Goal: Task Accomplishment & Management: Manage account settings

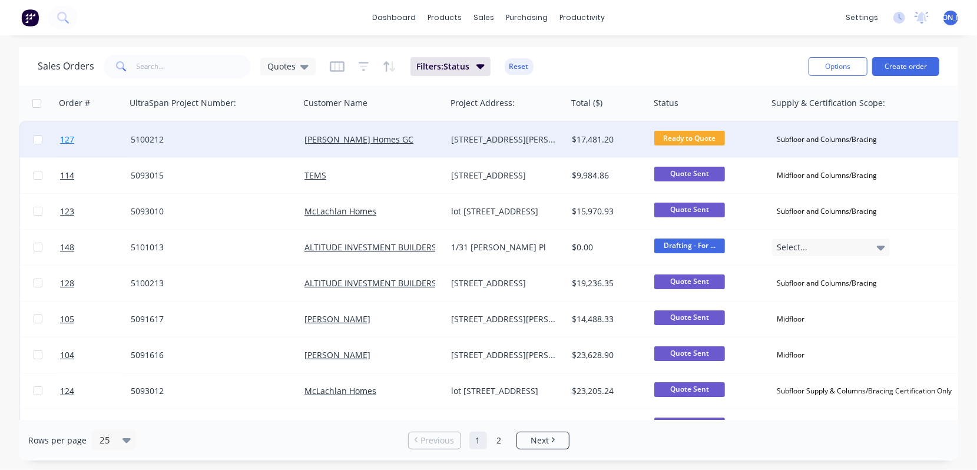
click at [69, 138] on span "127" at bounding box center [67, 140] width 14 height 12
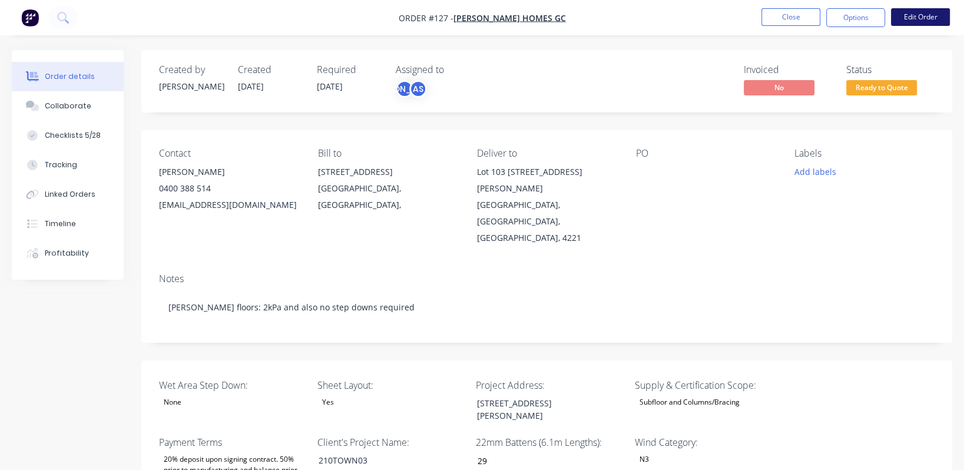
click at [912, 22] on button "Edit Order" at bounding box center [920, 17] width 59 height 18
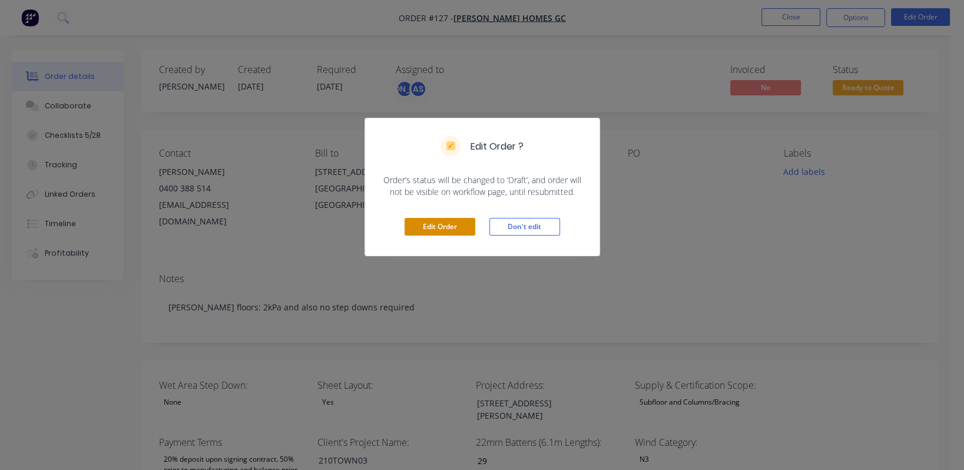
click at [419, 224] on button "Edit Order" at bounding box center [440, 227] width 71 height 18
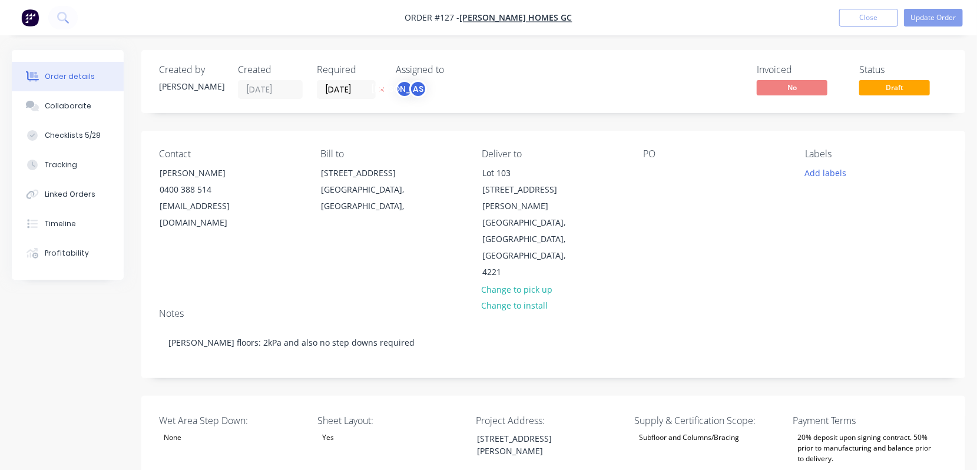
type input "29"
type input "177"
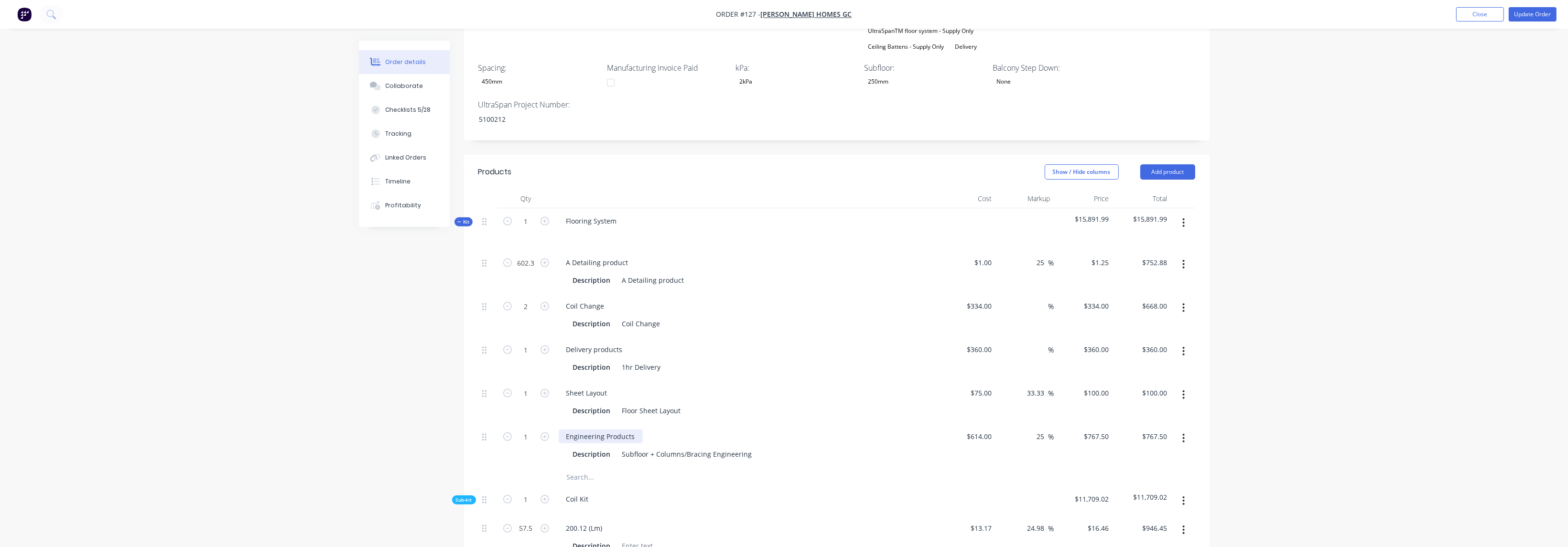
scroll to position [502, 0]
click at [635, 359] on div "1hr Delivery" at bounding box center [641, 365] width 46 height 14
click at [590, 359] on div "Description" at bounding box center [592, 365] width 45 height 14
click at [642, 359] on div "1hr Delivery" at bounding box center [641, 365] width 46 height 14
click at [543, 343] on icon "button" at bounding box center [545, 347] width 9 height 9
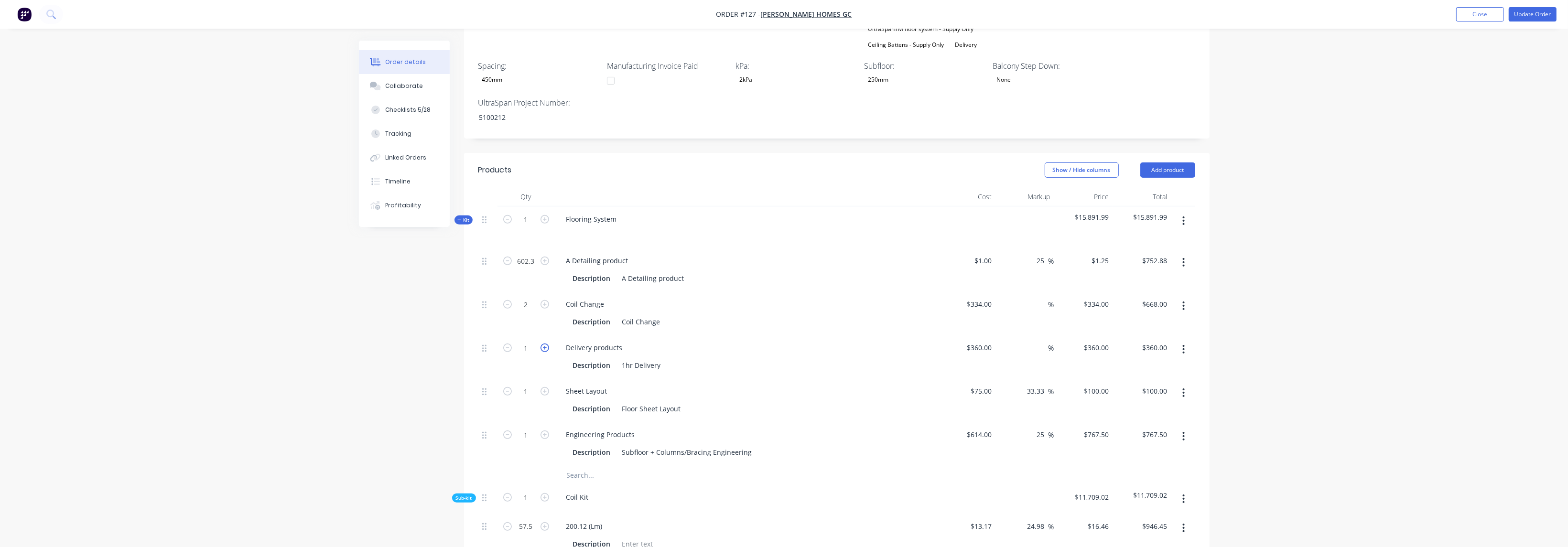
type input "2"
type input "$720.00"
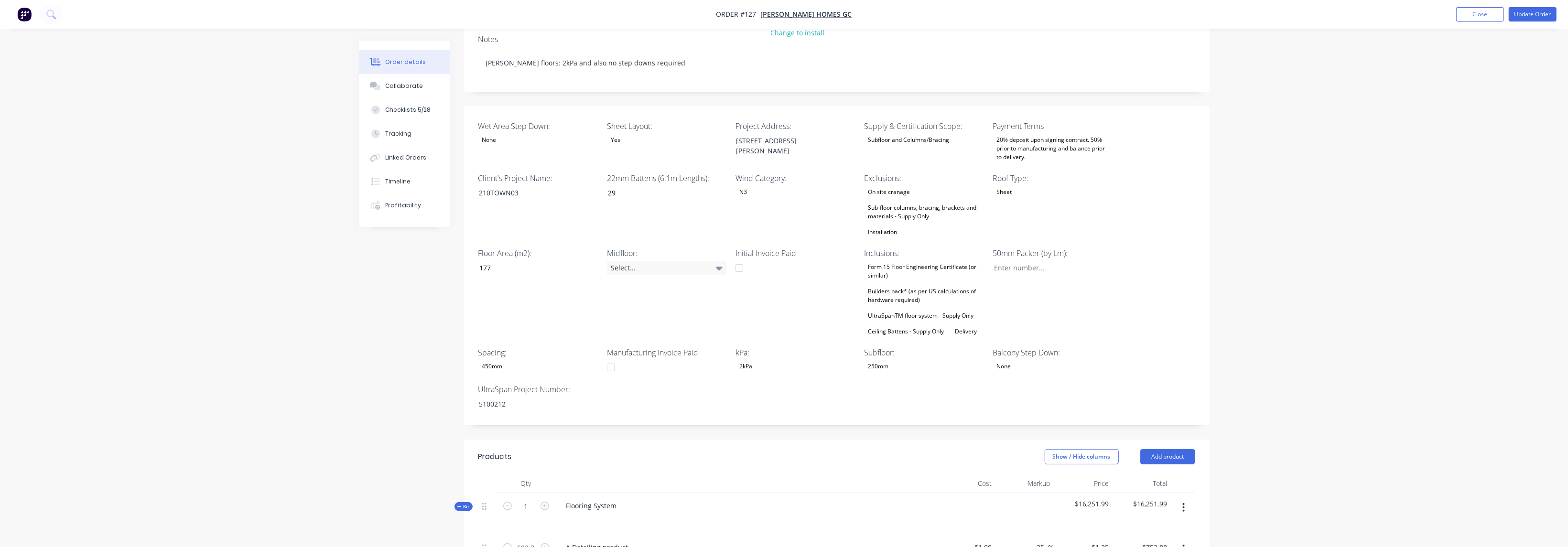
scroll to position [0, 0]
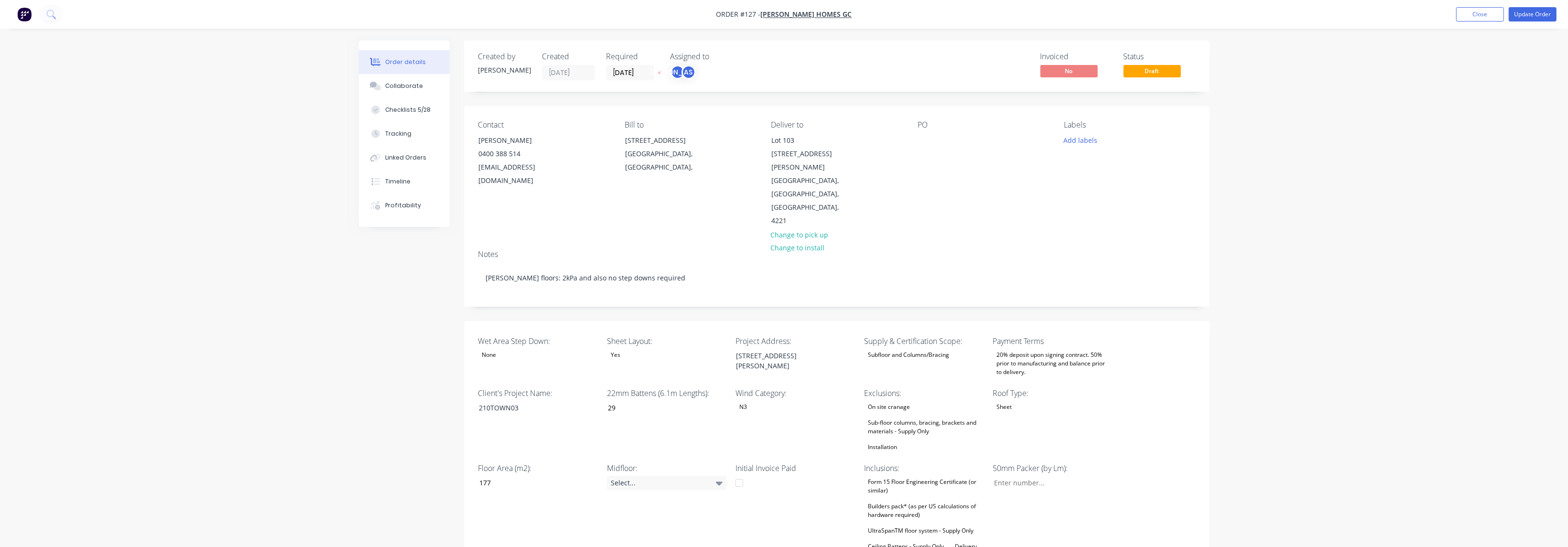
click at [782, 381] on div "Wind Category: N3" at bounding box center [795, 420] width 119 height 66
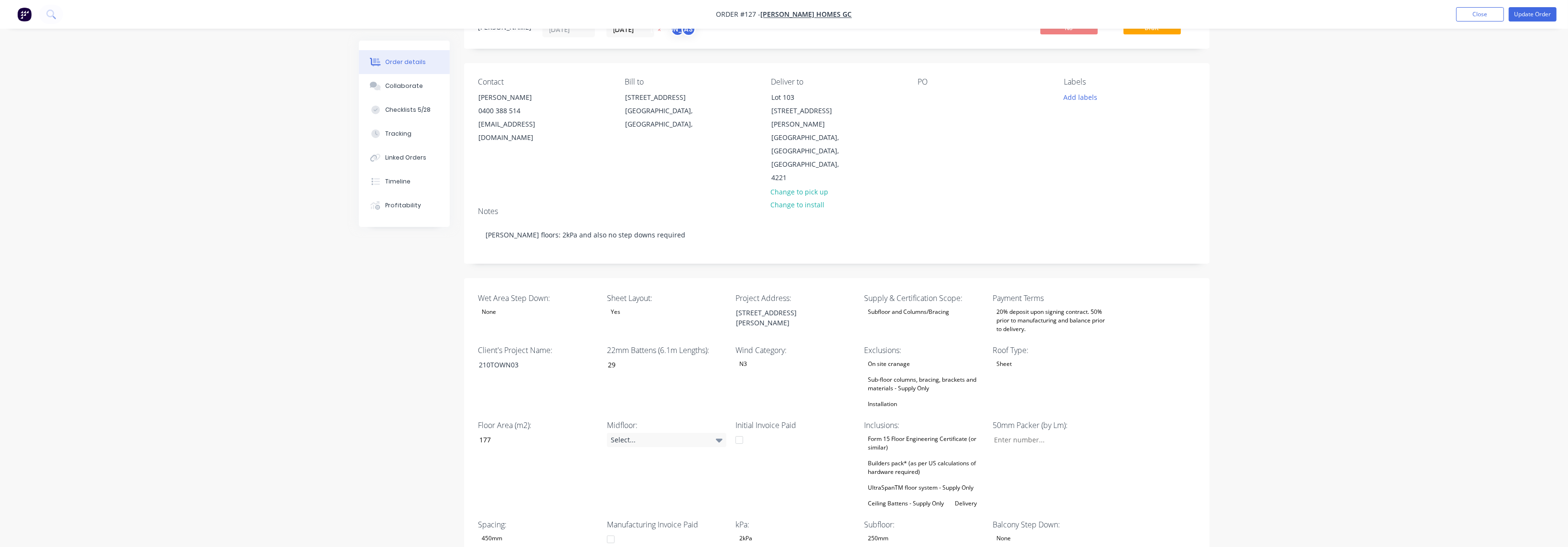
scroll to position [71, 0]
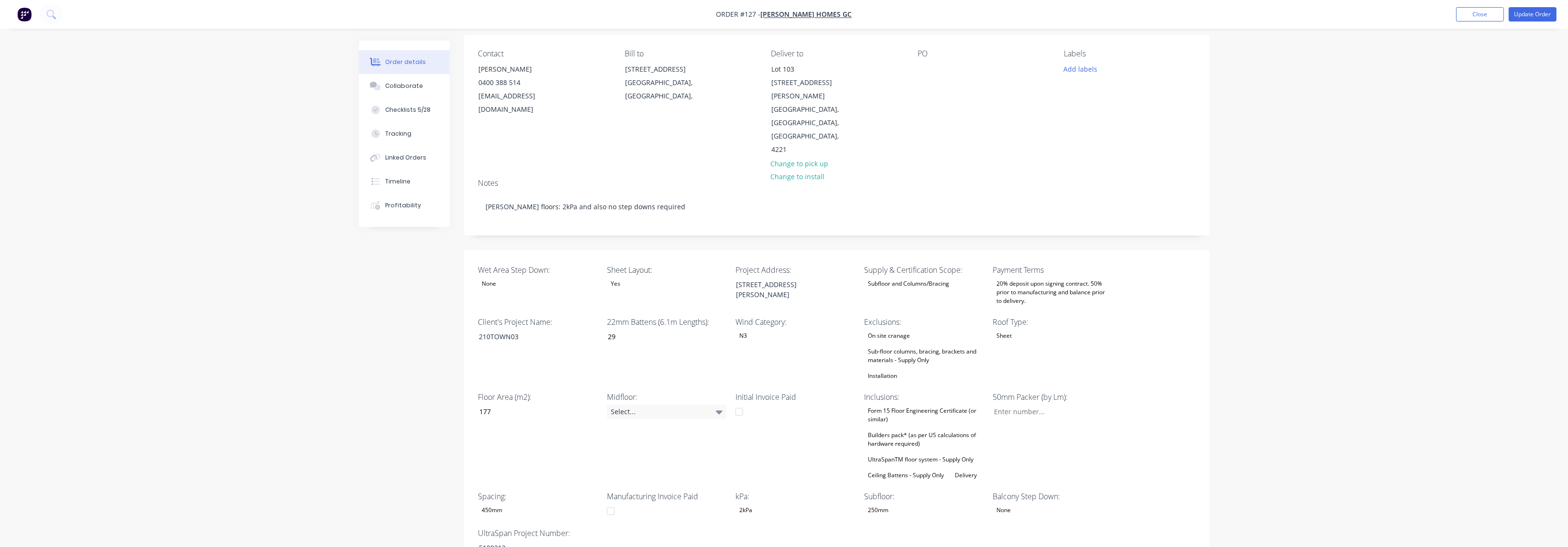
click at [792, 278] on div "Subfloor and Columns/Bracing" at bounding box center [909, 283] width 89 height 12
click at [792, 272] on button "Subfloor" at bounding box center [936, 269] width 144 height 19
click at [792, 287] on div "Wet Area Step Down: None Sheet Layout: Yes Project Address: [STREET_ADDRESS][PE…" at bounding box center [837, 410] width 746 height 320
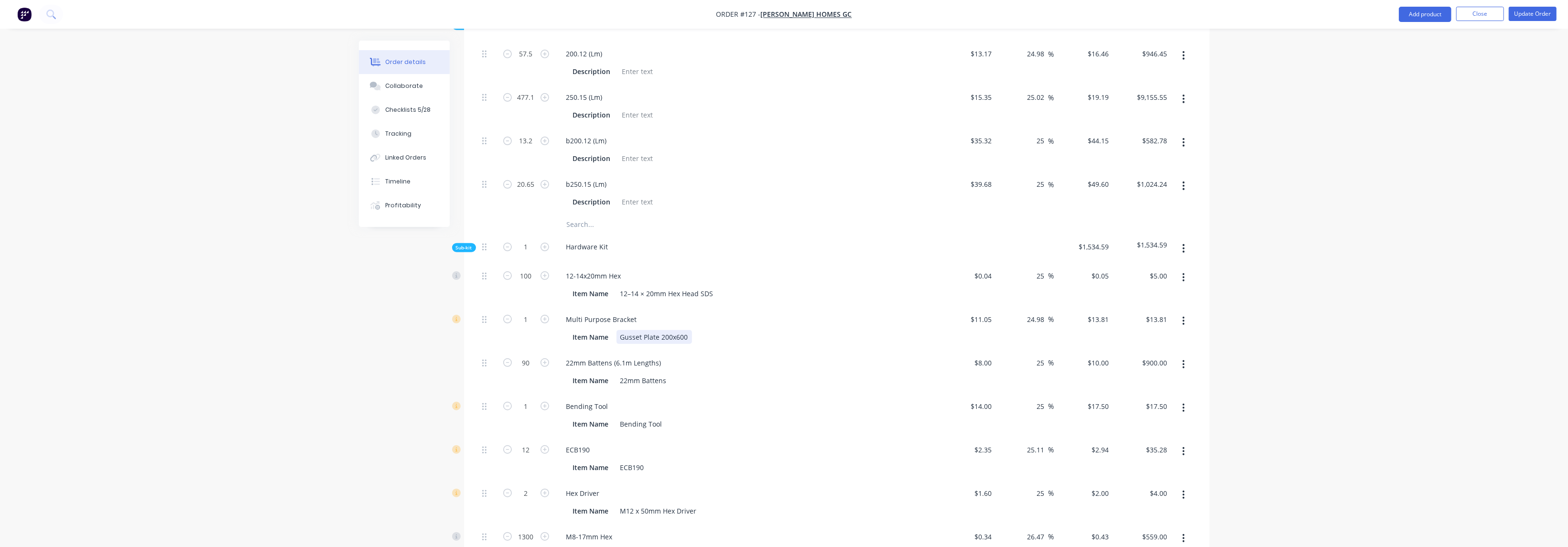
scroll to position [1003, 0]
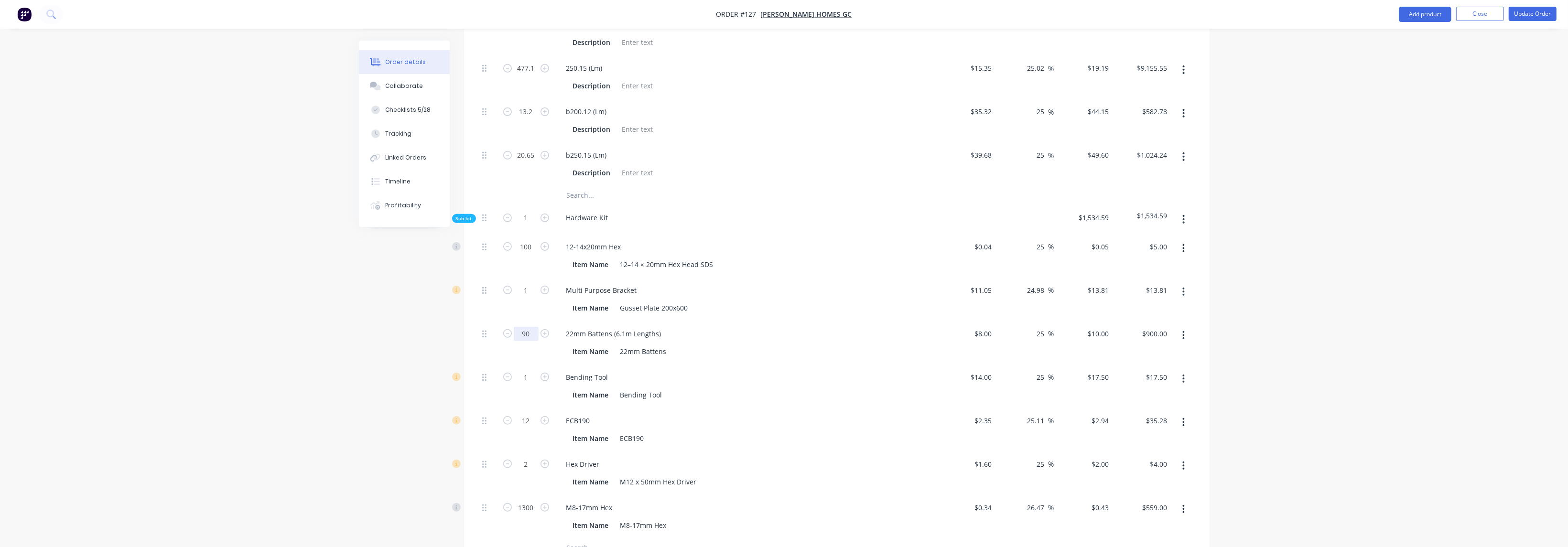
click at [534, 327] on input "90" at bounding box center [526, 334] width 25 height 15
type input "16"
drag, startPoint x: 865, startPoint y: 310, endPoint x: 853, endPoint y: 322, distance: 17.0
click at [792, 364] on div "Bending Tool Item Name Bending Tool" at bounding box center [746, 386] width 382 height 44
type input "$160.00"
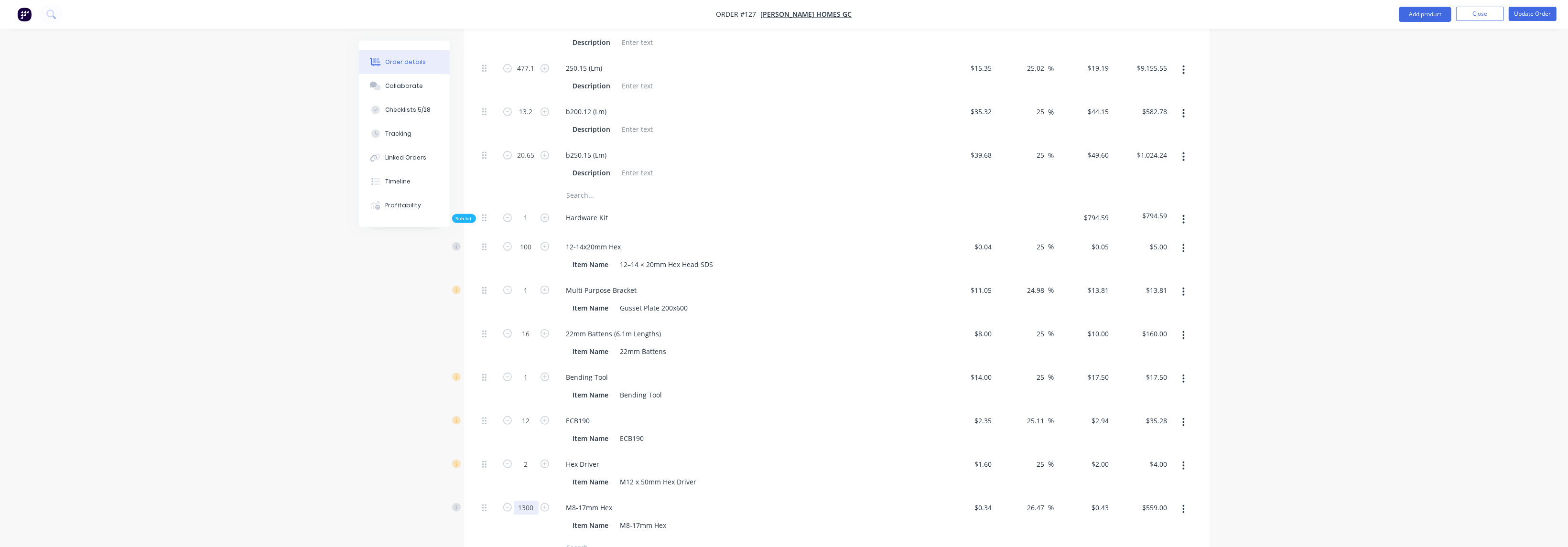
click at [527, 381] on input "1300" at bounding box center [526, 508] width 25 height 15
type input "1100"
type input "$473.00"
click at [774, 381] on div "Hex Driver Item Name M12 x 50mm Hex Driver" at bounding box center [746, 473] width 382 height 44
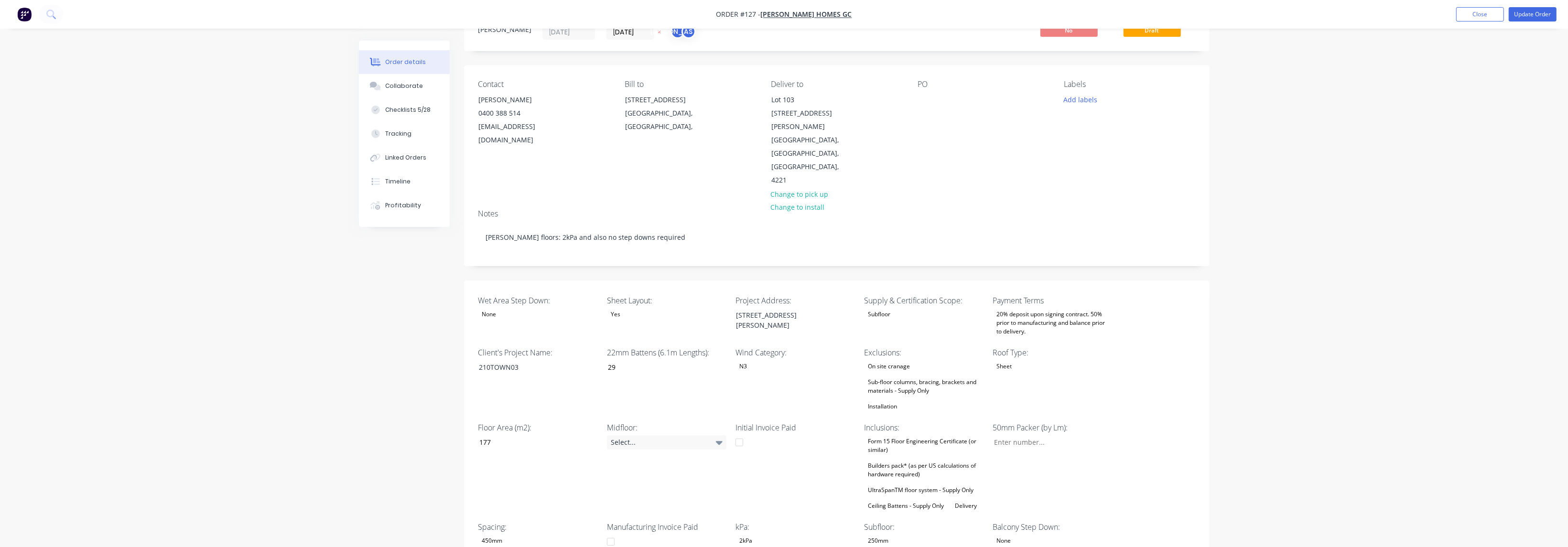
scroll to position [71, 0]
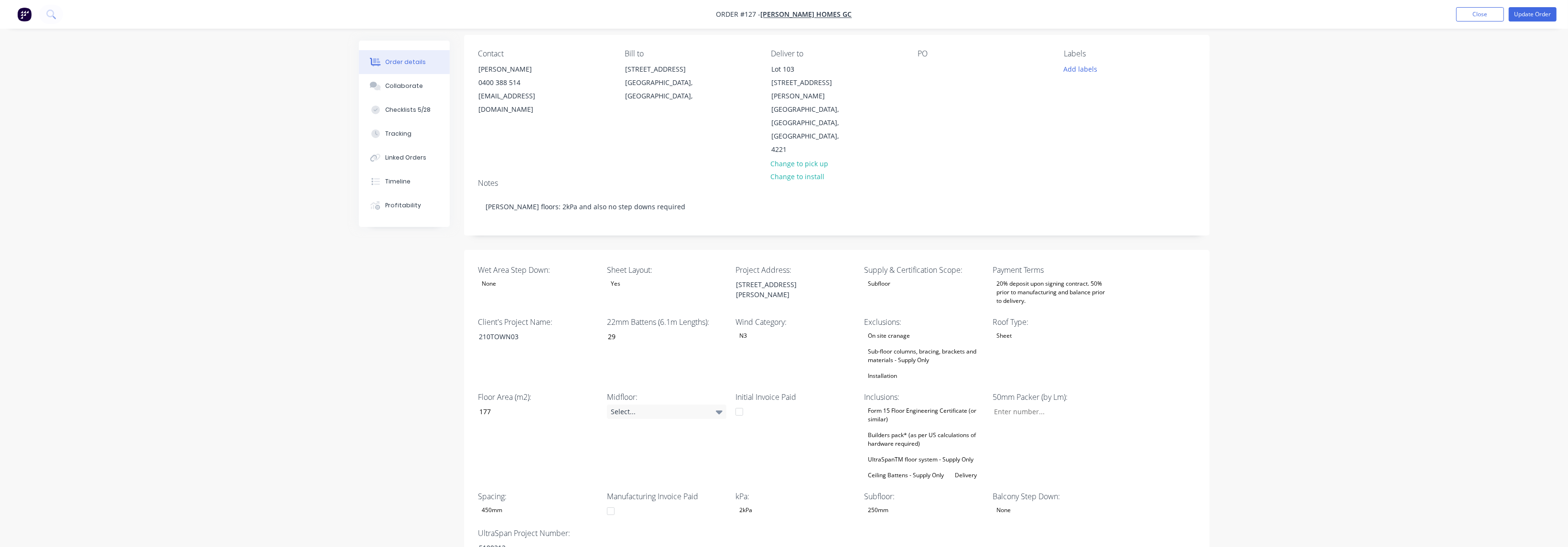
click at [792, 346] on div "Sub-floor columns, bracing, brackets and materials - Supply Only" at bounding box center [924, 356] width 119 height 21
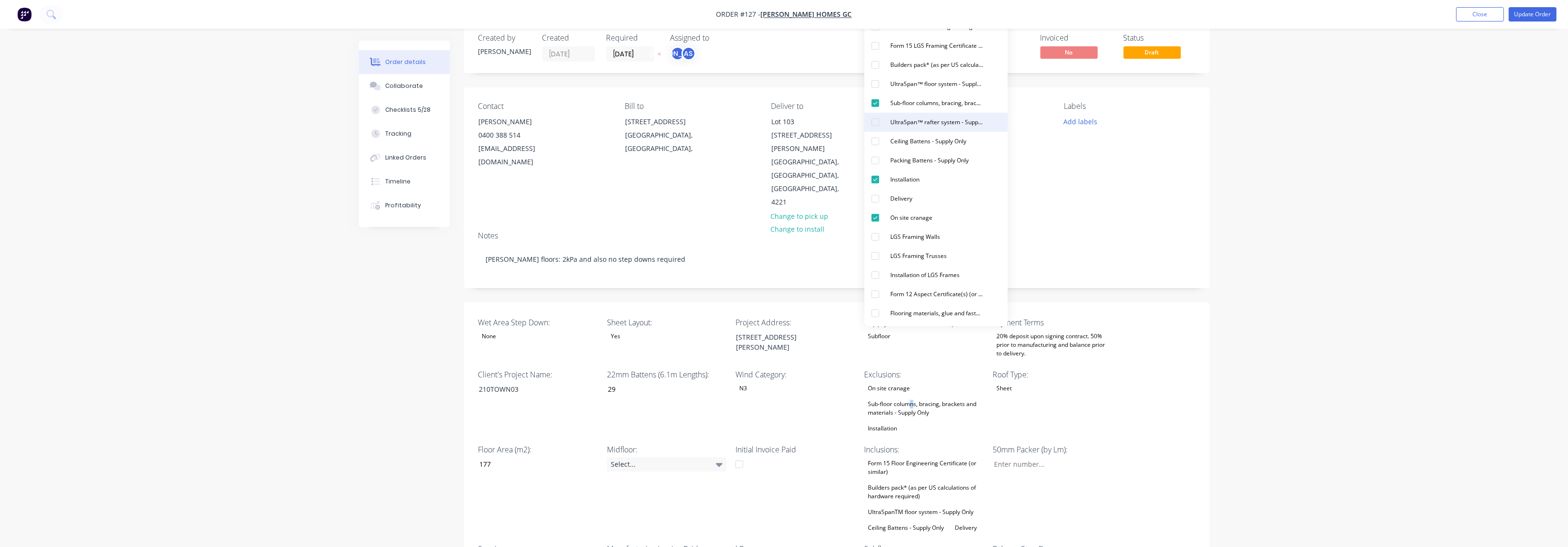
scroll to position [0, 0]
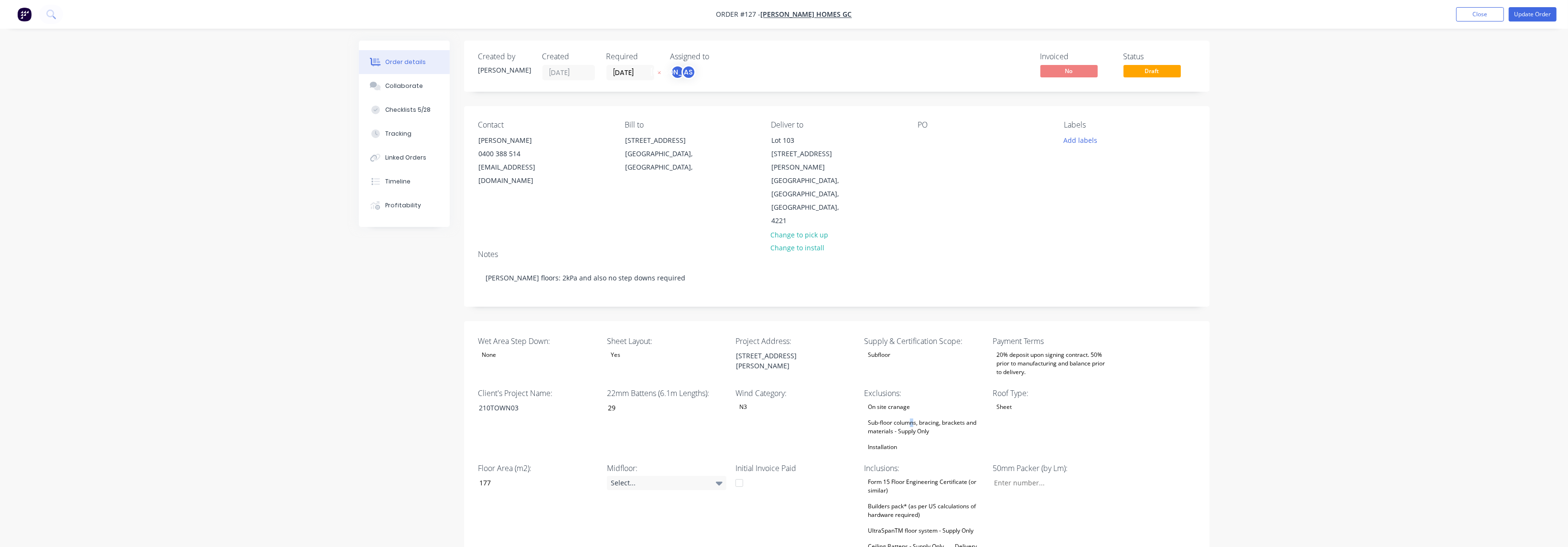
click at [792, 367] on div "Wet Area Step Down: None Sheet Layout: Yes Project Address: [STREET_ADDRESS][PE…" at bounding box center [837, 481] width 746 height 320
click at [792, 381] on div "Builders pack* (as per US calculations of hardware required)" at bounding box center [924, 510] width 119 height 21
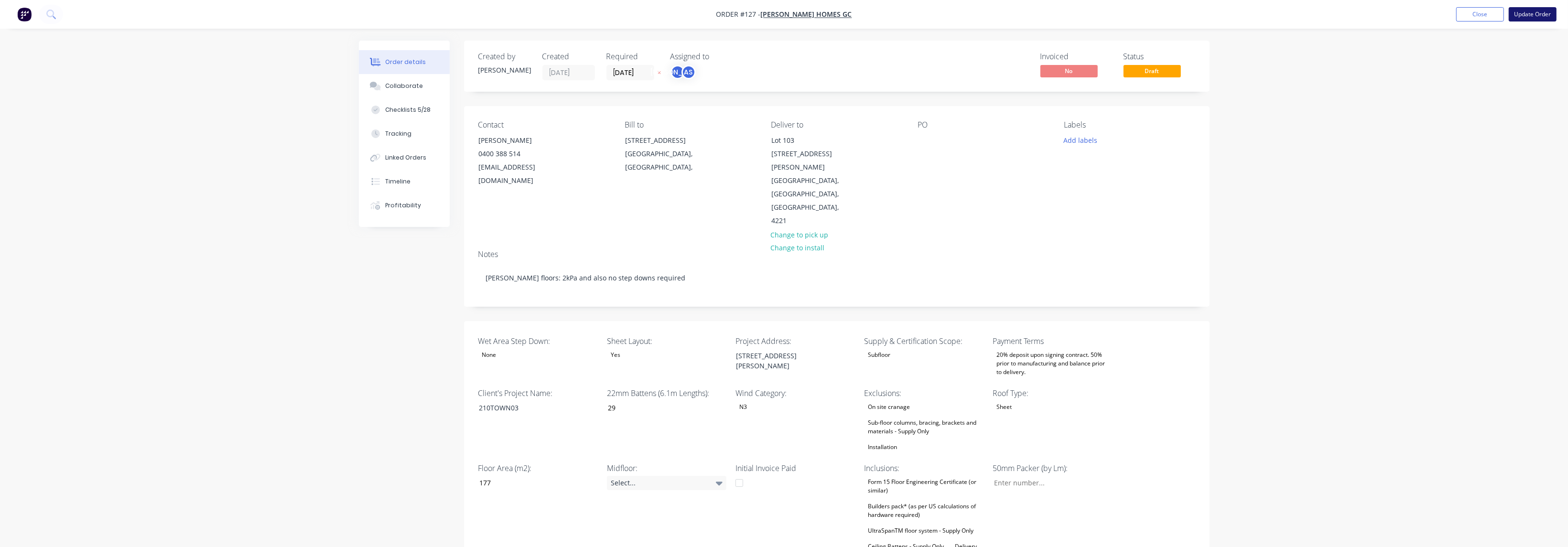
click at [792, 15] on button "Update Order" at bounding box center [1532, 15] width 48 height 15
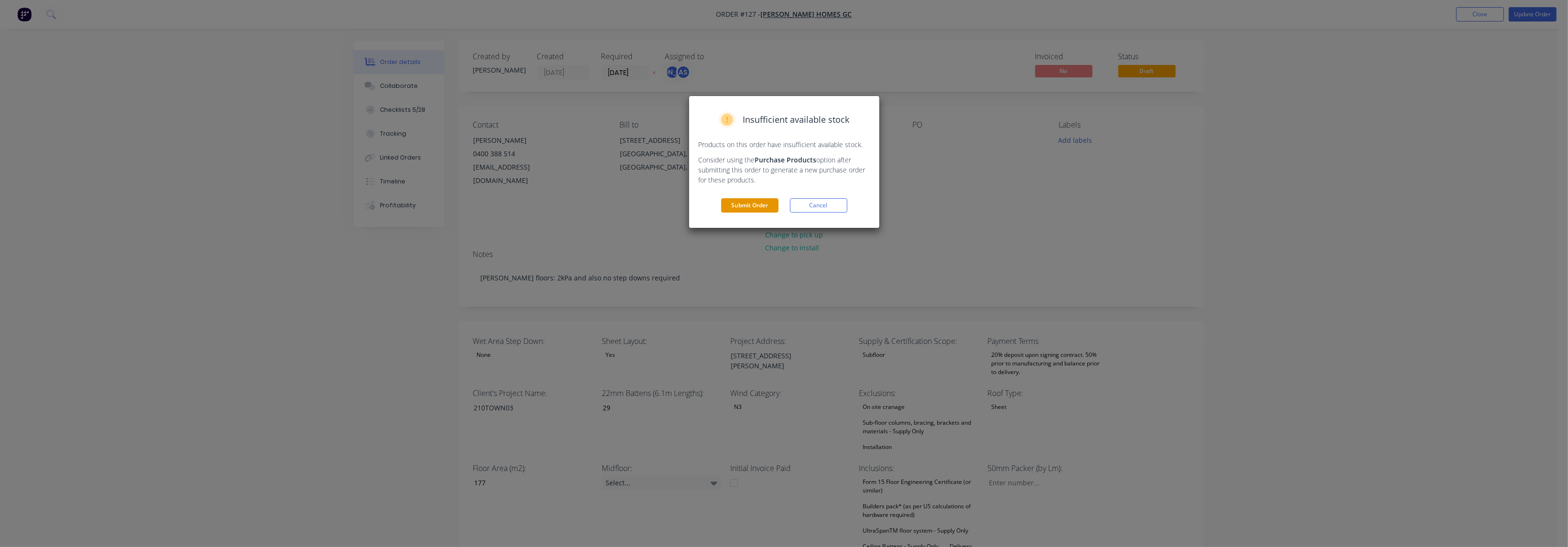
click at [736, 209] on button "Submit Order" at bounding box center [749, 205] width 58 height 15
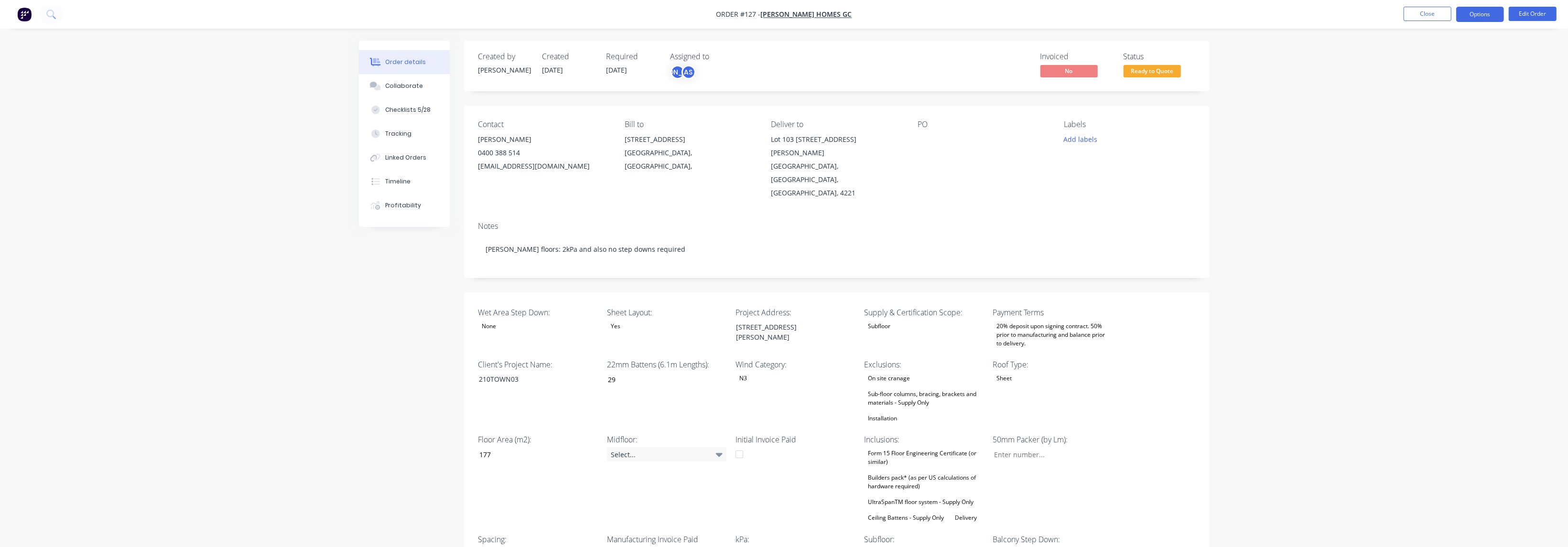
click at [792, 13] on button "Options" at bounding box center [1480, 14] width 48 height 15
click at [792, 249] on div "Convert to Quote" at bounding box center [1451, 249] width 88 height 14
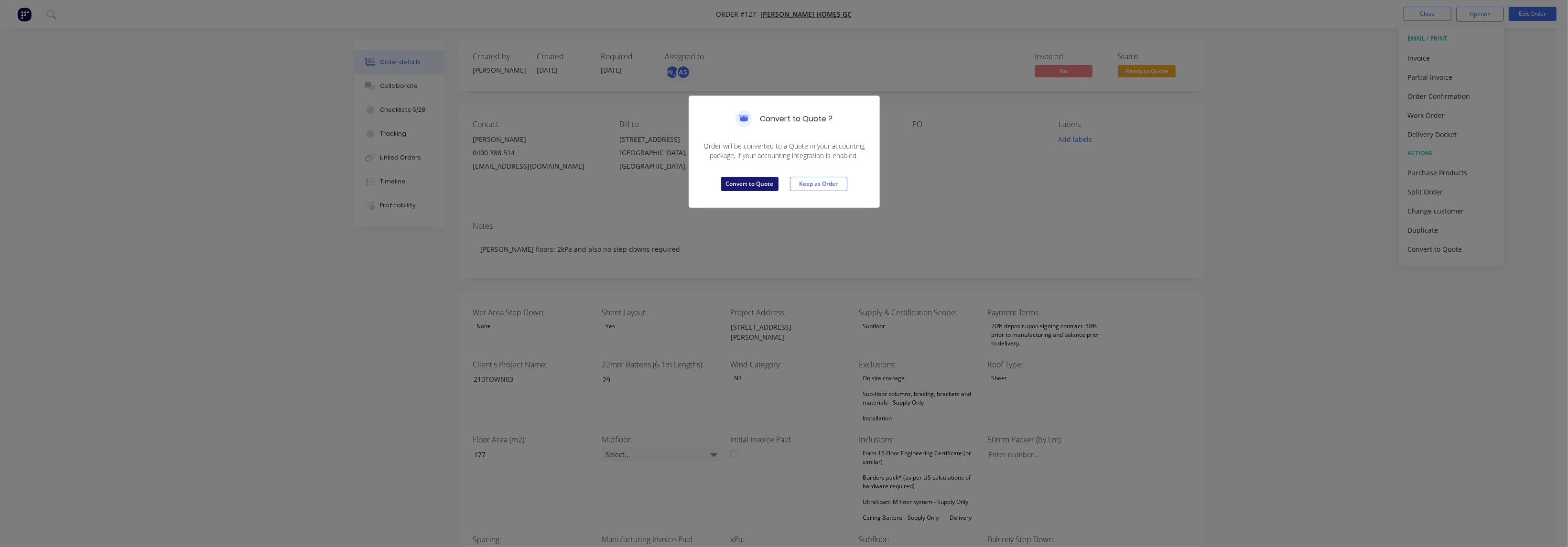
click at [769, 185] on button "Convert to Quote" at bounding box center [749, 184] width 58 height 15
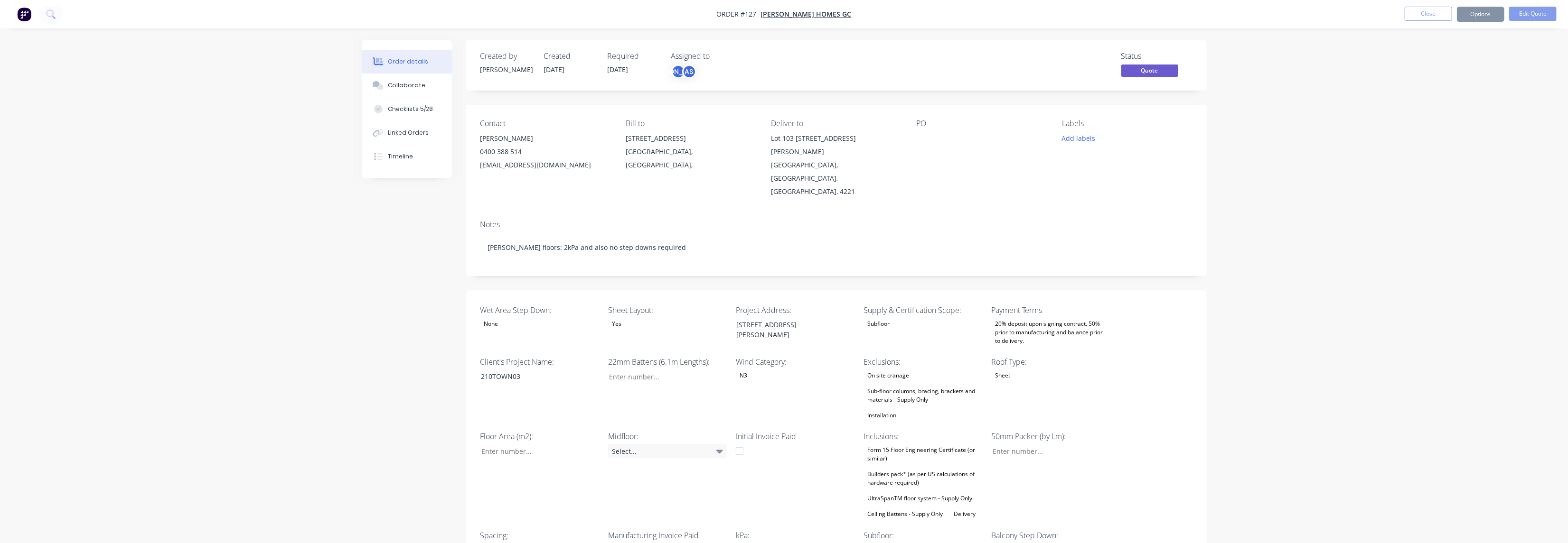
type input "29"
type input "177"
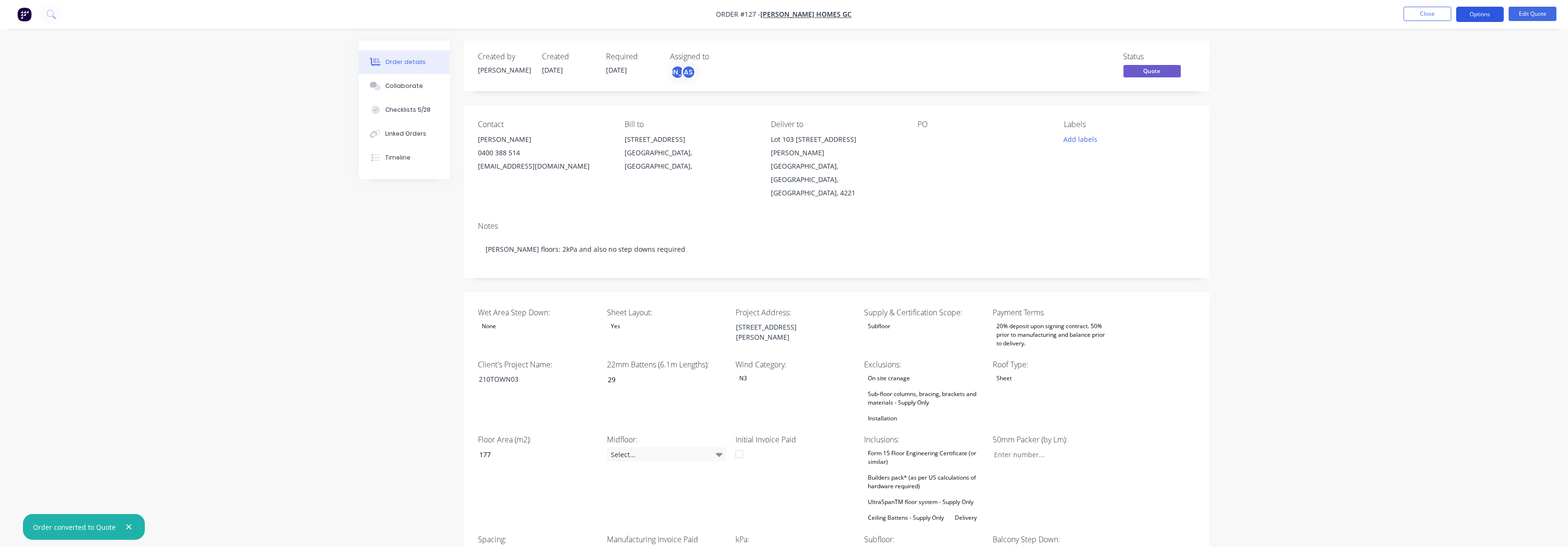
click at [792, 11] on button "Options" at bounding box center [1480, 14] width 48 height 15
click at [792, 54] on div "Quote" at bounding box center [1451, 58] width 88 height 14
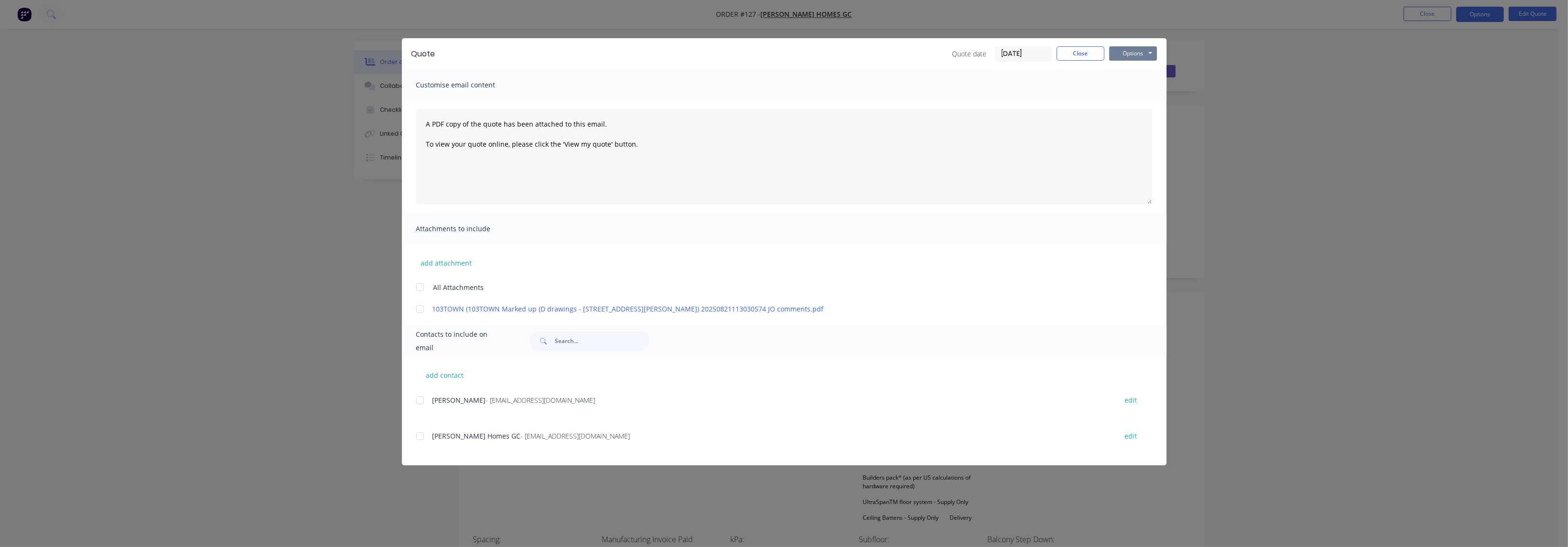
click at [792, 50] on button "Options" at bounding box center [1133, 54] width 48 height 15
click at [792, 68] on button "Preview" at bounding box center [1139, 70] width 61 height 15
click at [792, 55] on button "Close" at bounding box center [1080, 54] width 48 height 15
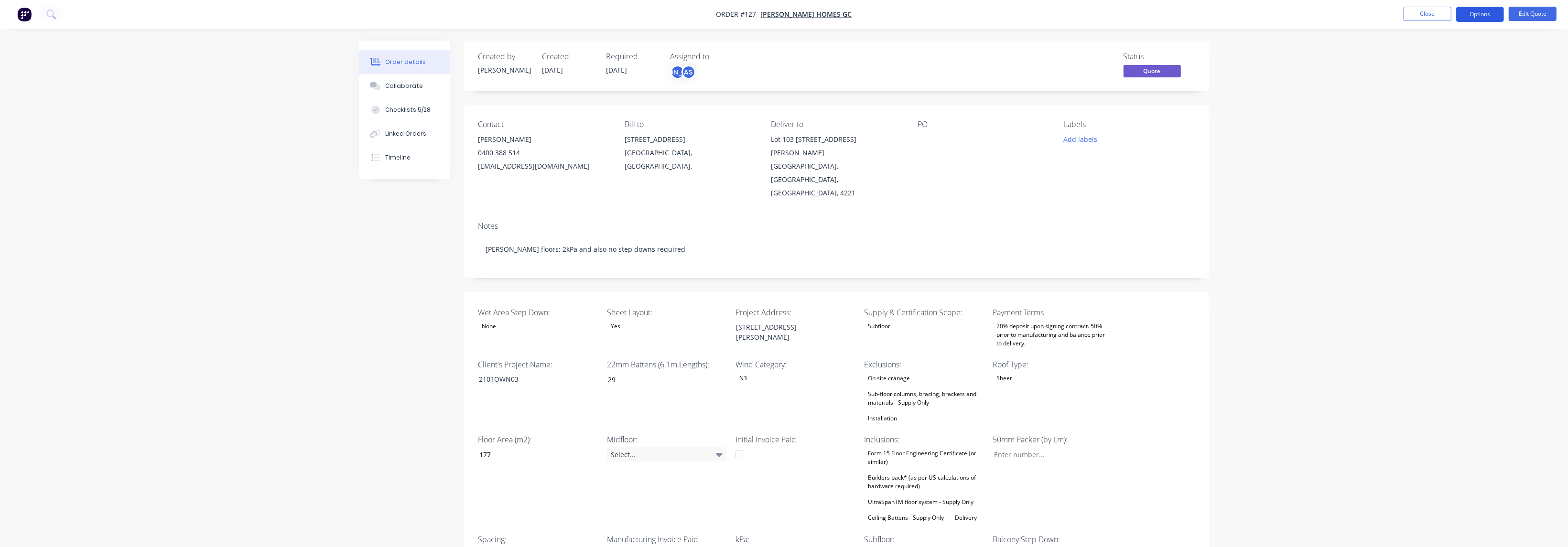
click at [792, 14] on button "Options" at bounding box center [1480, 14] width 48 height 15
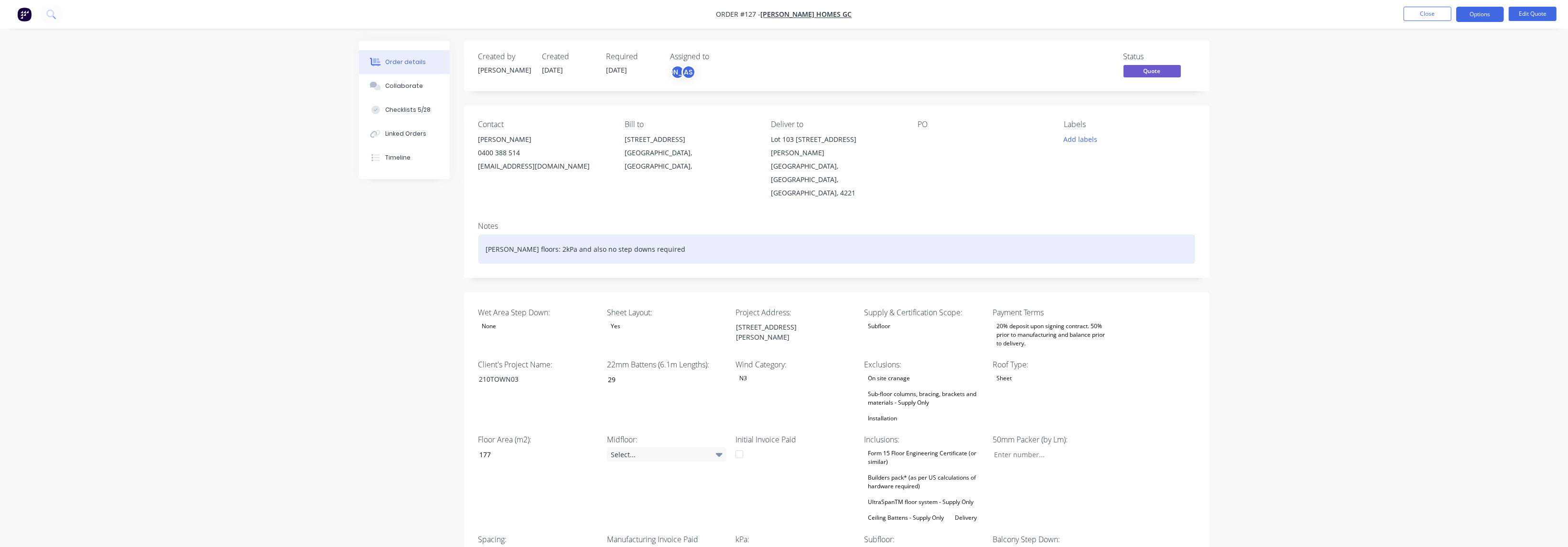
click at [653, 235] on div "[PERSON_NAME] floors: 2kPa and also no step downs required" at bounding box center [836, 249] width 717 height 29
click at [580, 235] on div "[PERSON_NAME] floors: 2kPa and also no step downs required" at bounding box center [836, 249] width 717 height 29
click at [566, 235] on div "[PERSON_NAME] floors: 2kPa and also no step downs required" at bounding box center [836, 249] width 717 height 29
click at [589, 235] on div "[PERSON_NAME] floors: 2kPa and also no step downs required" at bounding box center [836, 249] width 717 height 29
click at [607, 235] on div "[PERSON_NAME] floors: 2kPa and also no step downs required" at bounding box center [836, 249] width 717 height 29
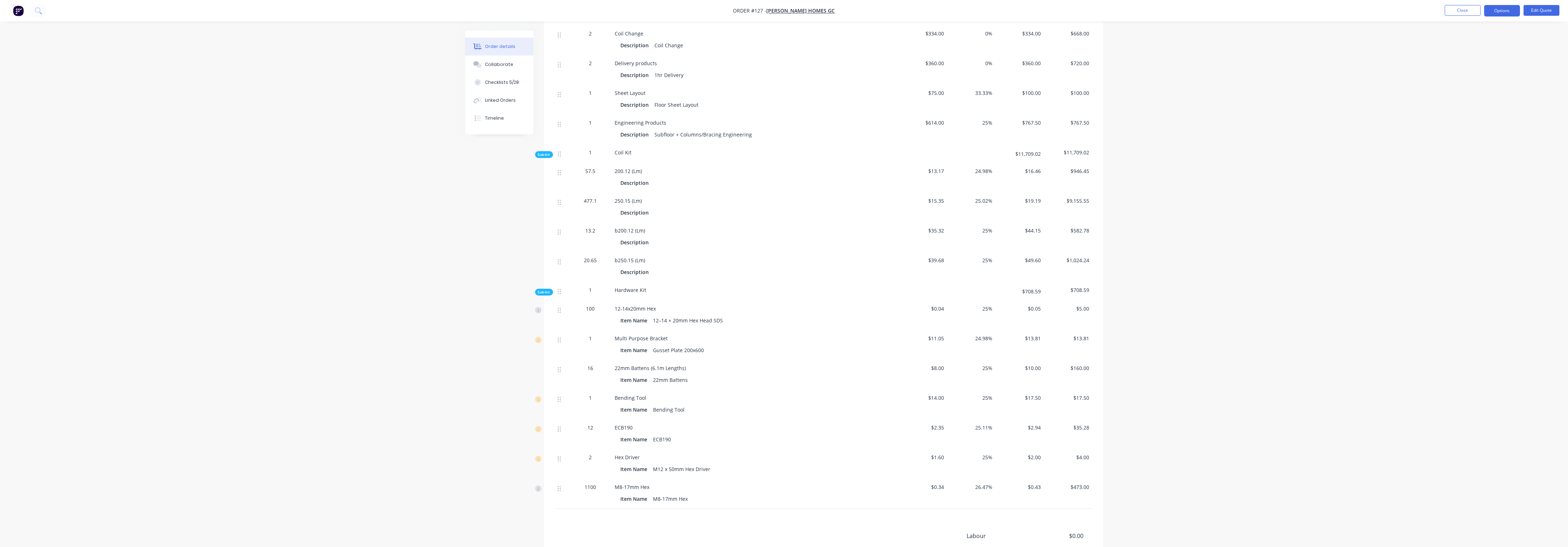
scroll to position [465, 0]
drag, startPoint x: 403, startPoint y: 205, endPoint x: 746, endPoint y: 120, distance: 353.4
click at [404, 205] on div "Order details Collaborate Checklists 5/28 Linked Orders Timeline Order details …" at bounding box center [784, 121] width 1568 height 1172
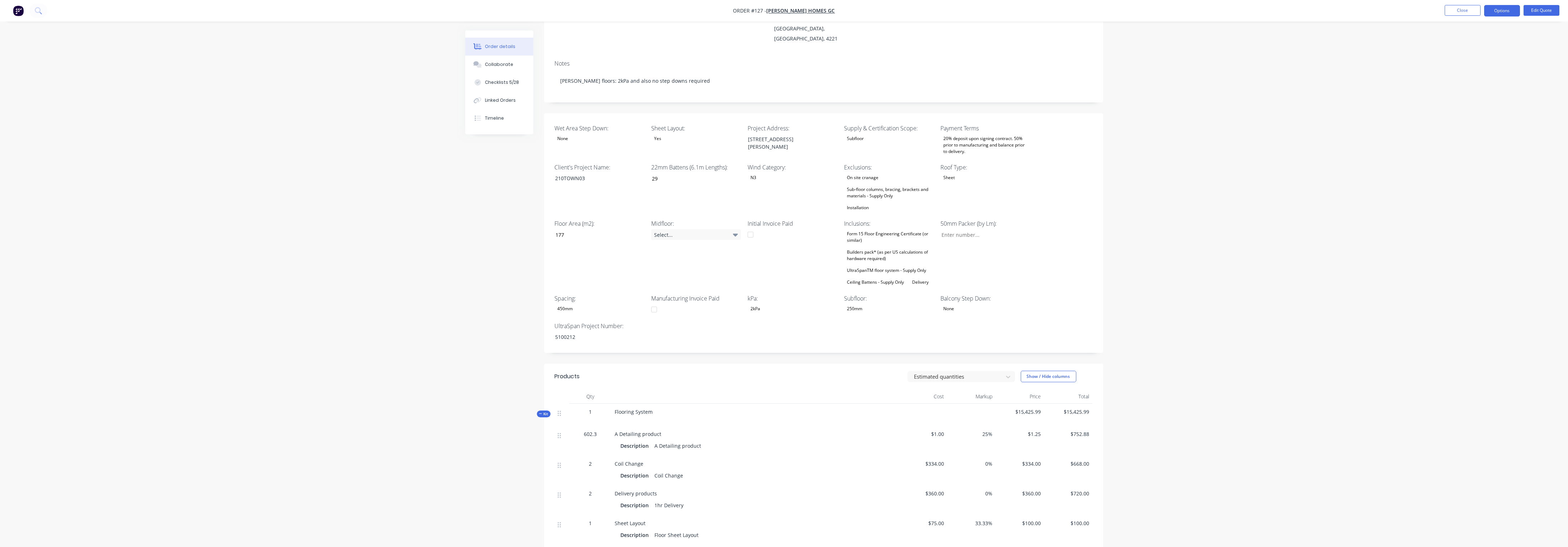
scroll to position [0, 0]
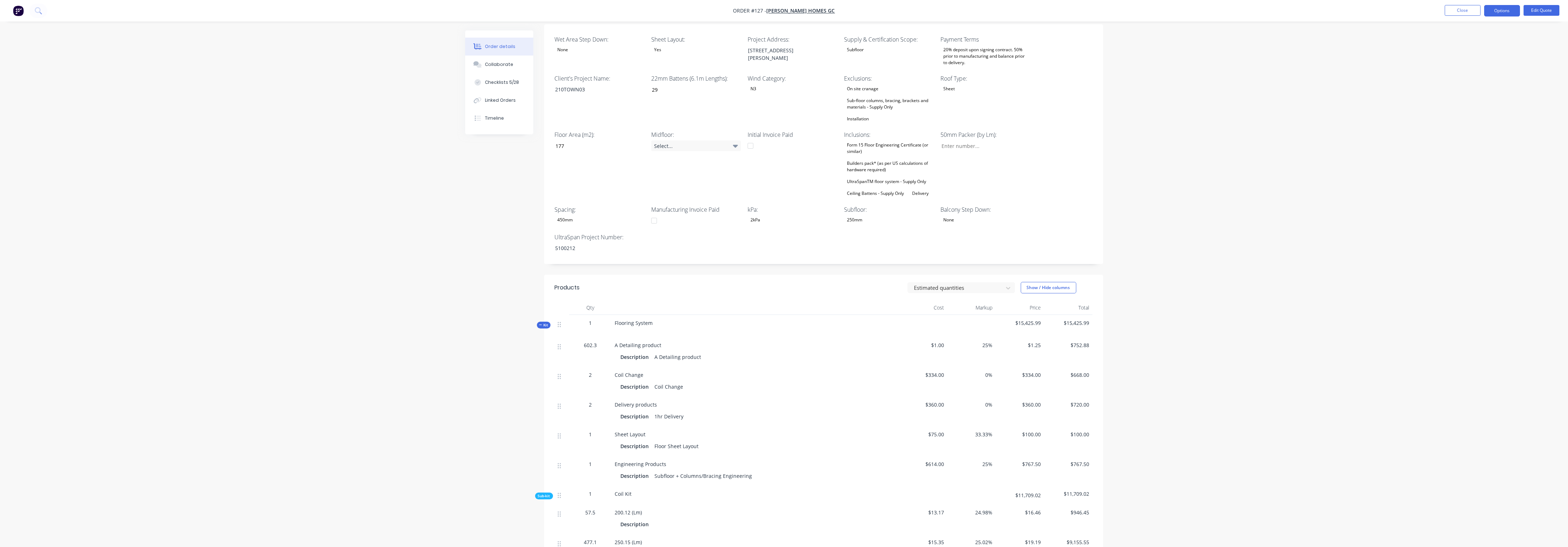
scroll to position [287, 0]
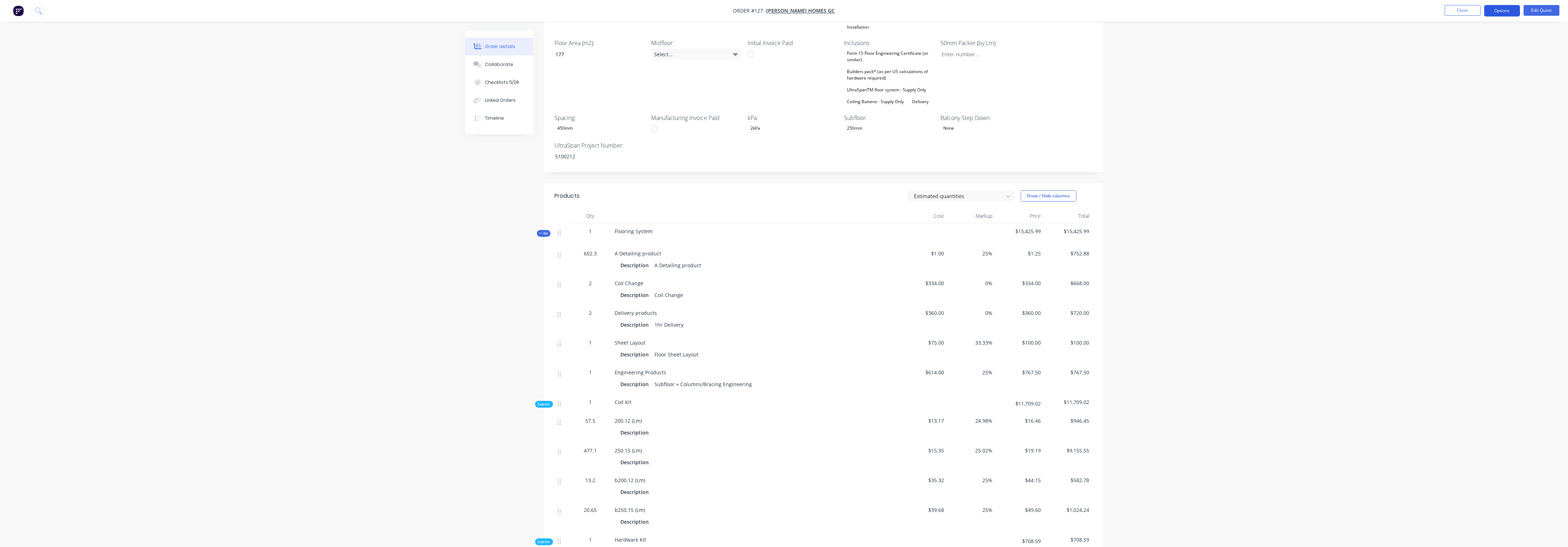
click at [594, 11] on button "Options" at bounding box center [1502, 10] width 36 height 12
click at [594, 45] on div "Quote" at bounding box center [1480, 43] width 66 height 10
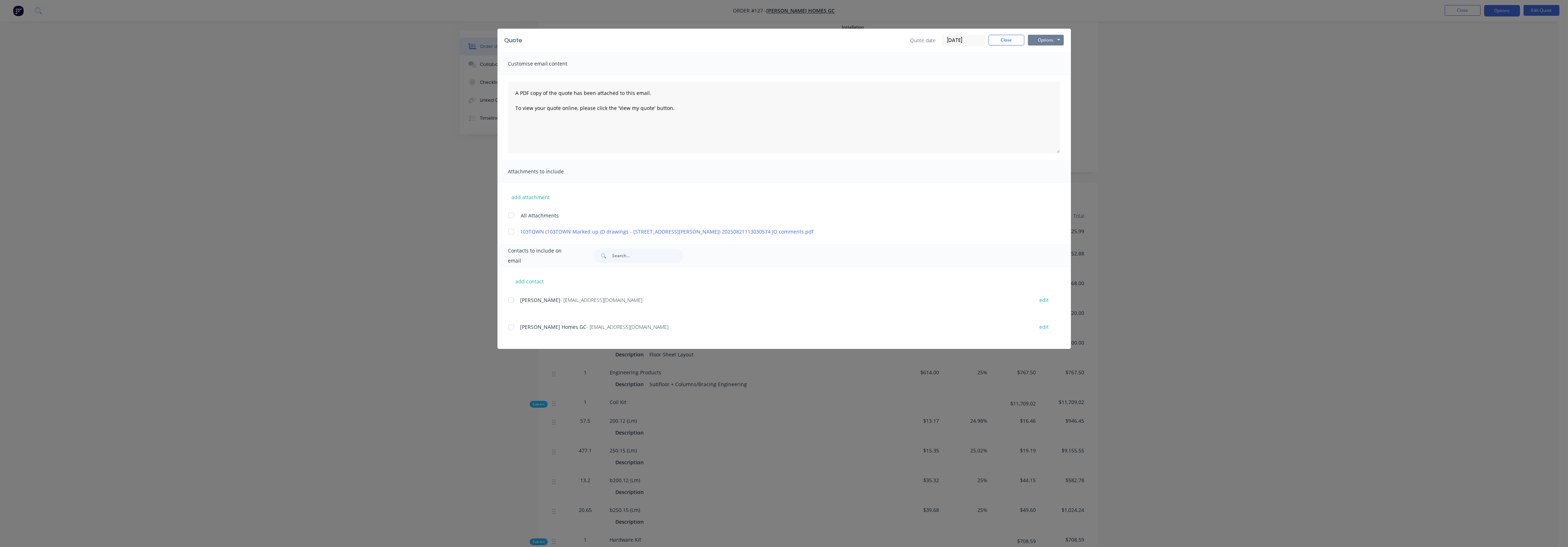
click at [594, 35] on button "Options" at bounding box center [1046, 40] width 36 height 11
click at [594, 51] on button "Preview" at bounding box center [1051, 52] width 46 height 12
click at [594, 41] on button "Close" at bounding box center [1006, 40] width 36 height 11
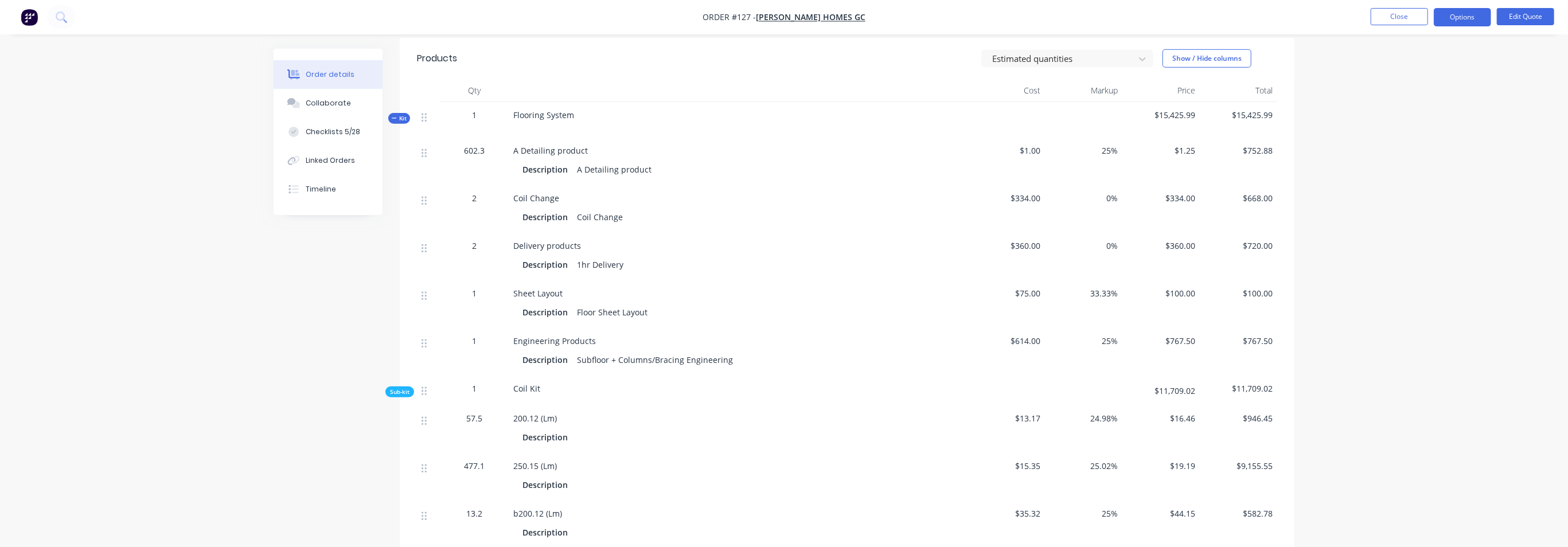
scroll to position [745, 0]
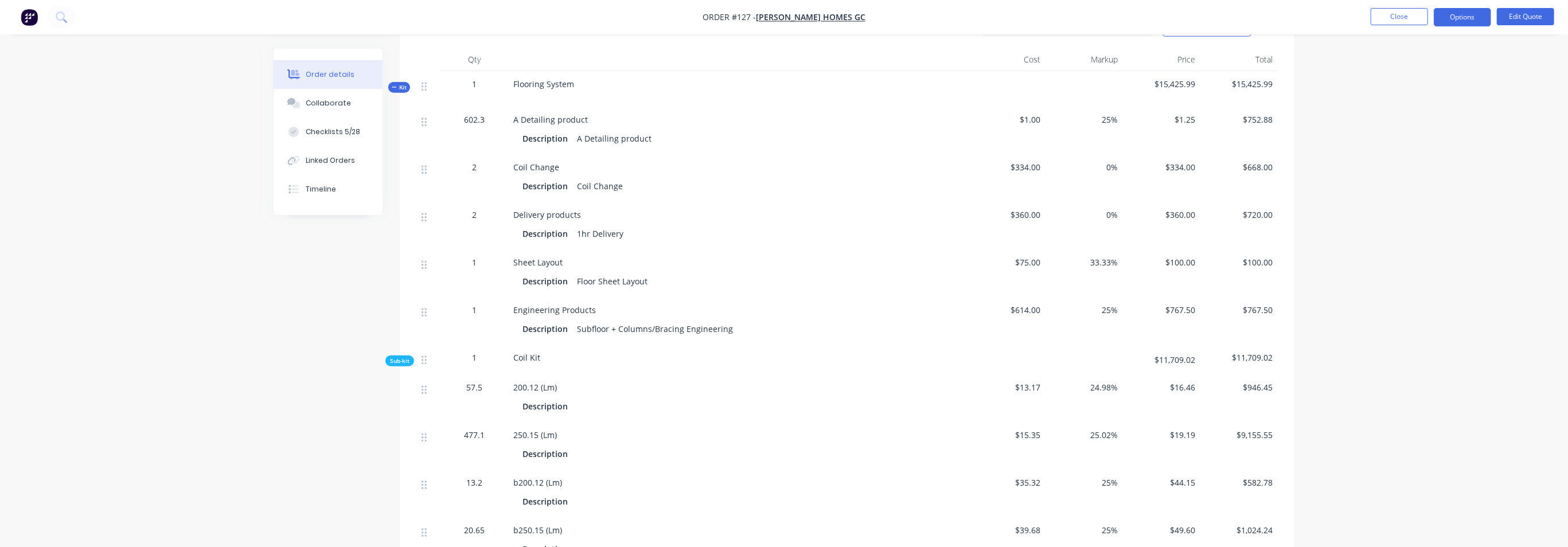
click at [407, 356] on span "Sub-kit" at bounding box center [399, 360] width 19 height 9
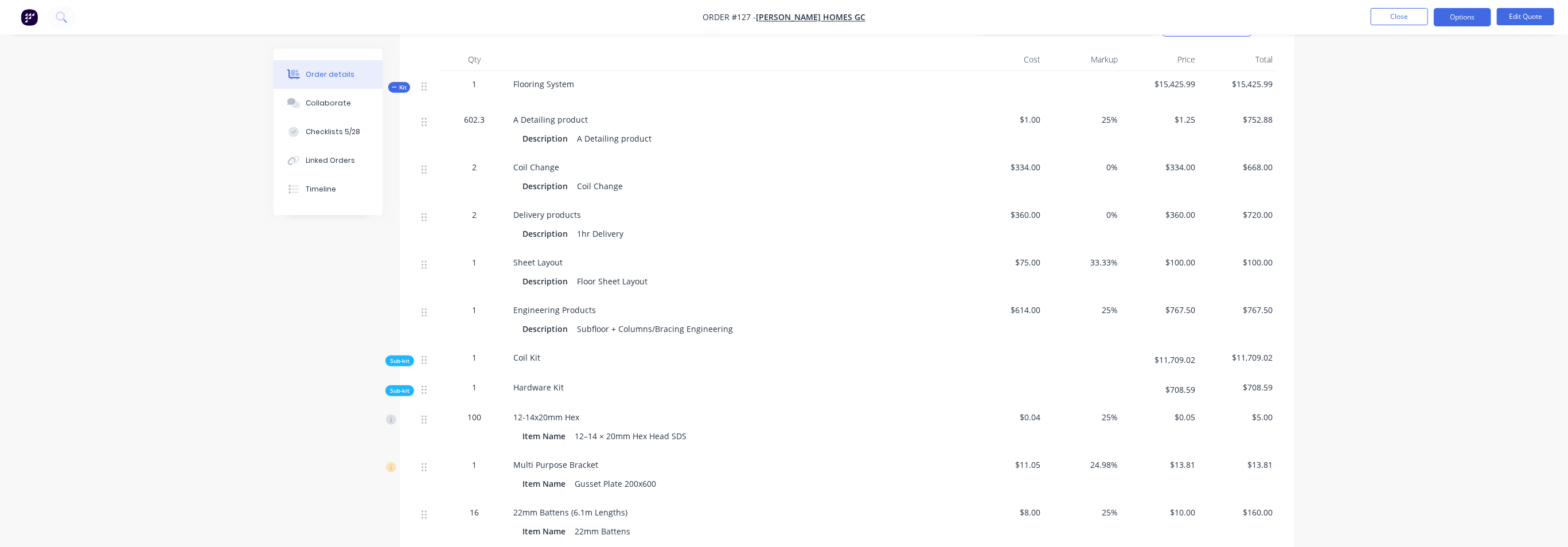
click at [408, 356] on span "Sub-kit" at bounding box center [399, 360] width 19 height 9
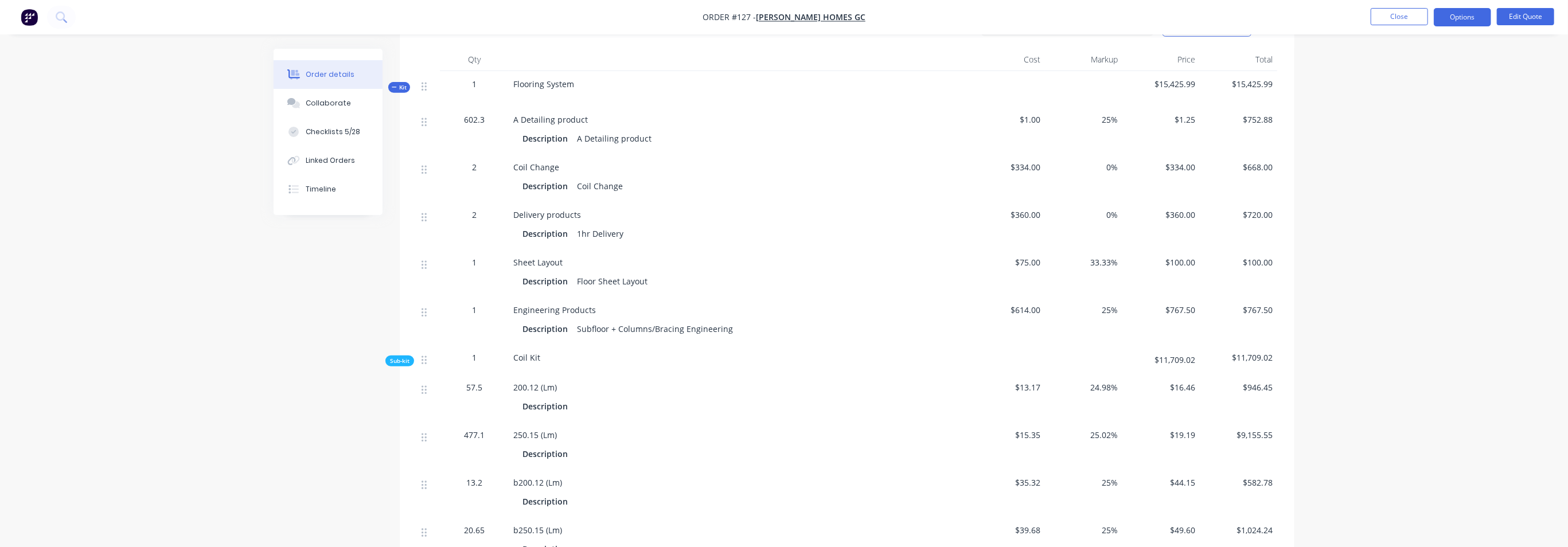
click at [408, 356] on span "Sub-kit" at bounding box center [399, 360] width 19 height 9
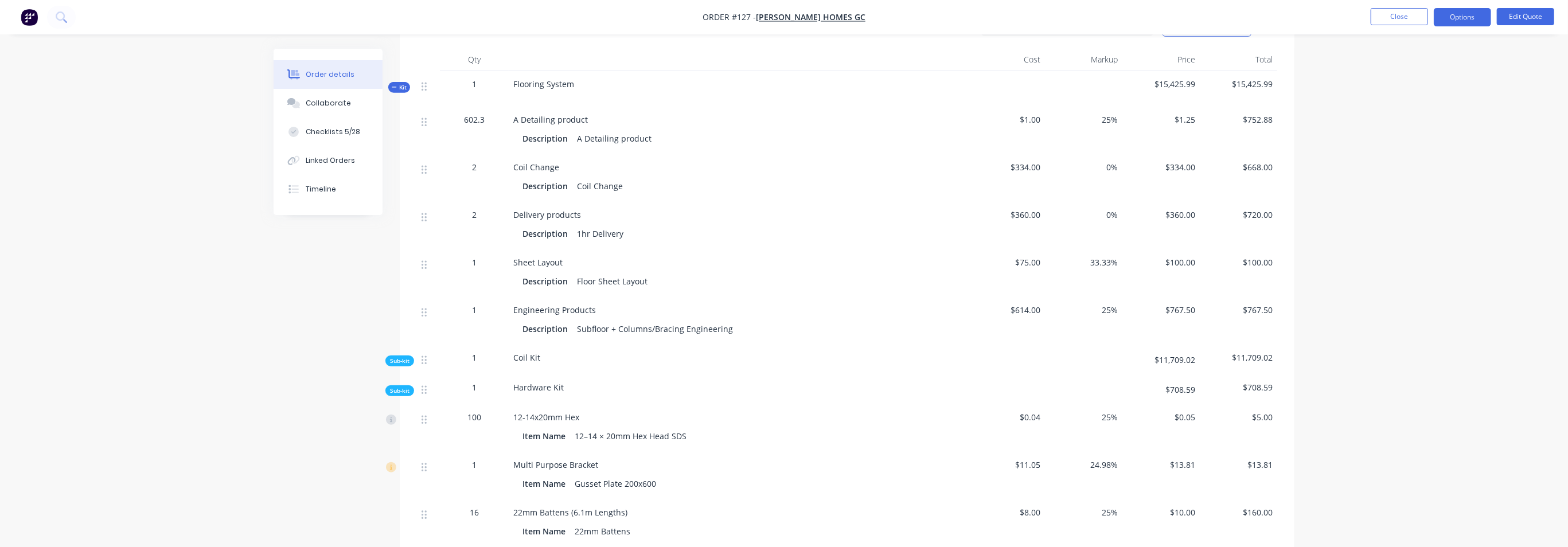
click at [409, 356] on span "Sub-kit" at bounding box center [399, 360] width 19 height 9
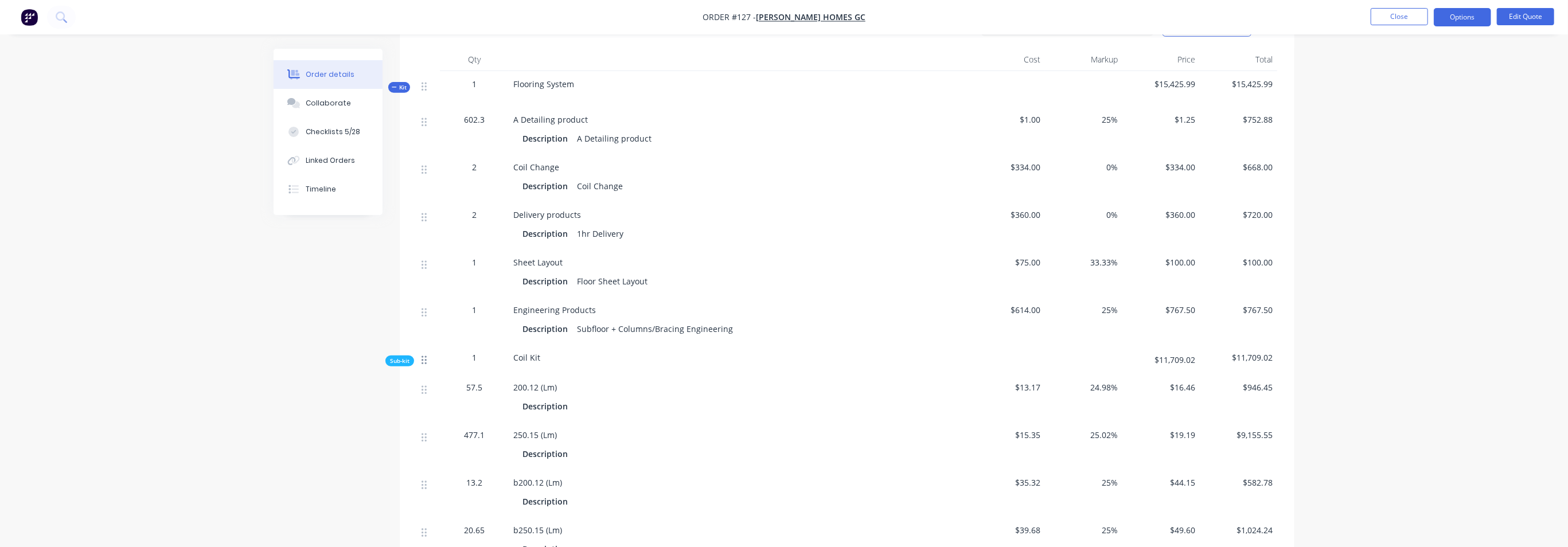
click at [425, 354] on icon at bounding box center [424, 359] width 5 height 11
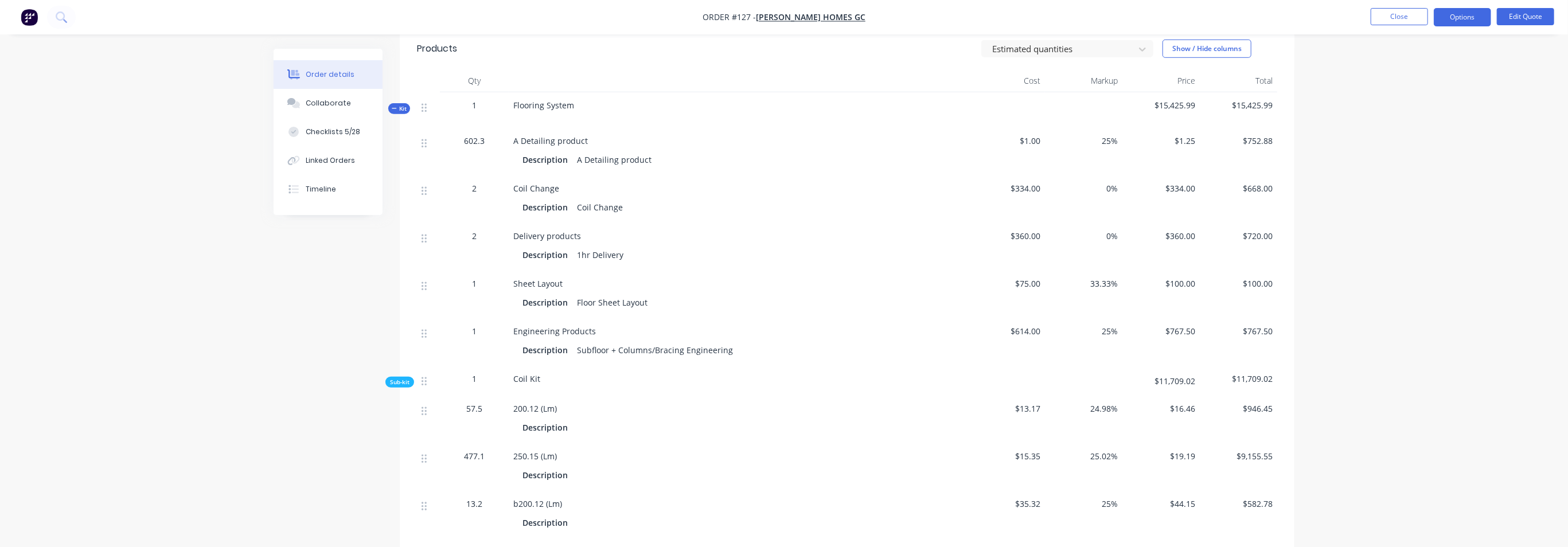
scroll to position [676, 0]
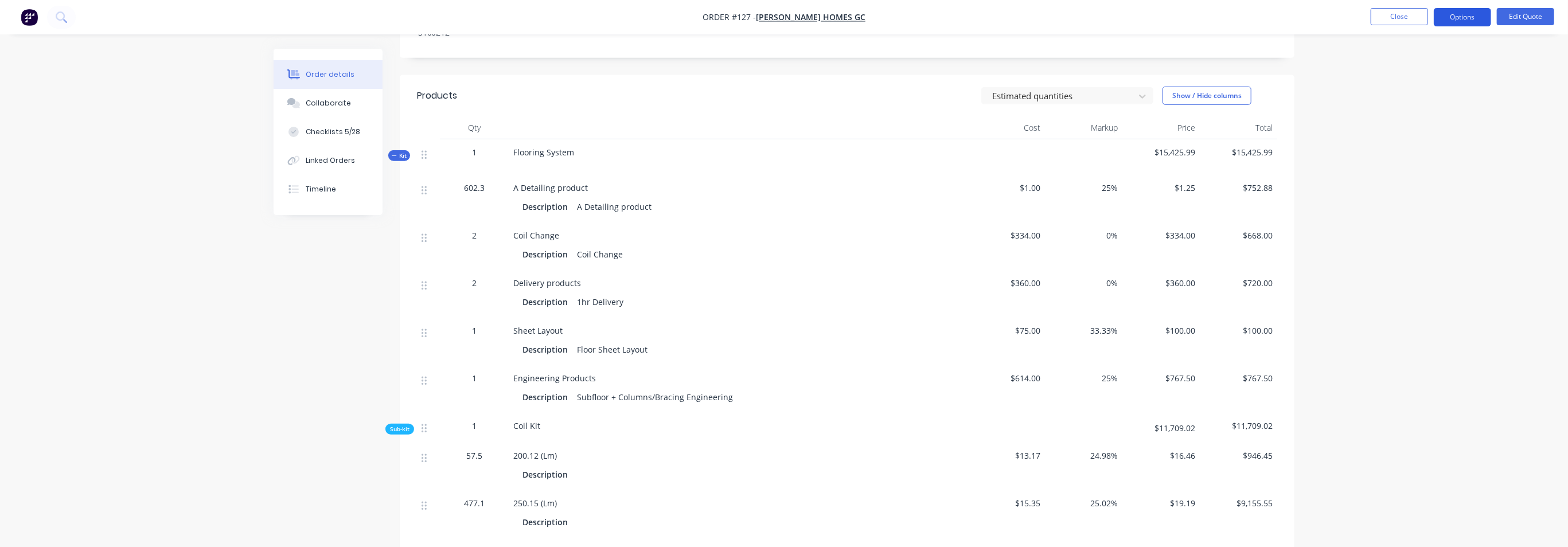
click at [951, 18] on button "Options" at bounding box center [1462, 17] width 57 height 18
click at [951, 302] on div "Order details Collaborate Checklists 5/28 Linked Orders Timeline Order details …" at bounding box center [784, 261] width 1568 height 1876
click at [951, 16] on button "Options" at bounding box center [1462, 17] width 57 height 18
click at [951, 337] on div "Order details Collaborate Checklists 5/28 Linked Orders Timeline Order details …" at bounding box center [784, 261] width 1568 height 1876
click at [951, 17] on button "Edit Quote" at bounding box center [1525, 17] width 57 height 18
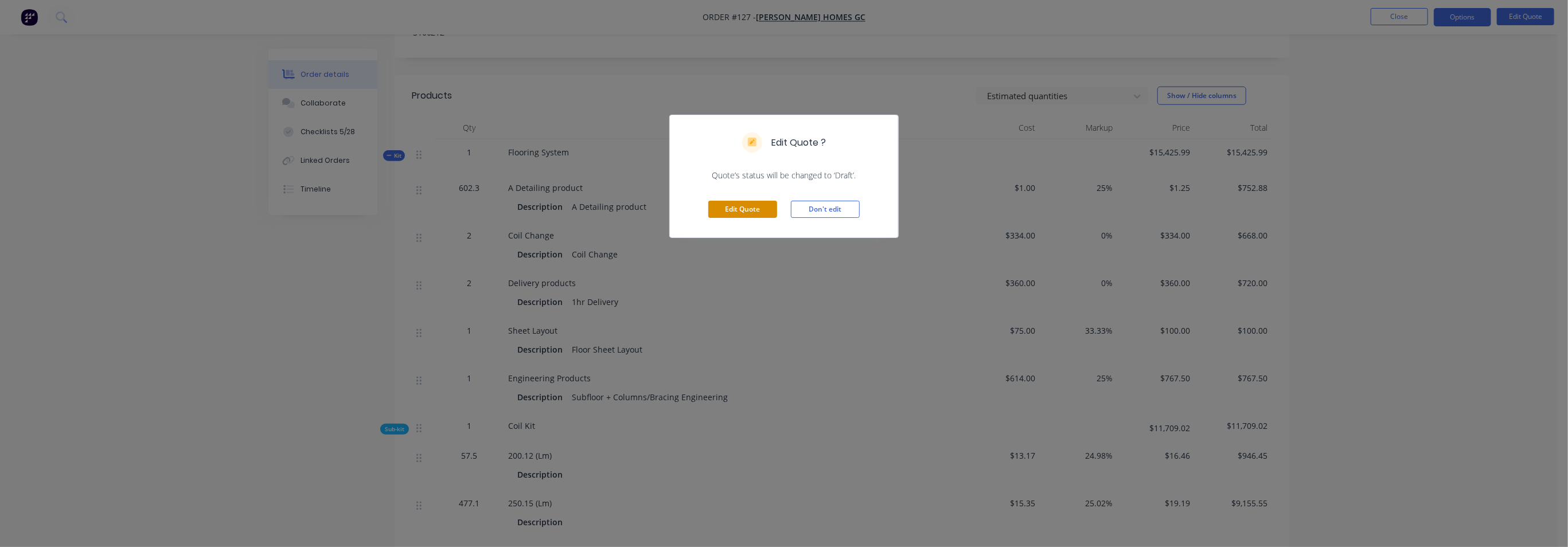
click at [749, 207] on button "Edit Quote" at bounding box center [742, 209] width 69 height 18
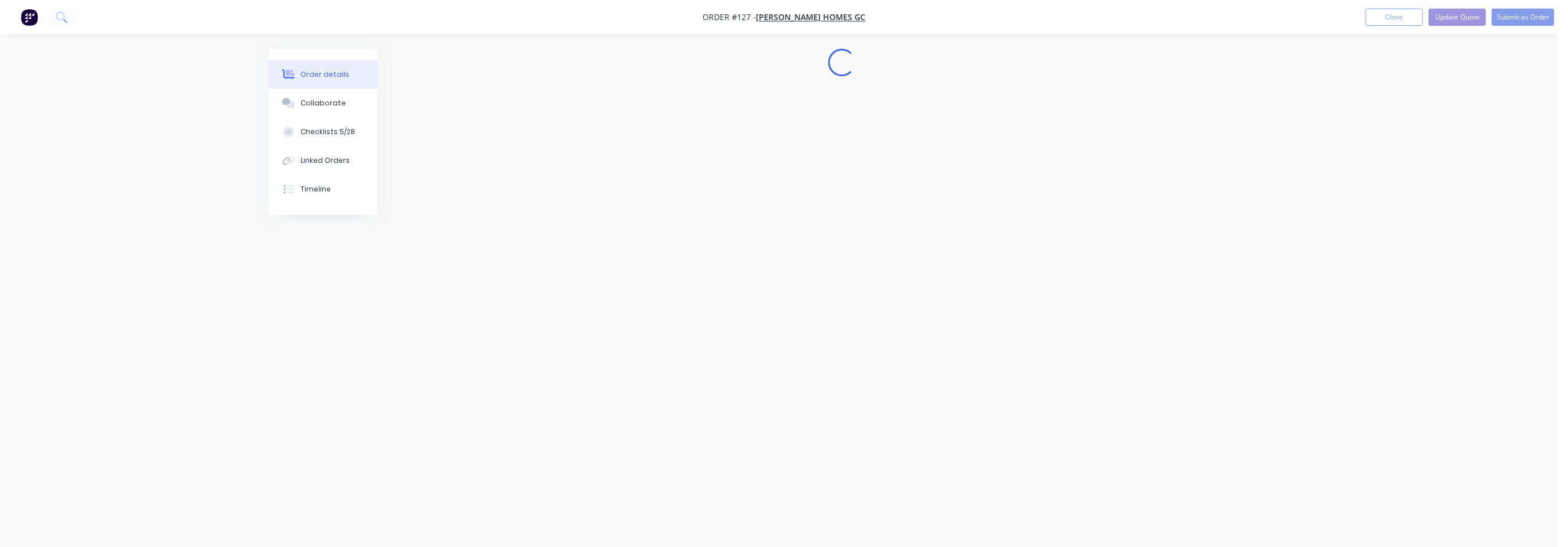
scroll to position [0, 0]
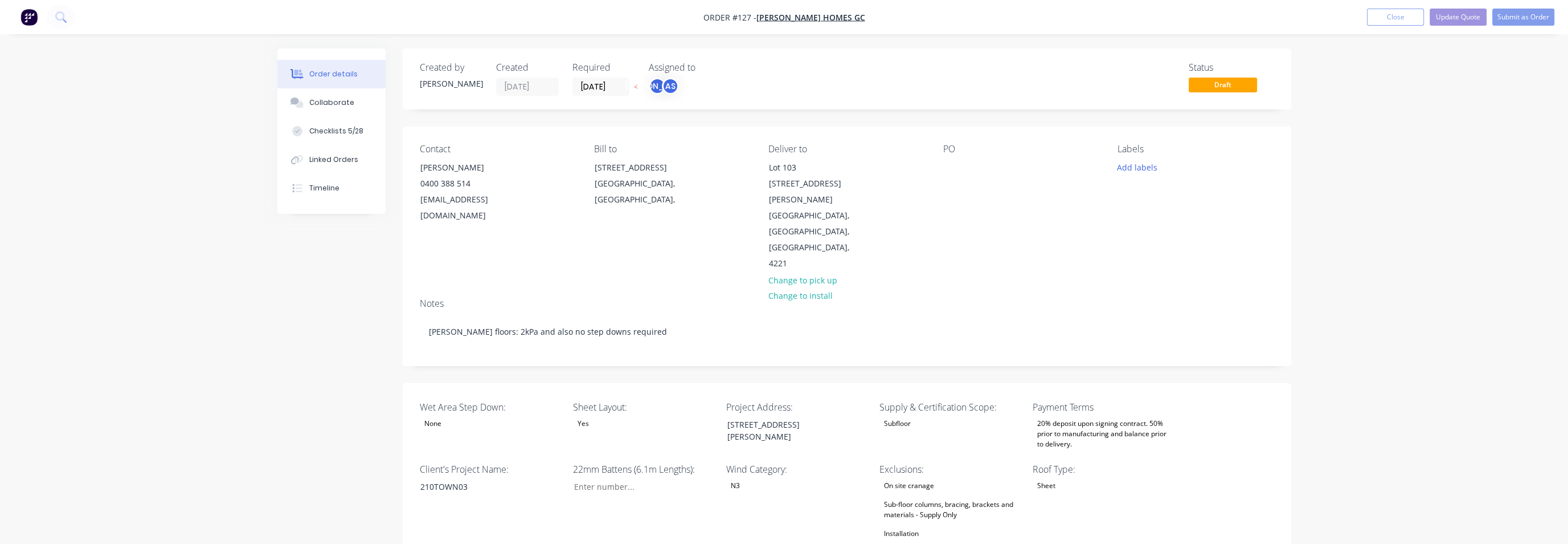
type input "29"
type input "177"
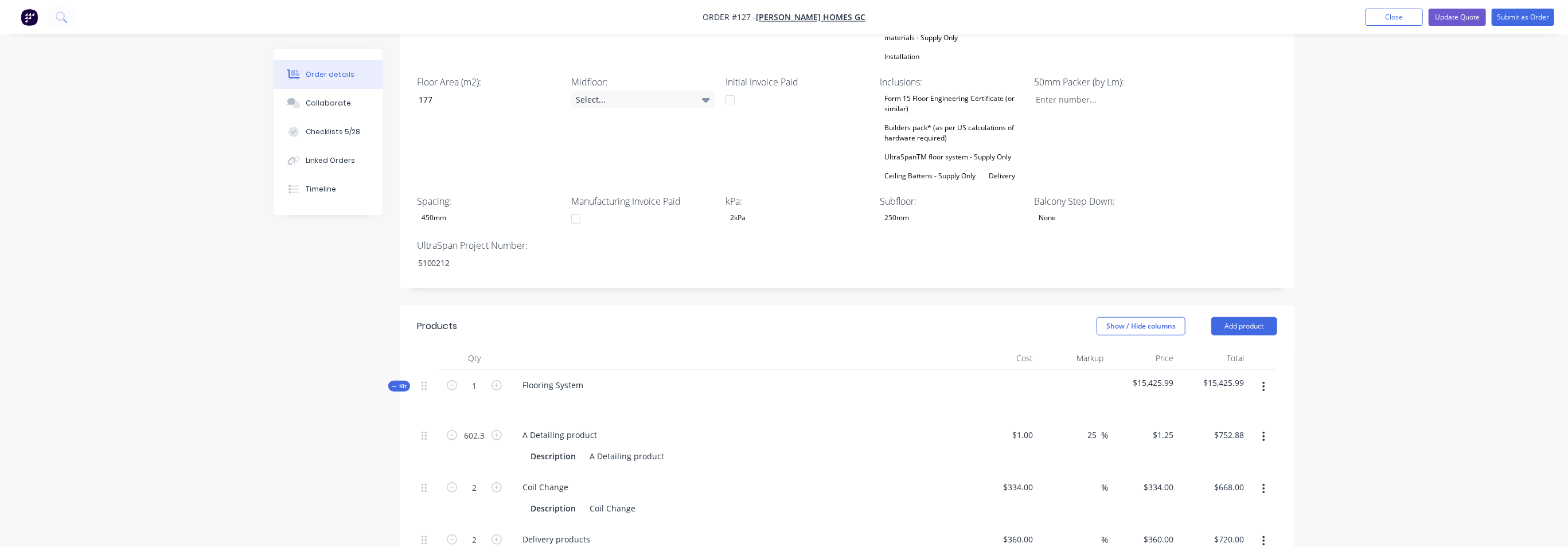
scroll to position [501, 0]
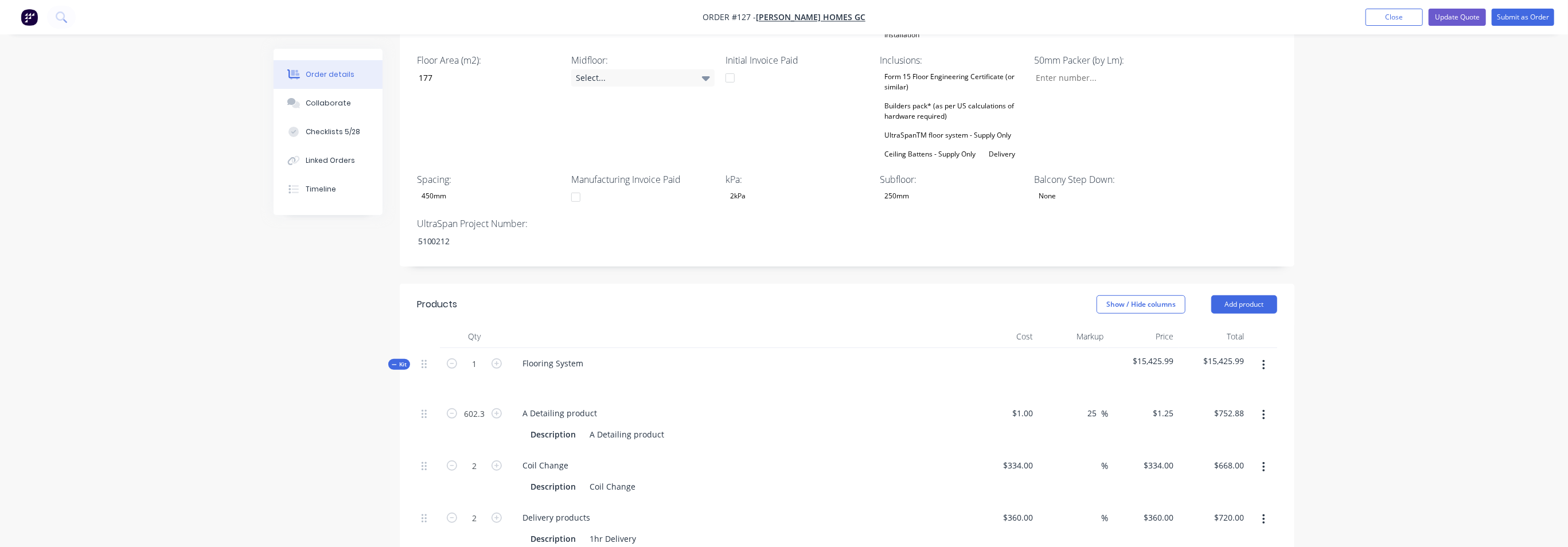
click at [951, 359] on icon "button" at bounding box center [1263, 365] width 3 height 13
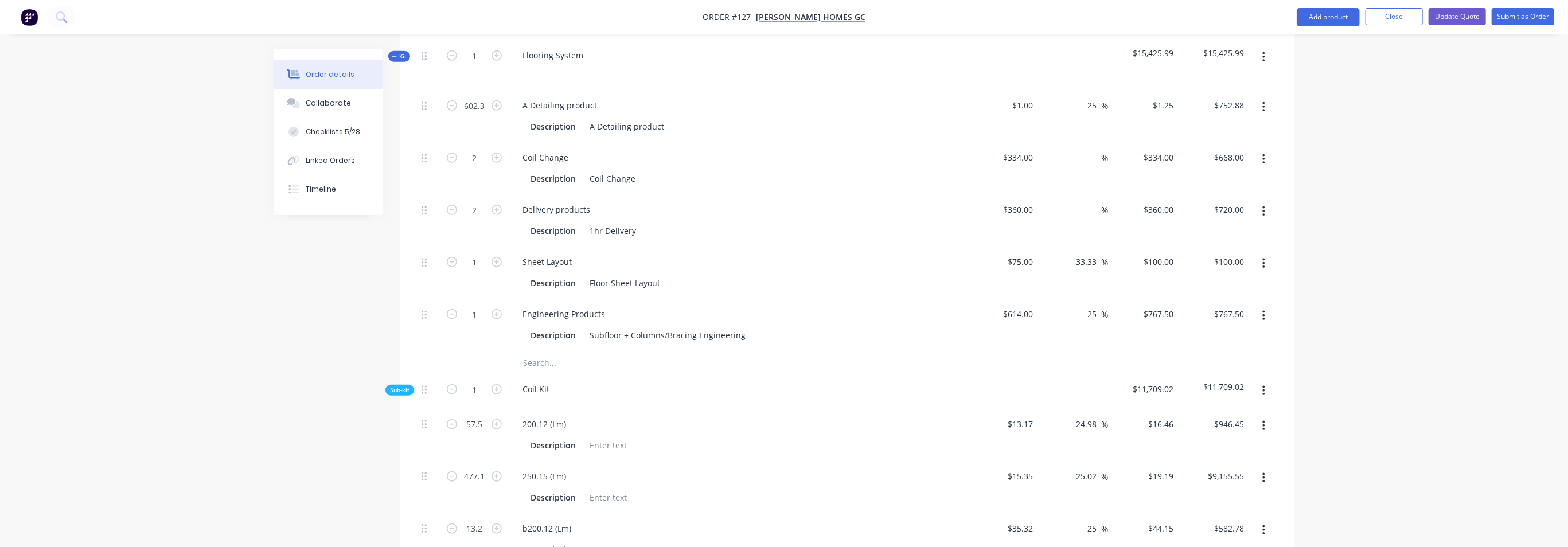
scroll to position [859, 0]
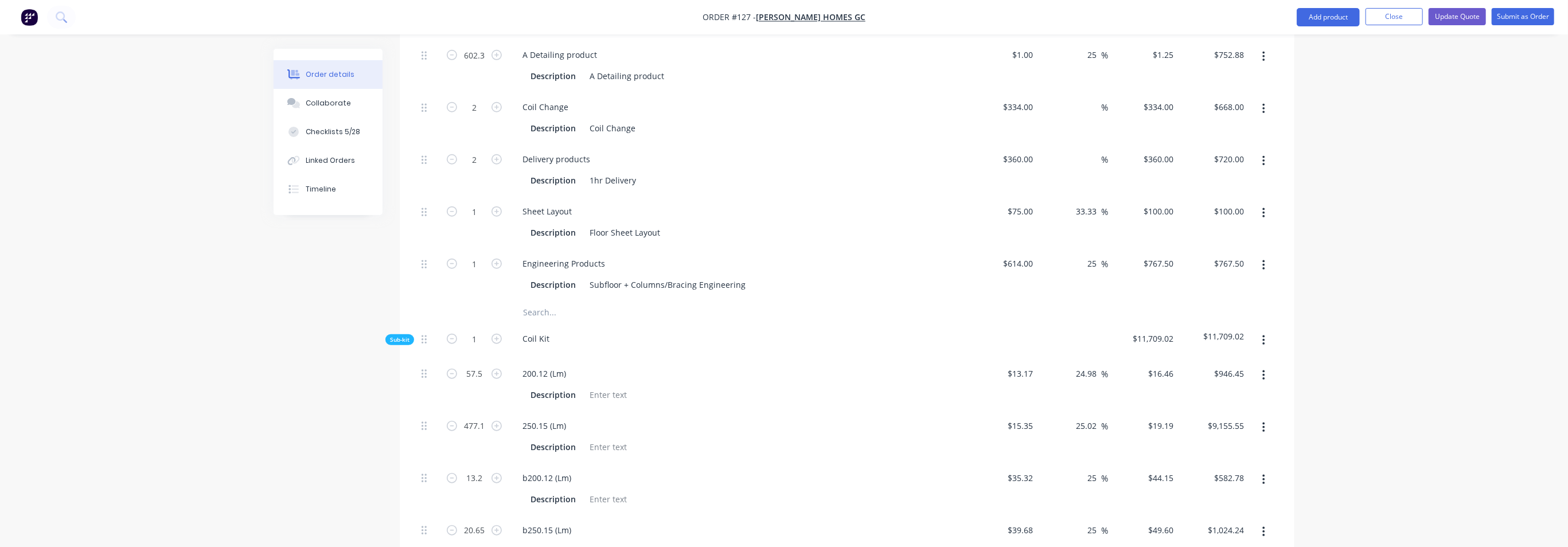
click at [951, 334] on icon "button" at bounding box center [1263, 340] width 3 height 13
click at [951, 385] on div "Delete" at bounding box center [1222, 393] width 89 height 17
click at [951, 18] on button "Add product" at bounding box center [1327, 17] width 63 height 18
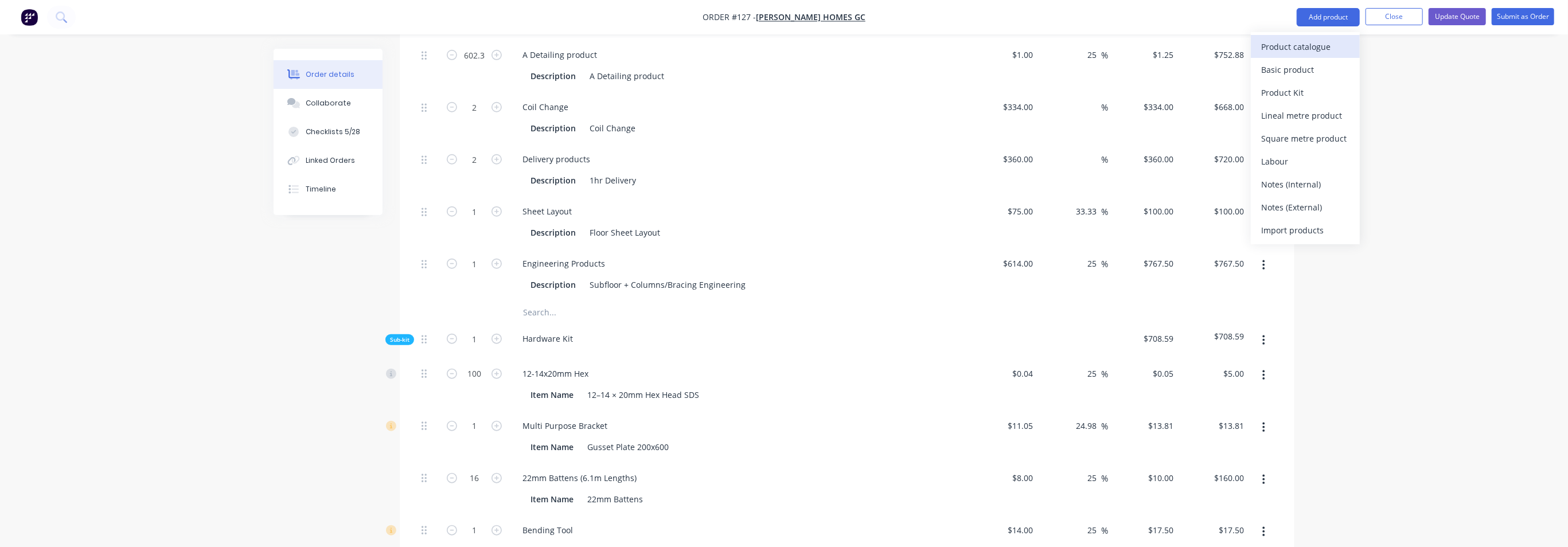
click at [951, 46] on div "Product catalogue" at bounding box center [1305, 46] width 89 height 17
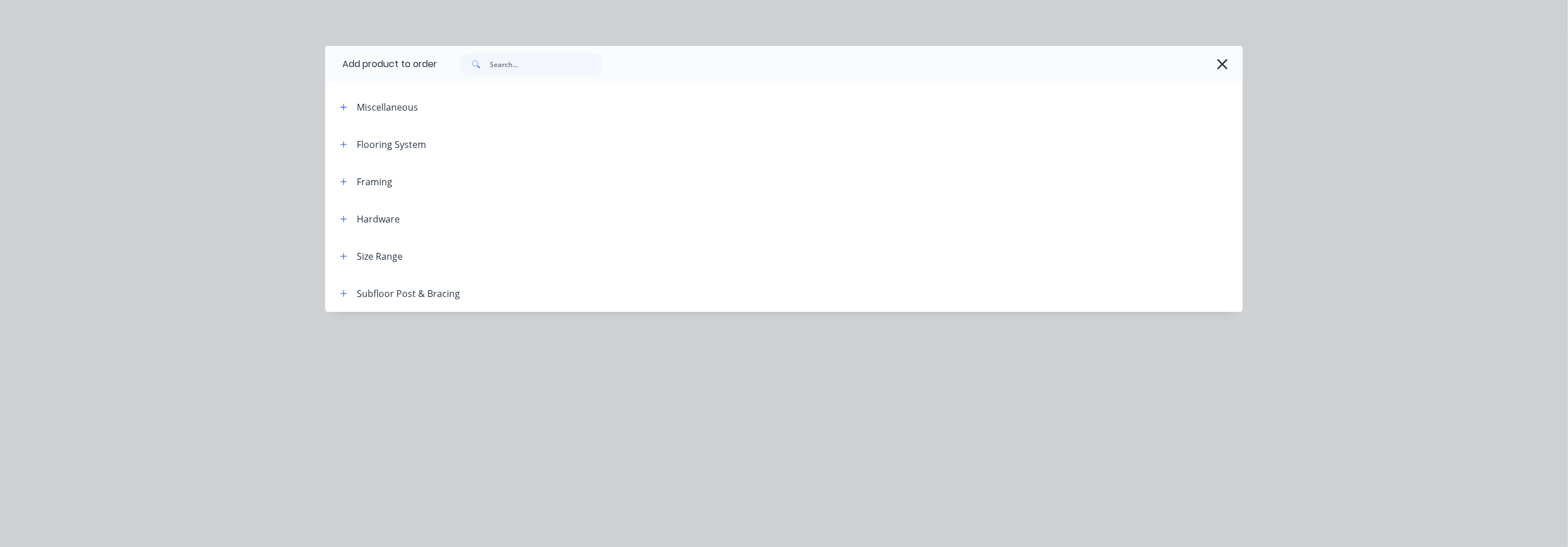
click at [389, 144] on div "Flooring System" at bounding box center [391, 144] width 69 height 14
click at [345, 142] on icon "button" at bounding box center [343, 144] width 7 height 8
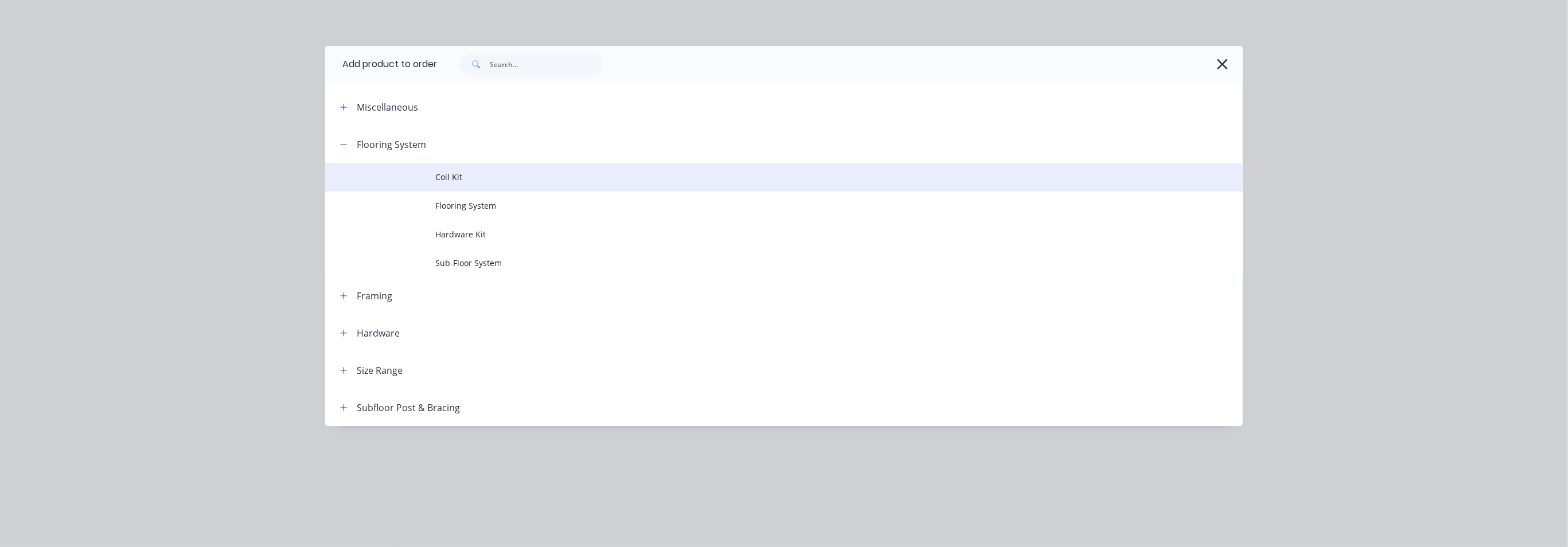
click at [451, 175] on span "Coil Kit" at bounding box center [758, 176] width 646 height 12
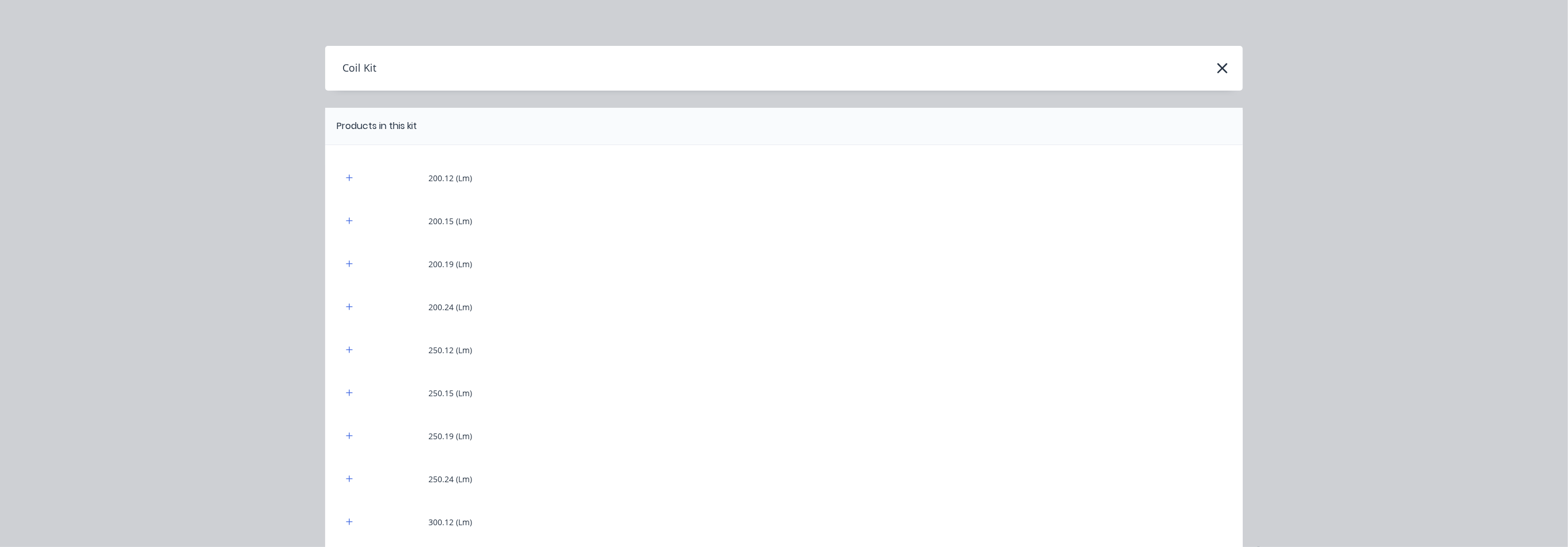
scroll to position [644, 0]
click at [951, 67] on icon "button" at bounding box center [1221, 68] width 11 height 11
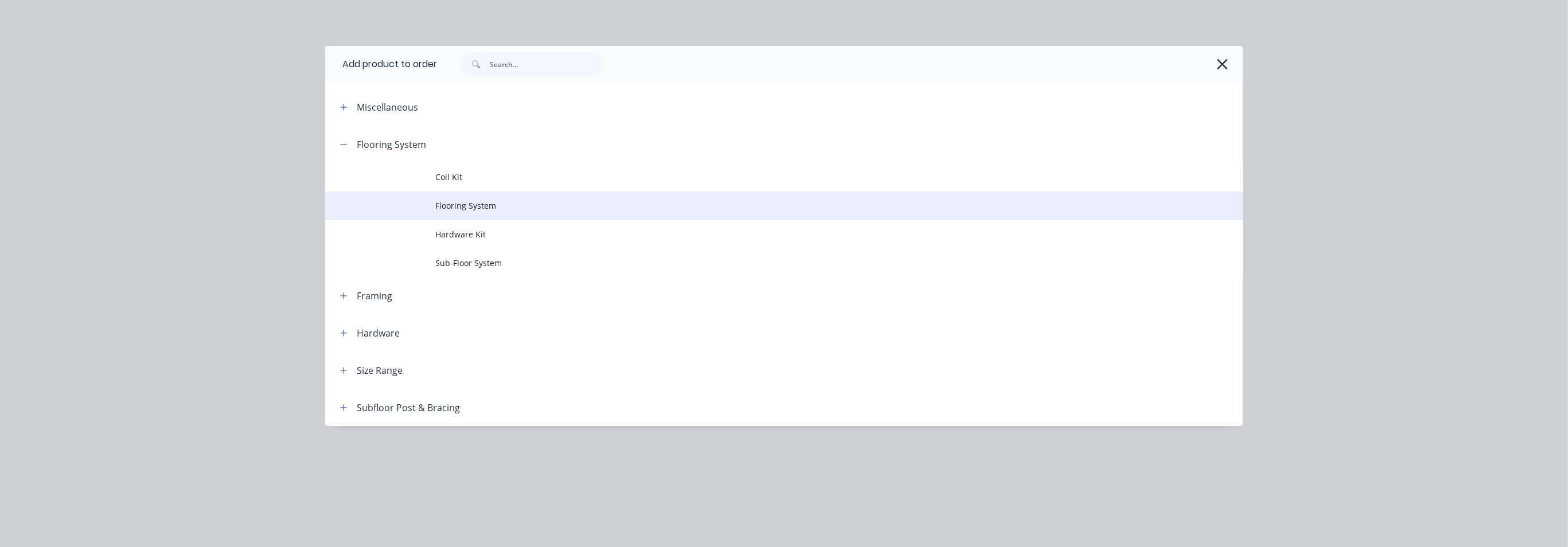
click at [476, 210] on span "Flooring System" at bounding box center [758, 205] width 646 height 12
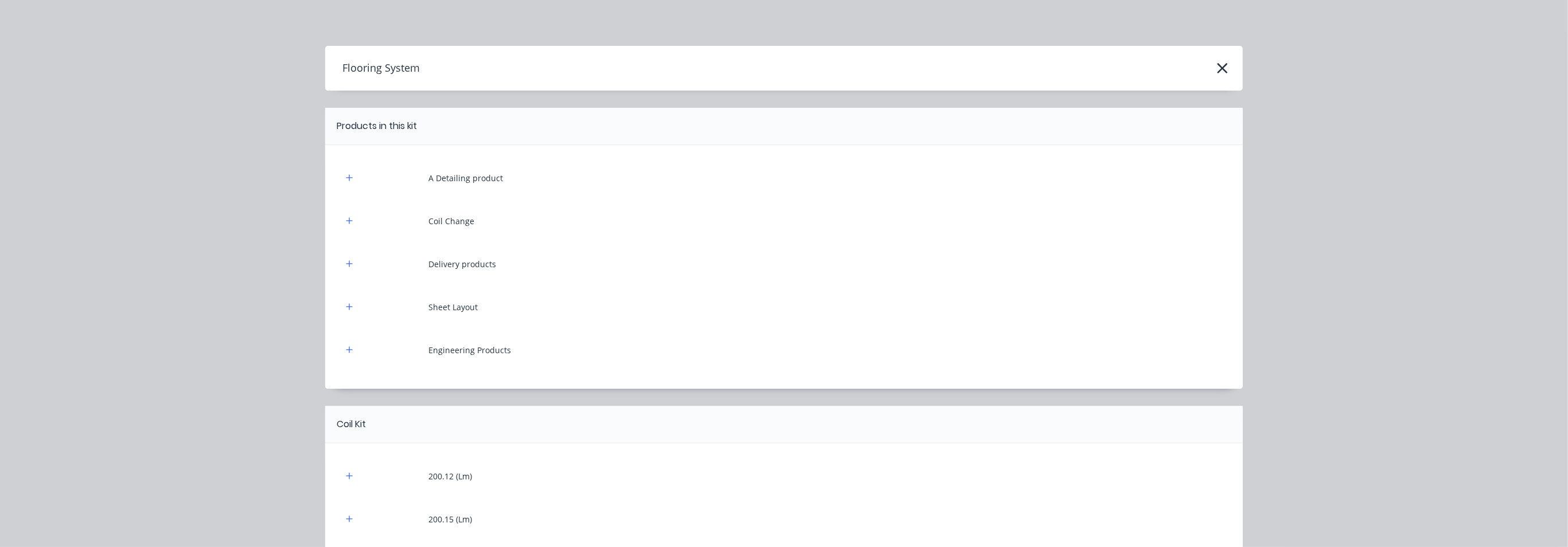
scroll to position [430, 0]
click at [348, 176] on button "button" at bounding box center [350, 177] width 15 height 15
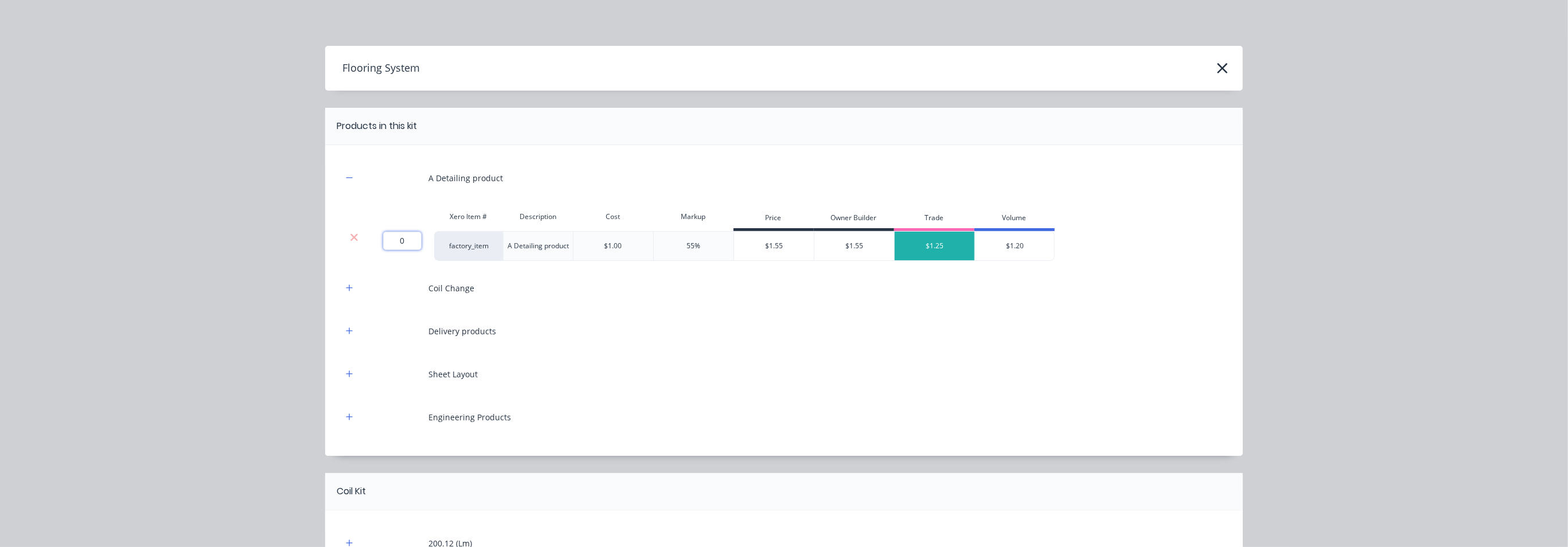
click at [396, 239] on input "0" at bounding box center [401, 240] width 38 height 18
type input "1"
click at [346, 173] on icon "button" at bounding box center [349, 177] width 7 height 8
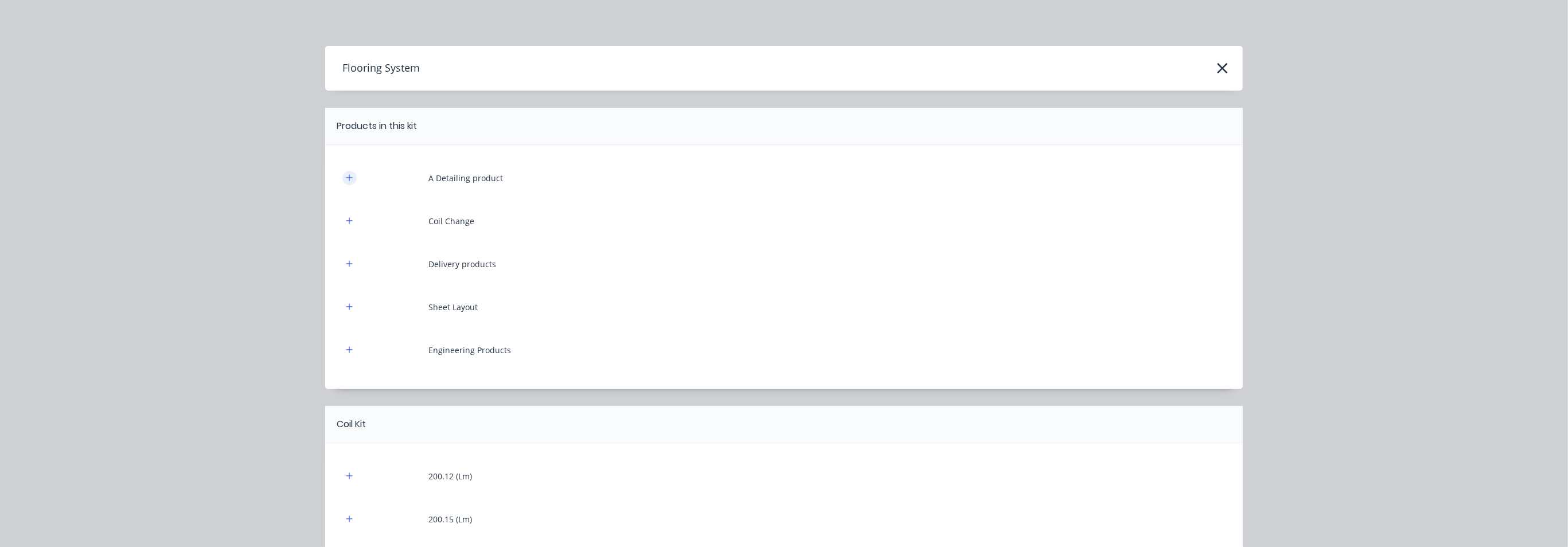
click at [346, 173] on icon "button" at bounding box center [349, 177] width 7 height 8
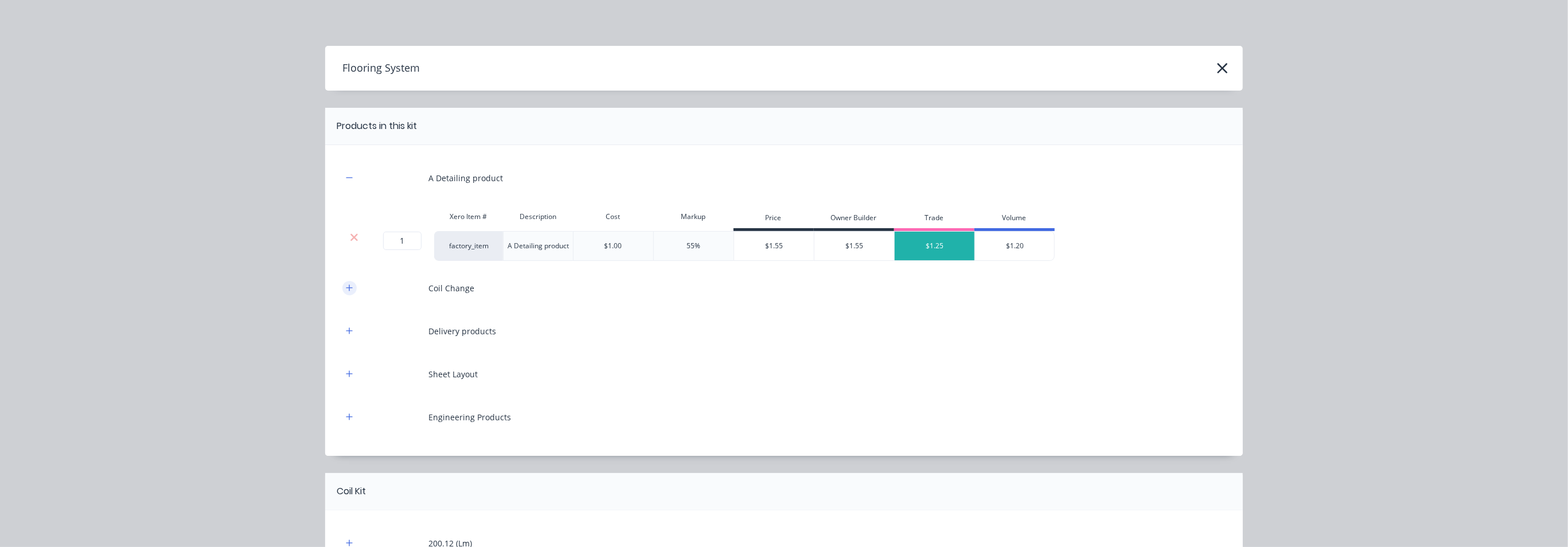
click at [347, 289] on icon "button" at bounding box center [350, 287] width 6 height 6
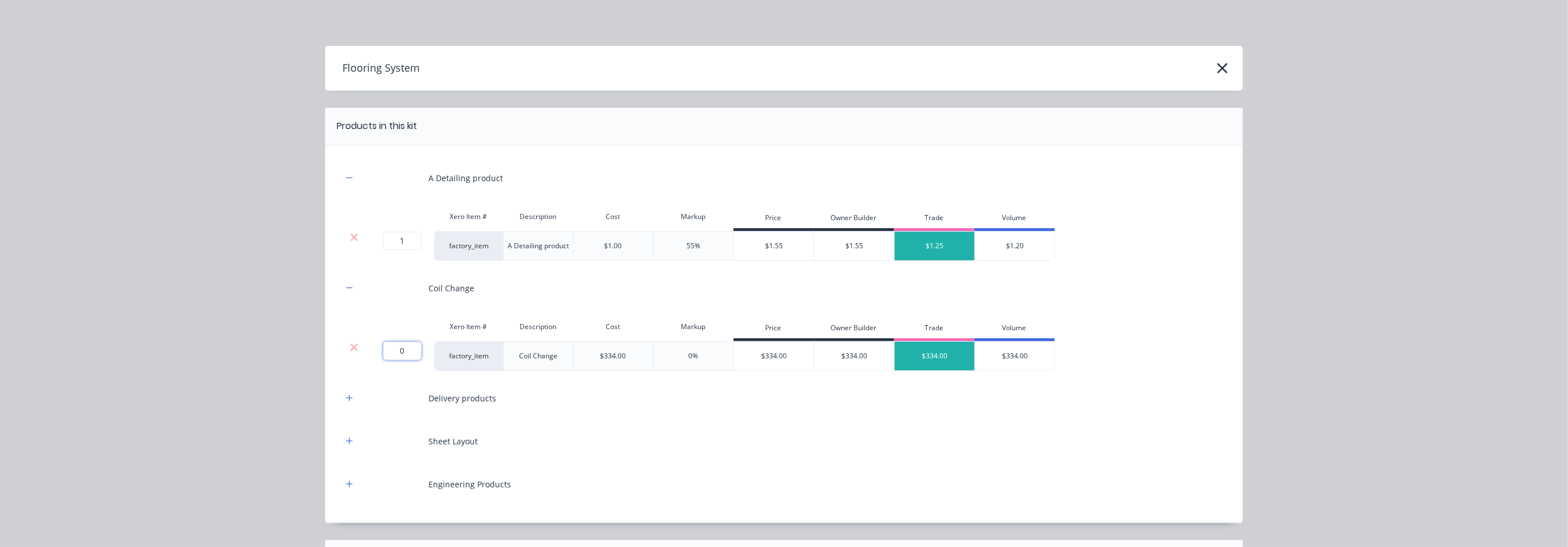
click at [396, 352] on input "0" at bounding box center [401, 350] width 38 height 18
type input "2"
click at [346, 396] on icon "button" at bounding box center [349, 398] width 7 height 8
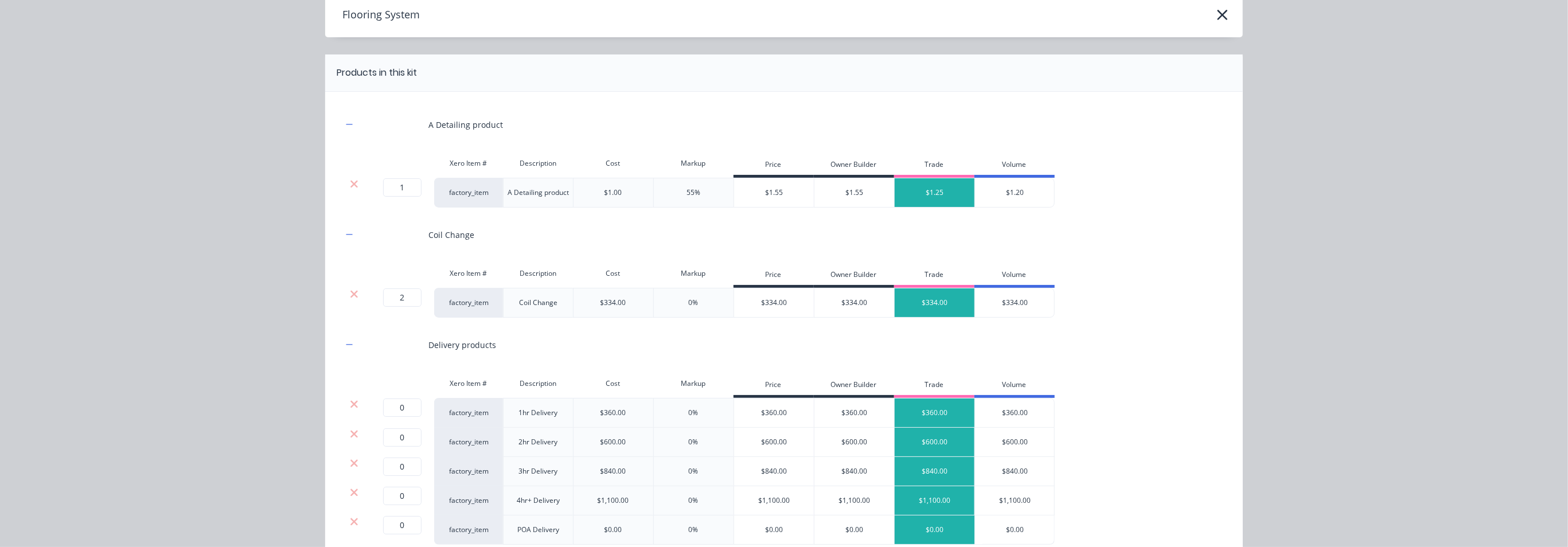
scroll to position [71, 0]
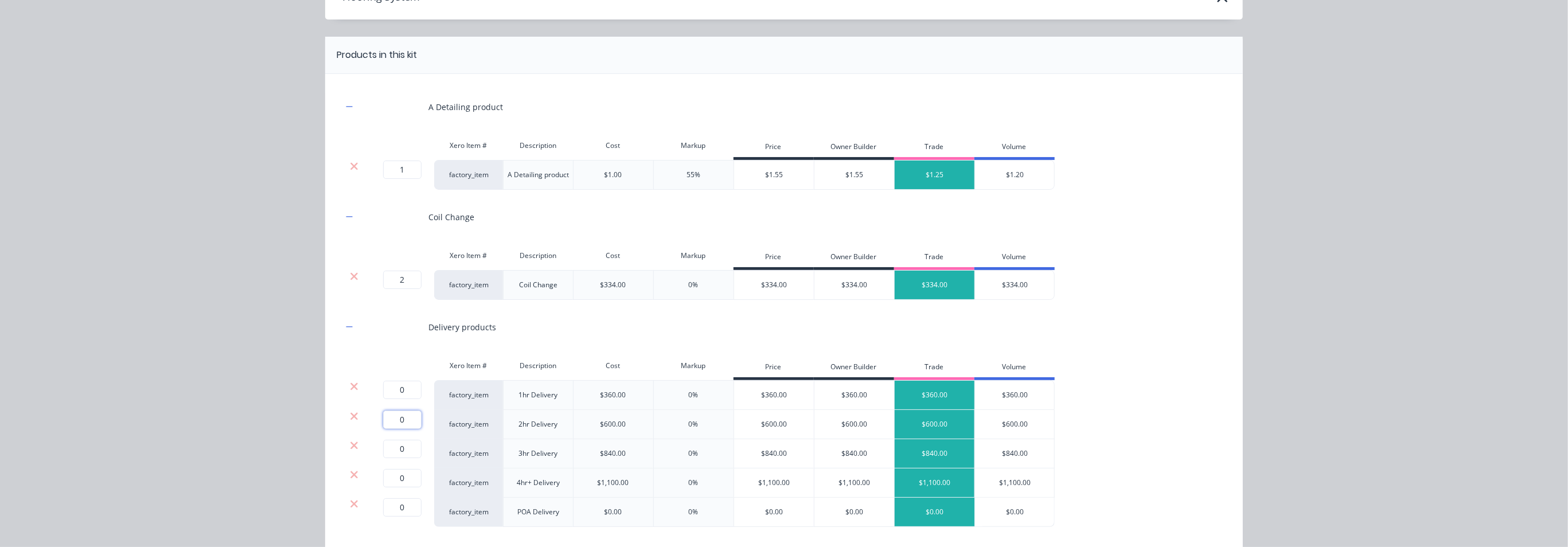
click at [399, 419] on input "0" at bounding box center [401, 419] width 38 height 18
type input "1"
click at [681, 456] on div "0%" at bounding box center [693, 483] width 80 height 29
click at [350, 388] on icon at bounding box center [354, 386] width 9 height 12
click at [350, 419] on icon at bounding box center [354, 417] width 9 height 12
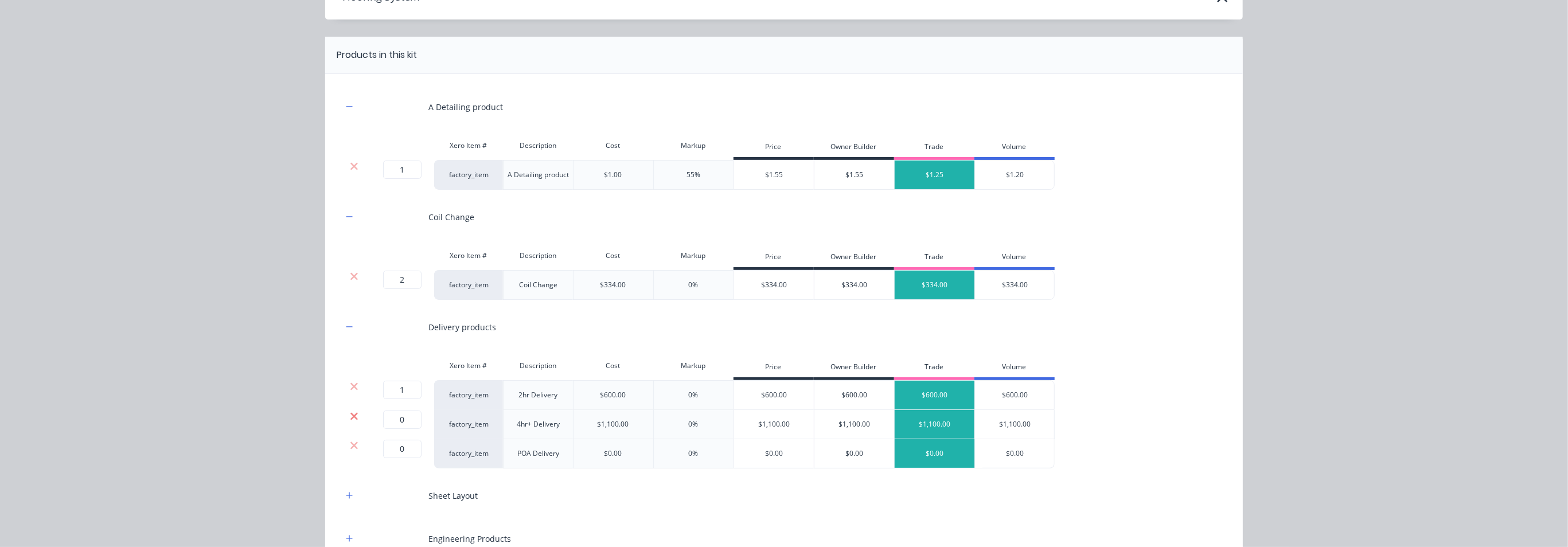
click at [354, 416] on div at bounding box center [354, 417] width 21 height 12
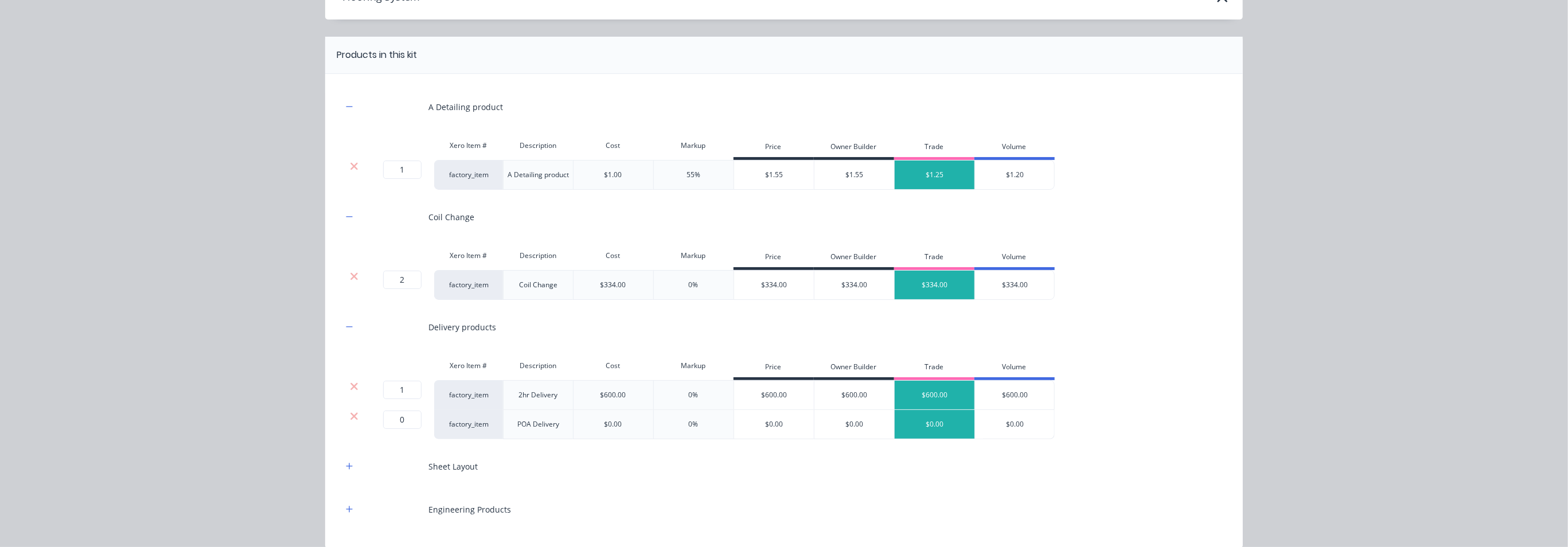
click at [354, 416] on div at bounding box center [354, 417] width 21 height 12
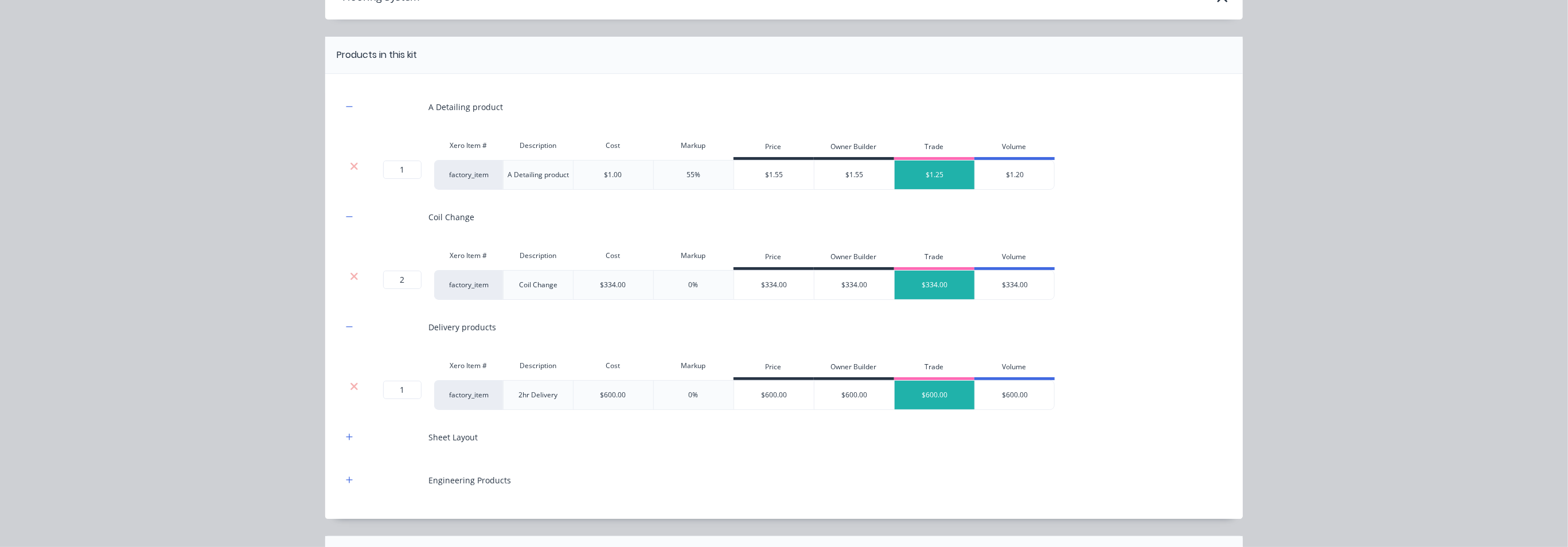
scroll to position [143, 0]
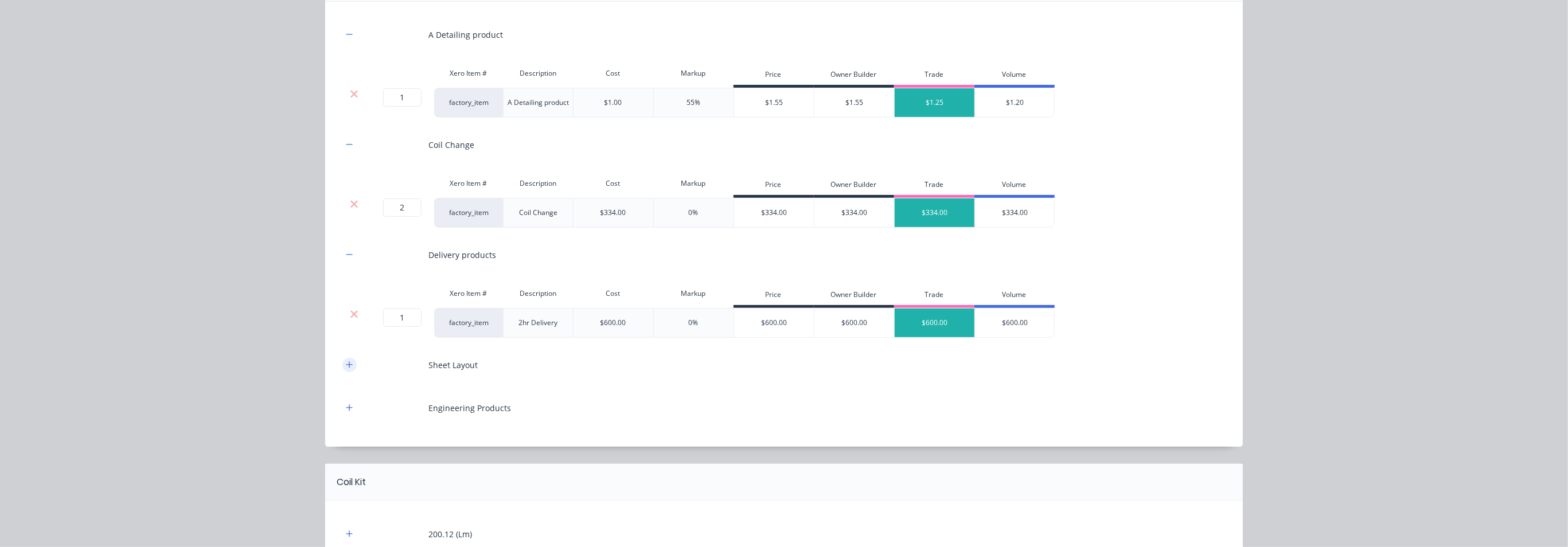
click at [346, 364] on icon "button" at bounding box center [349, 364] width 7 height 8
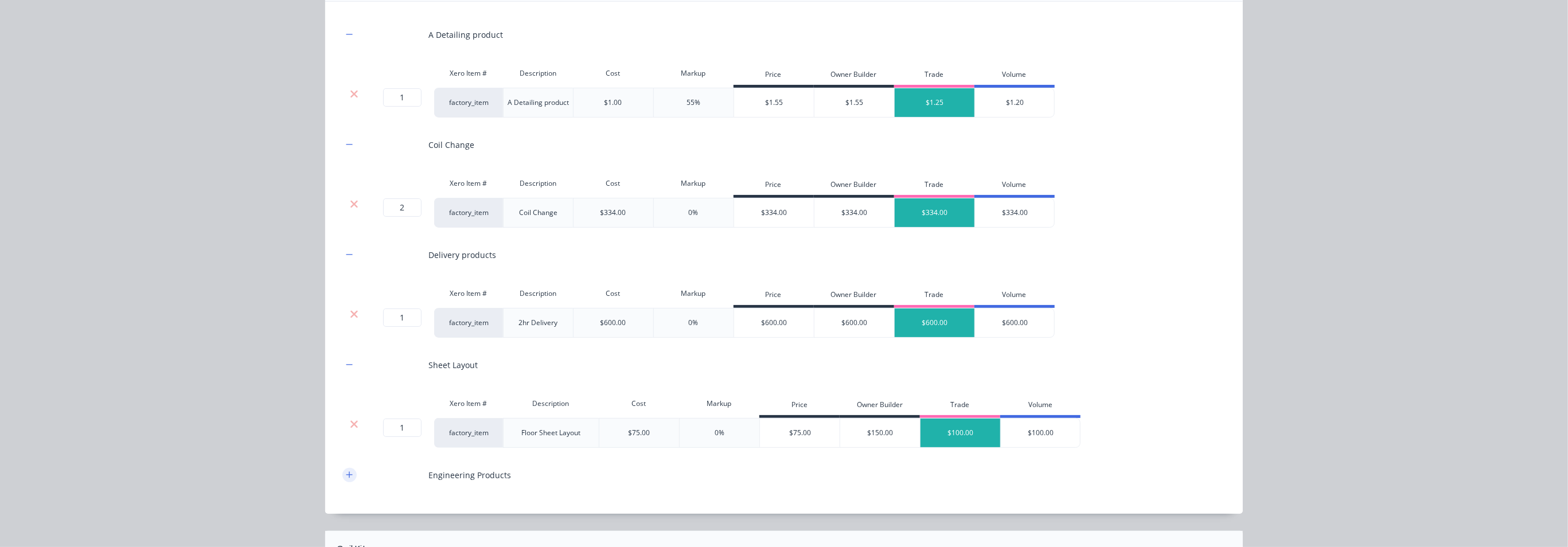
click at [348, 456] on button "button" at bounding box center [350, 474] width 15 height 15
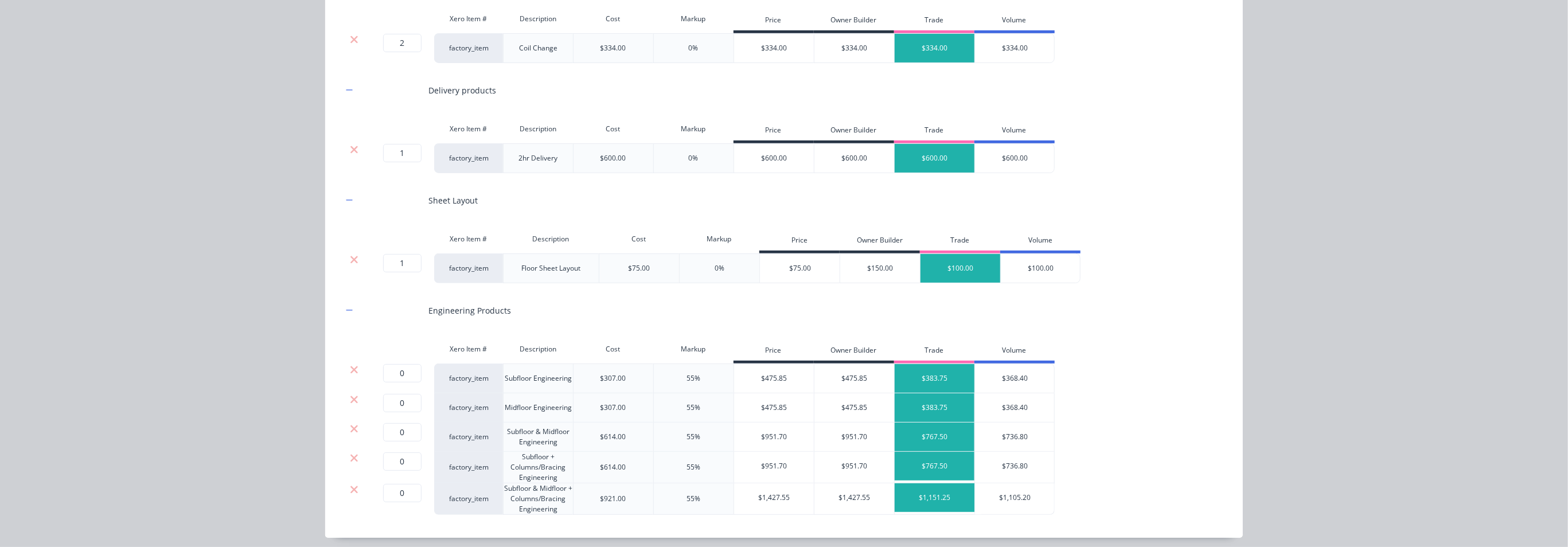
scroll to position [357, 0]
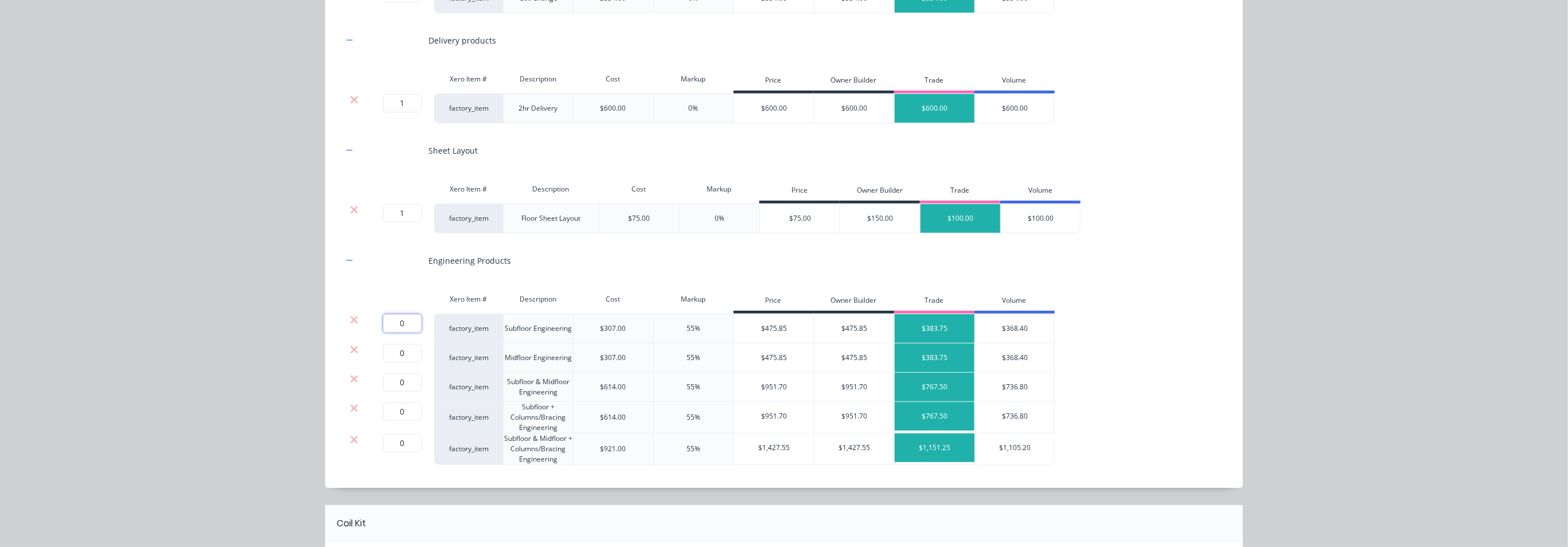
click at [403, 321] on input "0" at bounding box center [401, 323] width 38 height 18
type input "1"
click at [351, 347] on icon at bounding box center [355, 349] width 8 height 8
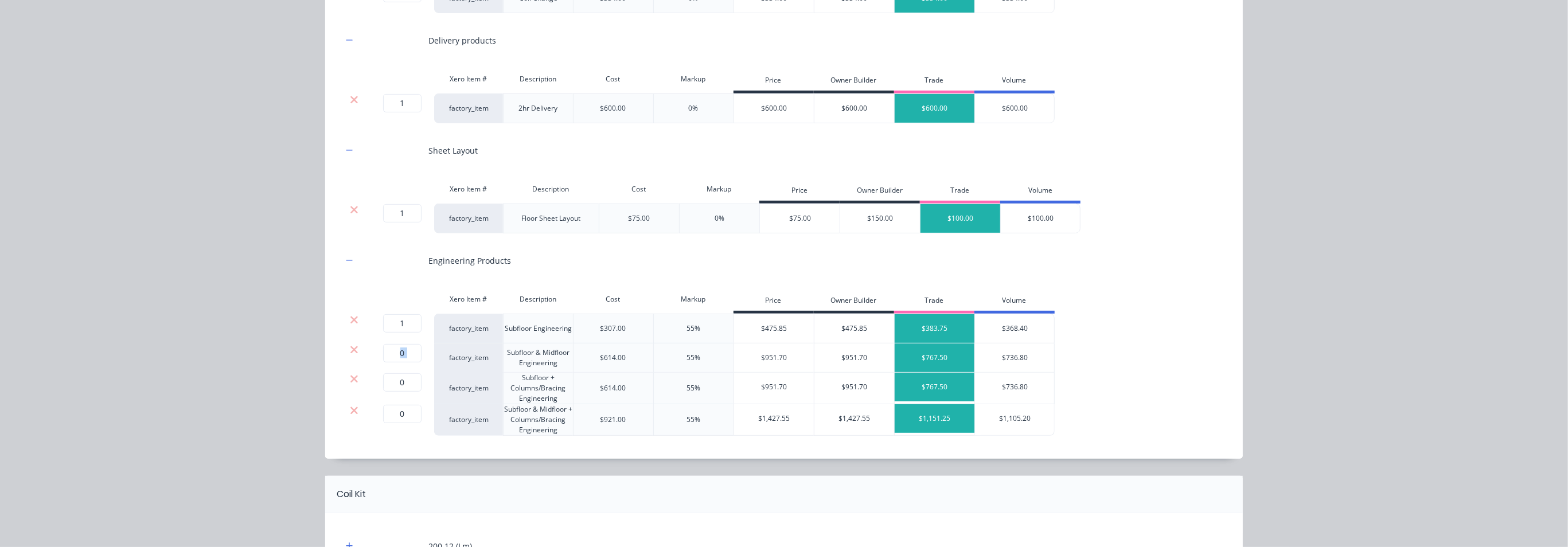
click at [351, 347] on icon at bounding box center [355, 349] width 8 height 8
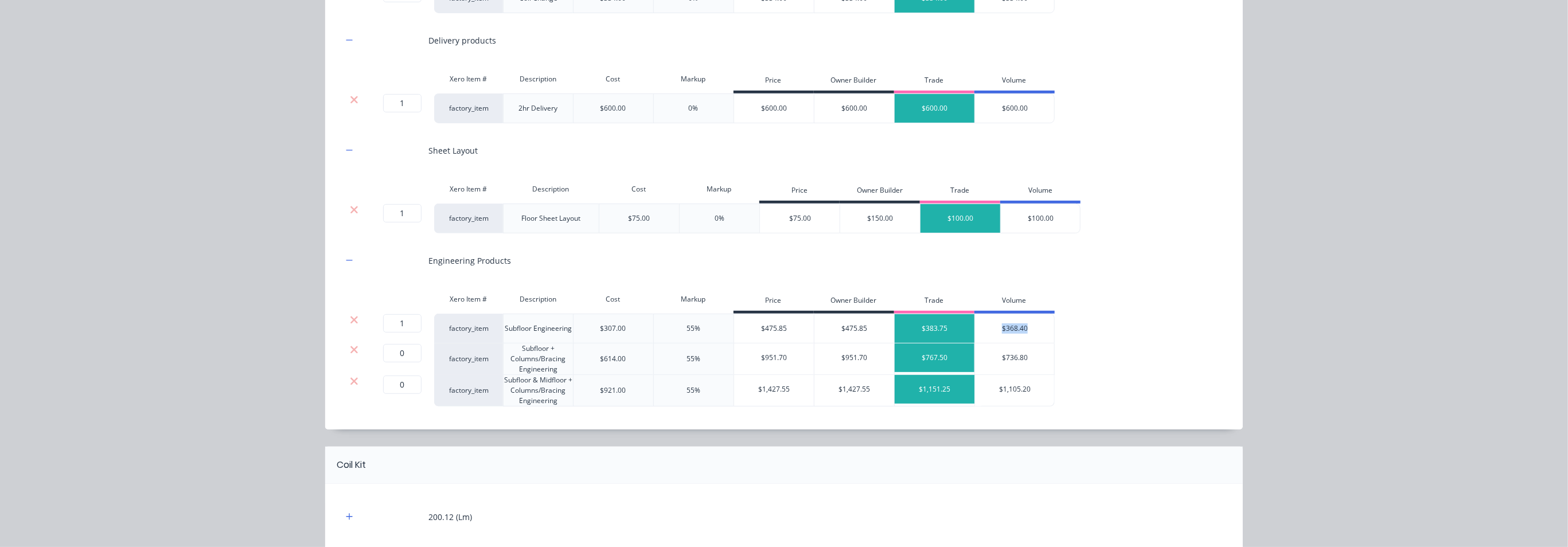
click at [351, 347] on icon at bounding box center [355, 349] width 8 height 8
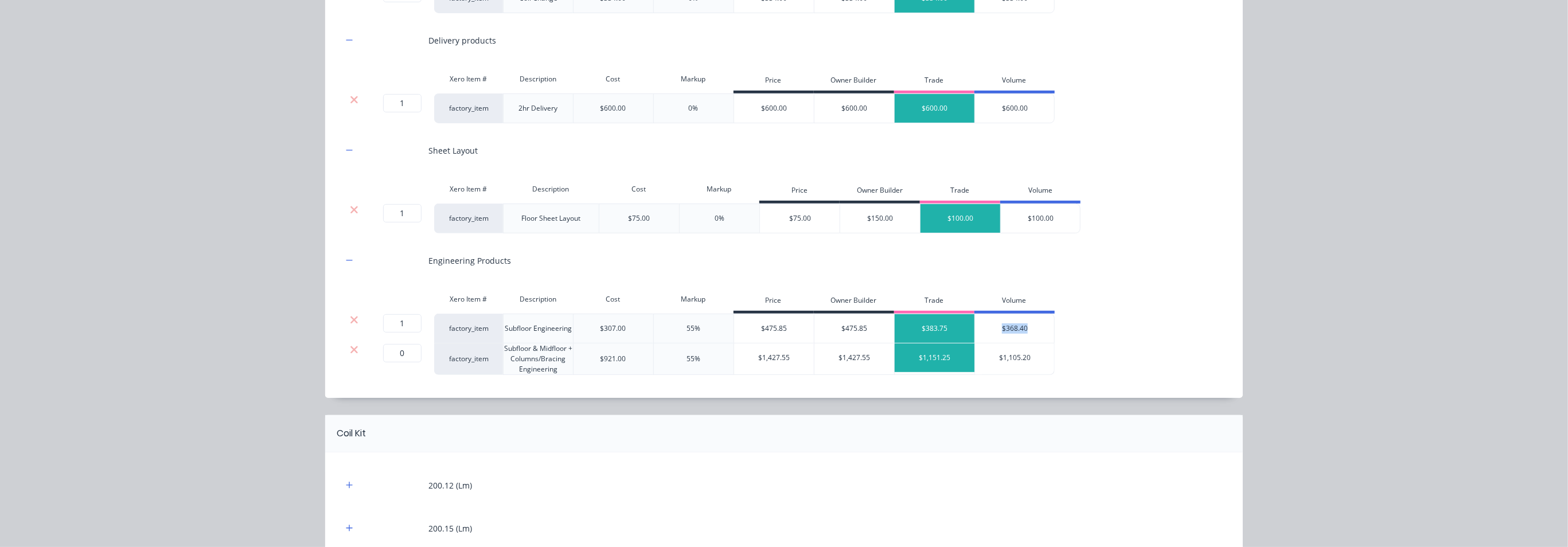
click at [351, 347] on icon at bounding box center [355, 349] width 8 height 8
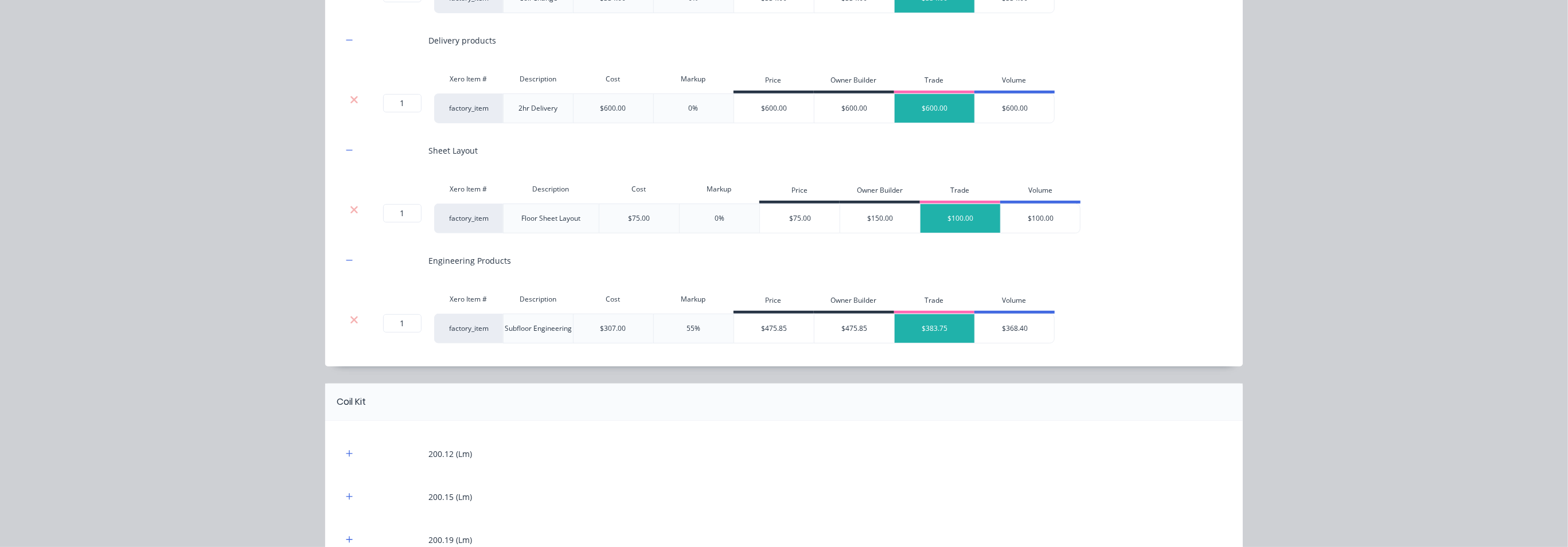
click at [396, 288] on div at bounding box center [399, 300] width 69 height 23
click at [351, 320] on icon at bounding box center [355, 319] width 8 height 8
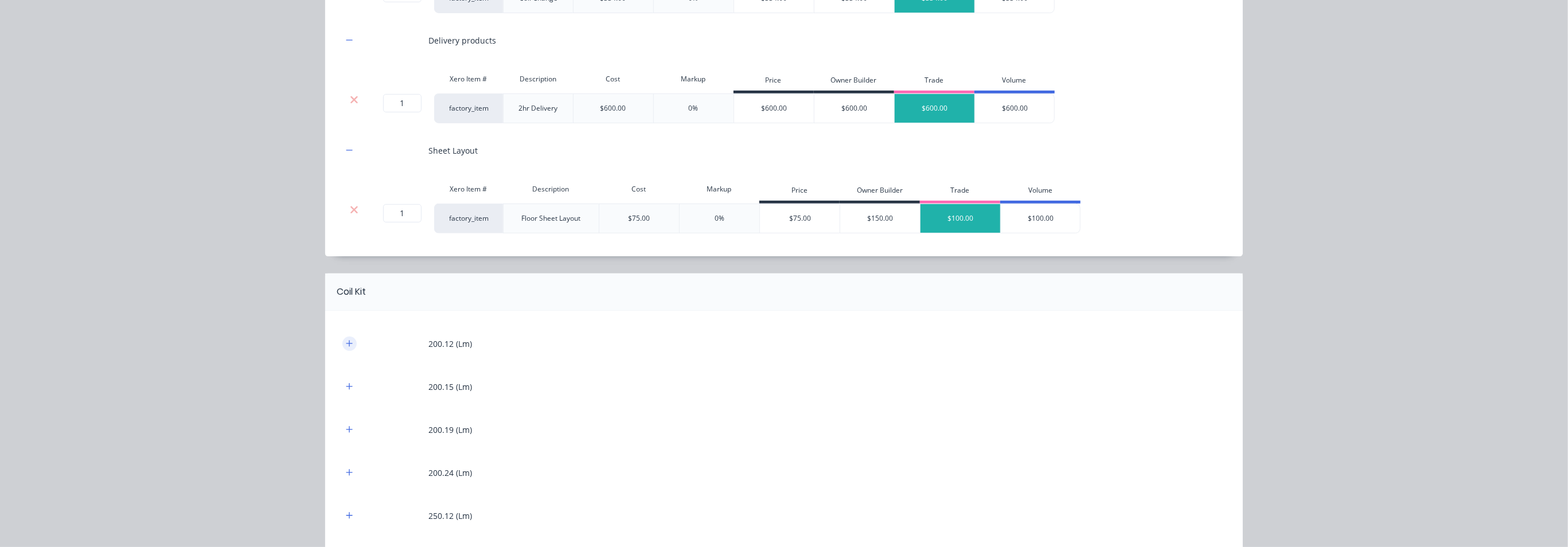
click at [347, 341] on icon "button" at bounding box center [349, 344] width 7 height 8
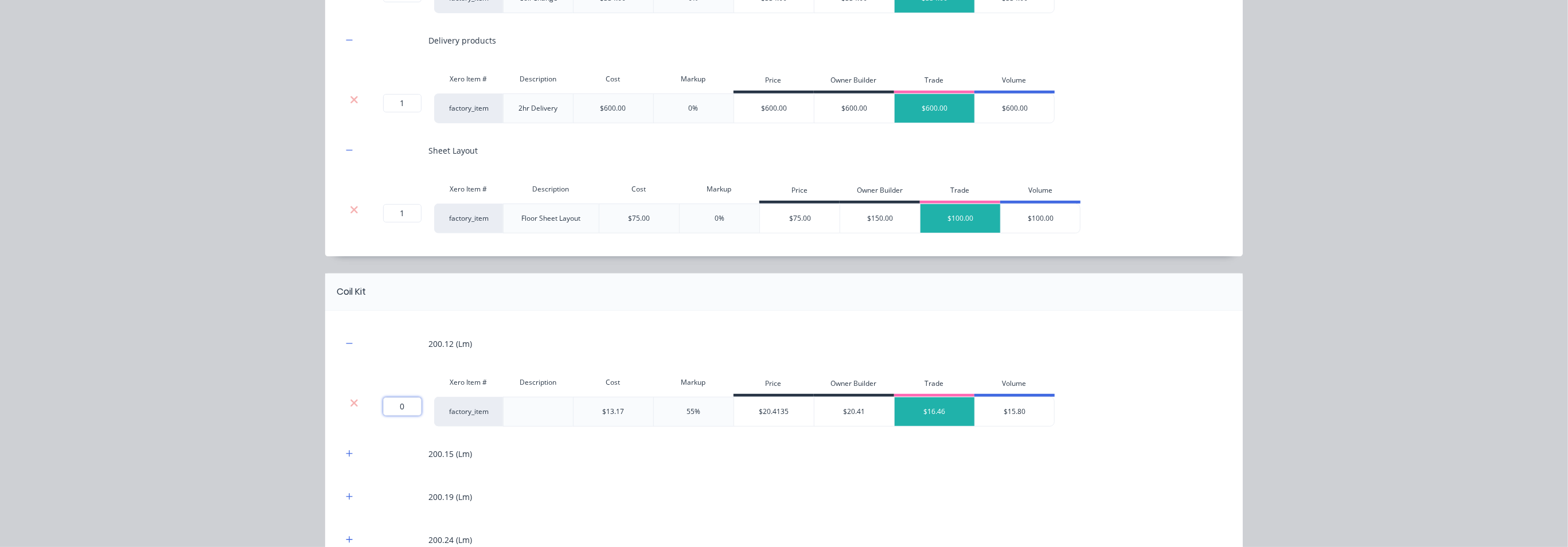
click at [404, 406] on input "0" at bounding box center [401, 406] width 38 height 18
type input "58"
click at [848, 456] on div "200.15 (Lm)" at bounding box center [784, 454] width 883 height 31
click at [346, 451] on icon "button" at bounding box center [349, 454] width 7 height 8
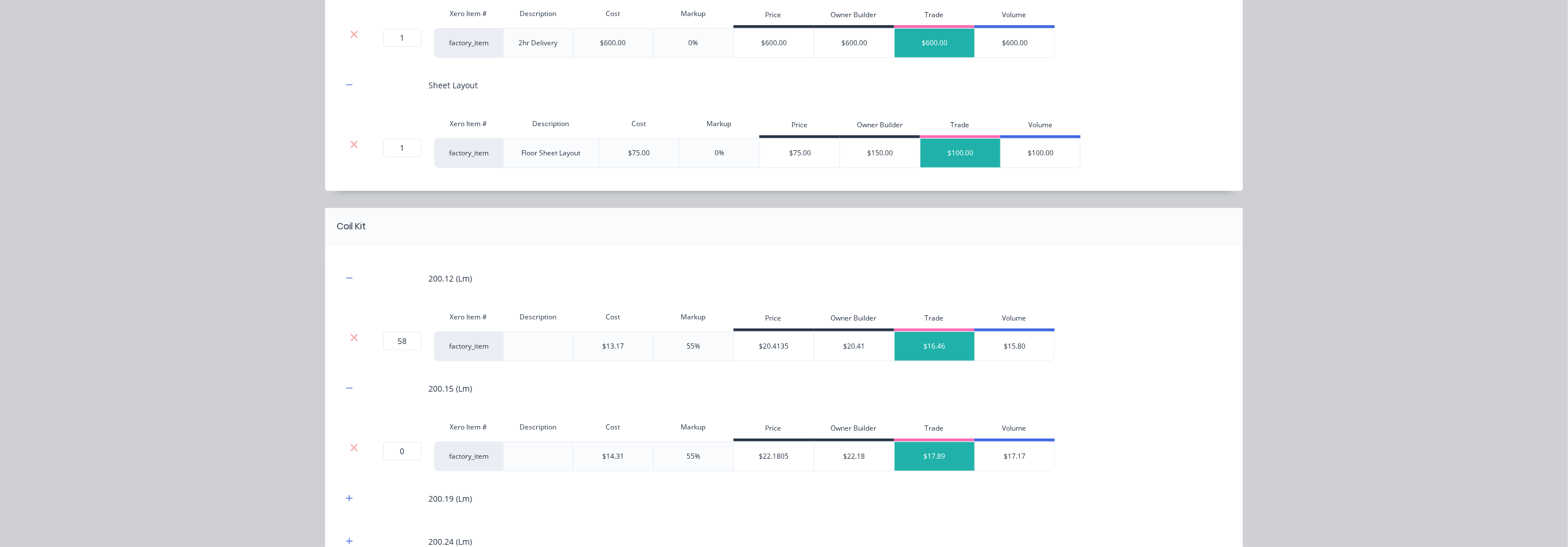
scroll to position [573, 0]
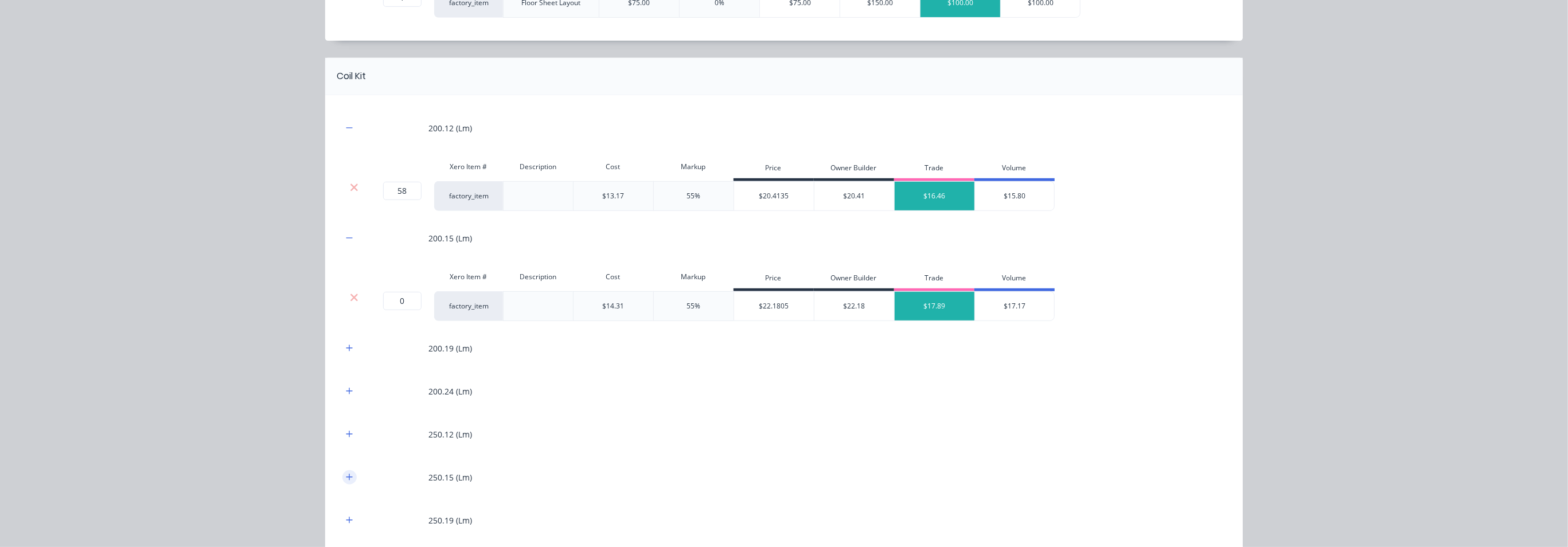
click at [346, 456] on icon "button" at bounding box center [349, 477] width 7 height 8
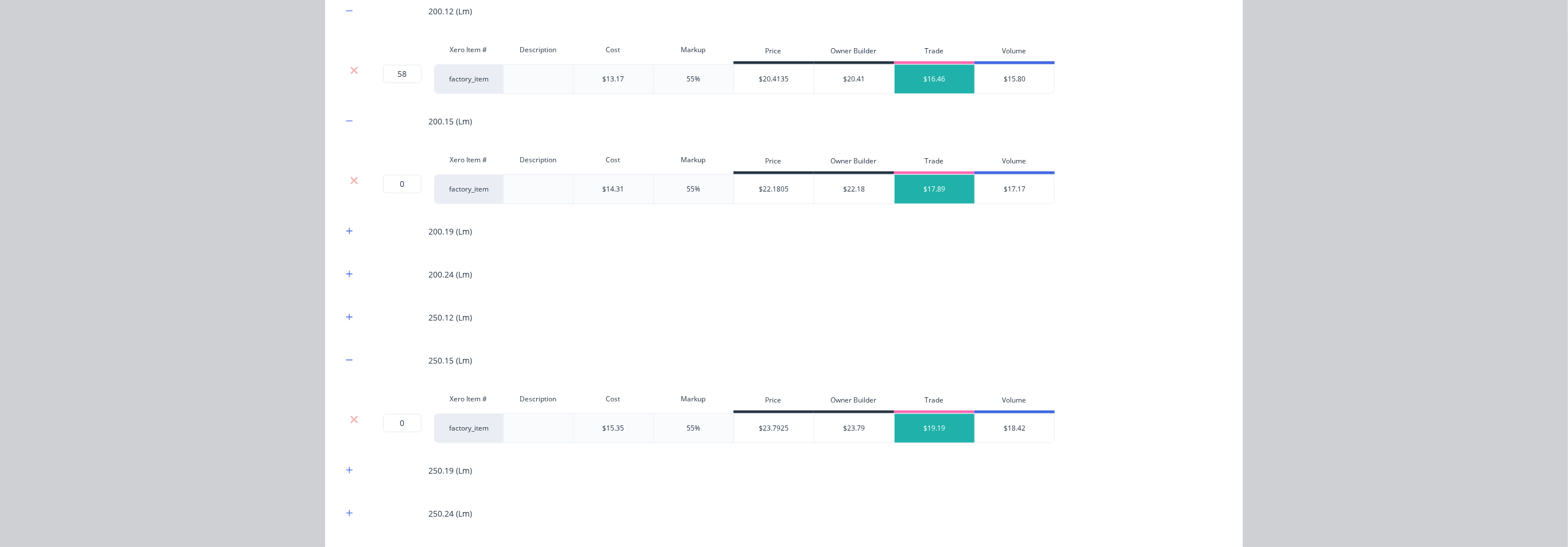
scroll to position [716, 0]
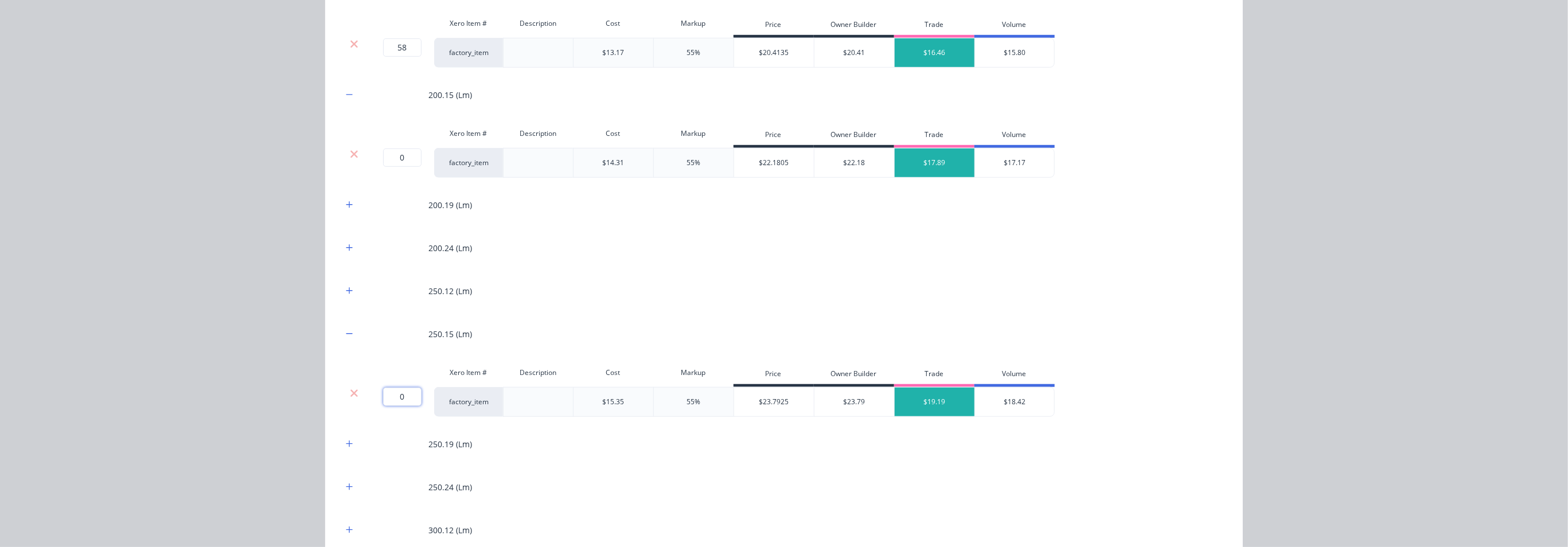
click at [397, 394] on input "0" at bounding box center [401, 396] width 38 height 18
type input "478"
click at [628, 447] on div "250.19 (Lm)" at bounding box center [784, 444] width 883 height 31
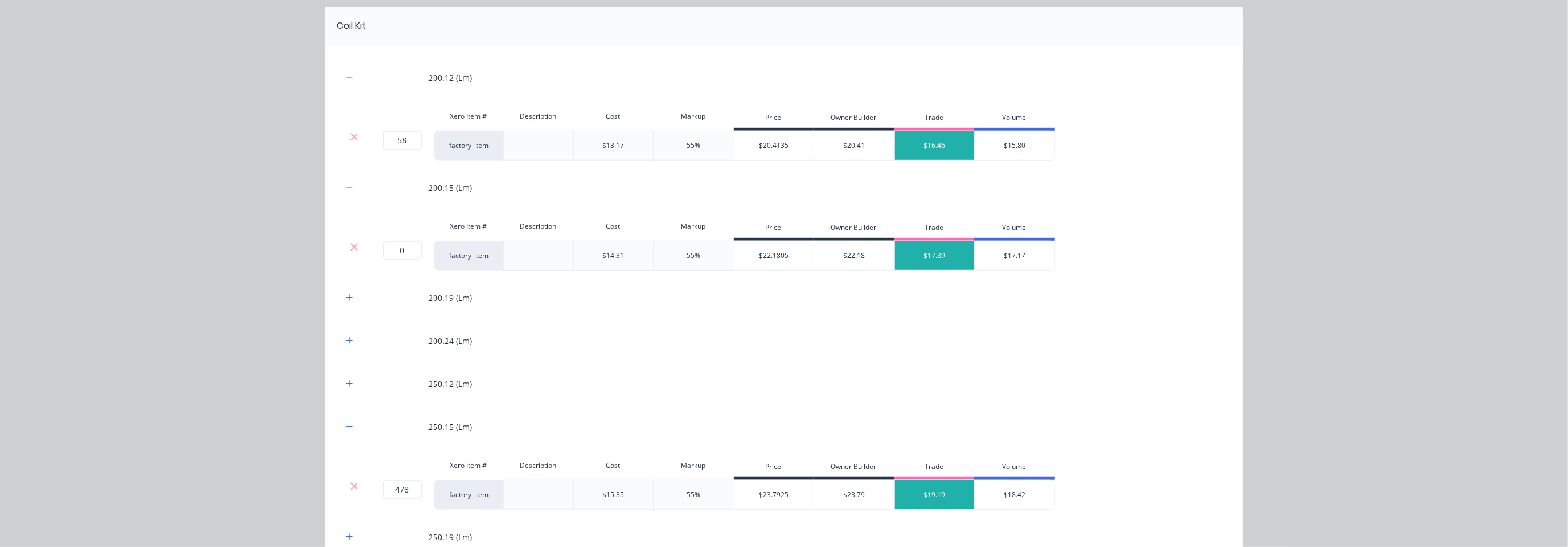
scroll to position [644, 0]
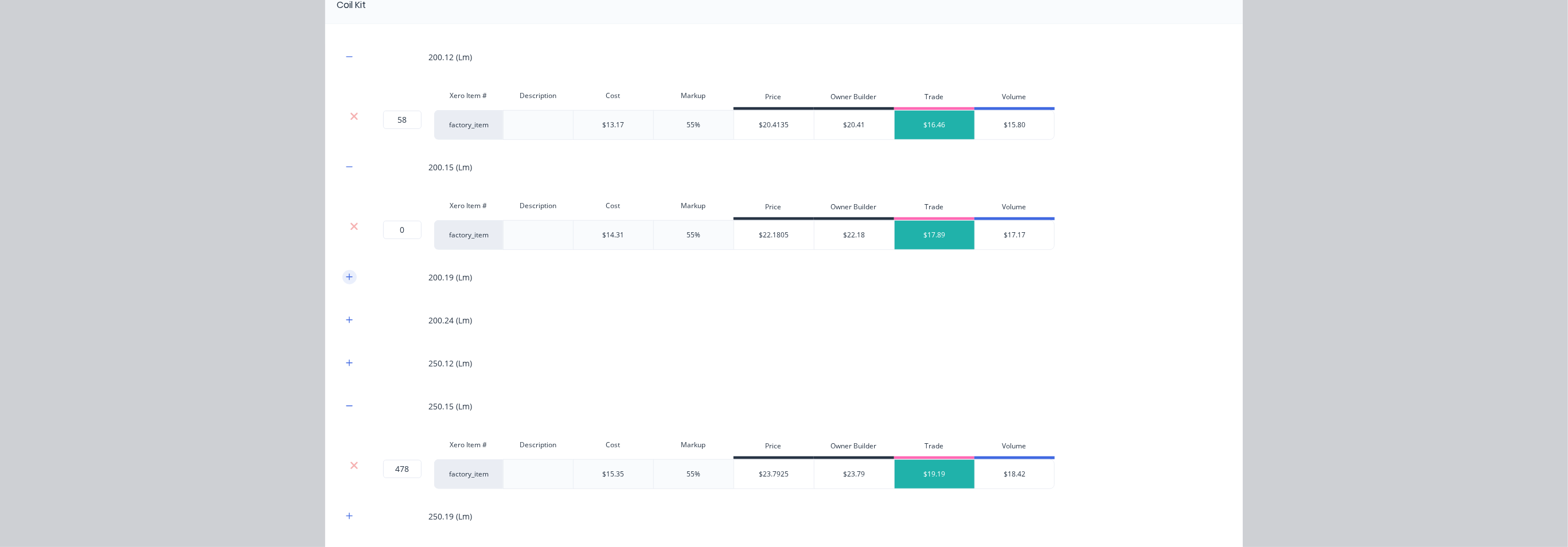
click at [347, 270] on button "button" at bounding box center [350, 276] width 15 height 15
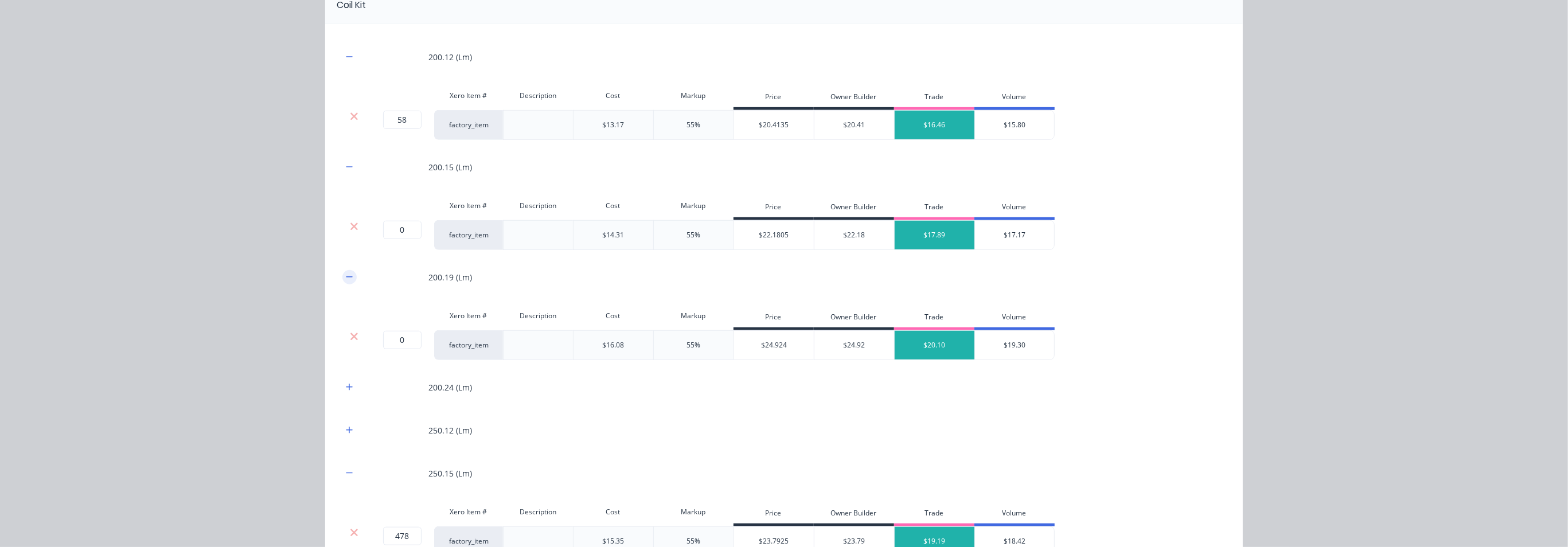
click at [348, 270] on button "button" at bounding box center [350, 276] width 15 height 15
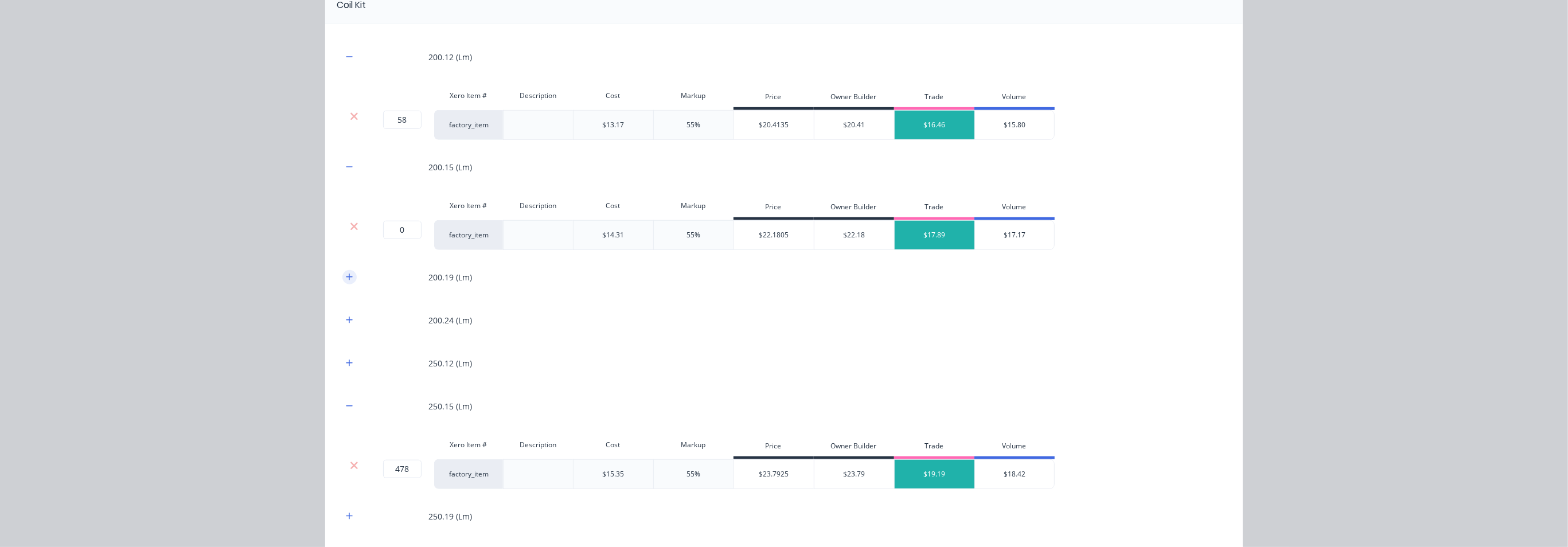
click at [348, 270] on button "button" at bounding box center [350, 276] width 15 height 15
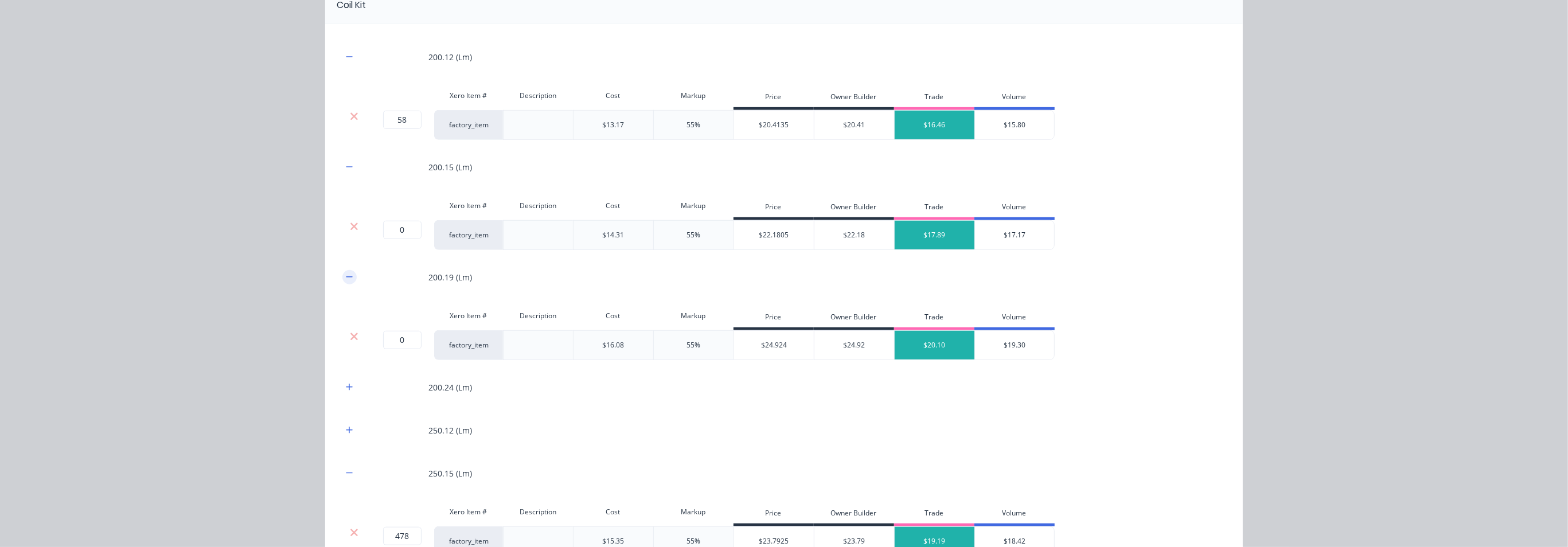
click at [348, 270] on button "button" at bounding box center [350, 276] width 15 height 15
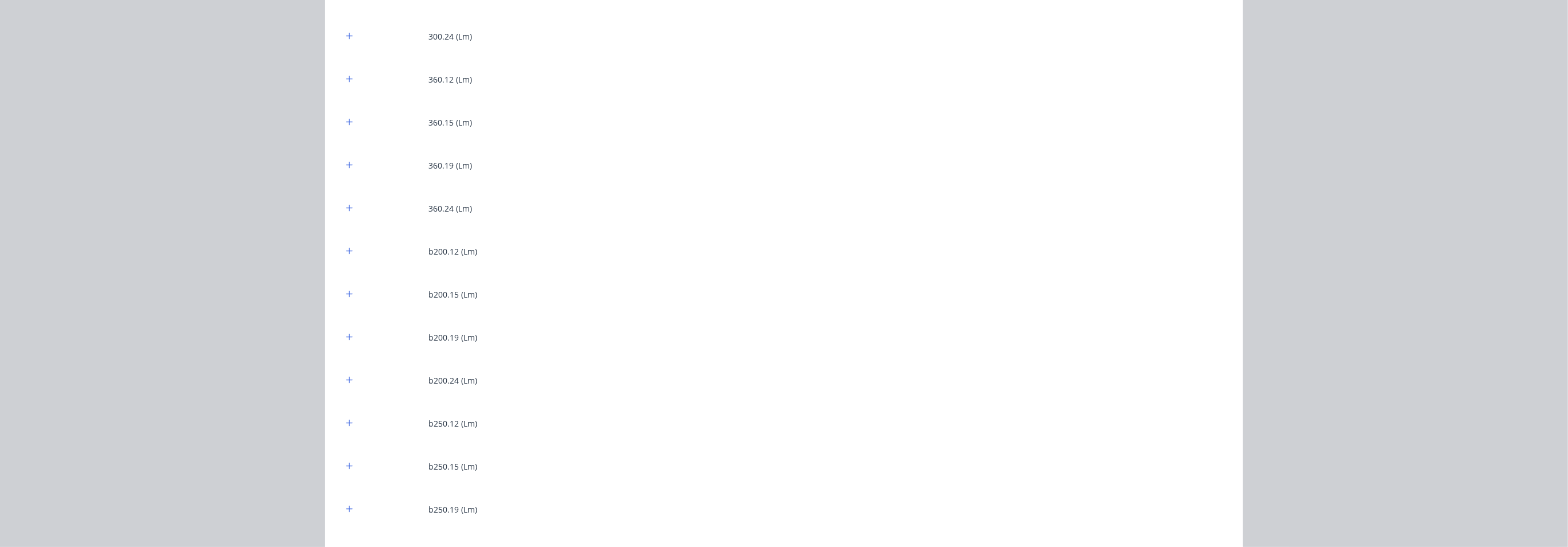
scroll to position [1361, 0]
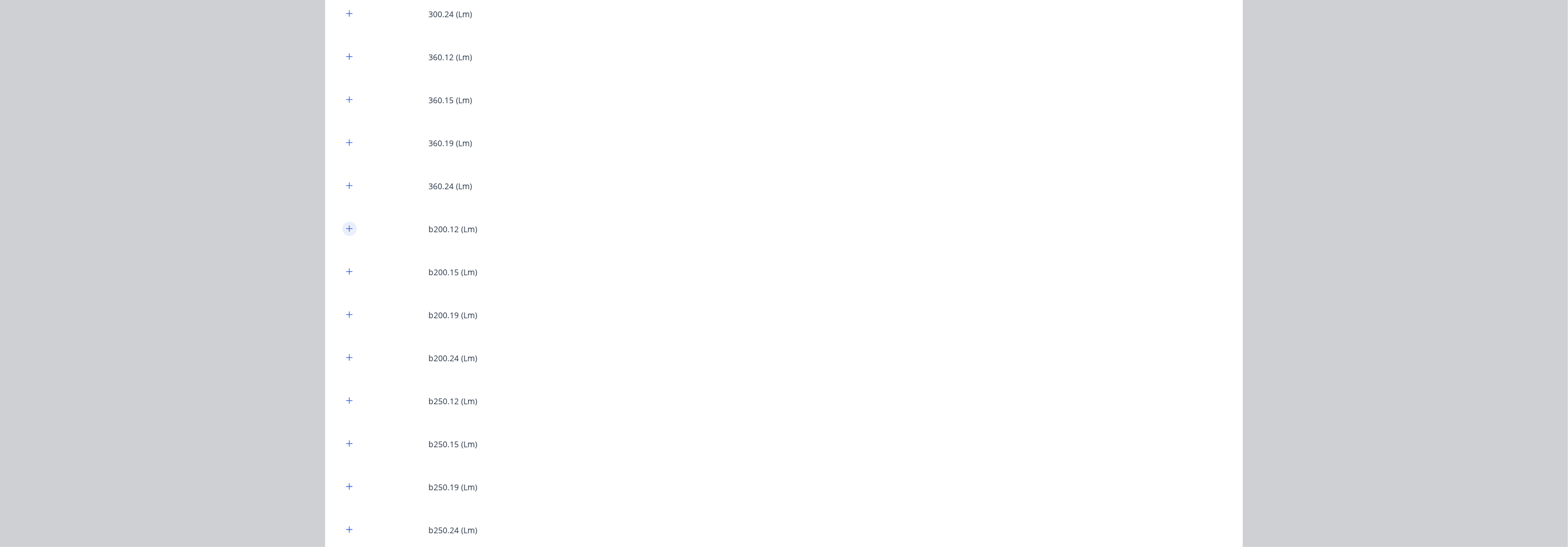
click at [350, 230] on button "button" at bounding box center [350, 229] width 15 height 15
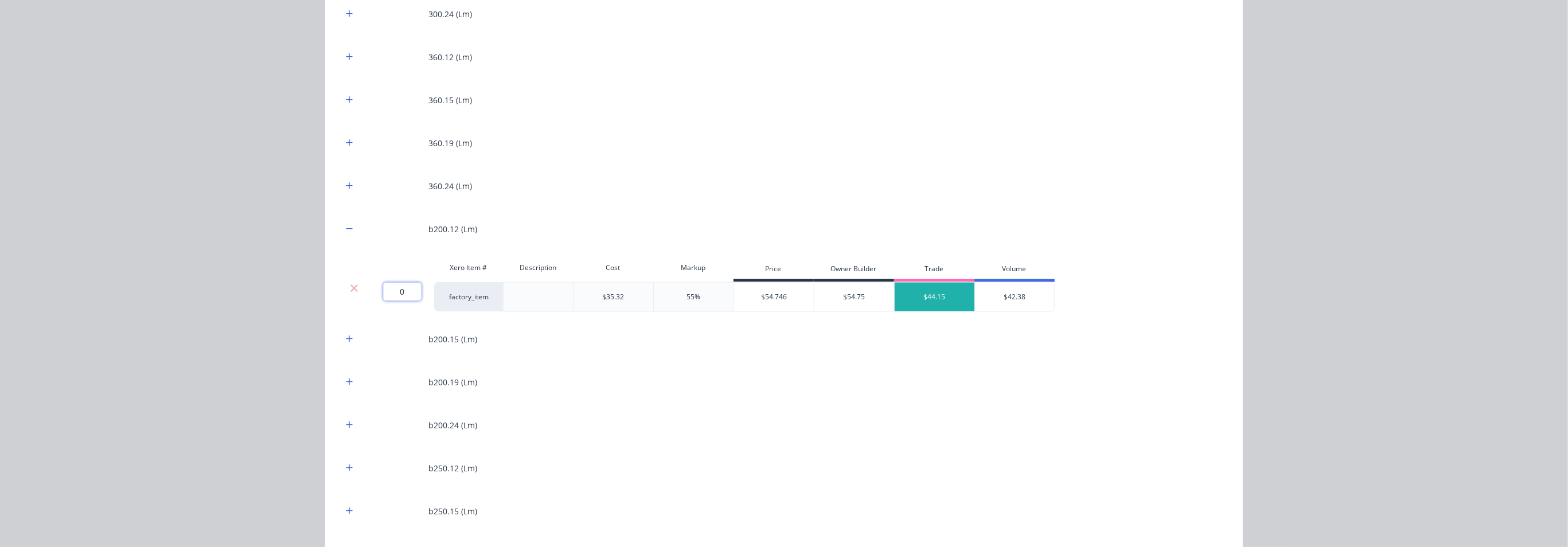
click at [399, 294] on input "0" at bounding box center [401, 291] width 38 height 18
type input "14"
click at [346, 456] on icon "button" at bounding box center [349, 510] width 7 height 8
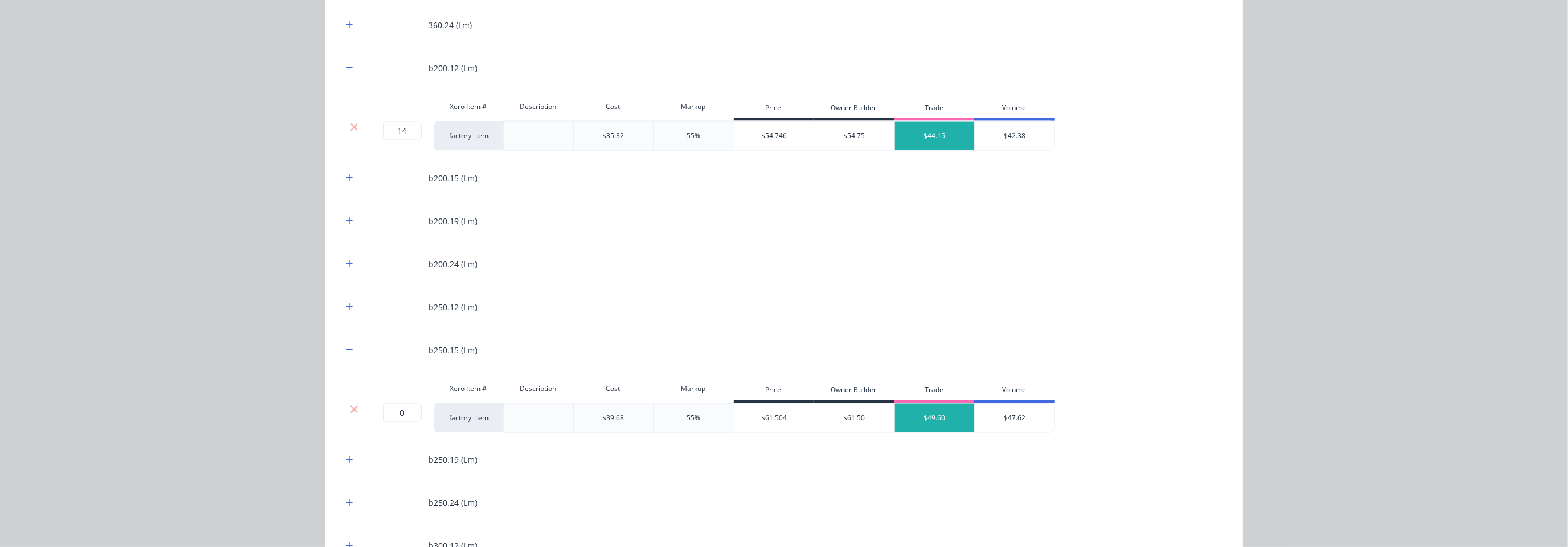
scroll to position [1576, 0]
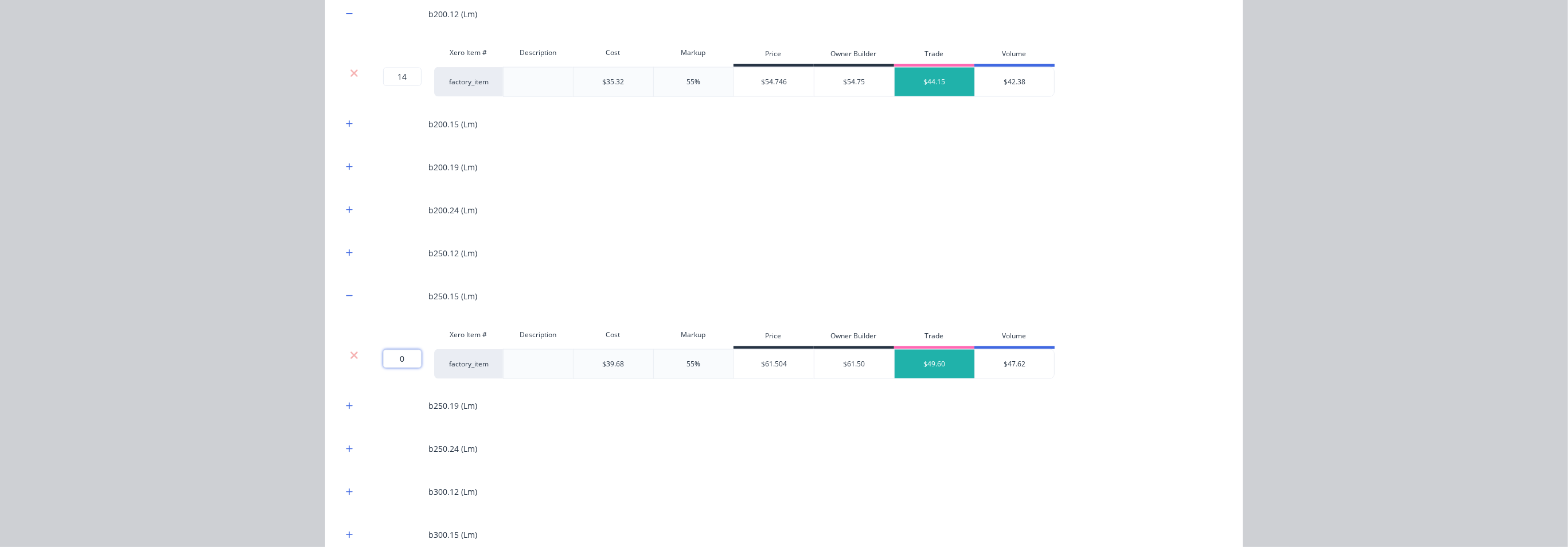
click at [399, 354] on input "0" at bounding box center [401, 358] width 38 height 18
type input "21"
click at [598, 417] on div "b250.19 (Lm)" at bounding box center [784, 406] width 883 height 31
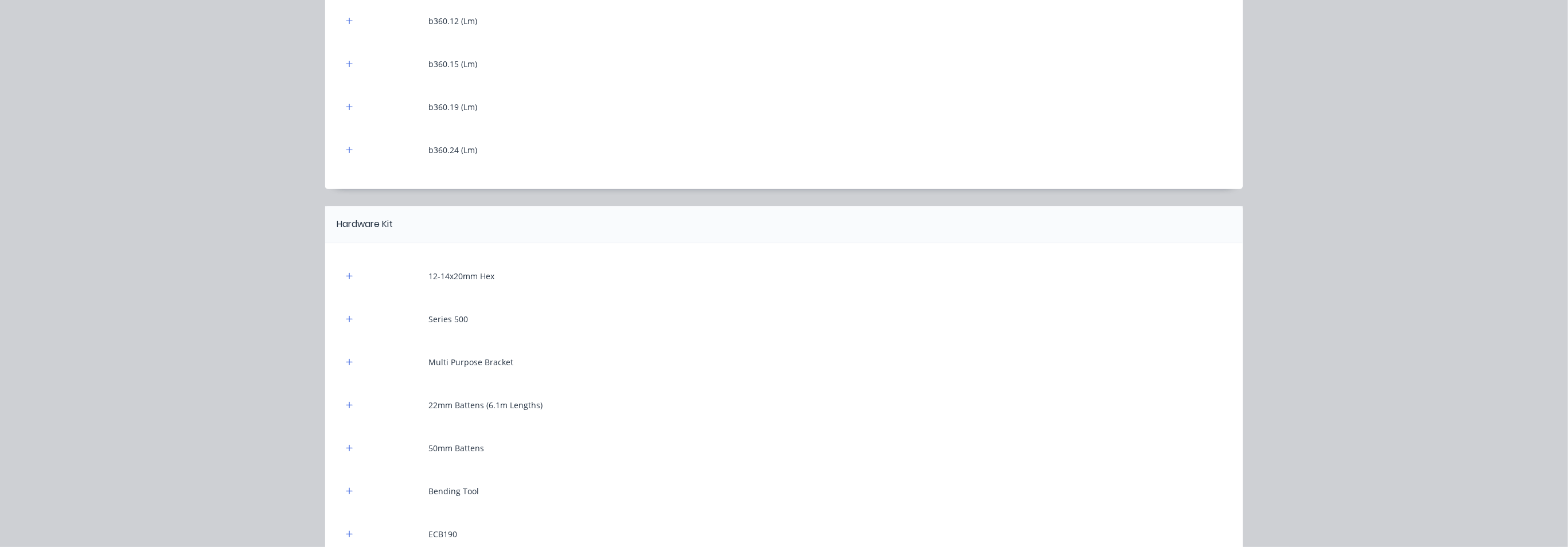
scroll to position [2221, 0]
click at [347, 273] on icon "button" at bounding box center [349, 274] width 7 height 8
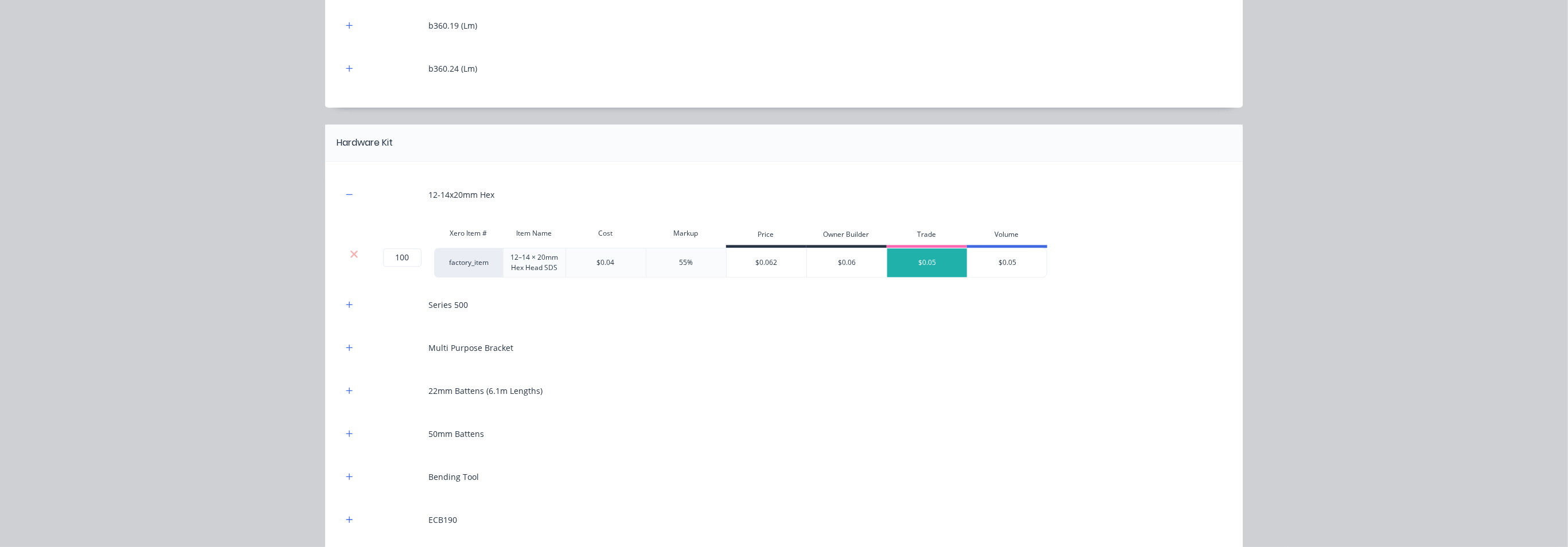
scroll to position [2363, 0]
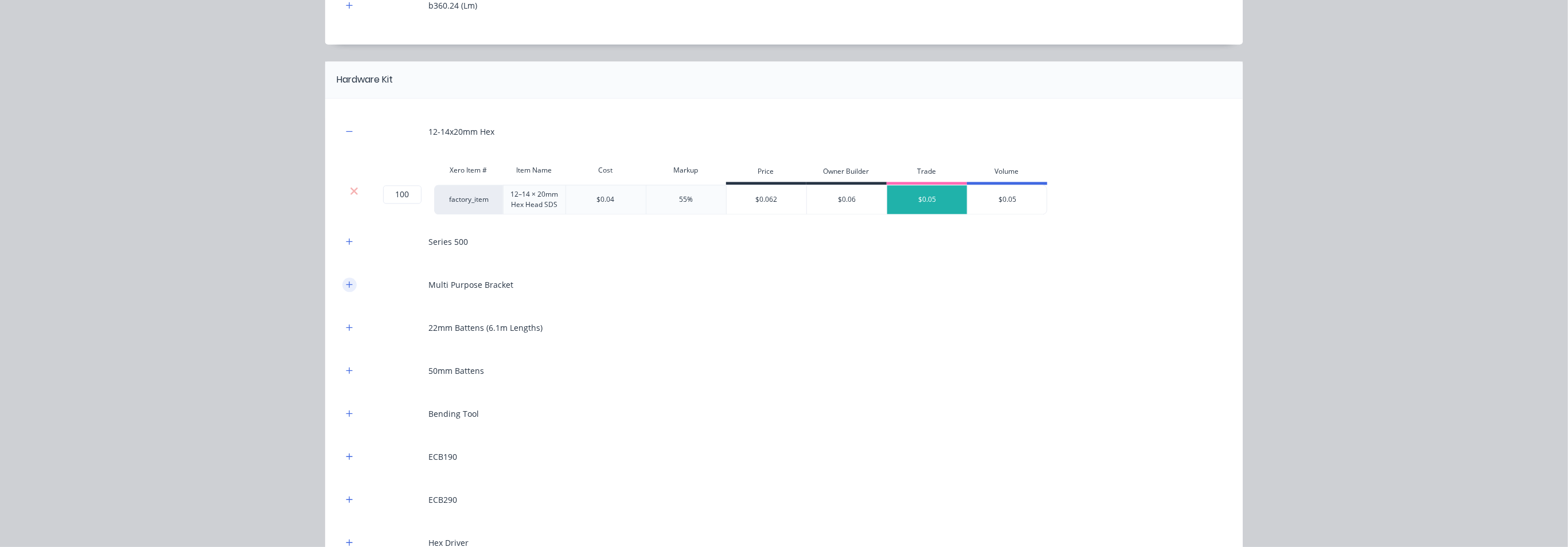
click at [347, 283] on icon "button" at bounding box center [350, 284] width 6 height 6
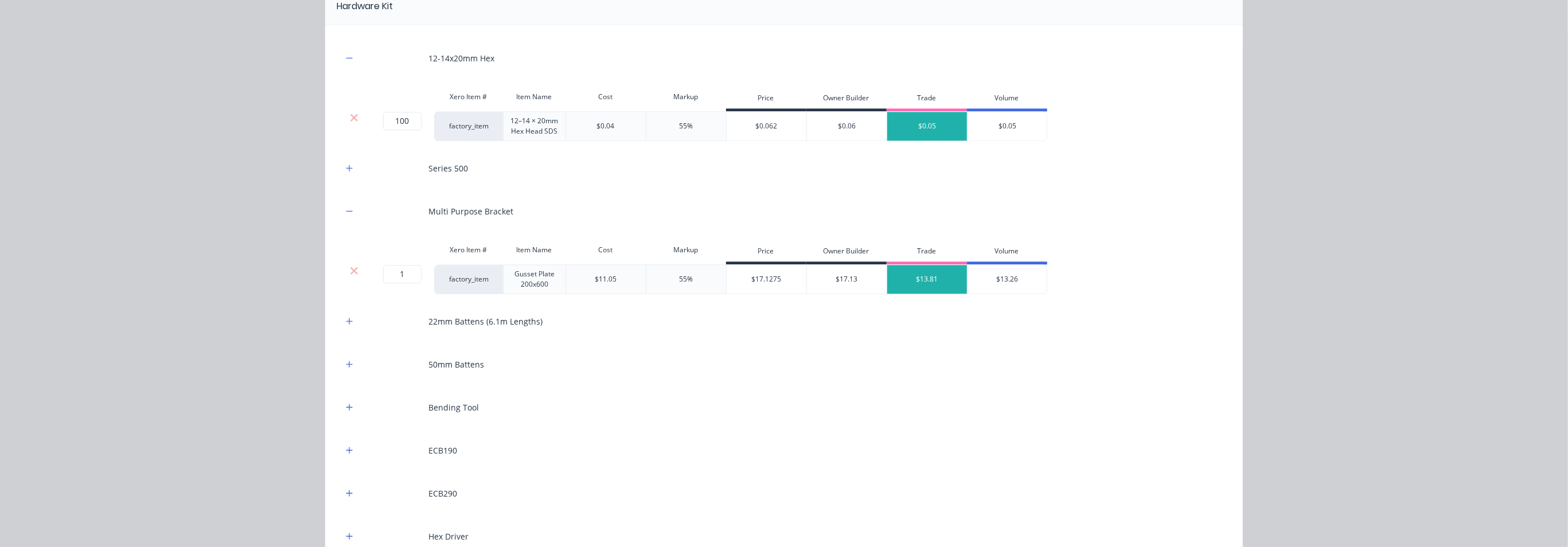
scroll to position [2507, 0]
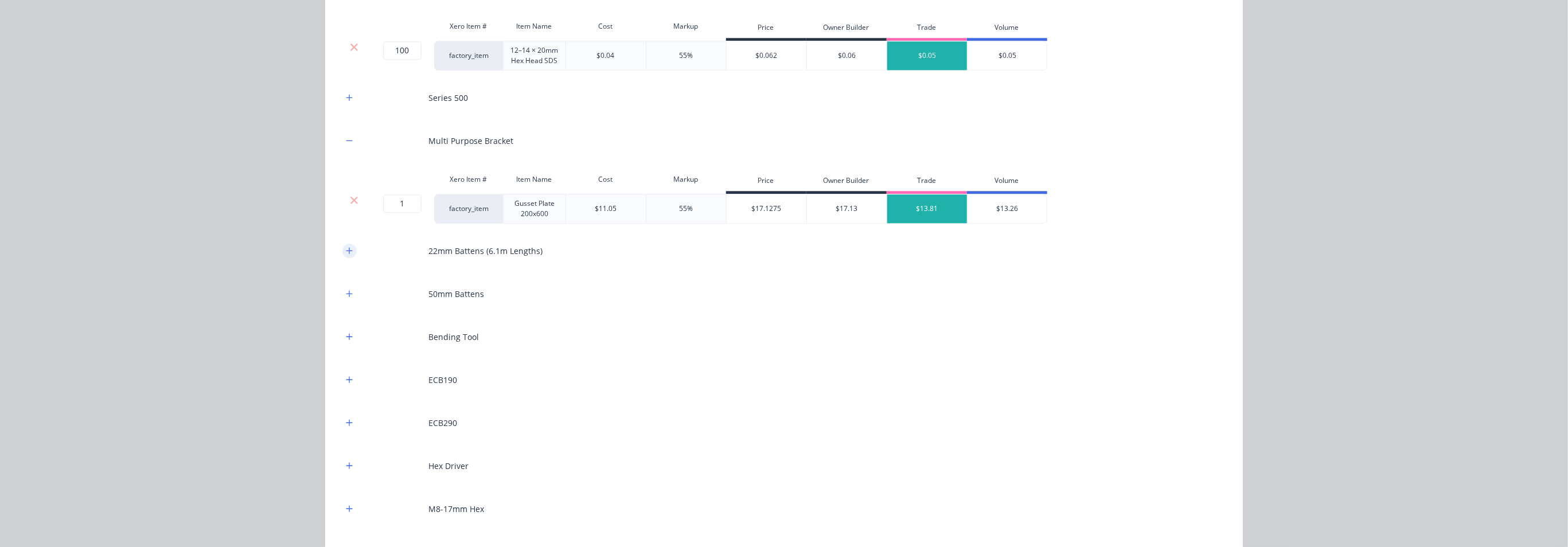
click at [345, 251] on button "button" at bounding box center [350, 250] width 15 height 15
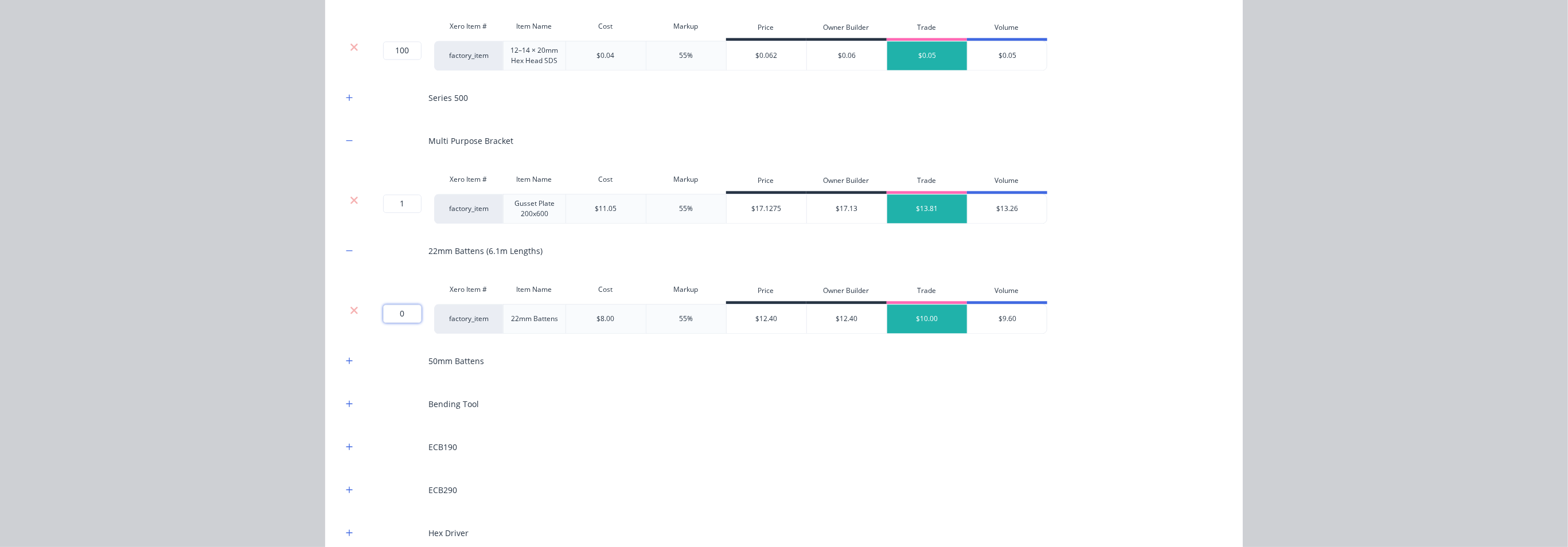
click at [399, 312] on input "0" at bounding box center [401, 313] width 38 height 18
type input "16"
click at [582, 345] on div "50mm Battens" at bounding box center [784, 360] width 883 height 31
click at [346, 401] on icon "button" at bounding box center [349, 403] width 7 height 8
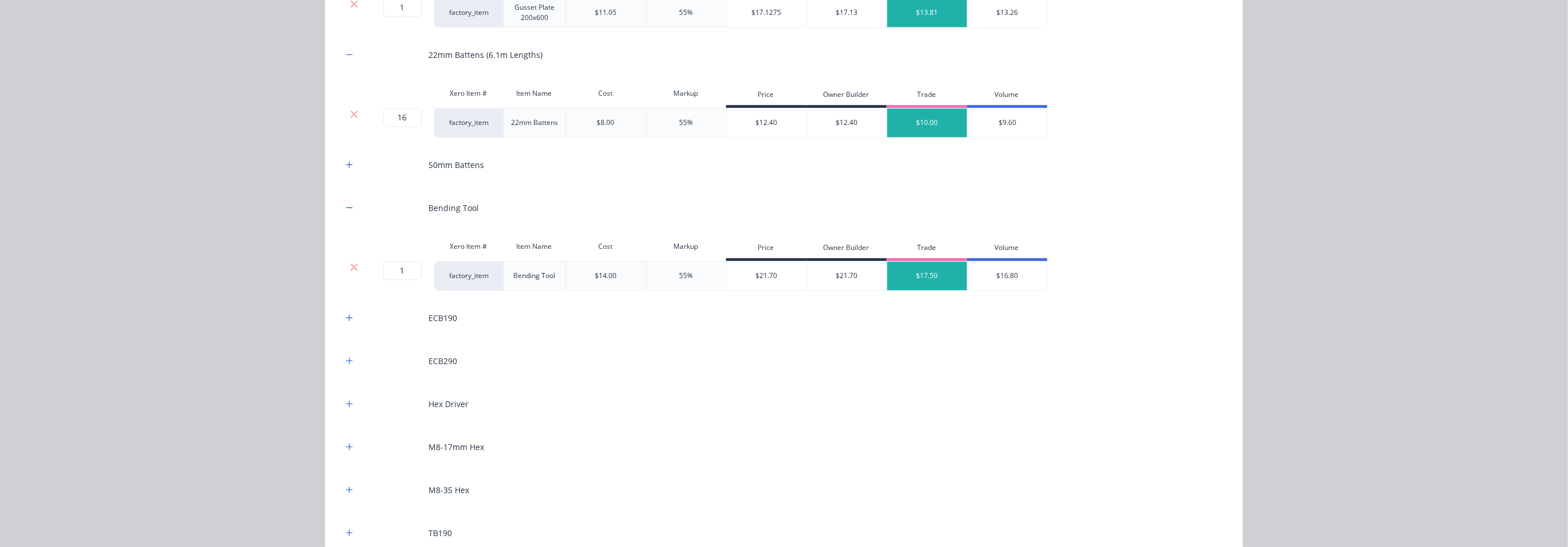
scroll to position [2722, 0]
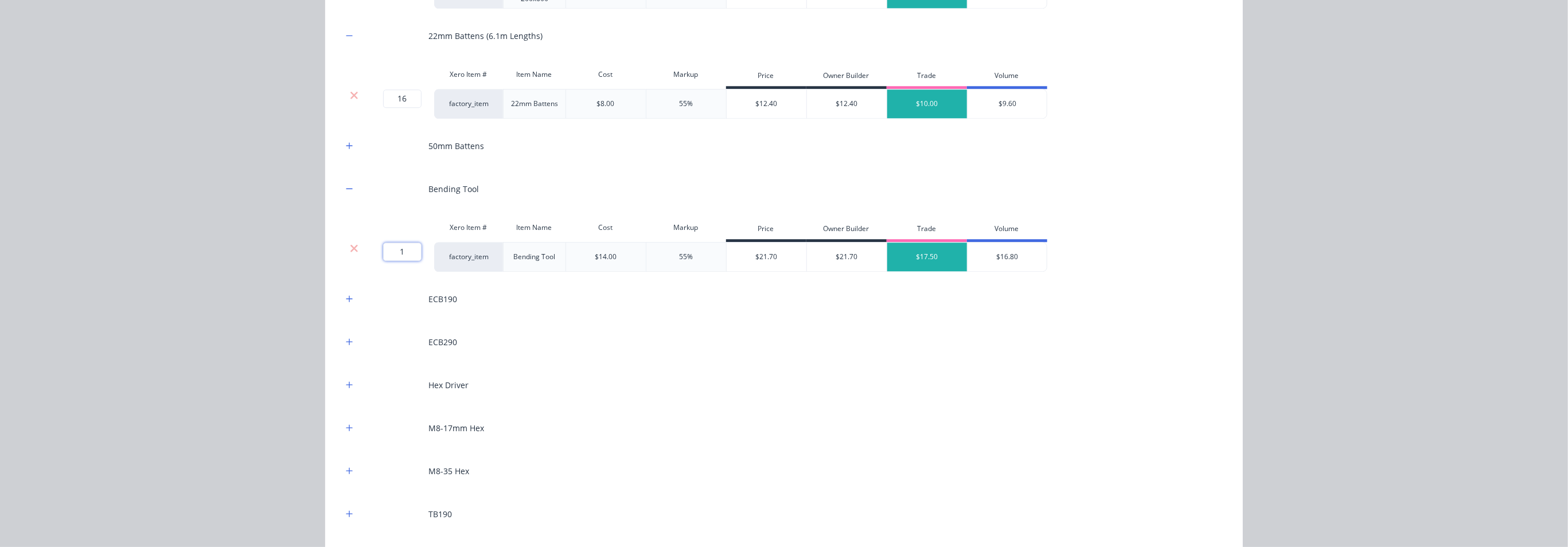
click at [396, 246] on input "1" at bounding box center [401, 251] width 38 height 18
type input "2"
click at [346, 296] on icon "button" at bounding box center [349, 299] width 7 height 8
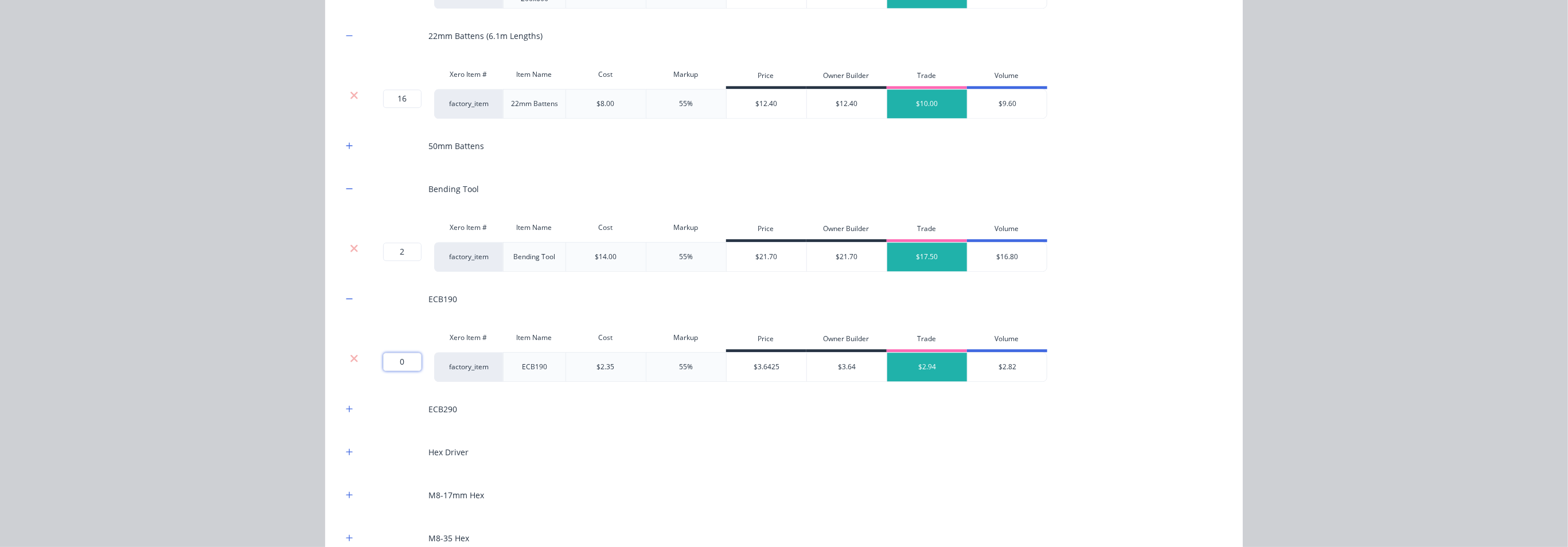
click at [409, 354] on input "0" at bounding box center [401, 361] width 38 height 18
type input "12"
click at [346, 448] on icon "button" at bounding box center [349, 452] width 7 height 8
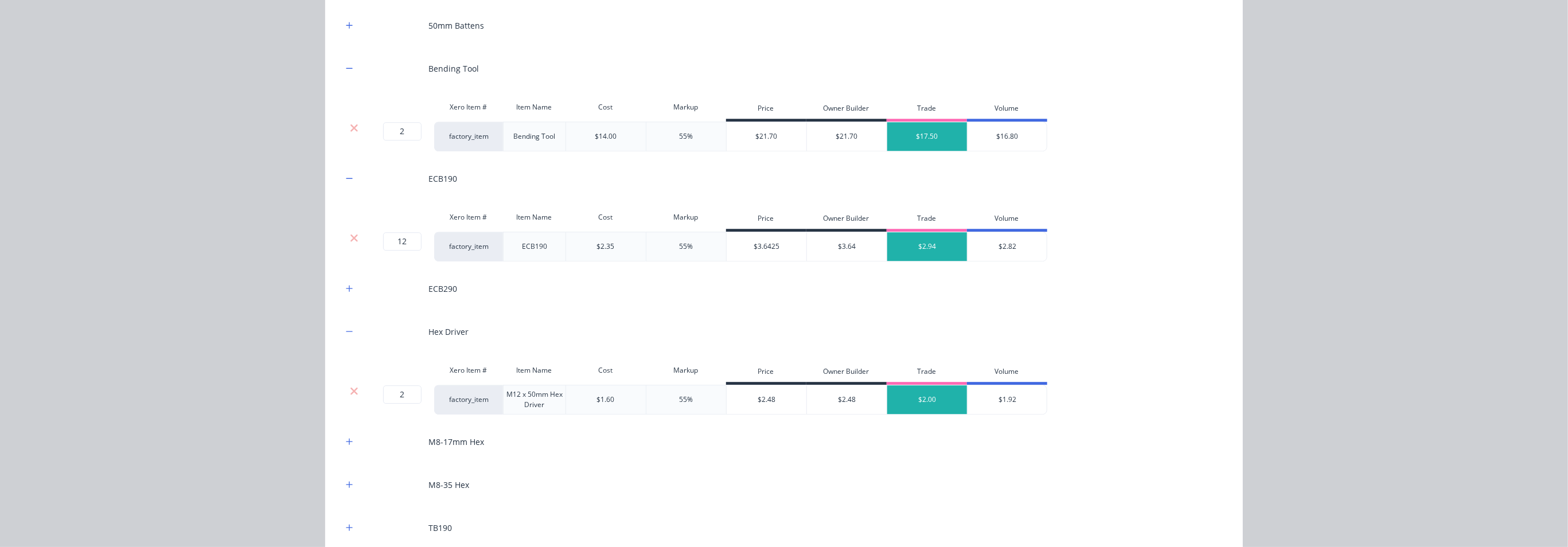
scroll to position [2865, 0]
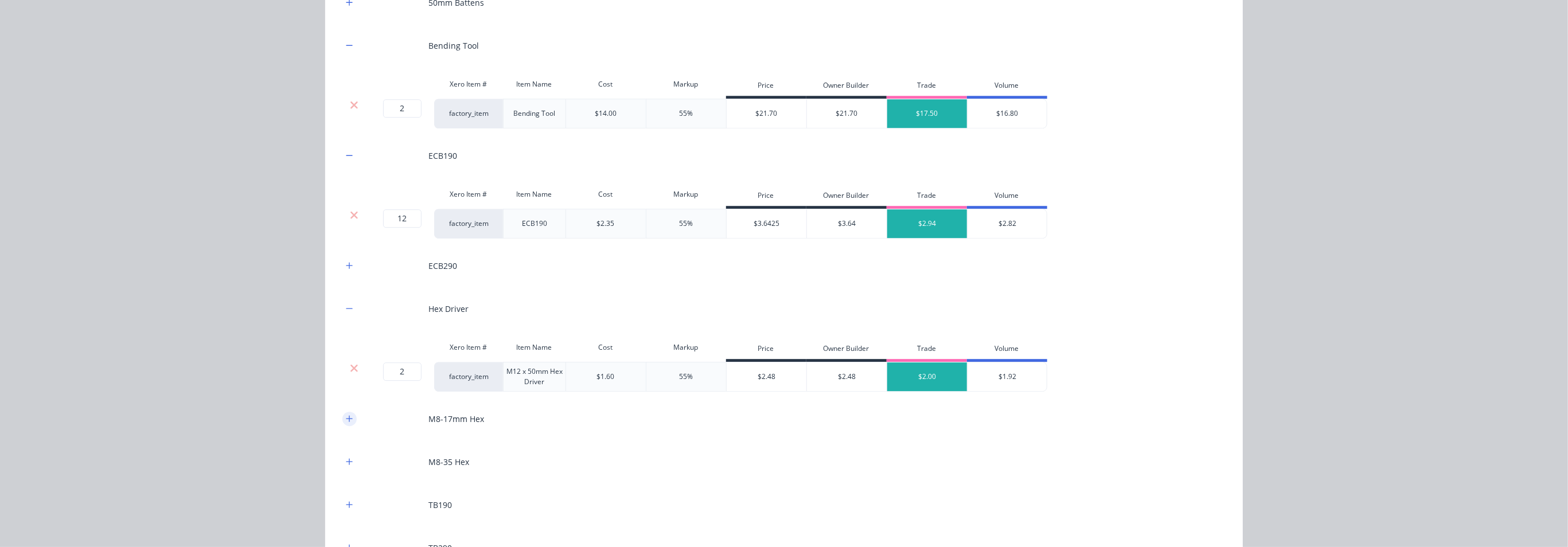
click at [347, 415] on icon "button" at bounding box center [349, 419] width 7 height 8
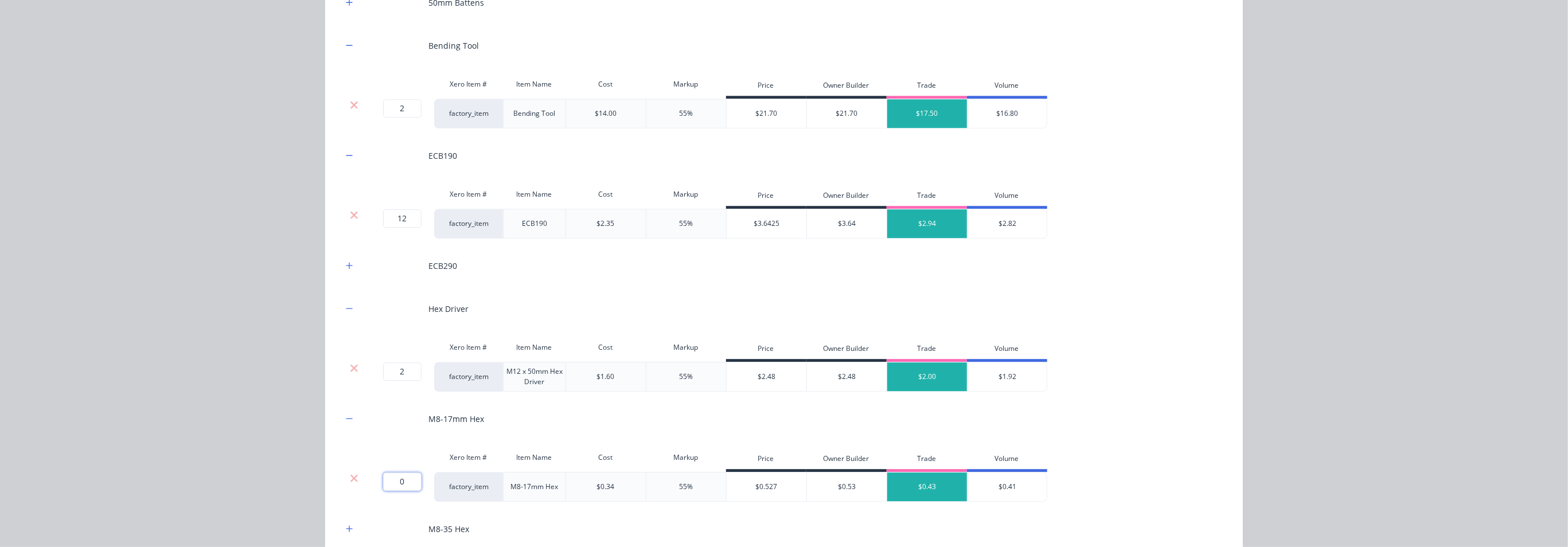
click at [402, 456] on input "0" at bounding box center [401, 481] width 38 height 18
type input "1100"
click at [951, 354] on div "Xero Item # Item Name Cost Markup Price Owner Builder Trade Volume 2 2 ? factor…" at bounding box center [784, 363] width 883 height 55
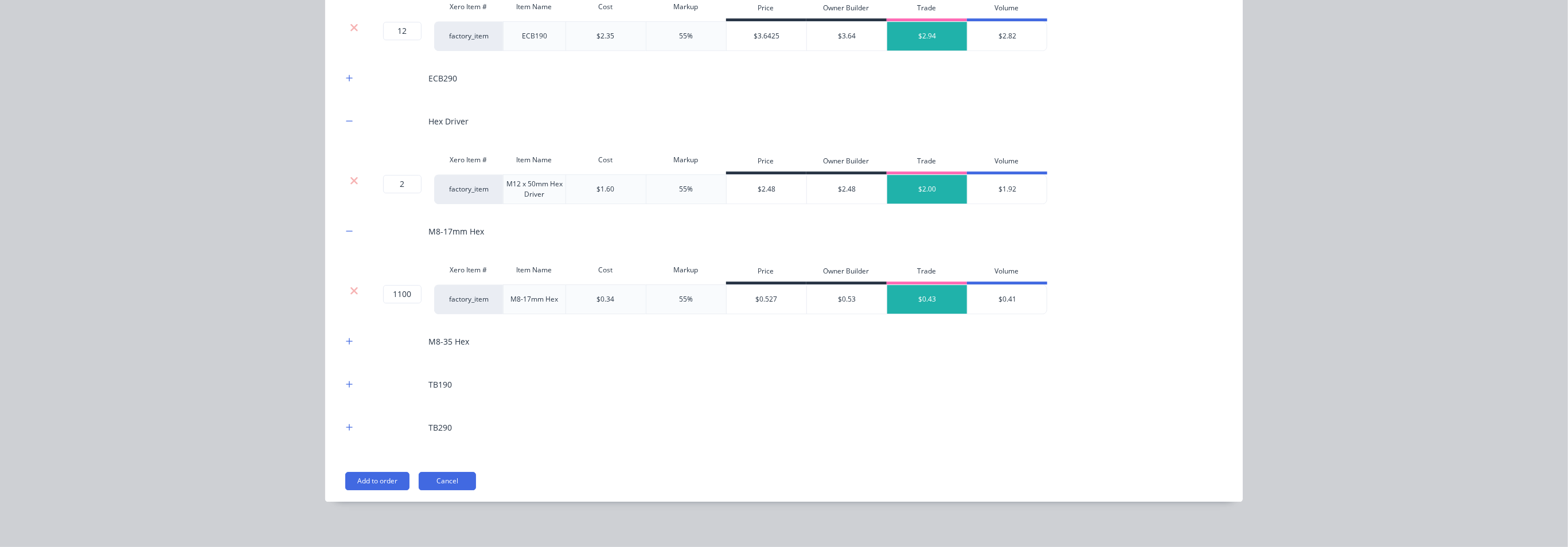
scroll to position [3053, 0]
click at [373, 456] on button "Add to order" at bounding box center [377, 480] width 64 height 18
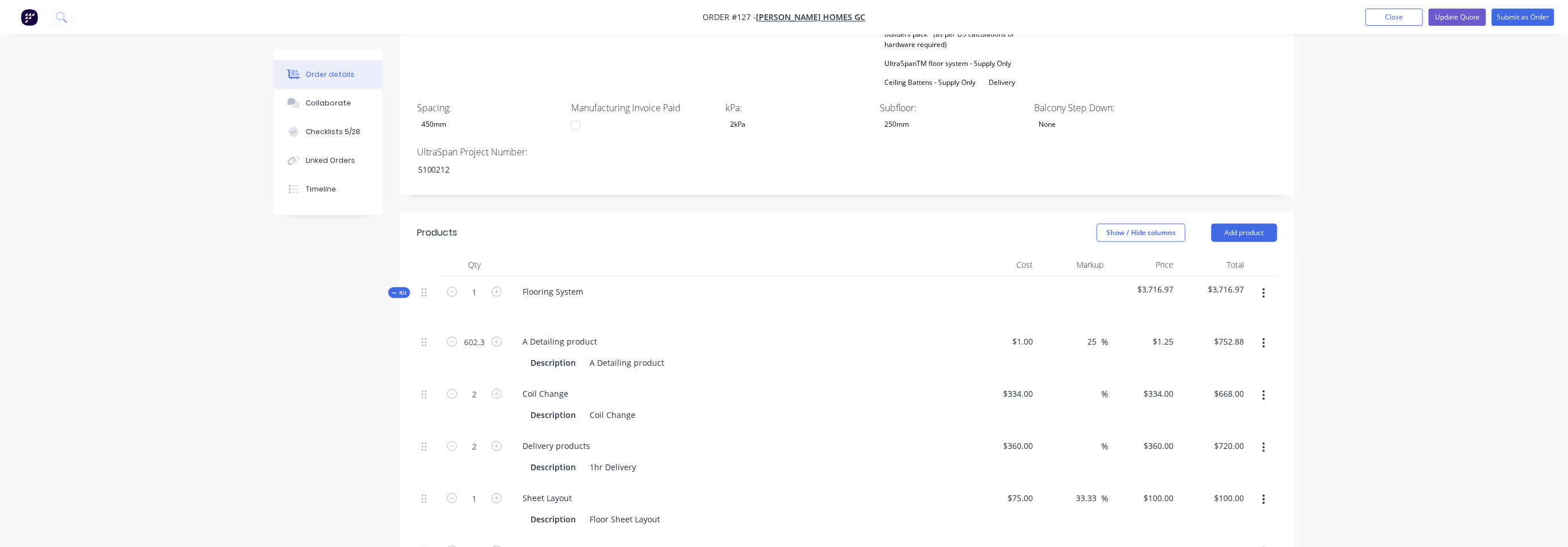
scroll to position [644, 0]
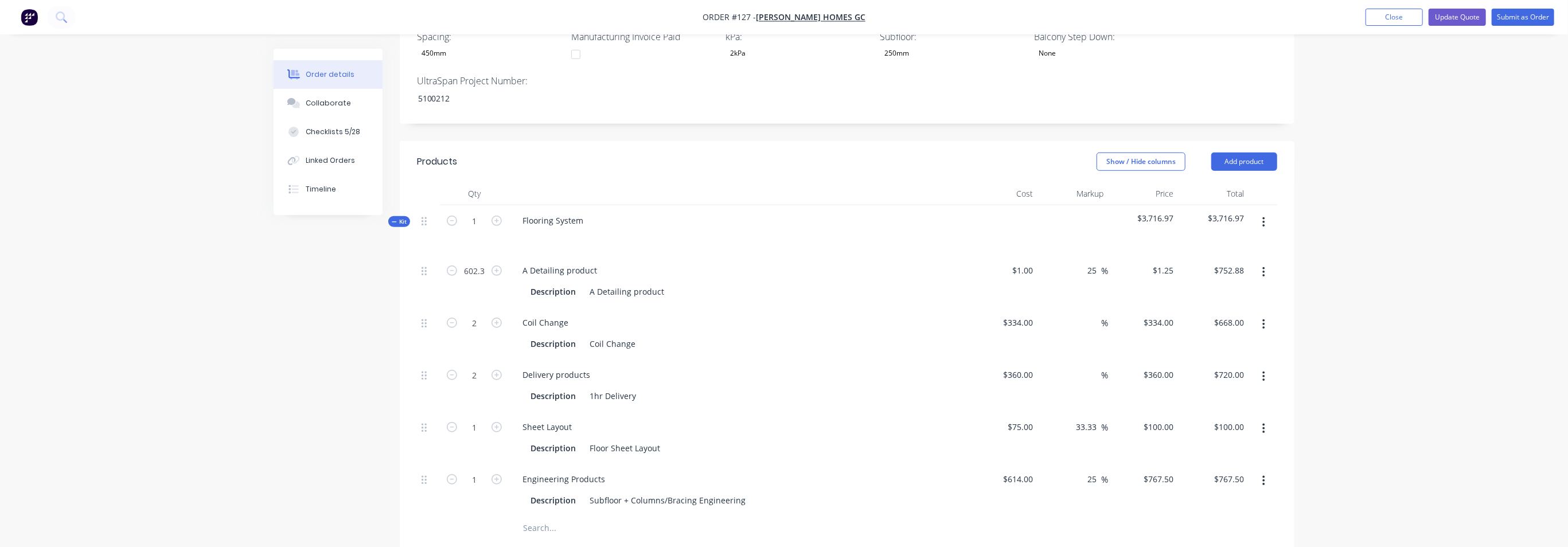
click at [555, 456] on input "text" at bounding box center [637, 528] width 230 height 23
type input "s"
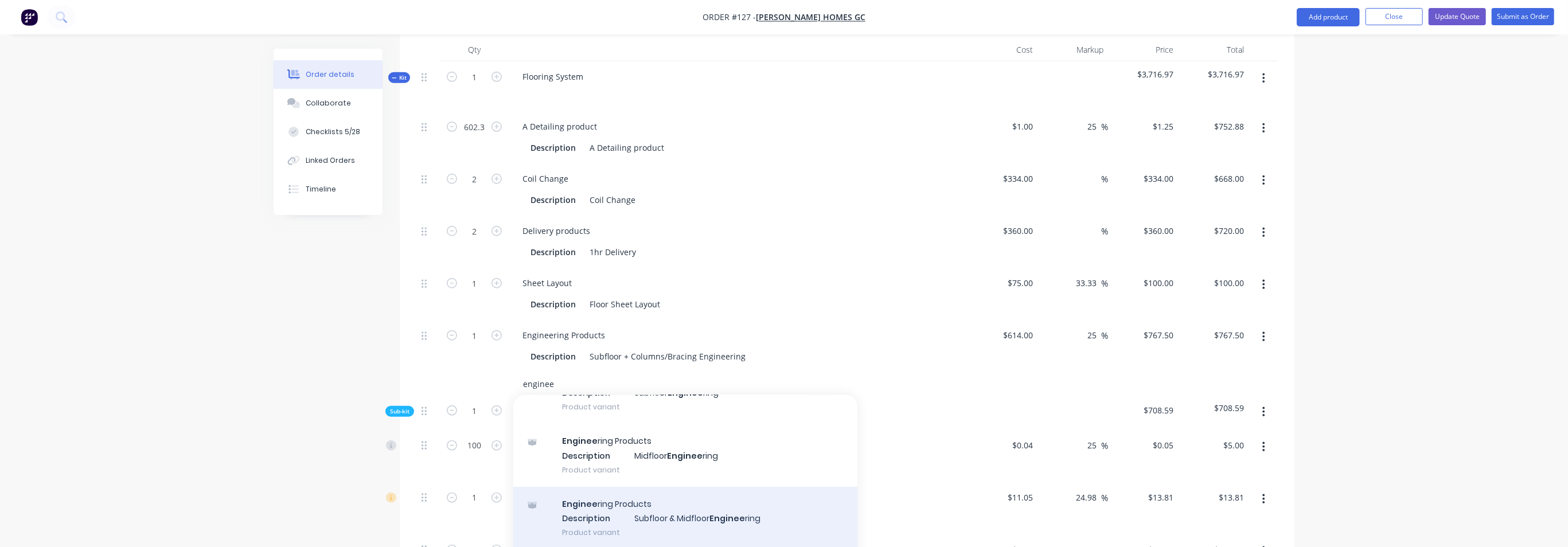
scroll to position [0, 0]
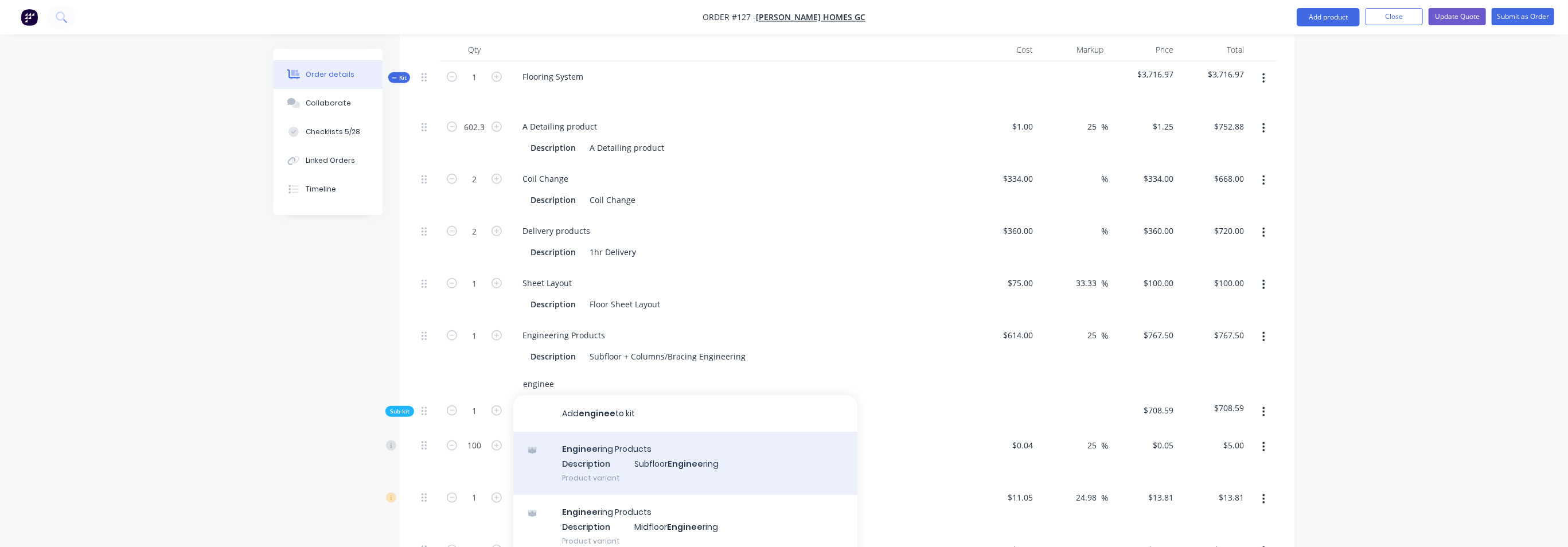
type input "enginee"
click at [691, 431] on div "Enginee ring Products Description Subfloor Enginee ring Product variant" at bounding box center [685, 462] width 344 height 63
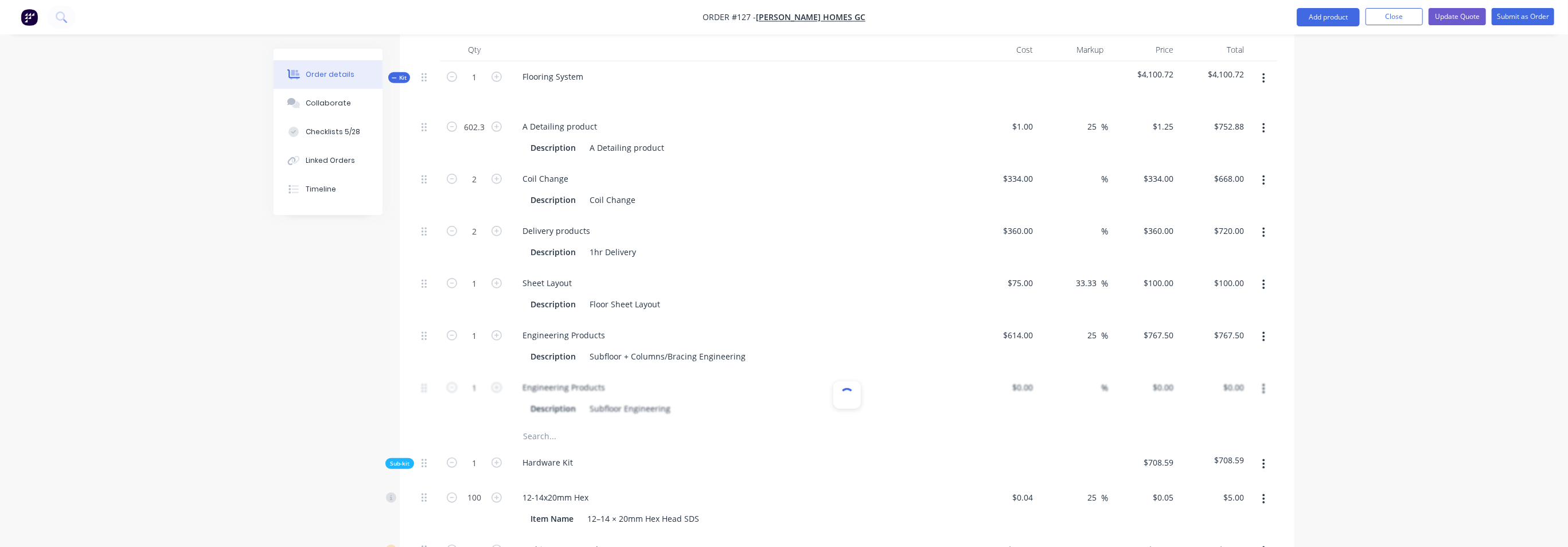
type input "$307.00"
type input "25"
type input "$383.75"
click at [951, 327] on button "button" at bounding box center [1264, 337] width 27 height 20
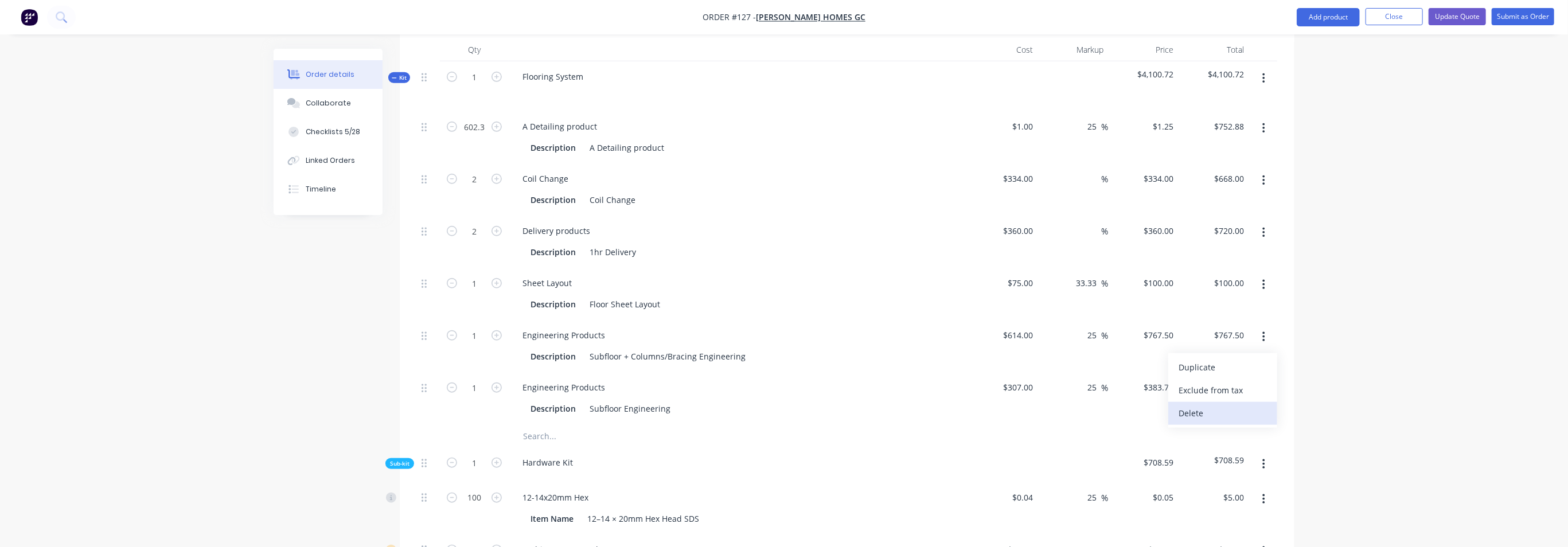
click at [951, 405] on div "Delete" at bounding box center [1222, 413] width 89 height 17
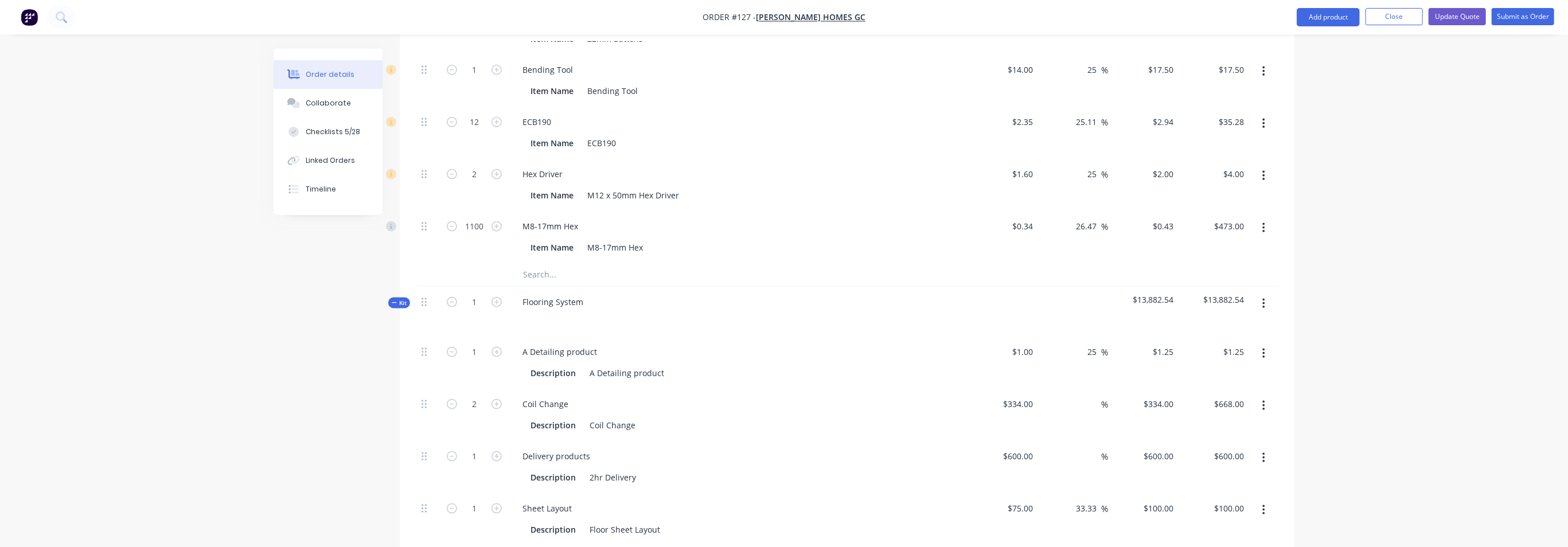
scroll to position [1290, 0]
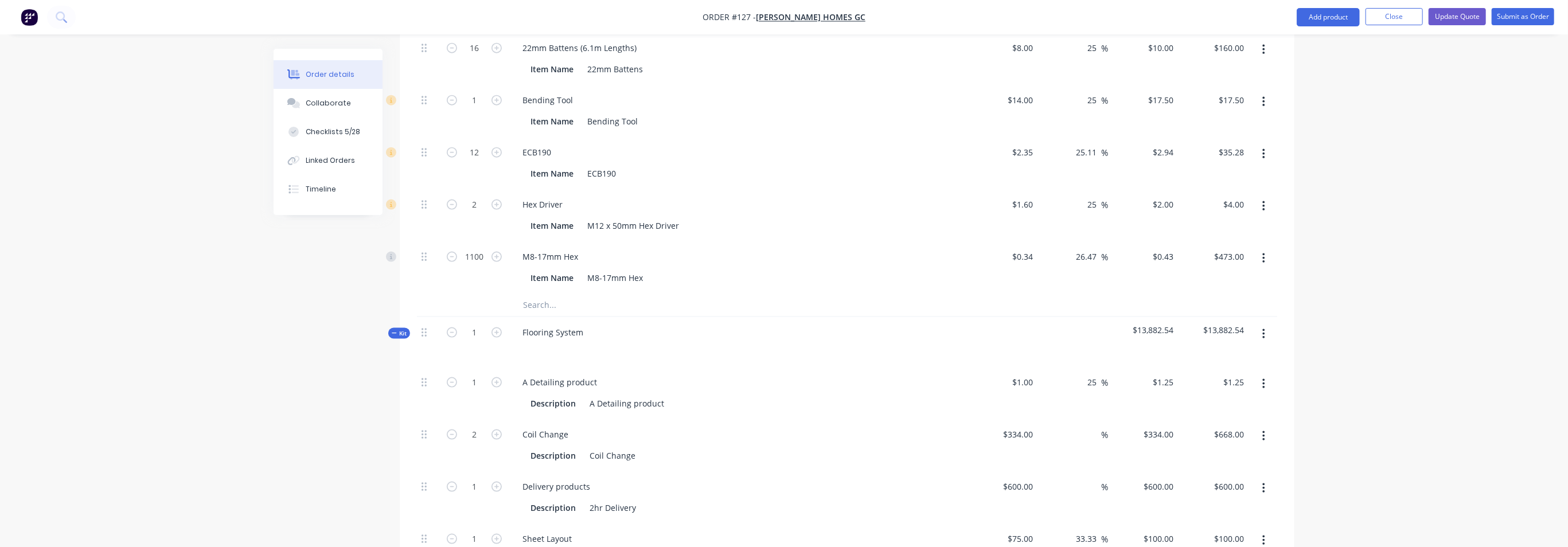
click at [951, 328] on icon "button" at bounding box center [1263, 334] width 3 height 13
click at [951, 424] on div "Delete" at bounding box center [1222, 432] width 89 height 17
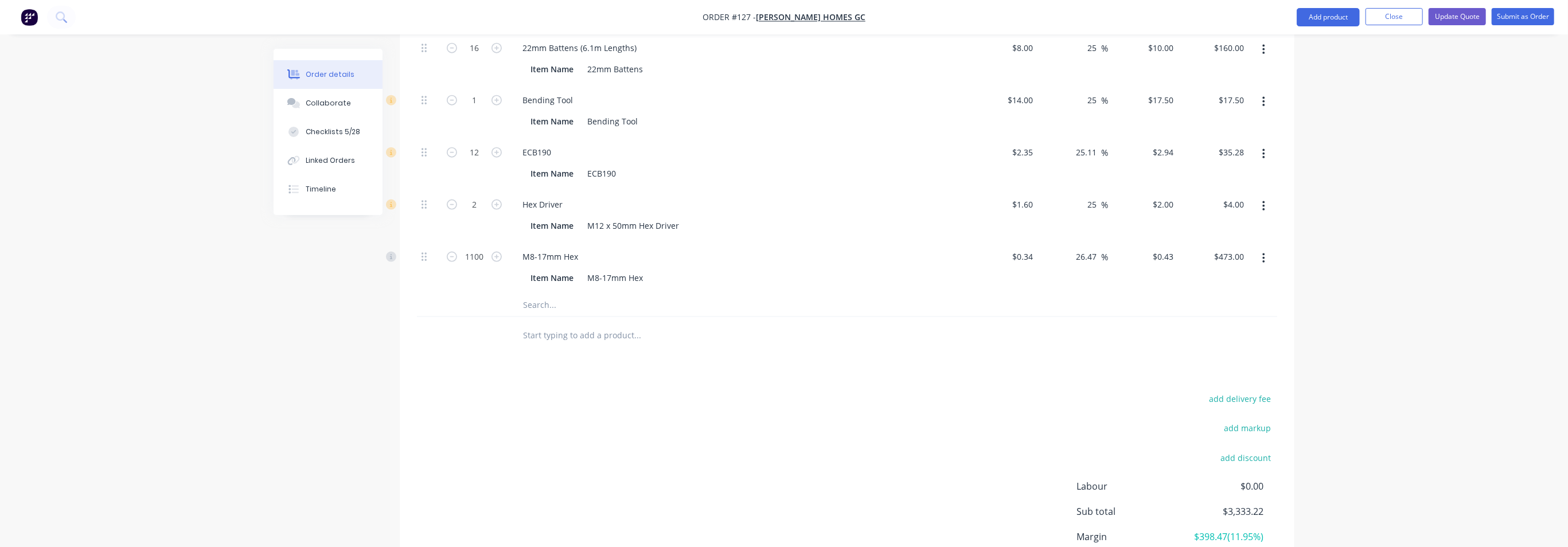
click at [867, 391] on div "add delivery fee add markup add discount Labour $0.00 Sub total $3,333.22 Margi…" at bounding box center [846, 501] width 860 height 221
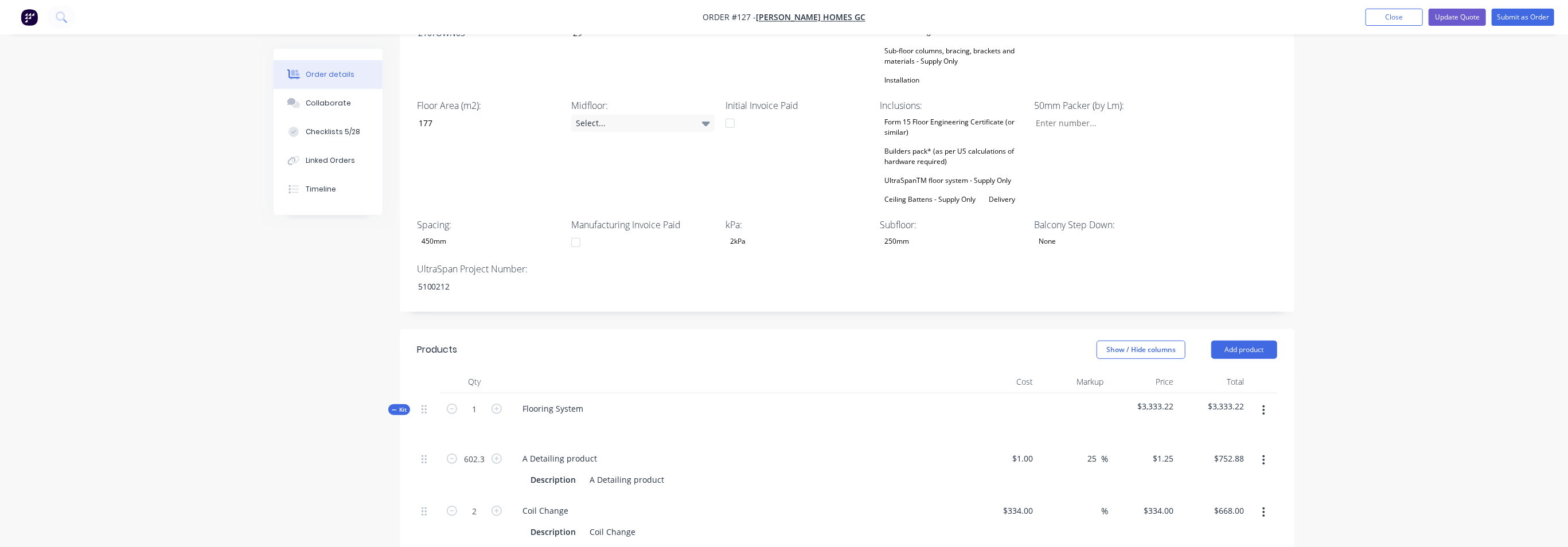
scroll to position [501, 0]
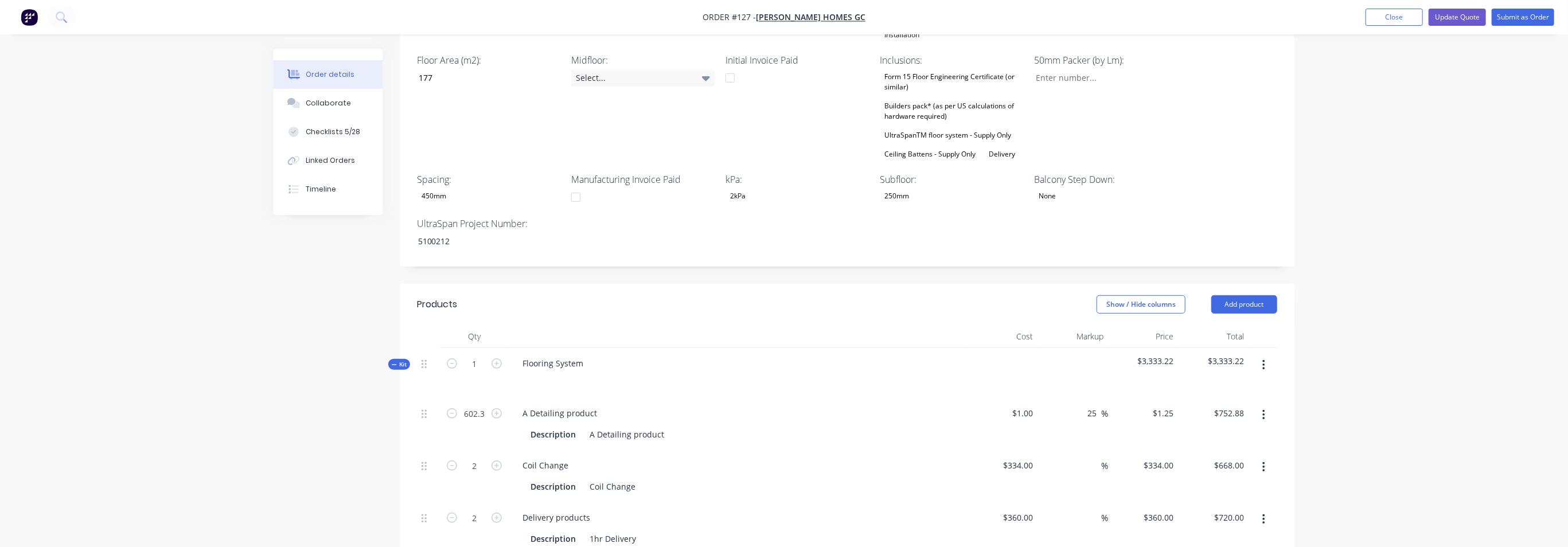
click at [951, 354] on button "button" at bounding box center [1264, 364] width 27 height 20
click at [951, 456] on div "Delete" at bounding box center [1222, 463] width 89 height 17
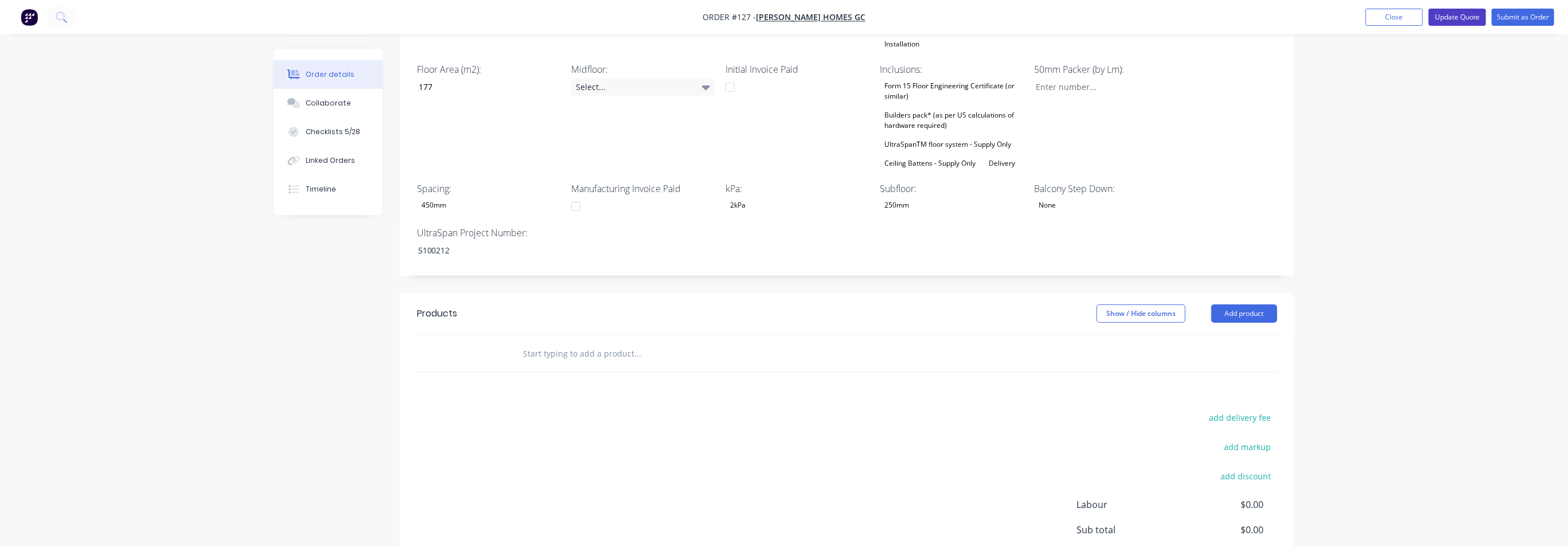
scroll to position [474, 0]
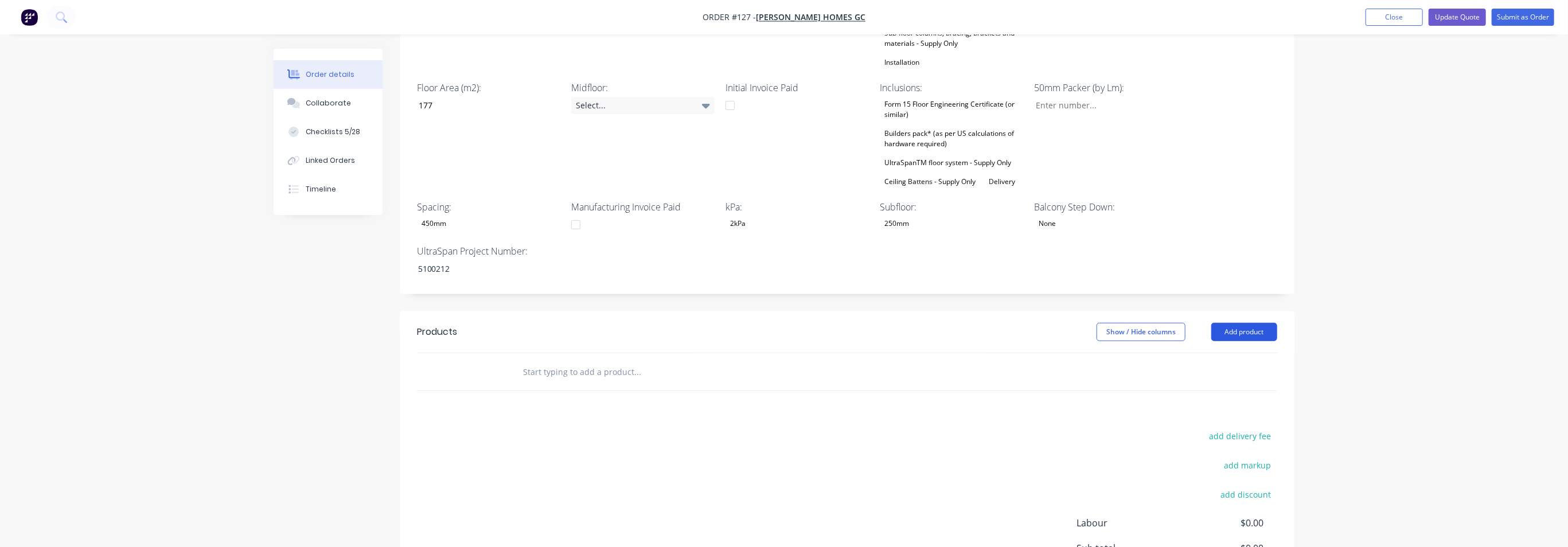
click at [951, 322] on button "Add product" at bounding box center [1245, 331] width 66 height 18
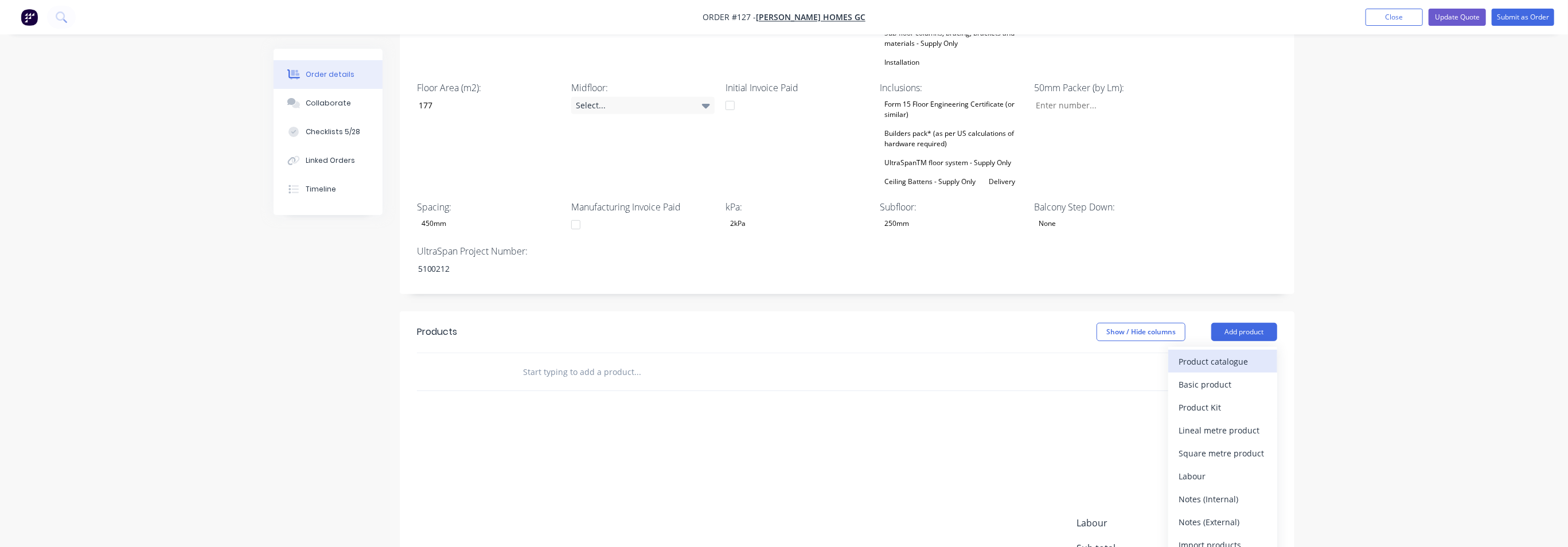
click at [951, 353] on div "Product catalogue" at bounding box center [1222, 361] width 89 height 17
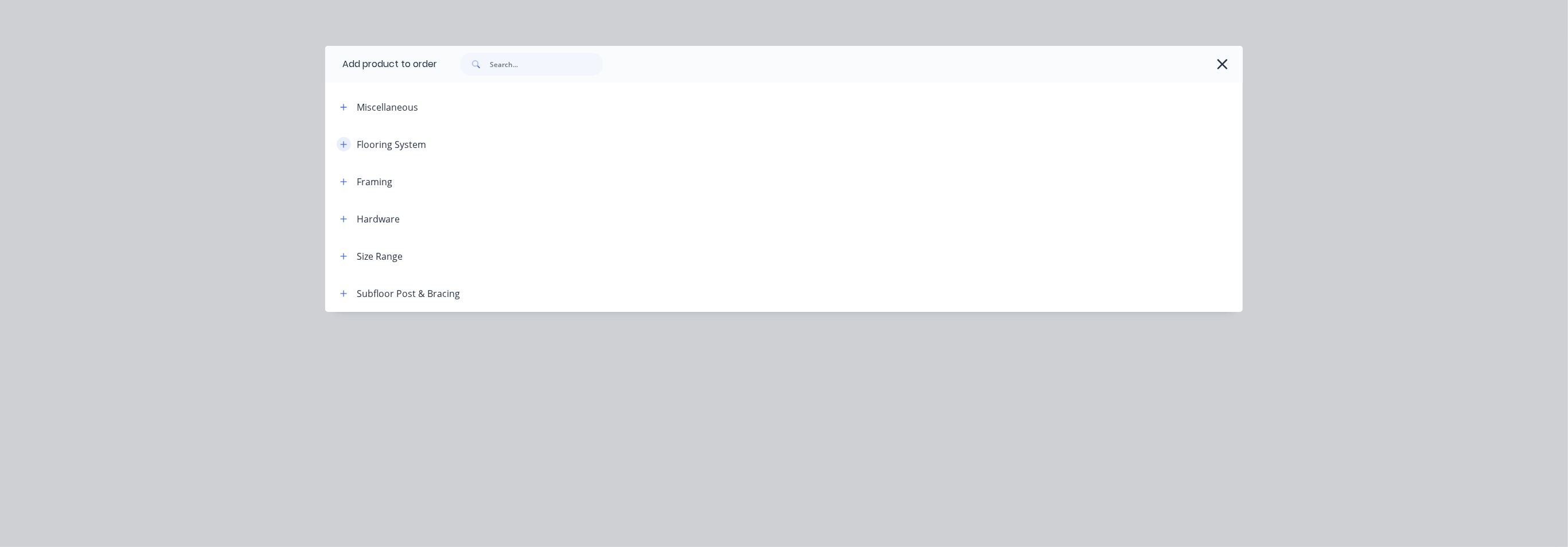
click at [346, 146] on icon "button" at bounding box center [343, 144] width 7 height 8
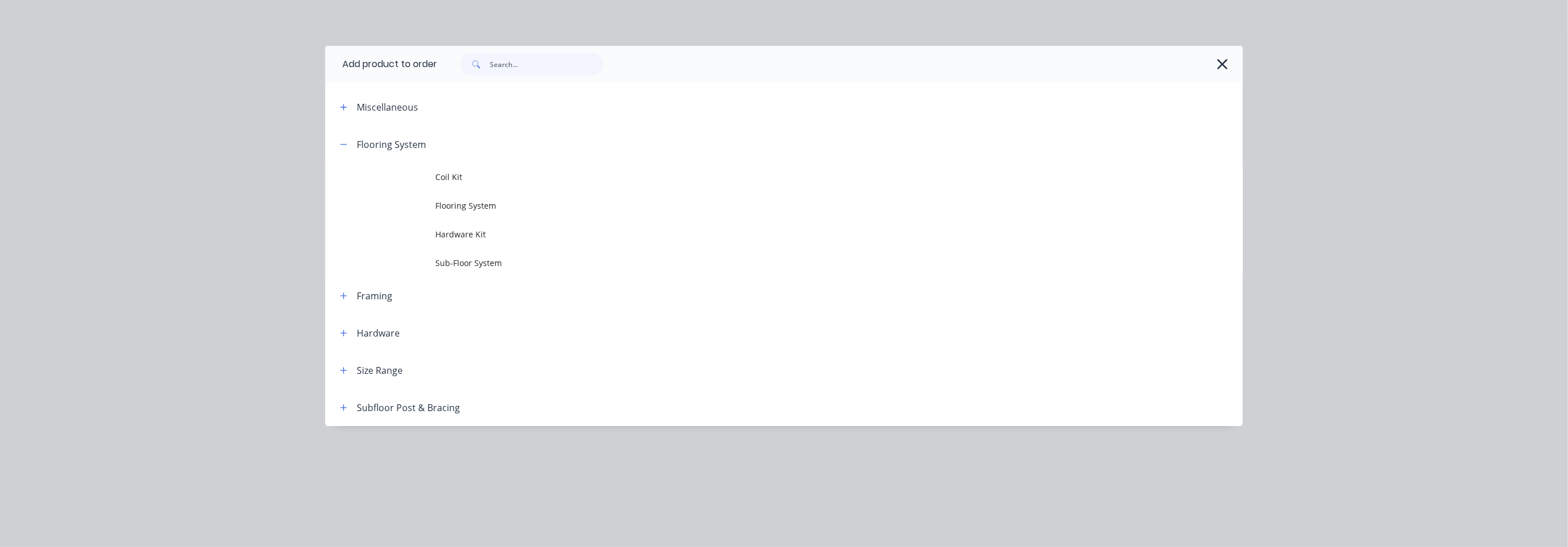
click at [396, 143] on div "Flooring System" at bounding box center [391, 144] width 69 height 14
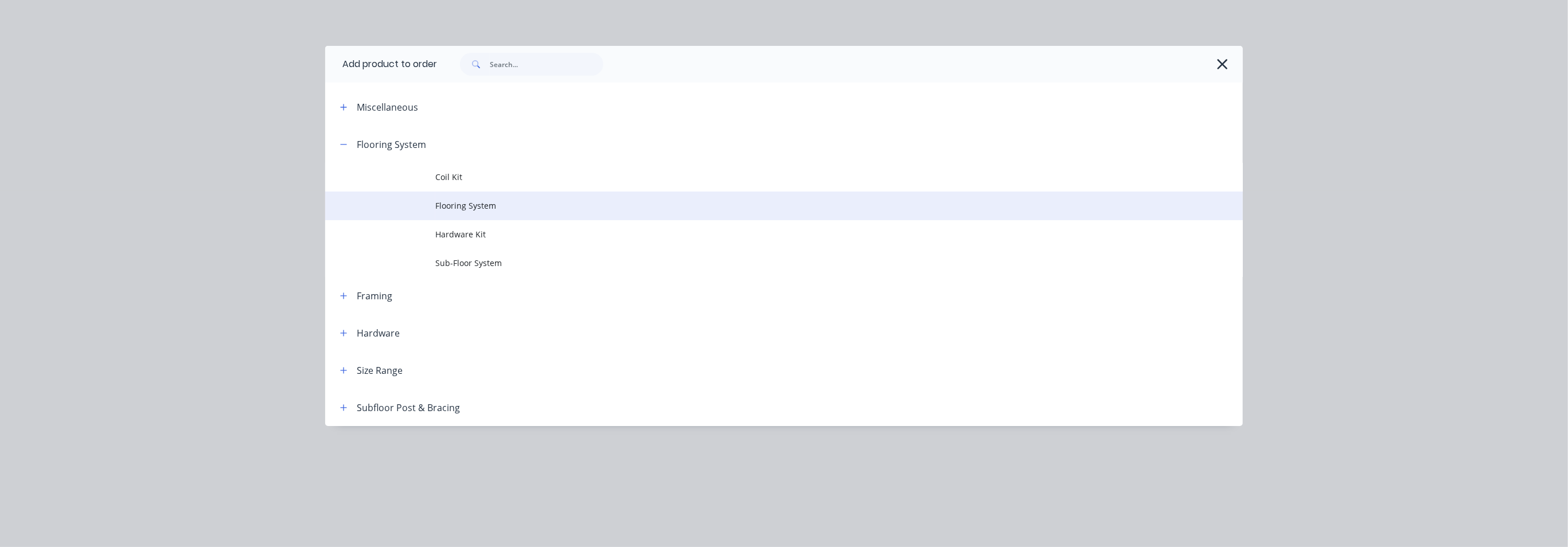
click at [464, 201] on span "Flooring System" at bounding box center [758, 205] width 646 height 12
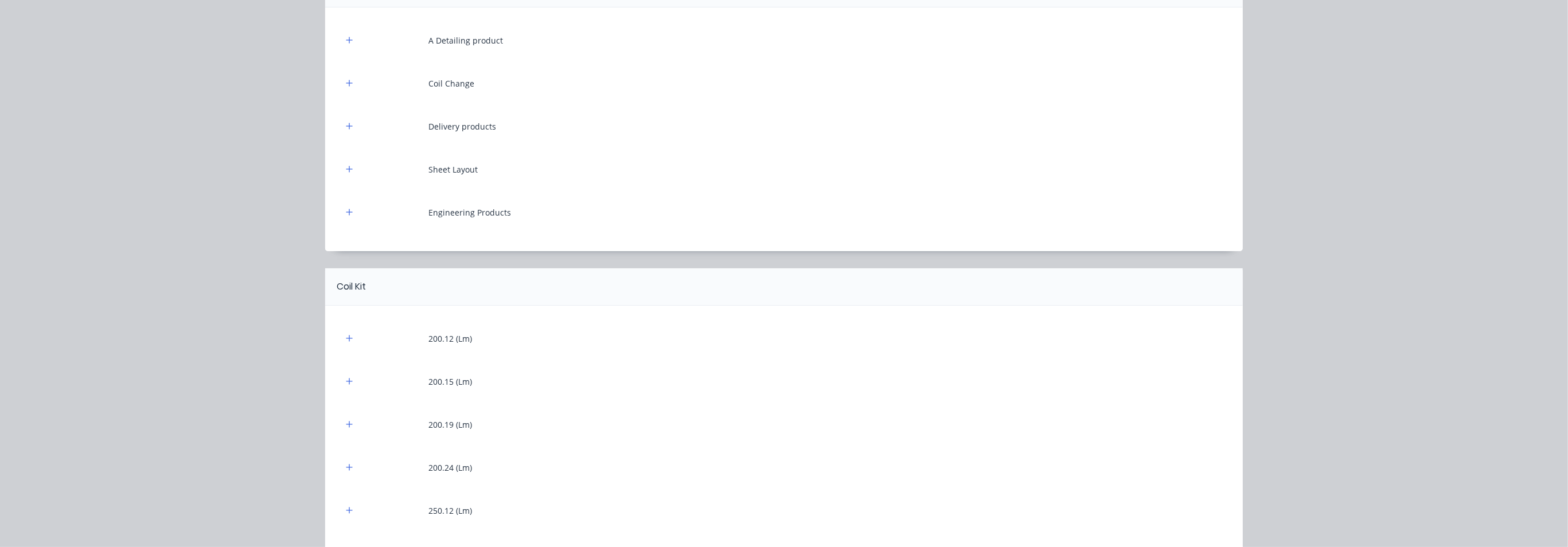
scroll to position [0, 0]
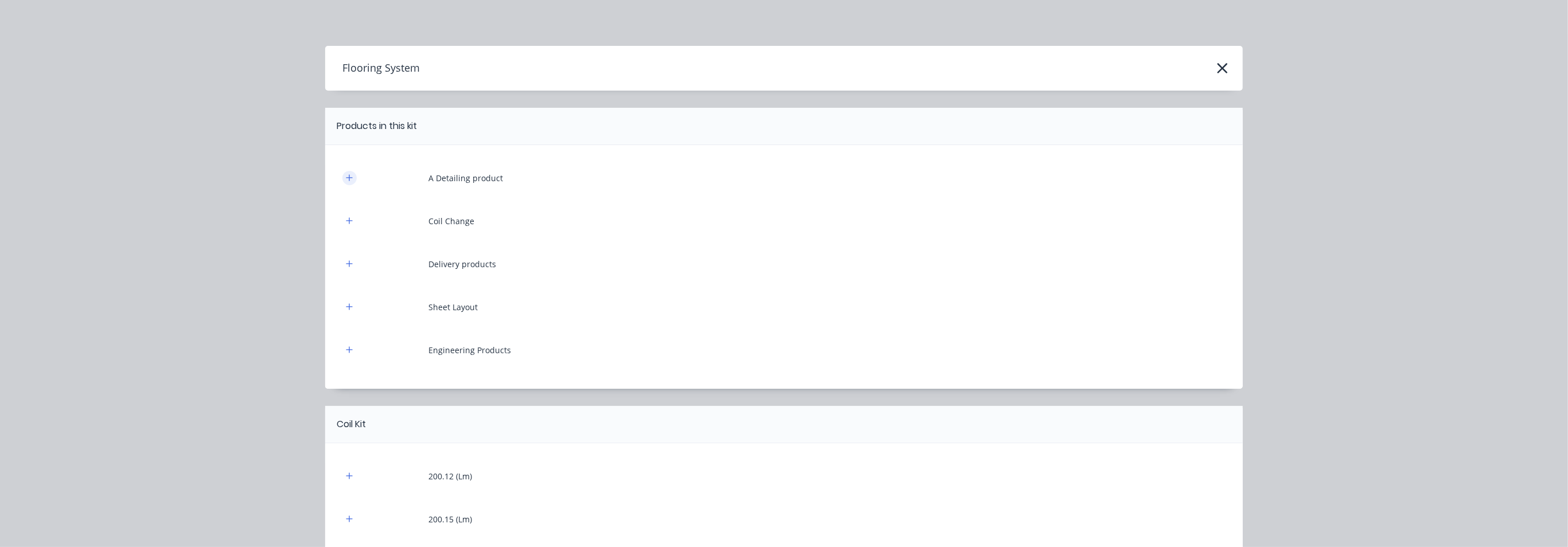
click at [343, 176] on button "button" at bounding box center [350, 177] width 15 height 15
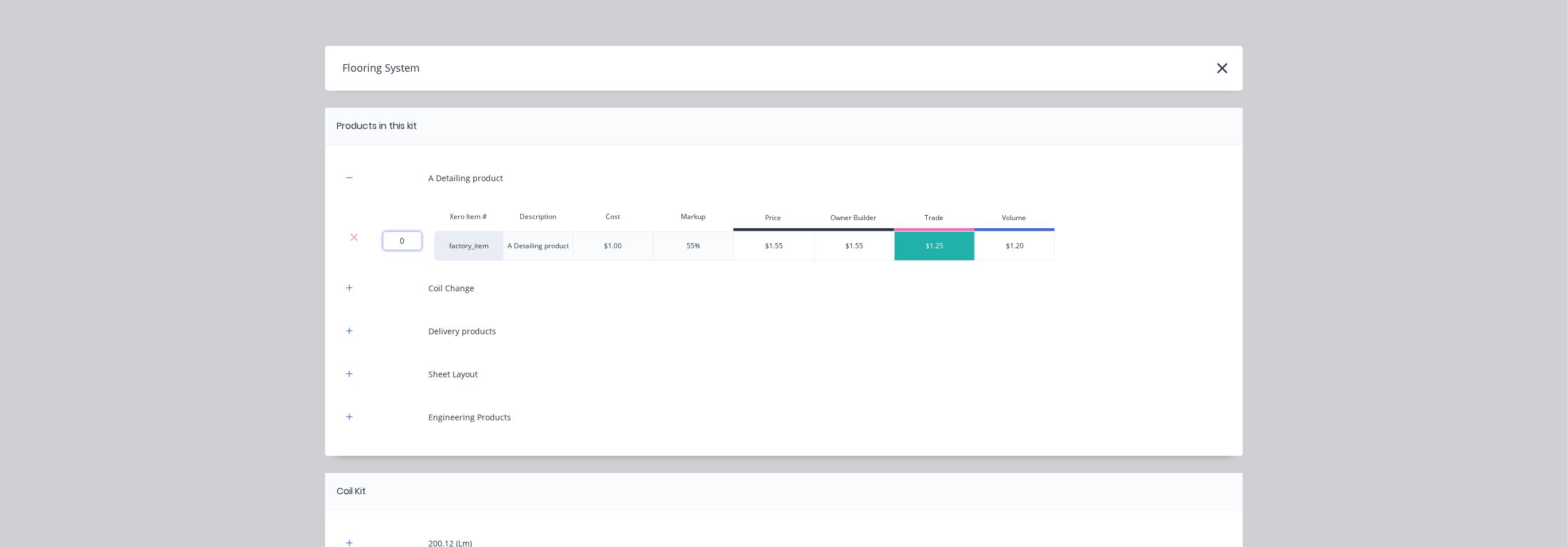
click at [390, 240] on input "0" at bounding box center [401, 240] width 38 height 18
type input "1"
click at [350, 288] on button "button" at bounding box center [350, 288] width 15 height 15
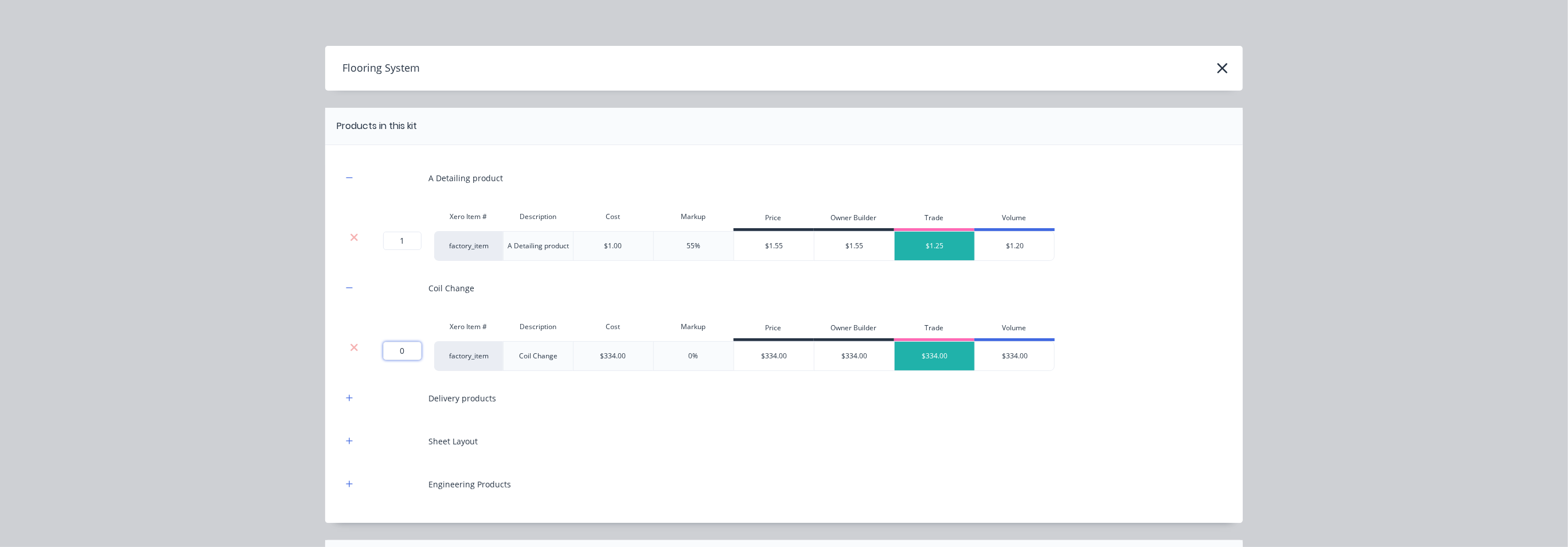
click at [404, 349] on input "0" at bounding box center [401, 350] width 38 height 18
type input "2"
click at [347, 396] on icon "button" at bounding box center [350, 397] width 6 height 6
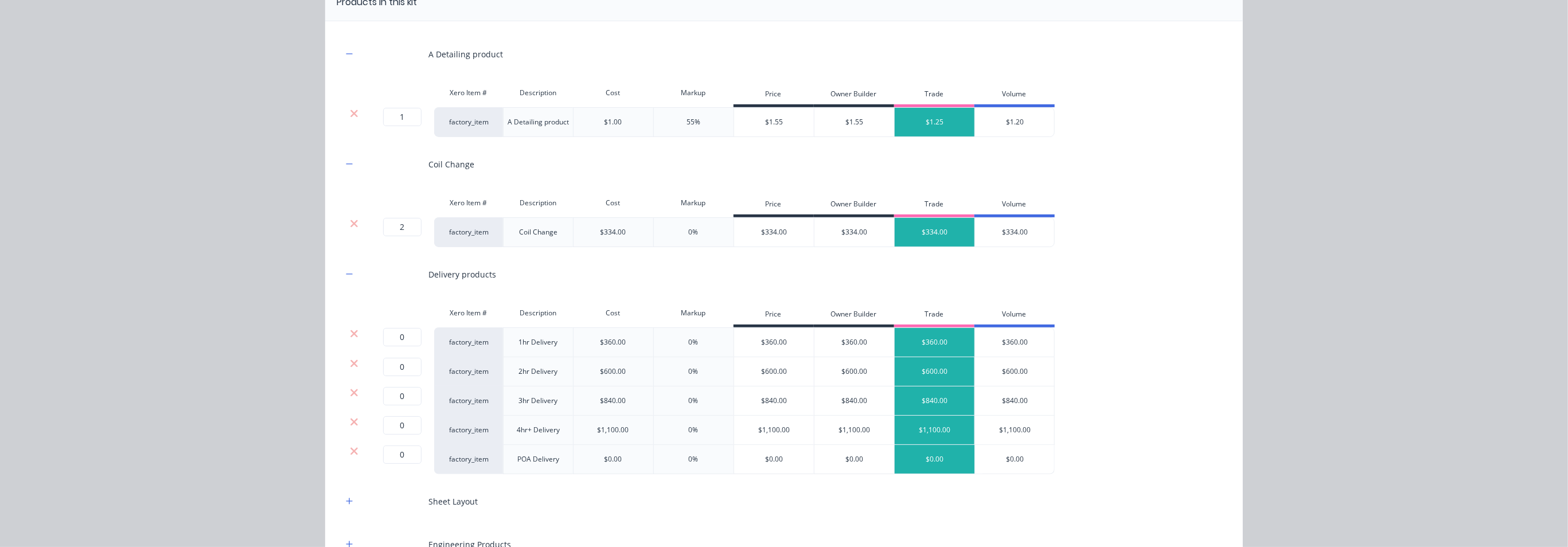
scroll to position [143, 0]
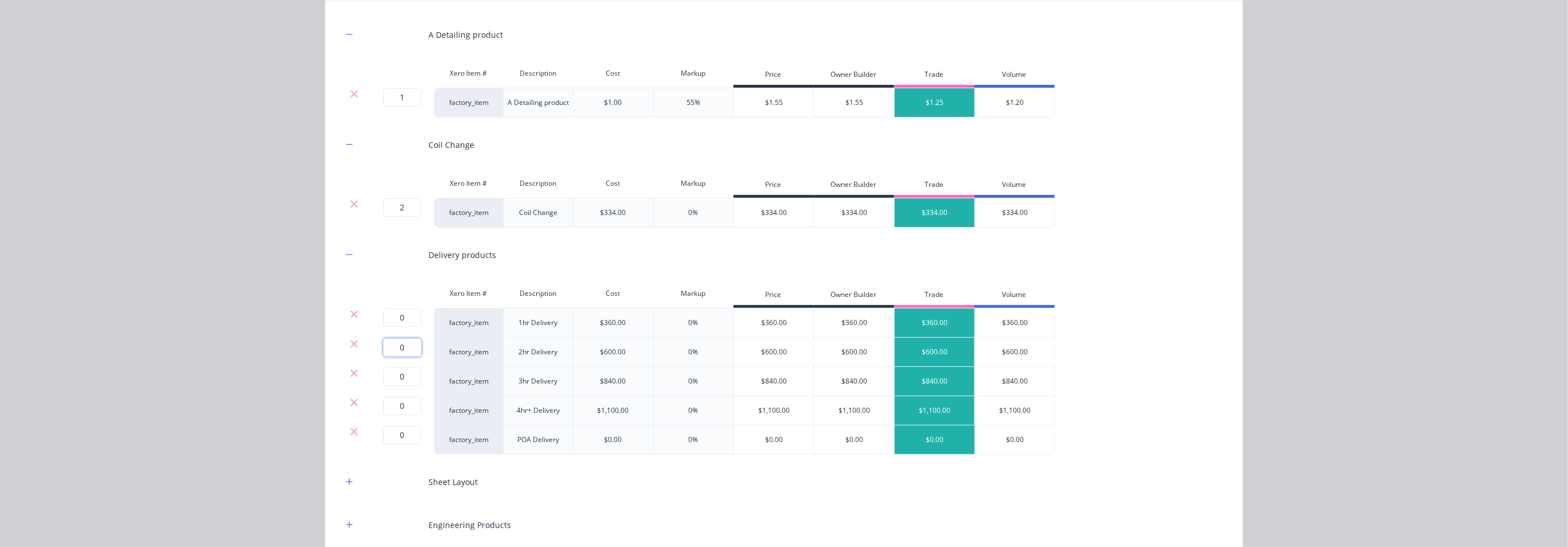
click at [398, 351] on input "0" at bounding box center [401, 346] width 38 height 18
type input "2"
type input "1"
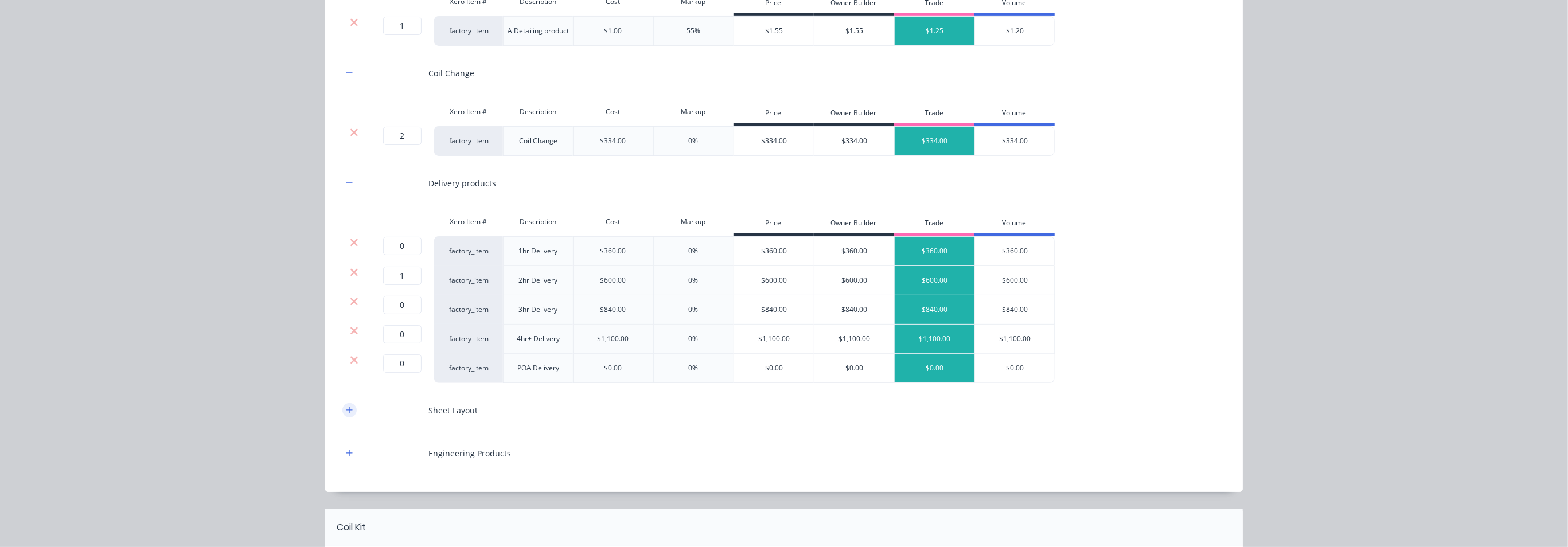
click at [346, 406] on icon "button" at bounding box center [349, 410] width 7 height 8
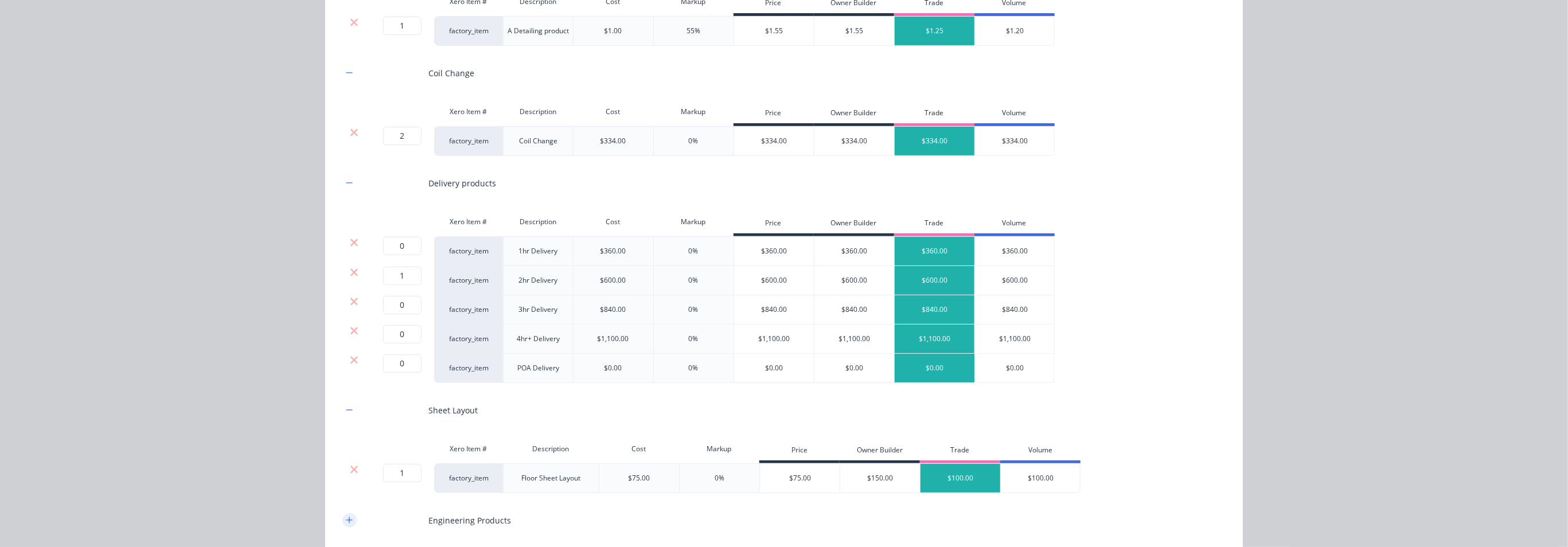
click at [347, 456] on icon "button" at bounding box center [350, 520] width 6 height 6
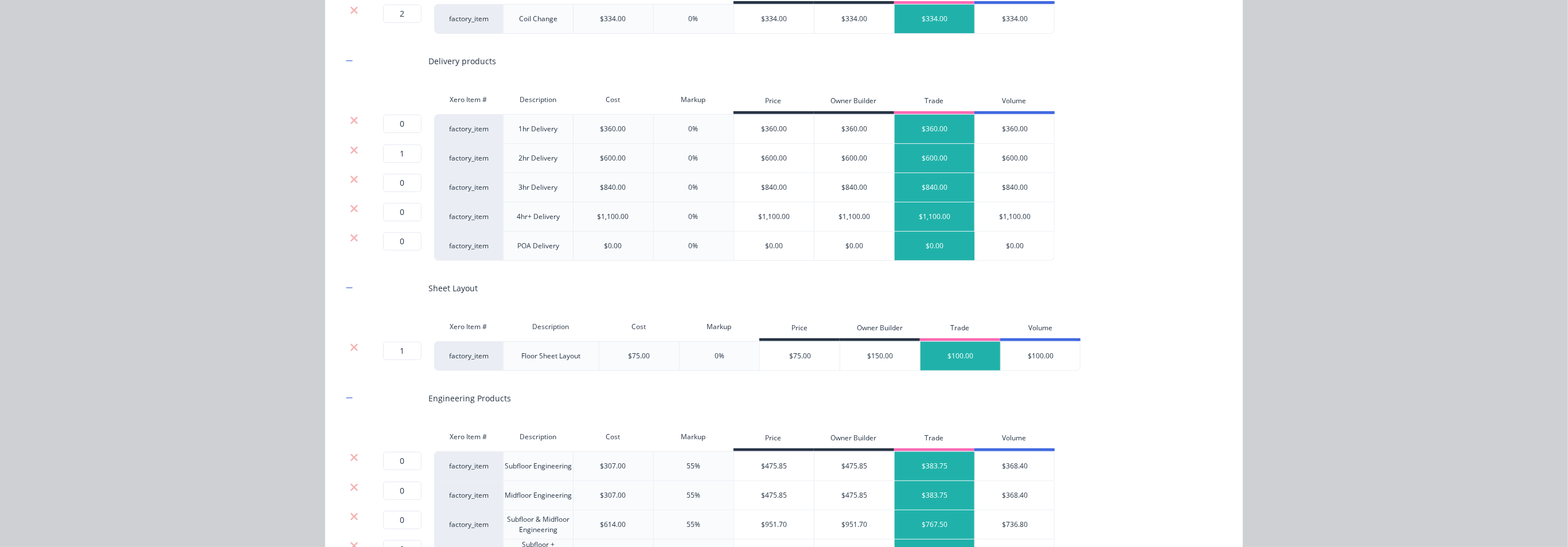
scroll to position [430, 0]
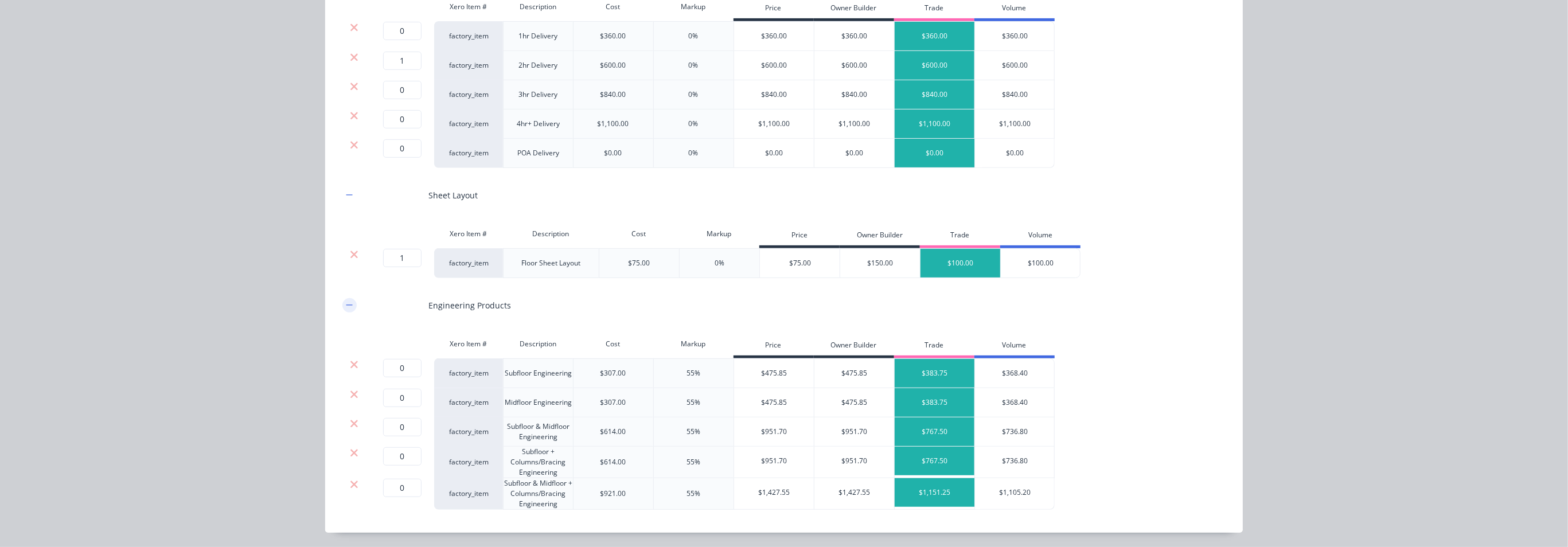
click at [346, 305] on icon "button" at bounding box center [349, 305] width 7 height 8
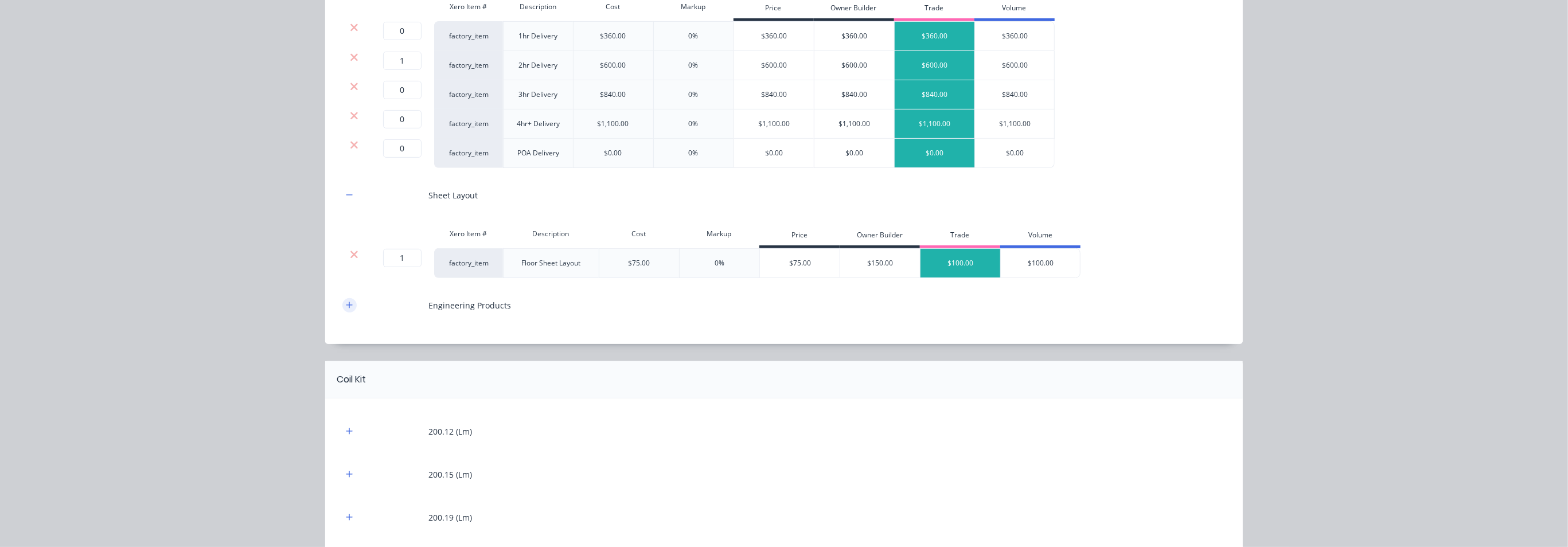
click at [346, 305] on icon "button" at bounding box center [349, 305] width 7 height 8
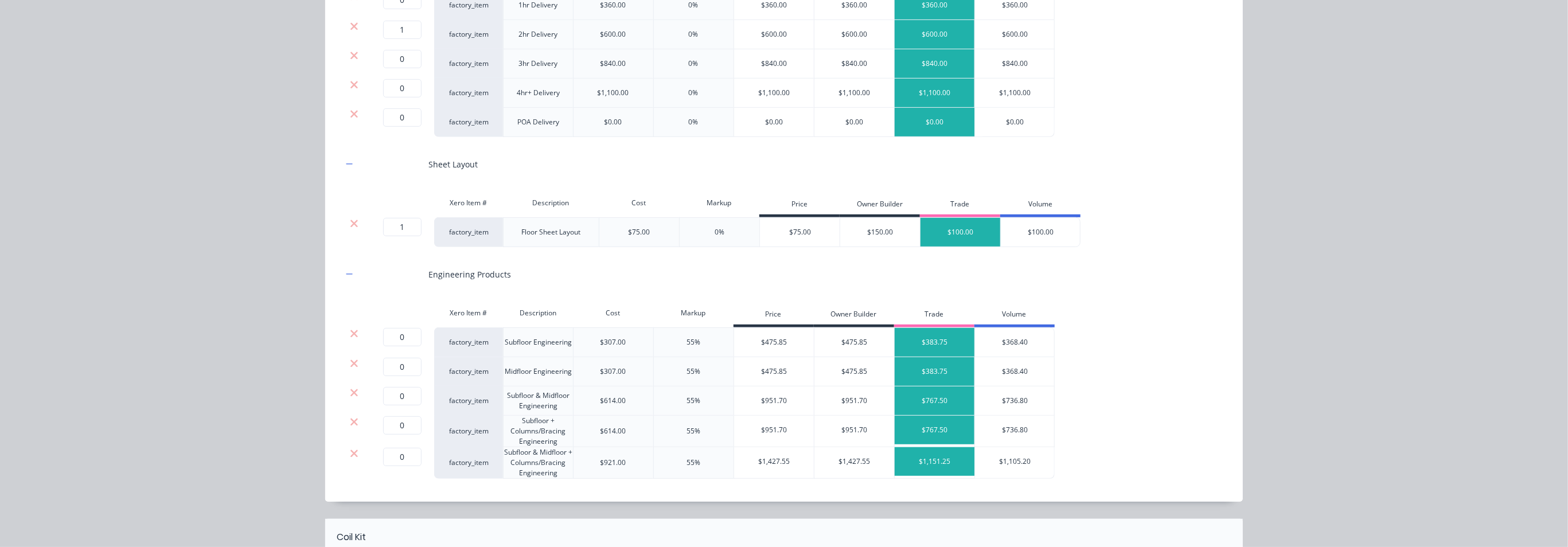
scroll to position [501, 0]
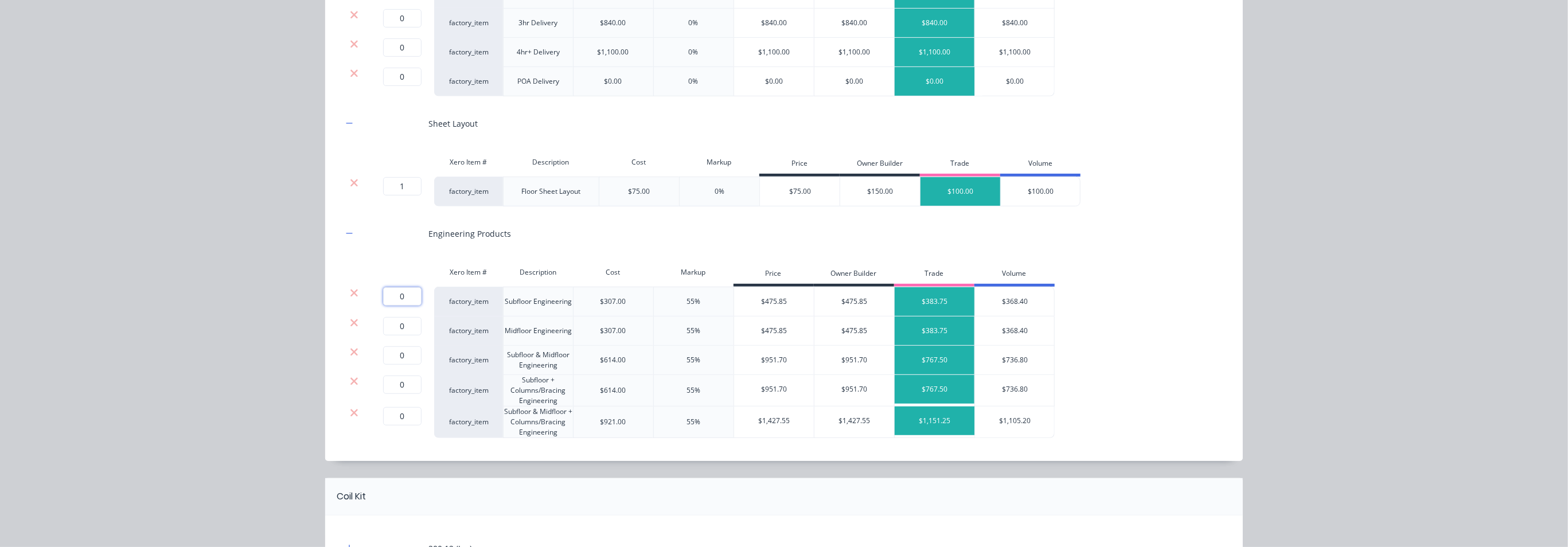
click at [401, 296] on input "0" at bounding box center [401, 296] width 38 height 18
type input "1"
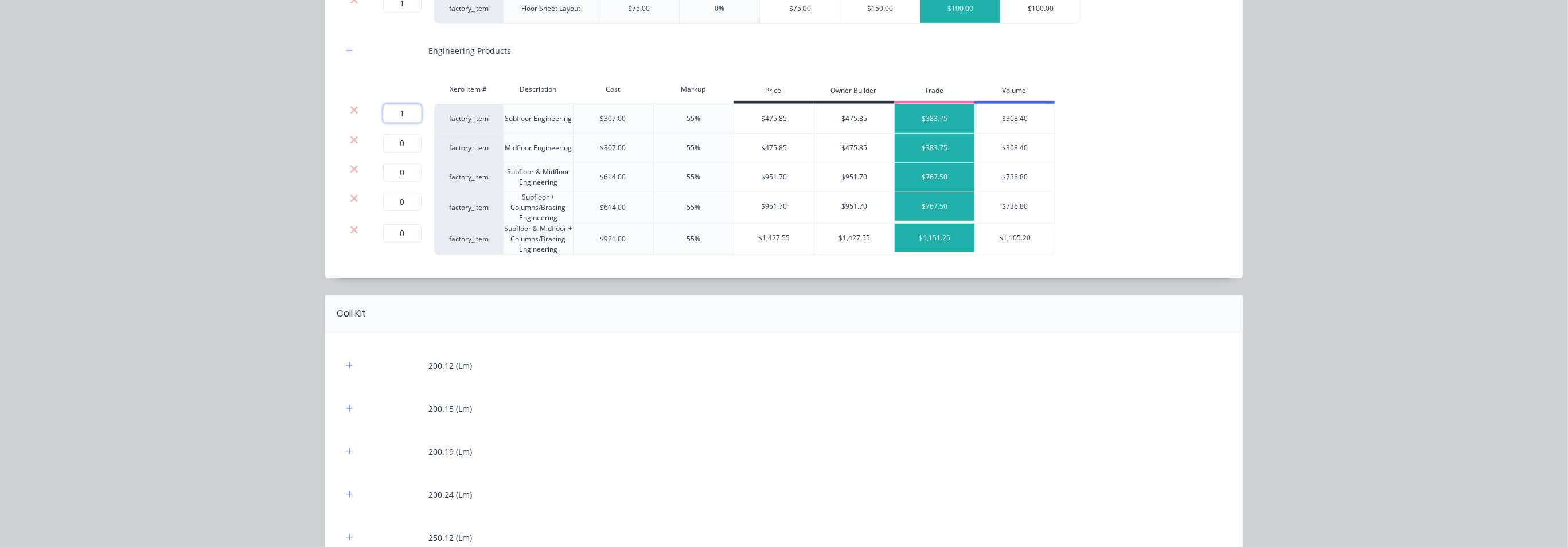
scroll to position [716, 0]
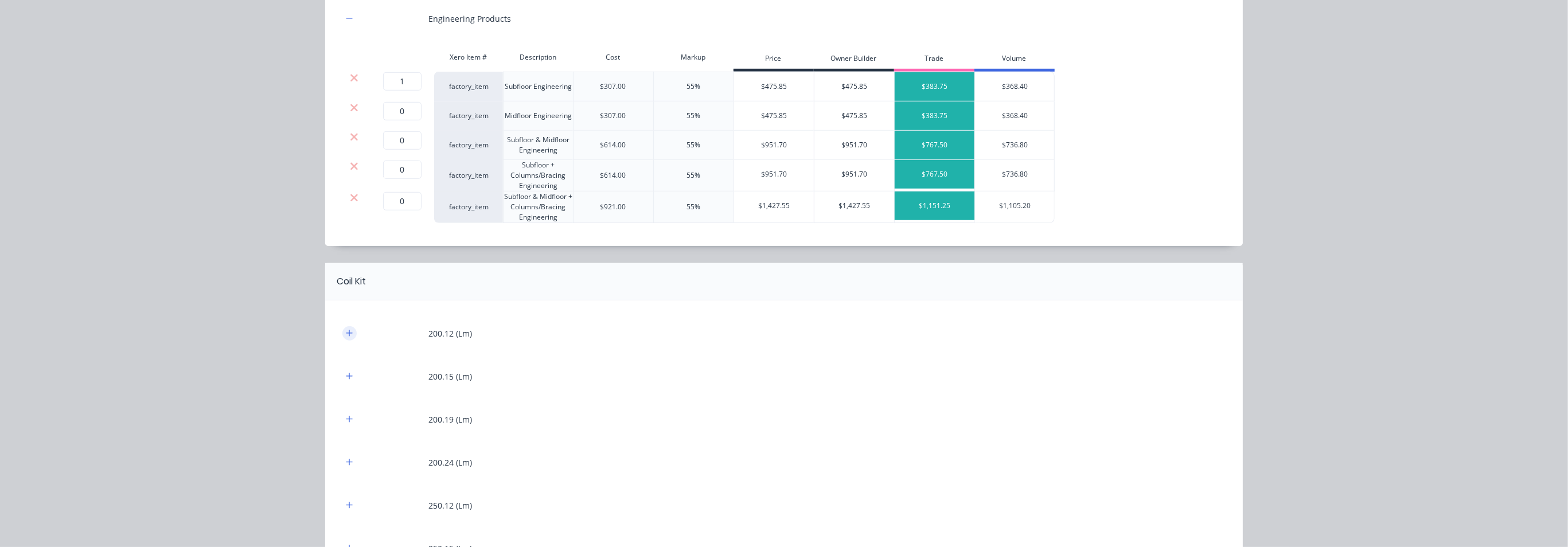
click at [347, 329] on icon "button" at bounding box center [349, 333] width 7 height 8
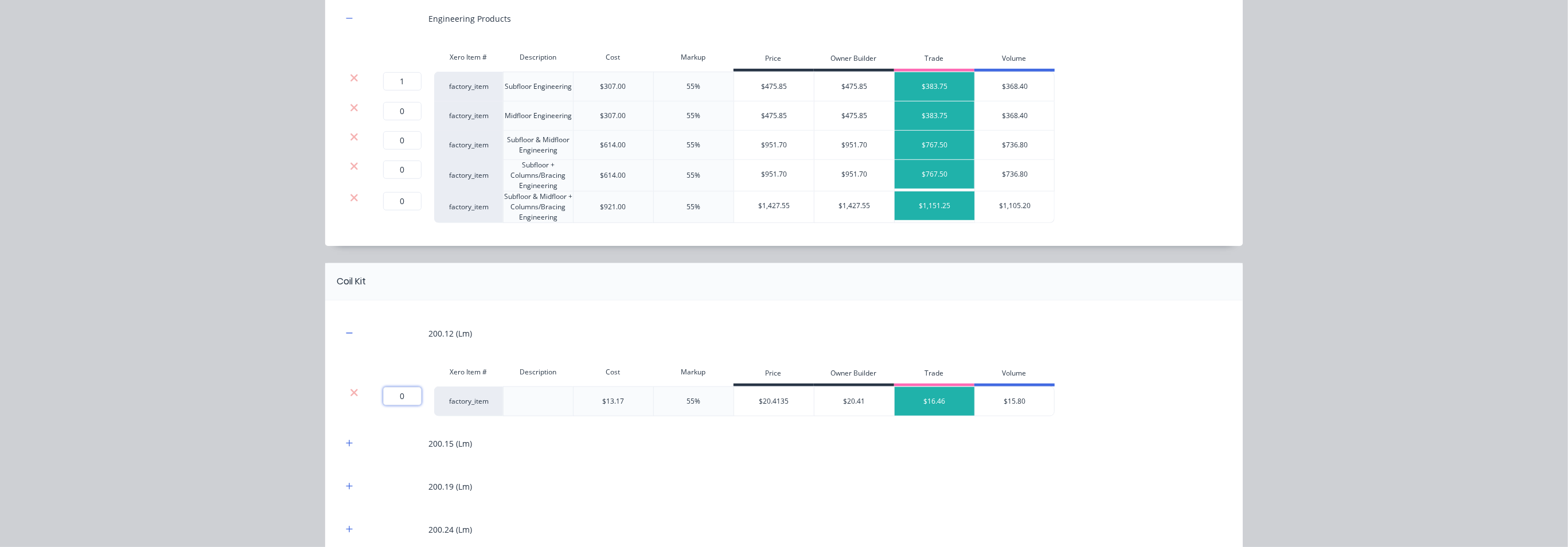
click at [399, 392] on input "0" at bounding box center [401, 395] width 38 height 18
type input "58"
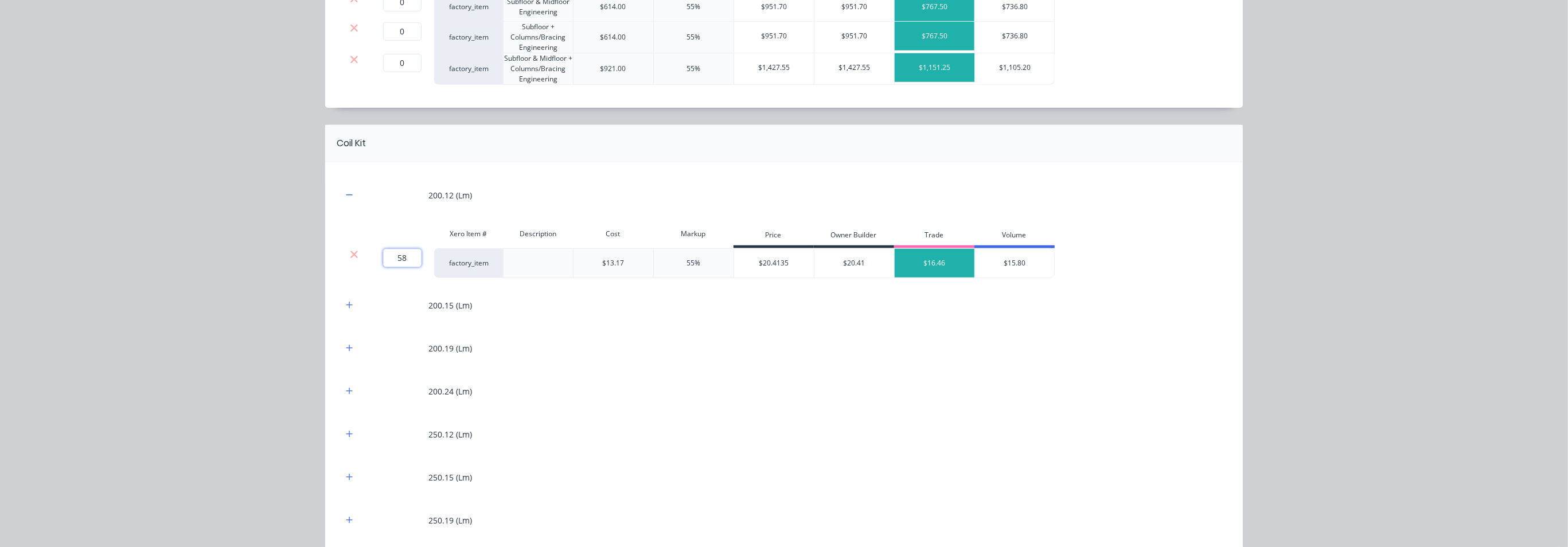
scroll to position [859, 0]
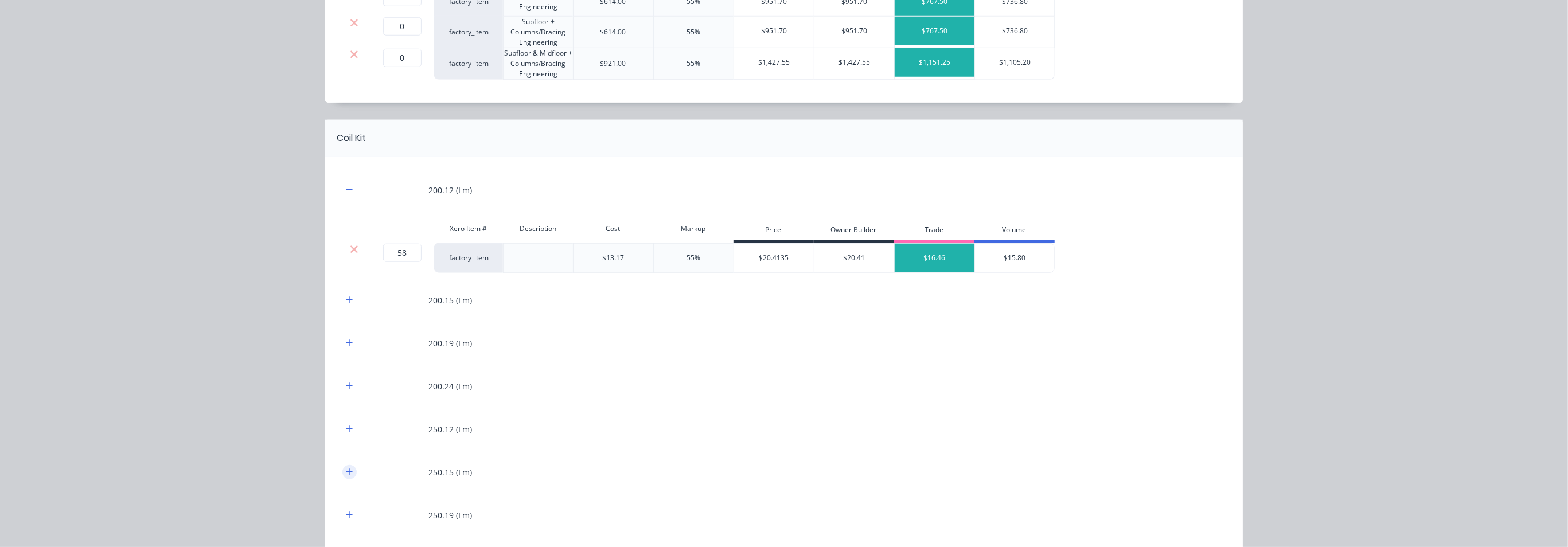
click at [346, 456] on icon "button" at bounding box center [349, 471] width 7 height 8
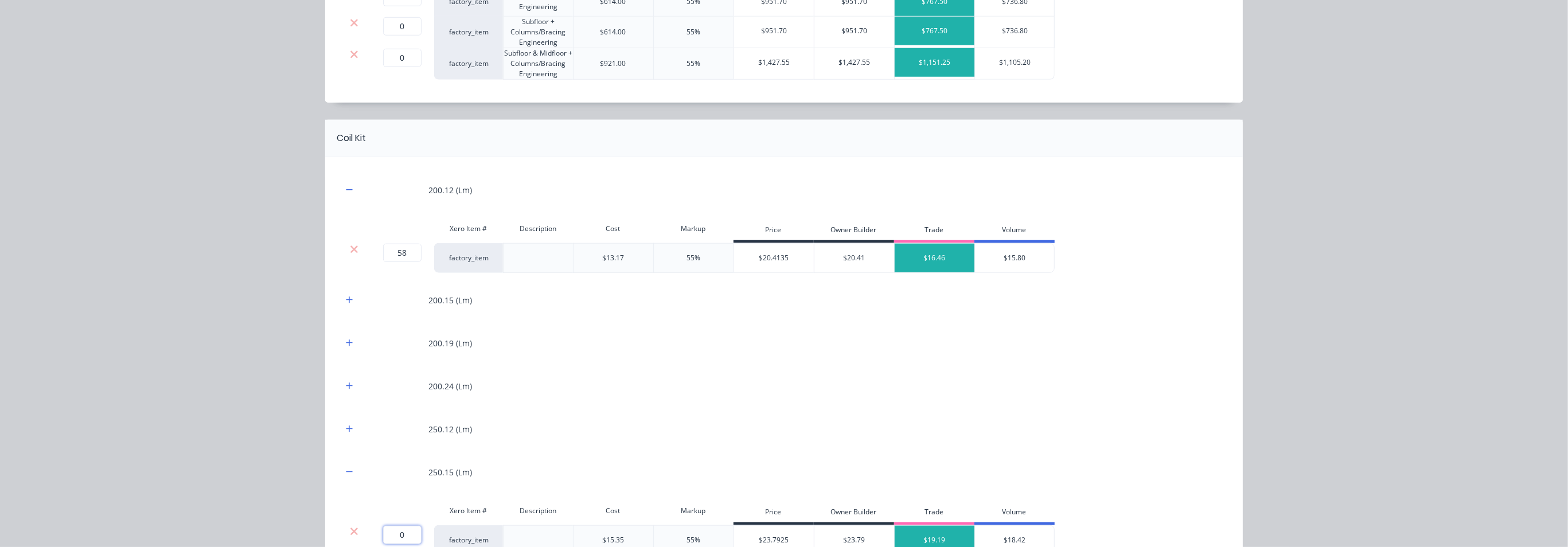
click at [399, 456] on input "0" at bounding box center [401, 534] width 38 height 18
type input "478"
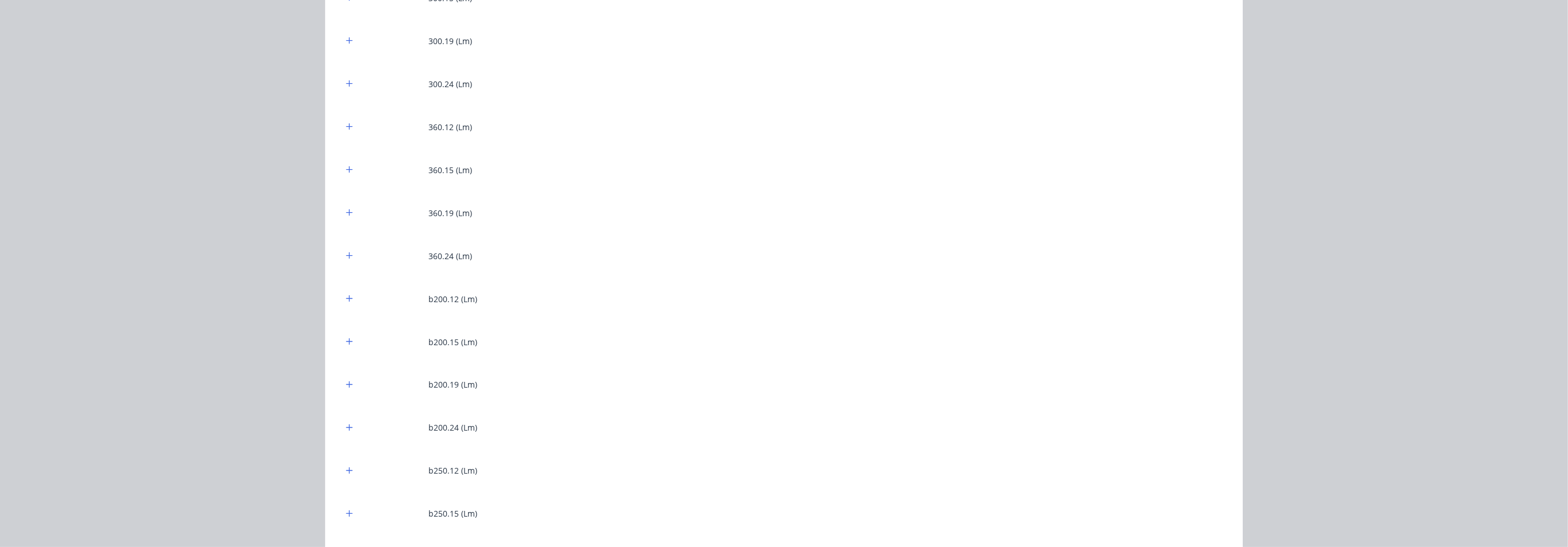
scroll to position [1576, 0]
click at [346, 291] on icon "button" at bounding box center [349, 295] width 7 height 8
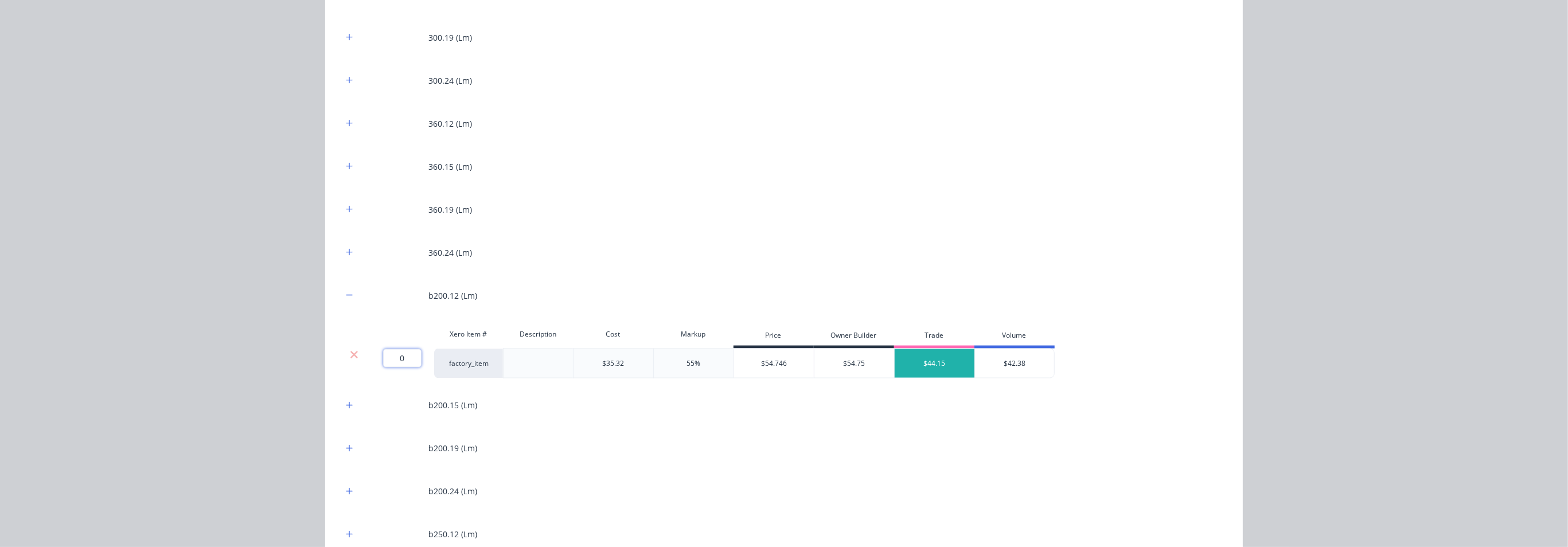
click at [403, 353] on input "0" at bounding box center [401, 358] width 38 height 18
type input "14"
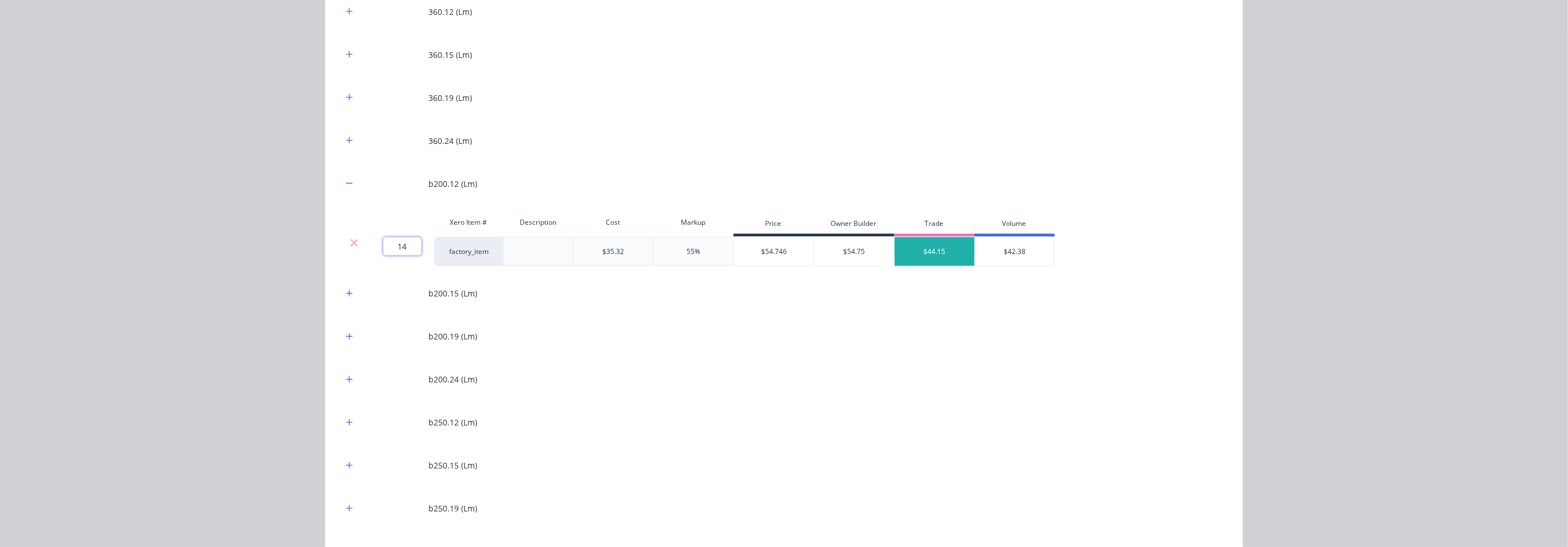
scroll to position [1790, 0]
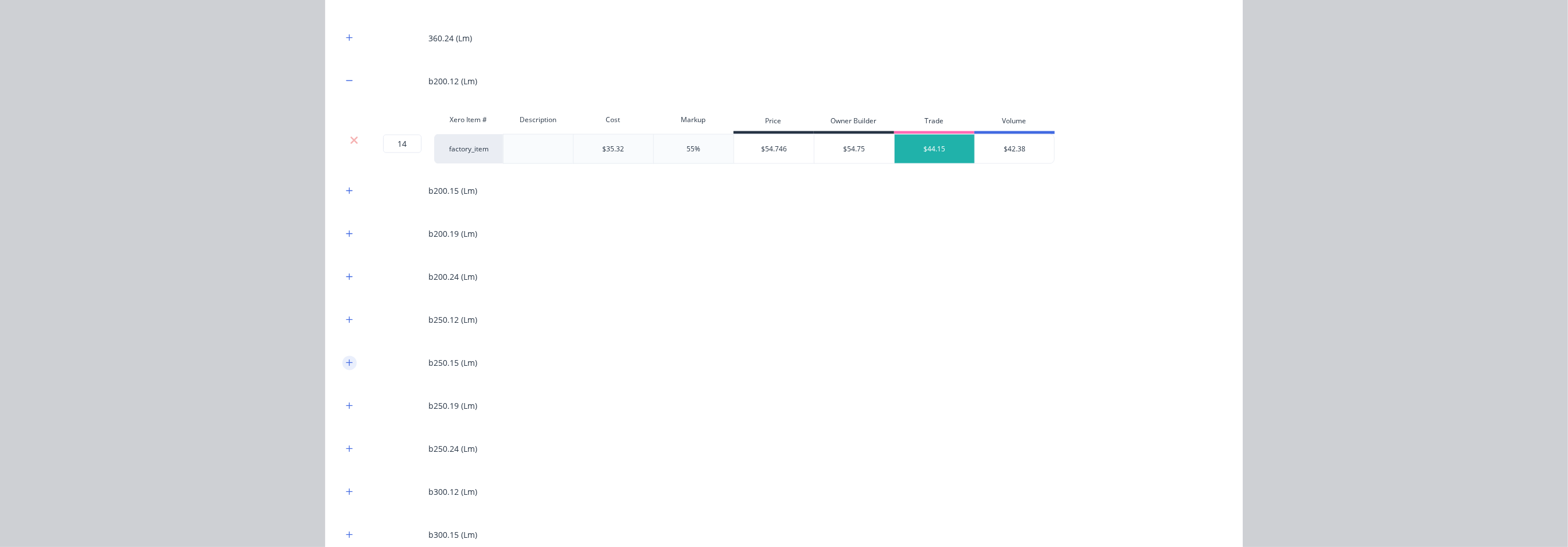
click at [346, 359] on icon "button" at bounding box center [349, 363] width 7 height 8
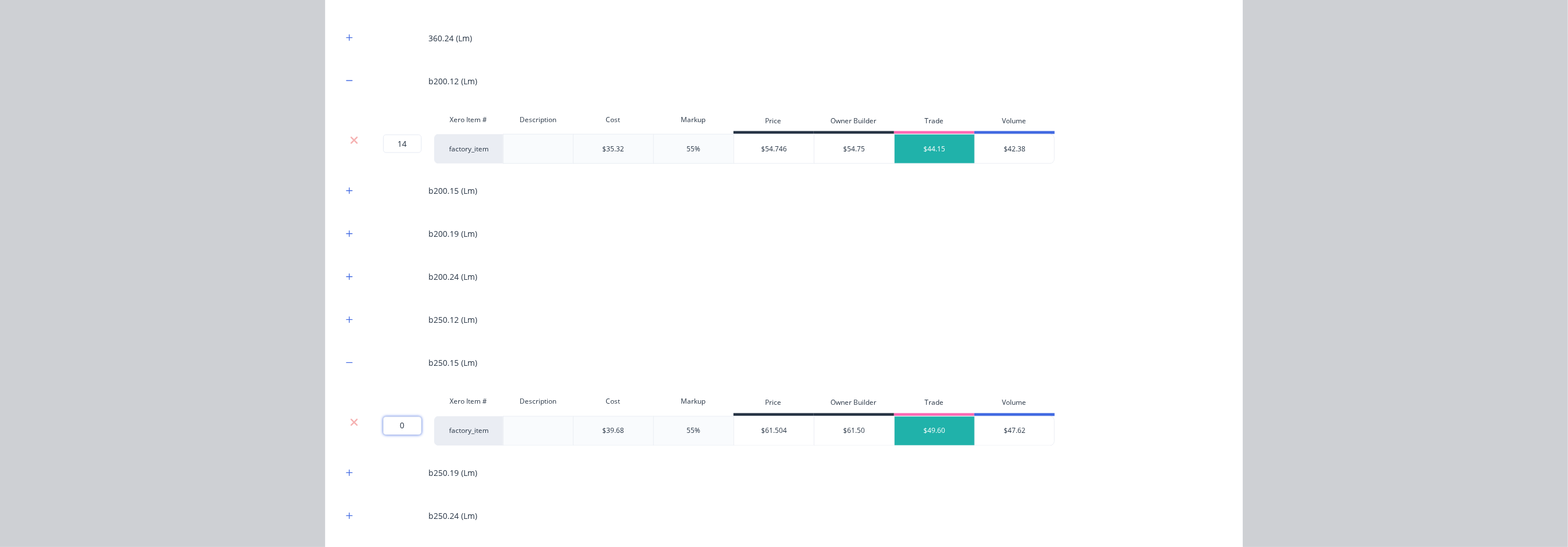
click at [405, 421] on input "0" at bounding box center [401, 425] width 38 height 18
type input "21"
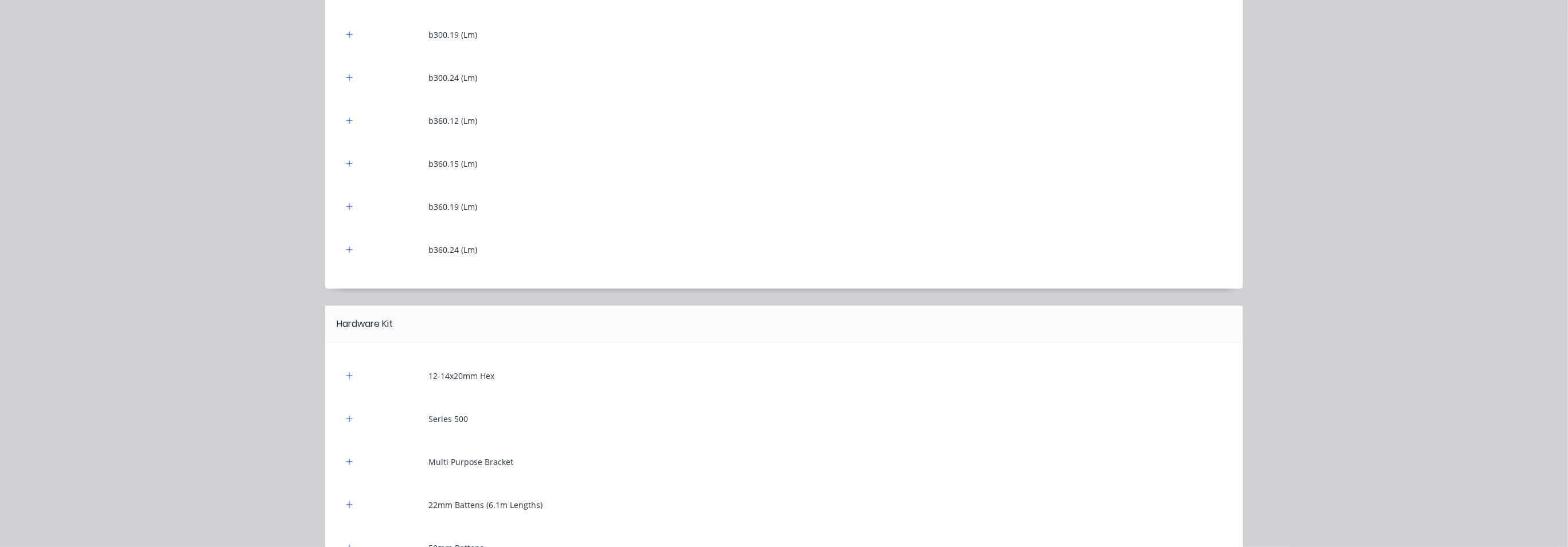
scroll to position [2435, 0]
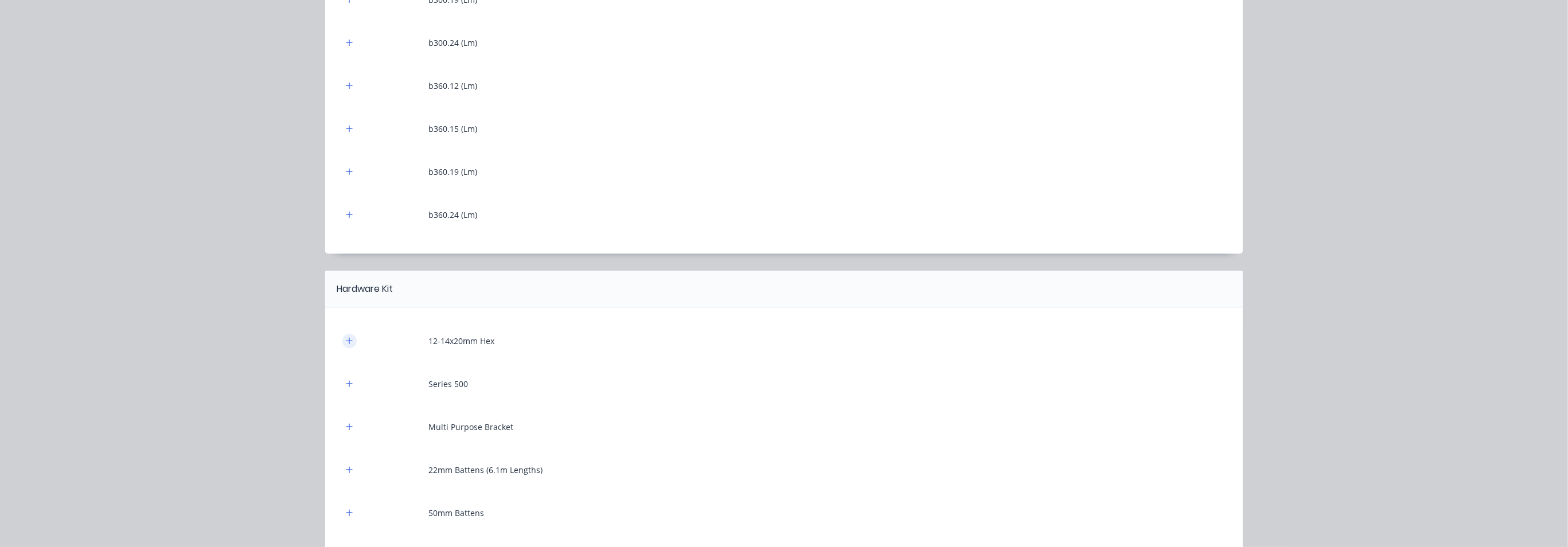
click at [346, 337] on icon "button" at bounding box center [349, 341] width 7 height 8
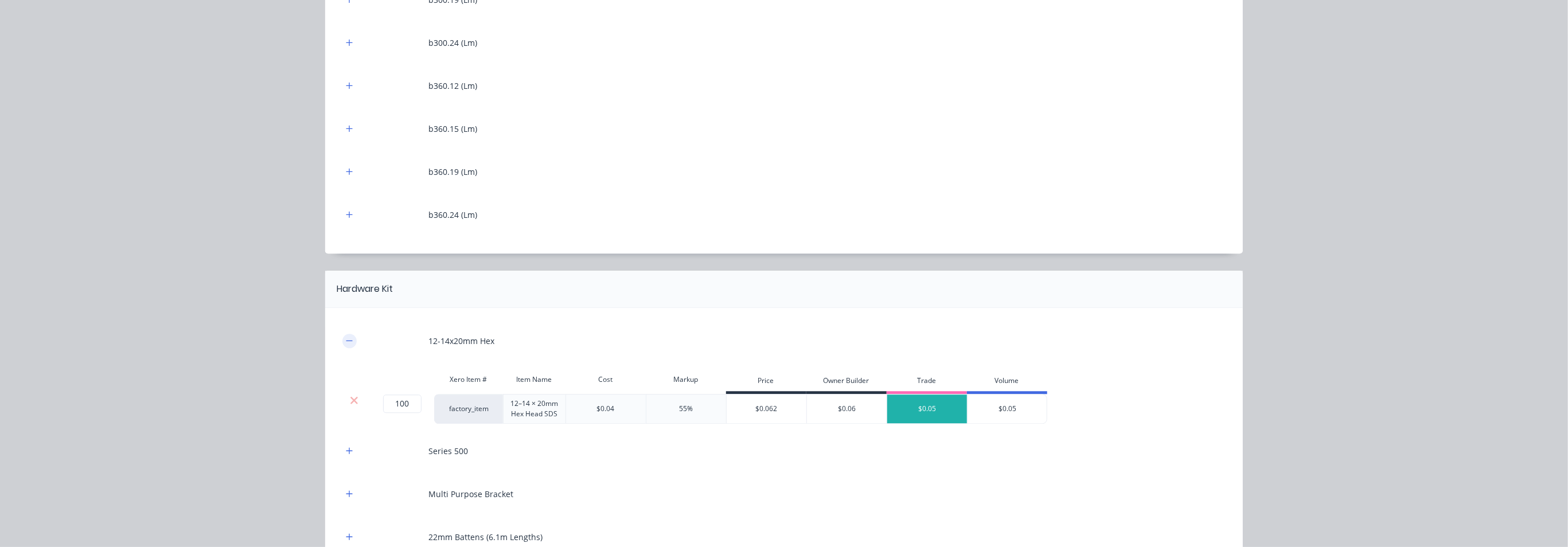
click at [346, 338] on icon "button" at bounding box center [349, 341] width 7 height 8
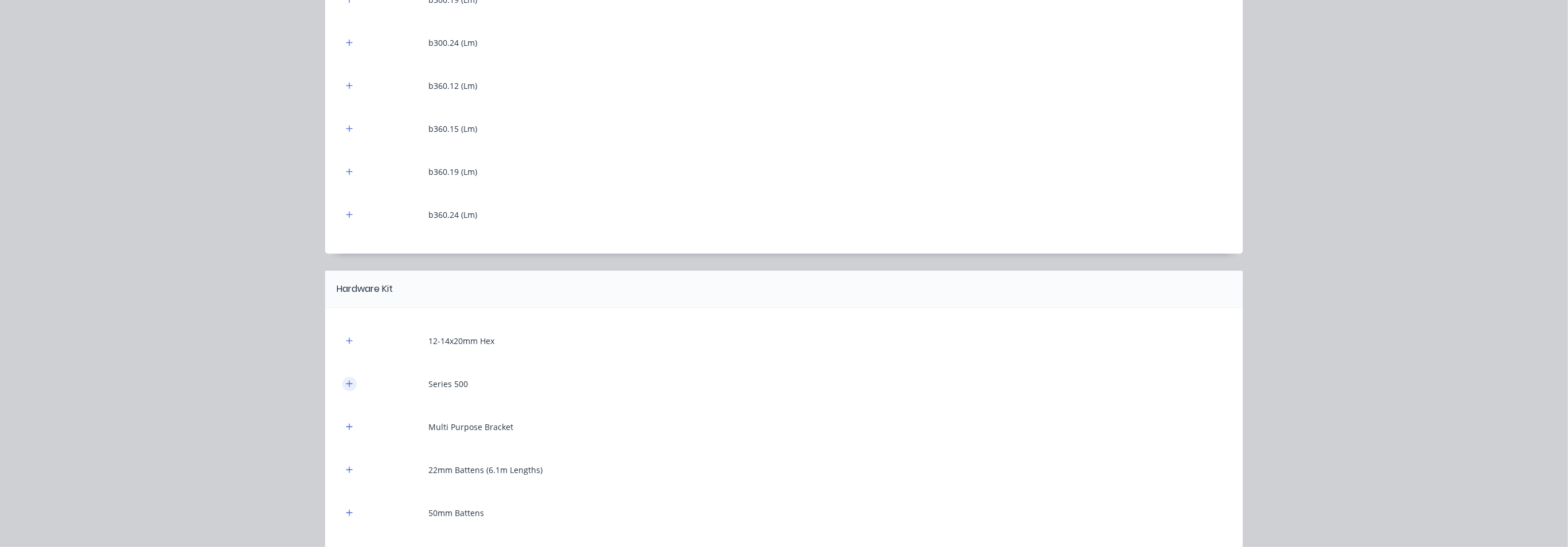
click at [347, 380] on icon "button" at bounding box center [350, 383] width 6 height 6
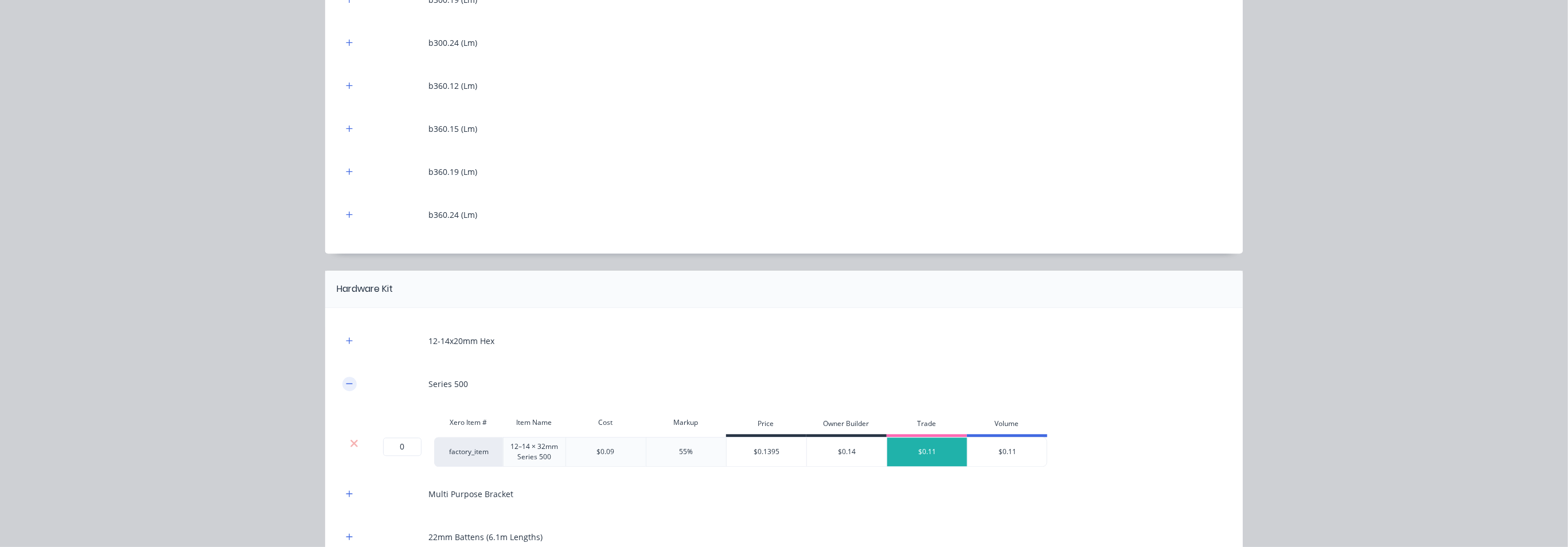
click at [346, 380] on icon "button" at bounding box center [349, 383] width 7 height 8
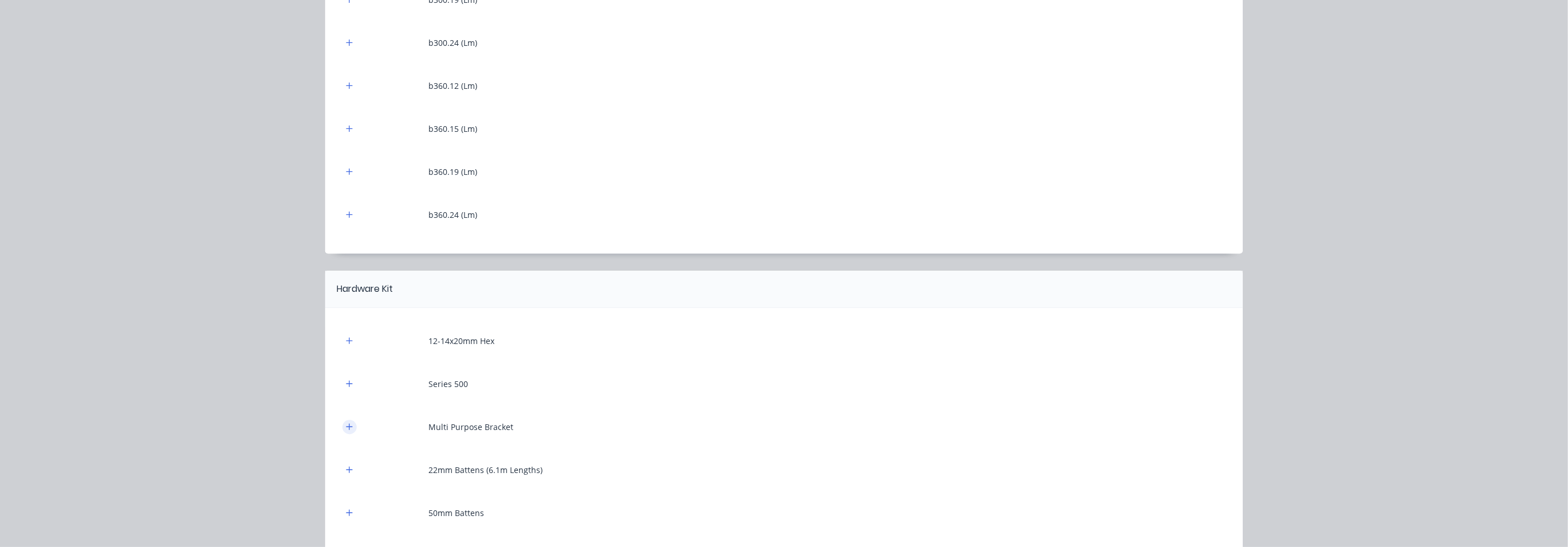
click at [349, 423] on button "button" at bounding box center [350, 426] width 15 height 15
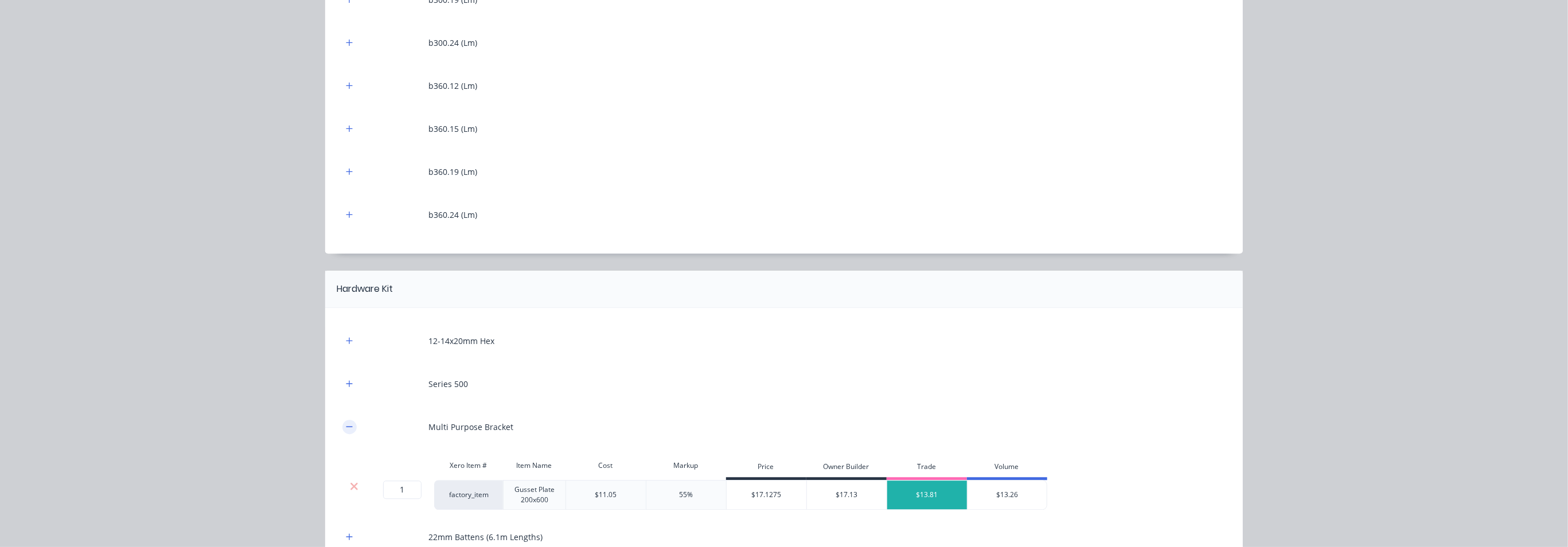
click at [349, 423] on button "button" at bounding box center [350, 426] width 15 height 15
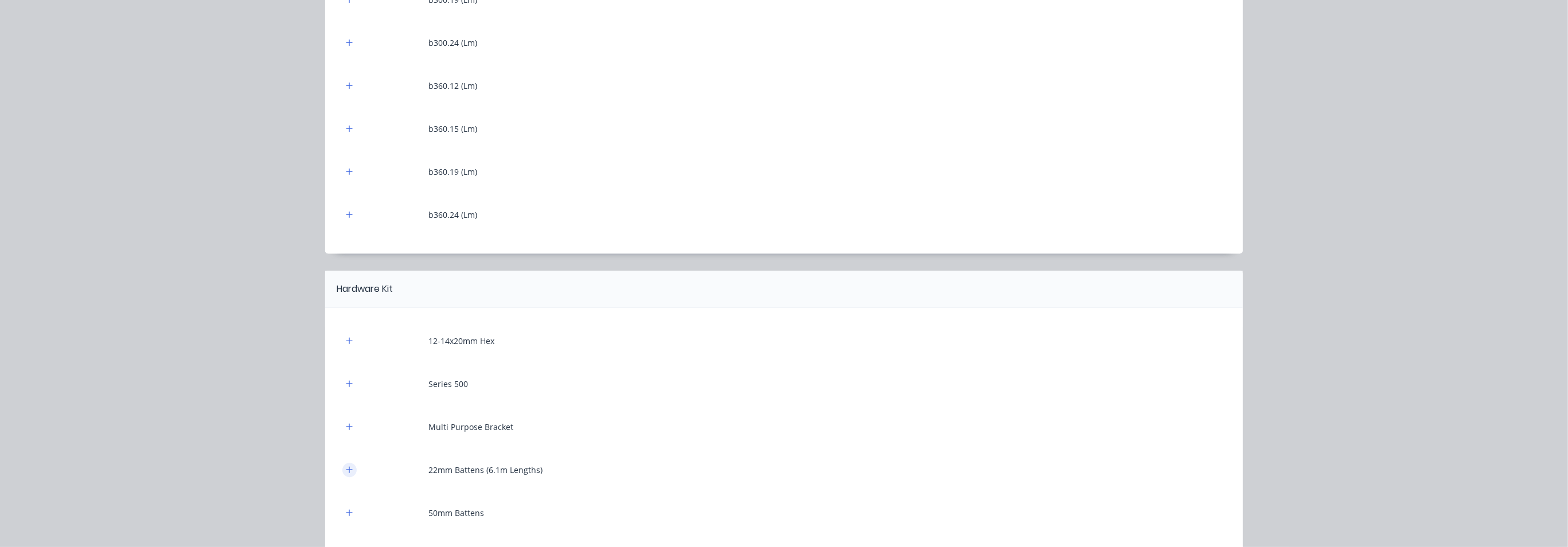
click at [348, 456] on icon "button" at bounding box center [349, 469] width 7 height 8
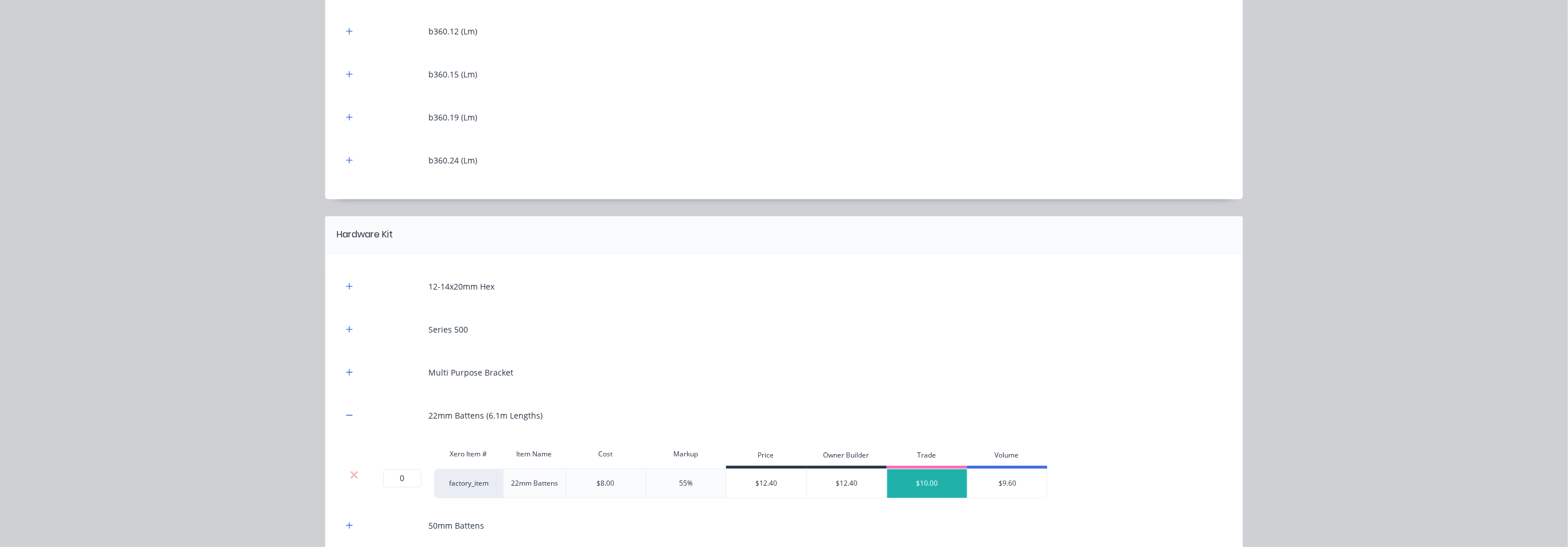
scroll to position [2579, 0]
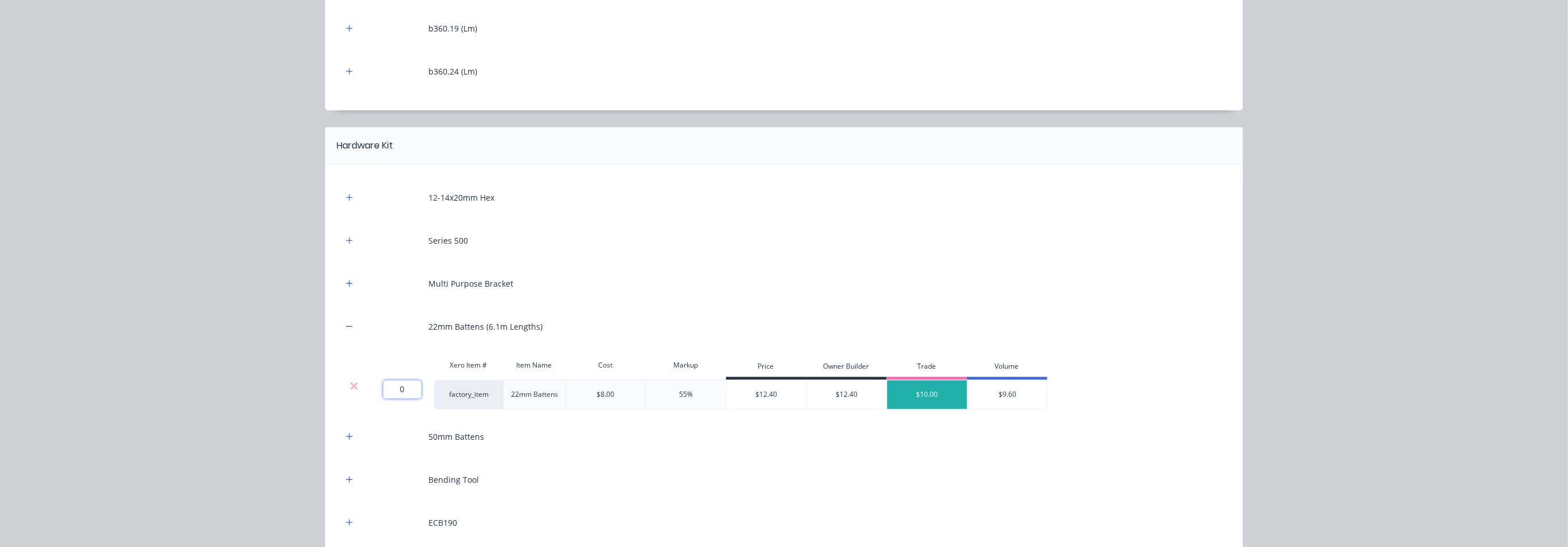
click at [401, 384] on input "0" at bounding box center [401, 388] width 38 height 18
type input "16"
click at [346, 456] on icon "button" at bounding box center [349, 479] width 7 height 8
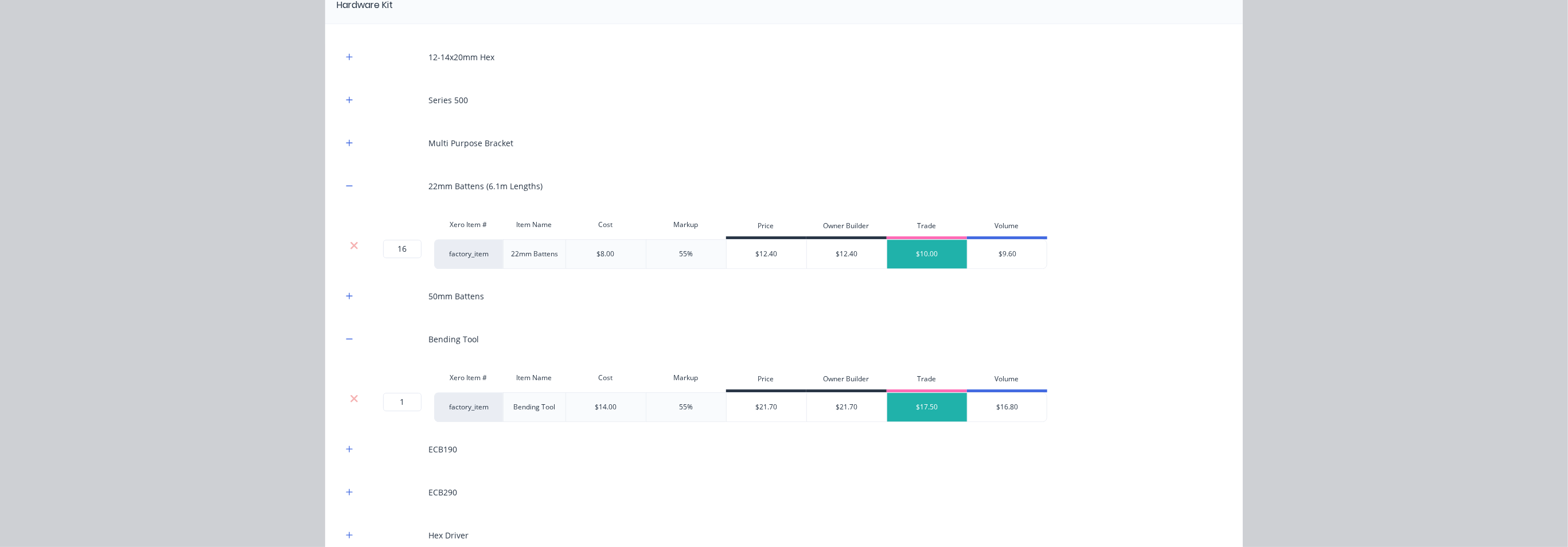
scroll to position [2722, 0]
click at [404, 402] on input "1" at bounding box center [401, 398] width 38 height 18
type input "2"
click at [348, 440] on button "button" at bounding box center [350, 446] width 15 height 15
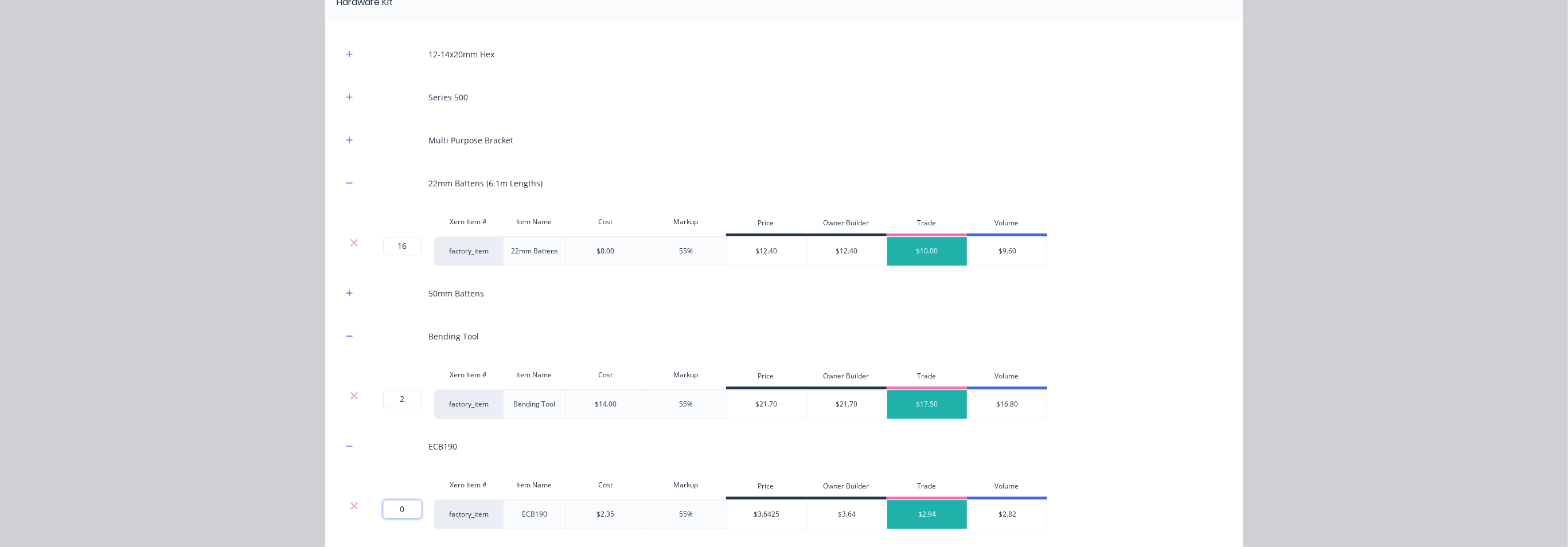
click at [399, 456] on input "0" at bounding box center [401, 508] width 38 height 18
type input "12"
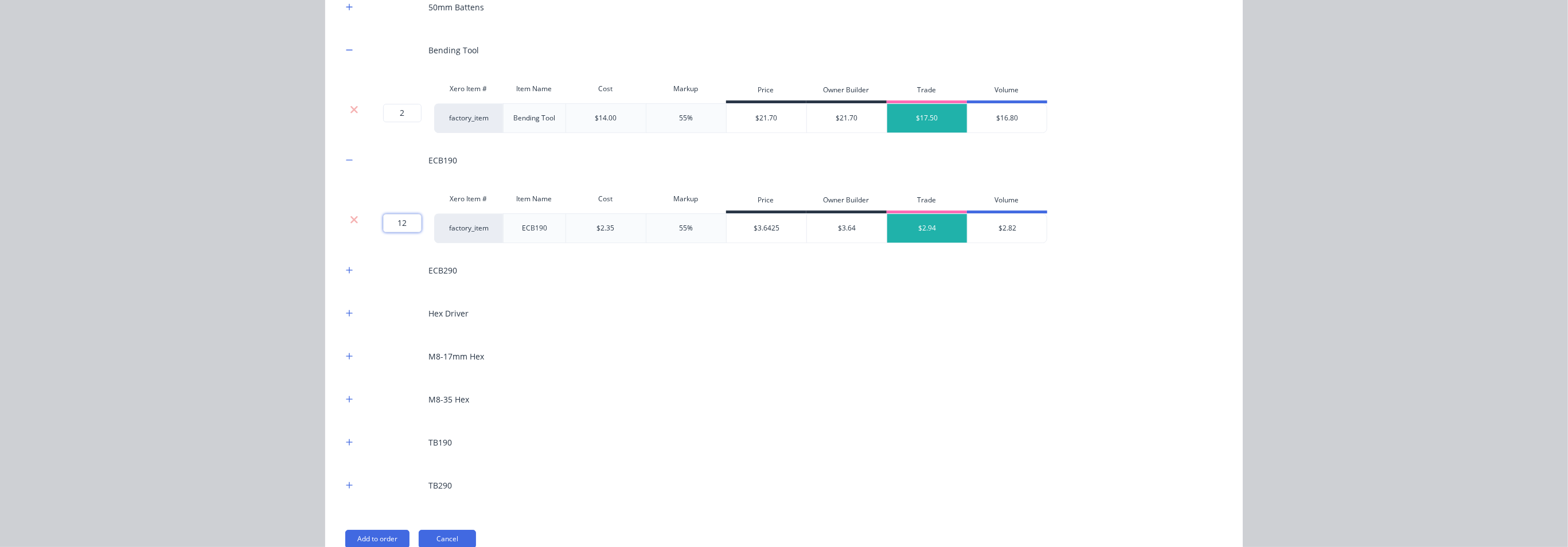
scroll to position [3008, 0]
click at [346, 352] on icon "button" at bounding box center [349, 355] width 7 height 8
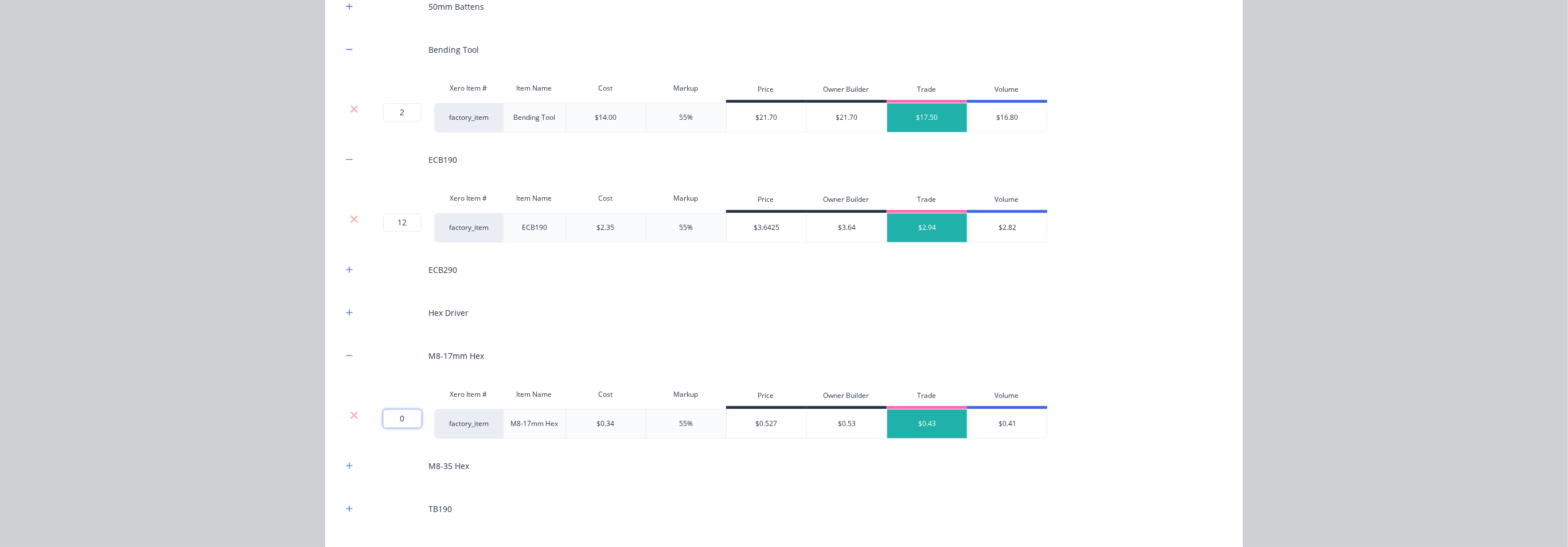
click at [395, 412] on input "0" at bounding box center [401, 418] width 38 height 18
type input "1100"
click at [500, 456] on div "12-14x20mm Hex Series 500 Multi Purpose Bracket 22mm Battens (6.1m Lengths) Xer…" at bounding box center [784, 160] width 883 height 816
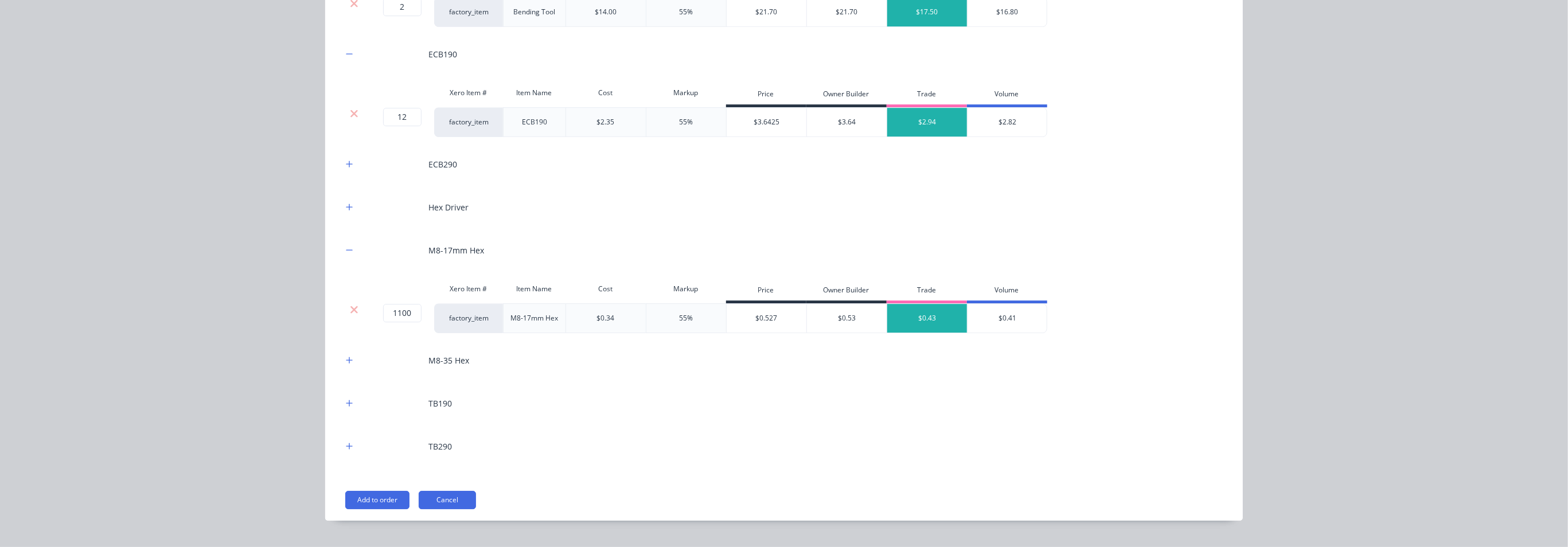
scroll to position [3133, 0]
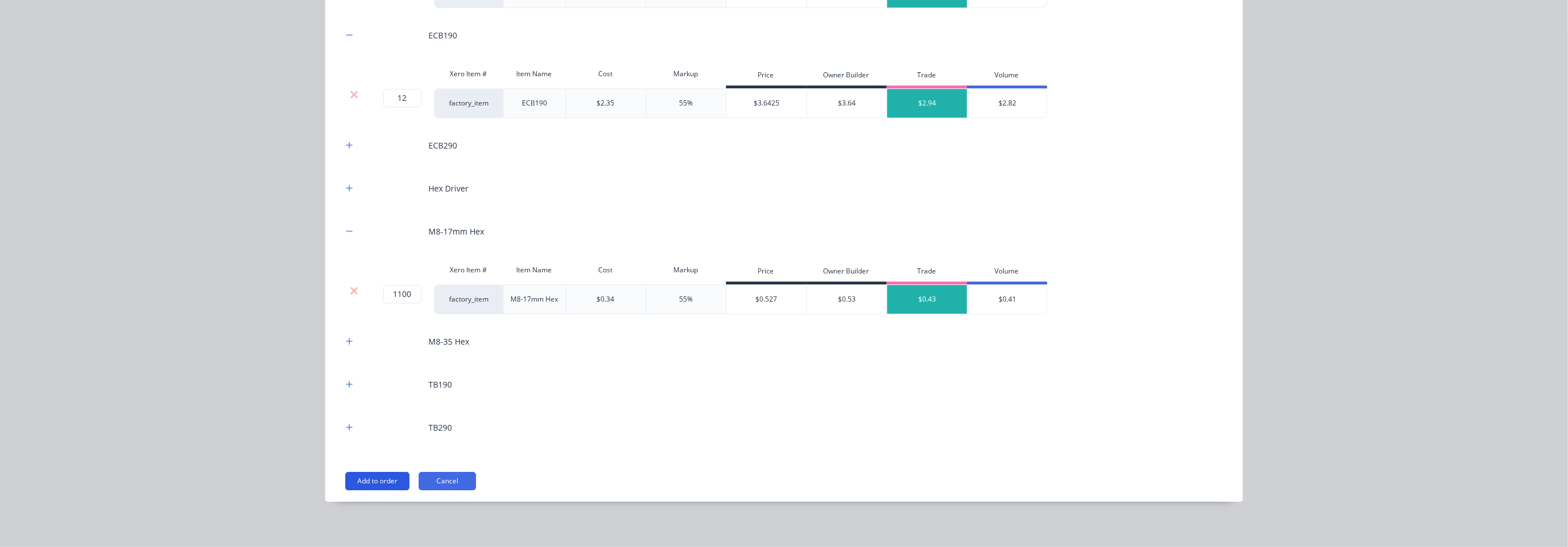
click at [363, 456] on button "Add to order" at bounding box center [377, 481] width 64 height 18
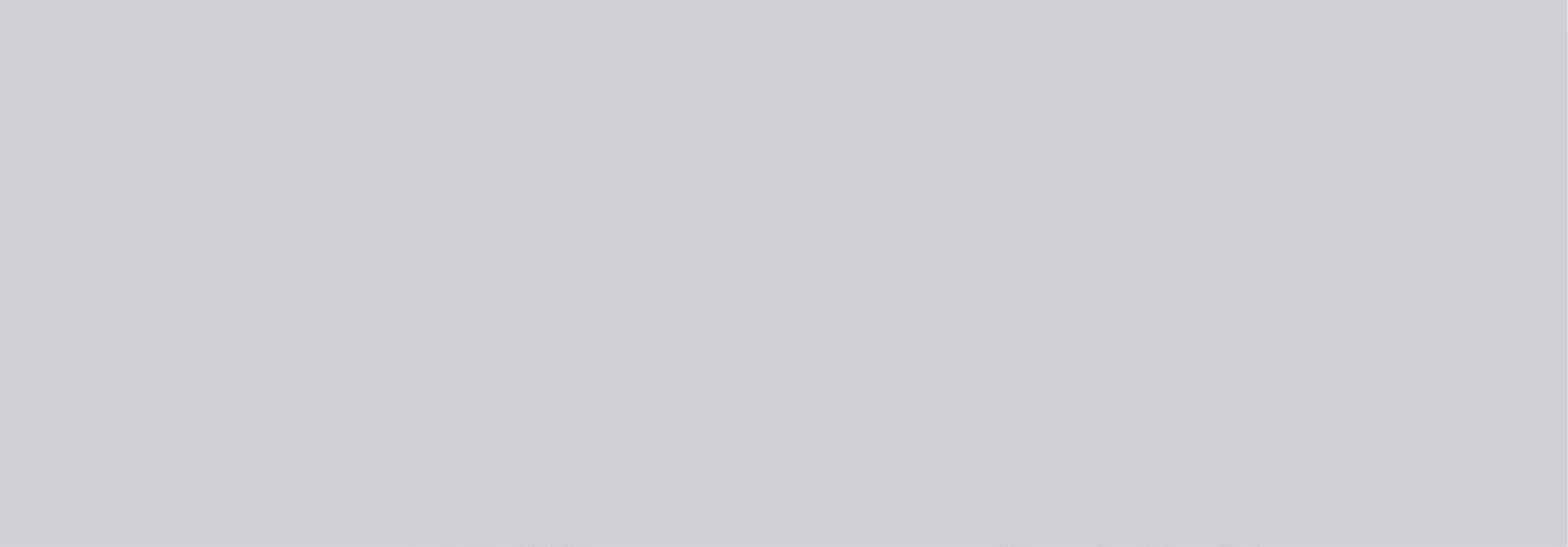
type input "$1.00"
type input "25"
type input "$1.25"
type input "$334.00"
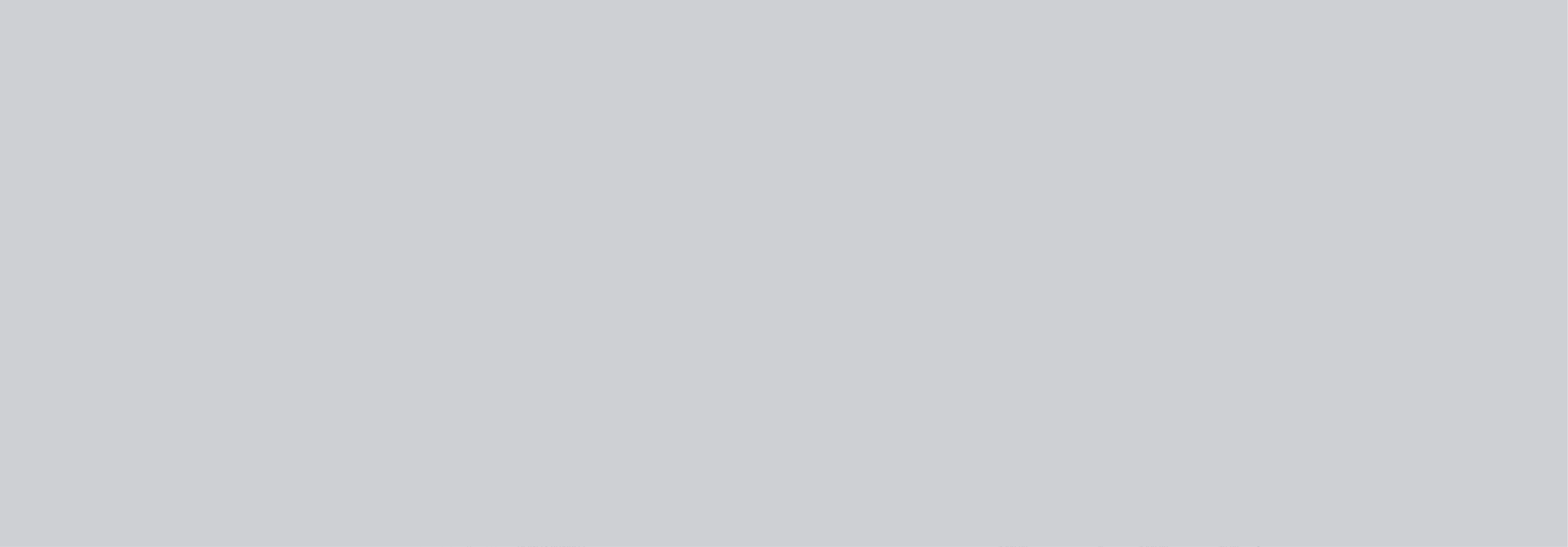
type input "$334.00"
type input "$668.00"
type input "$360.00"
type input "$600.00"
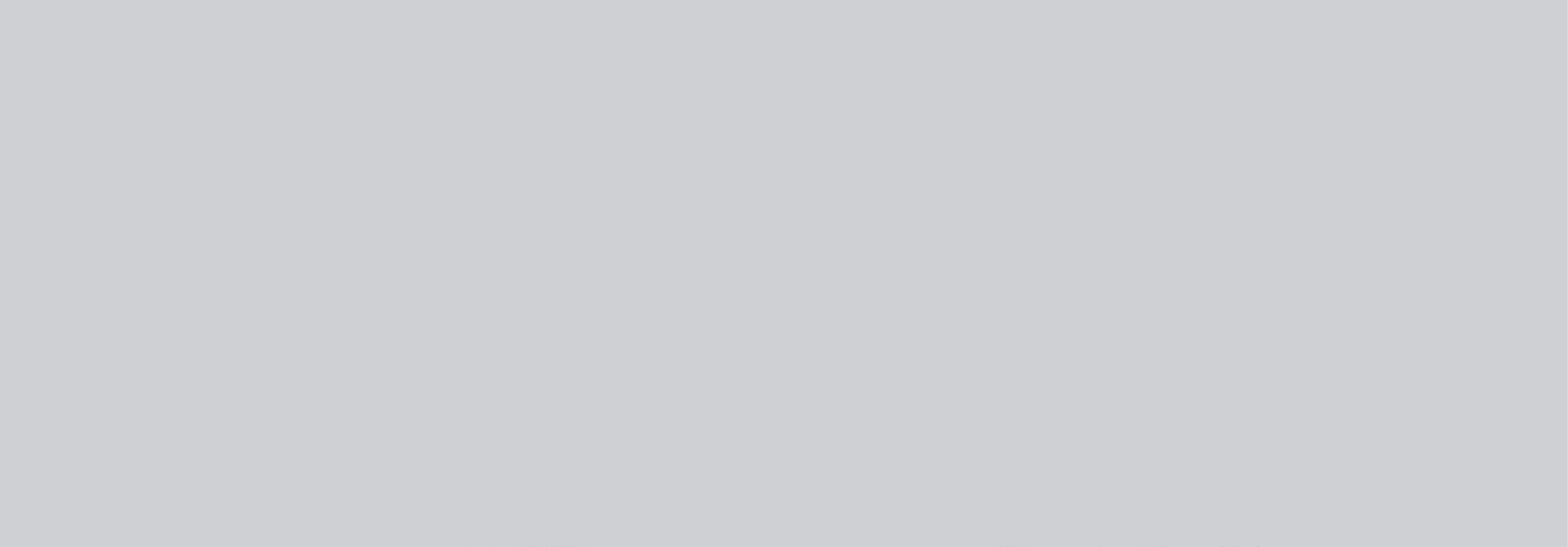
type input "$600.00"
type input "$840.00"
type input "$75.00"
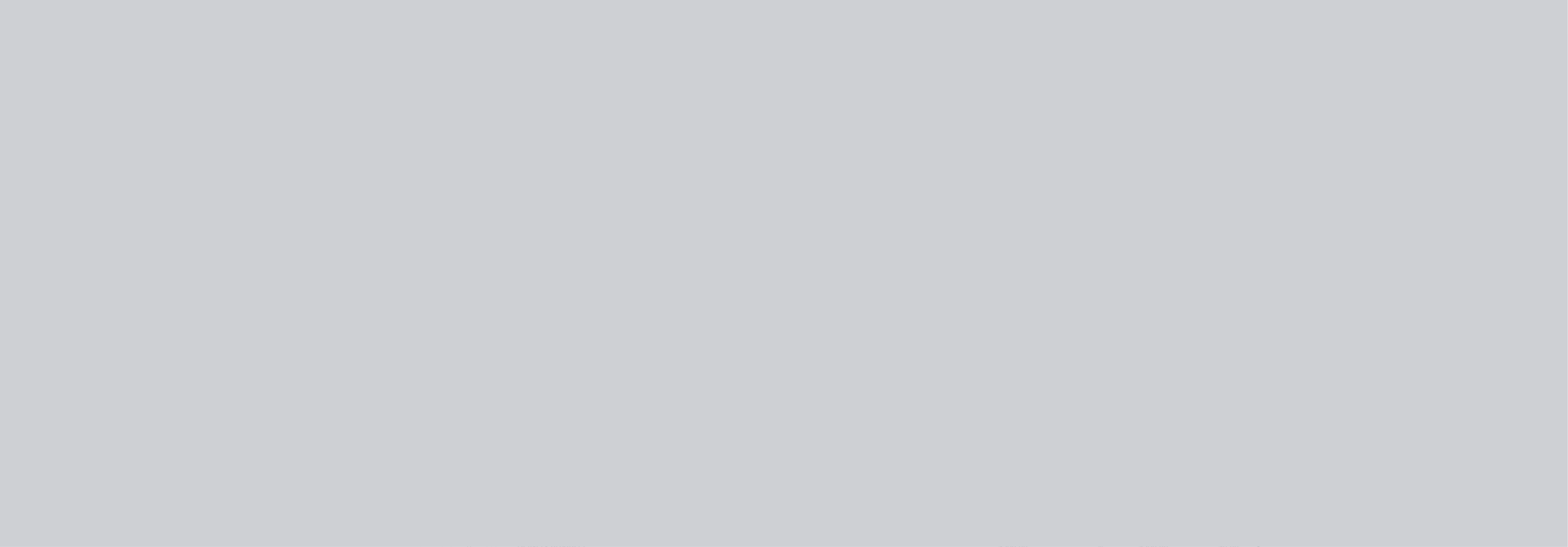
type input "33.33"
type input "$100.00"
type input "$307.00"
type input "25"
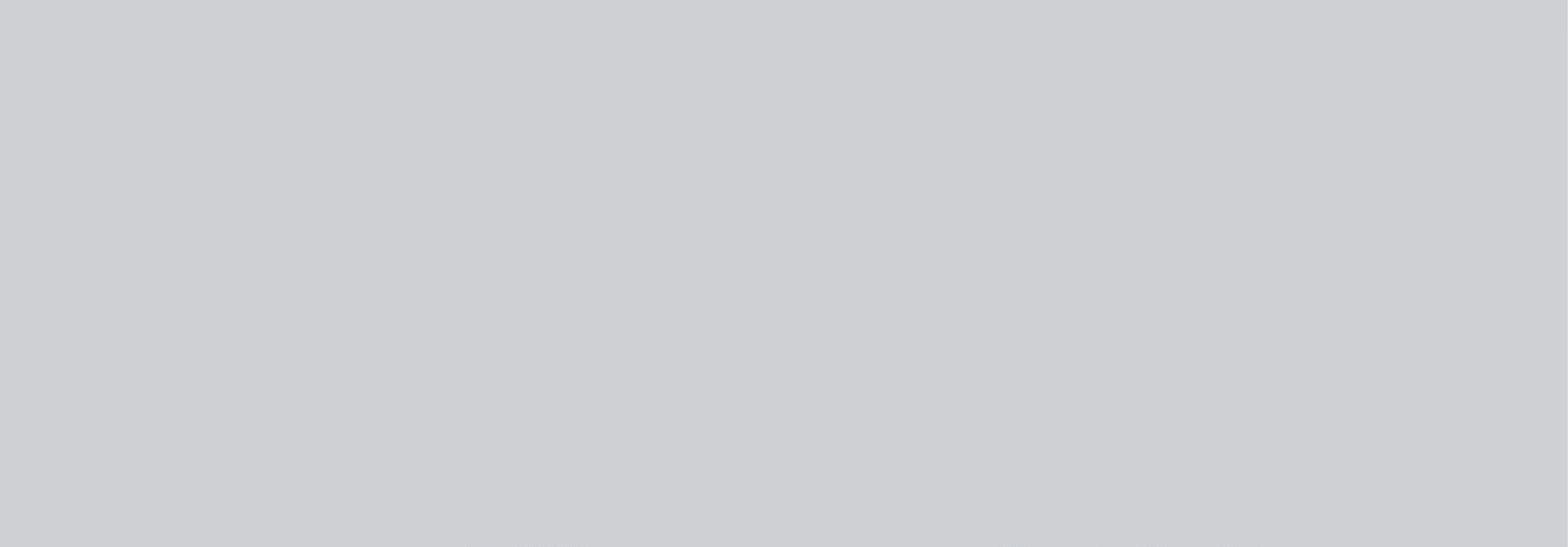
type input "$383.75"
type input "$307.00"
type input "25"
type input "$383.75"
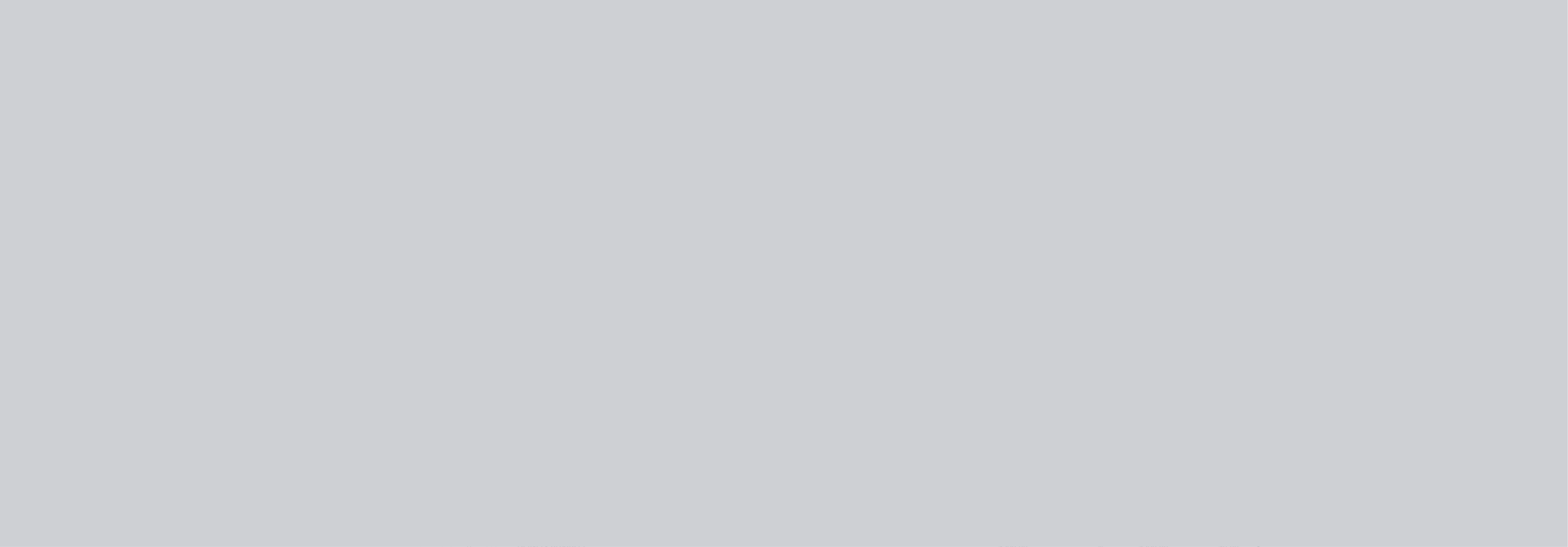
type input "$614.00"
type input "25"
type input "$767.50"
type input "$614.00"
type input "25"
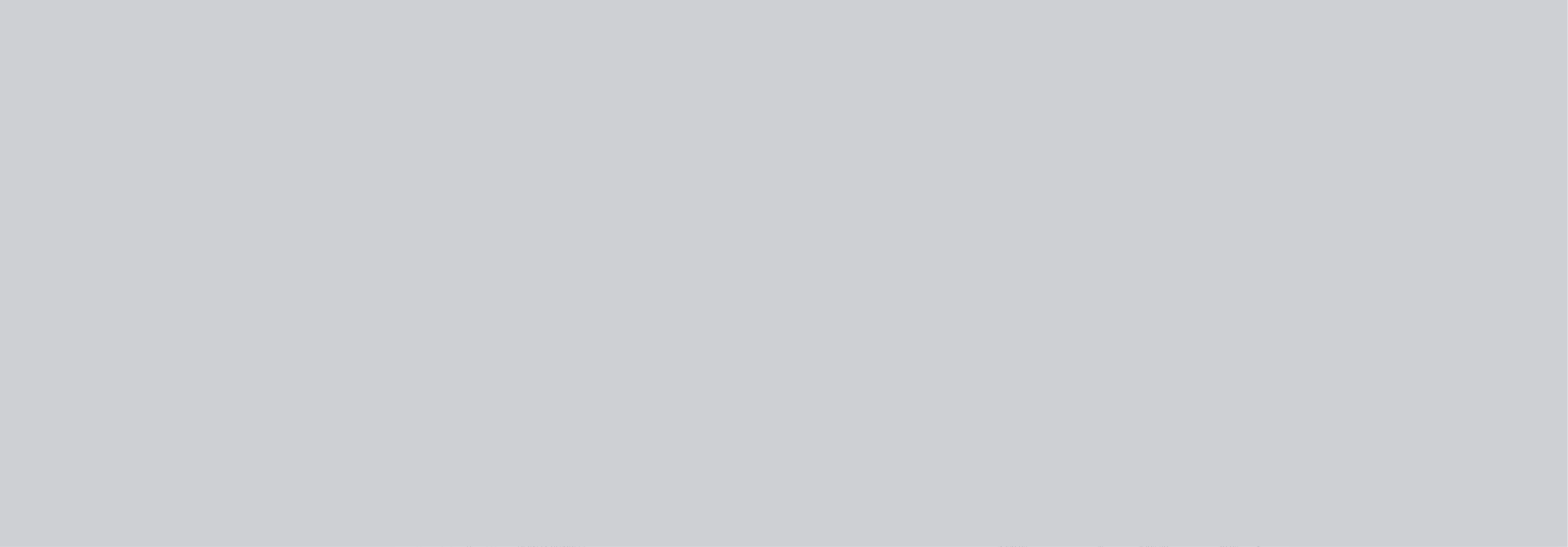
type input "$767.50"
type input "$921.00"
type input "25"
type input "$1,151.25"
type input "$1,100.00"
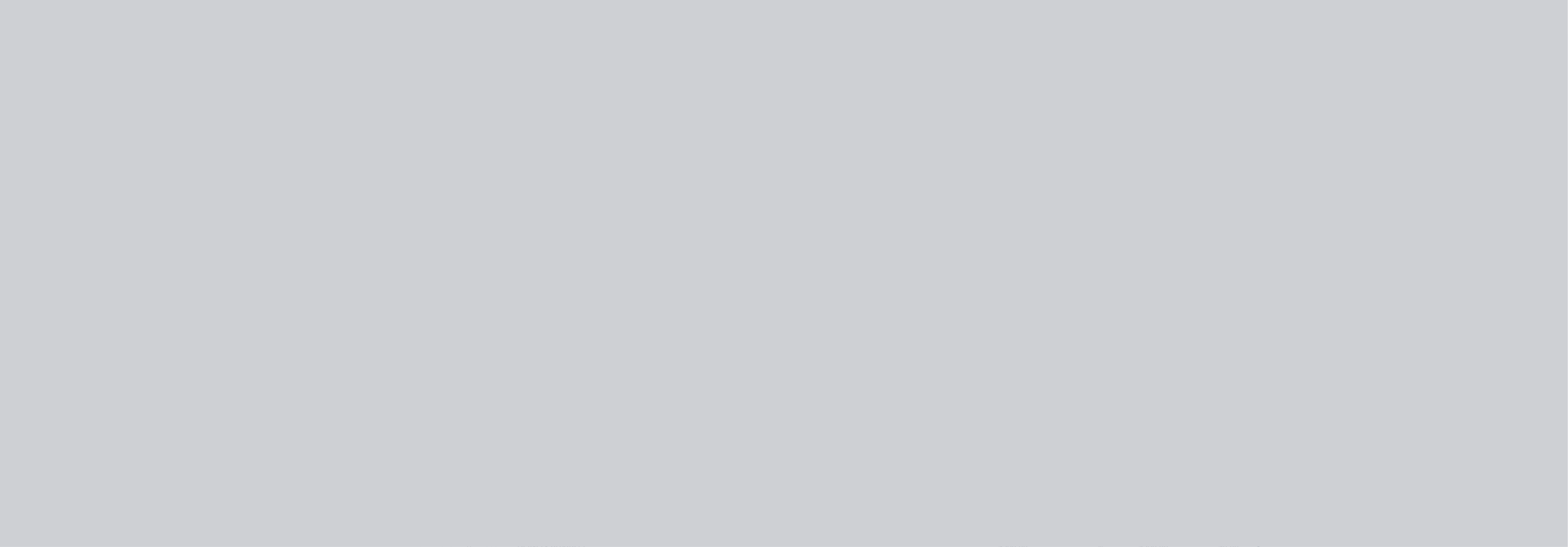
type input "$1,100.00"
type input "$13.17"
type input "24.98"
type input "$16.46"
type input "$954.68"
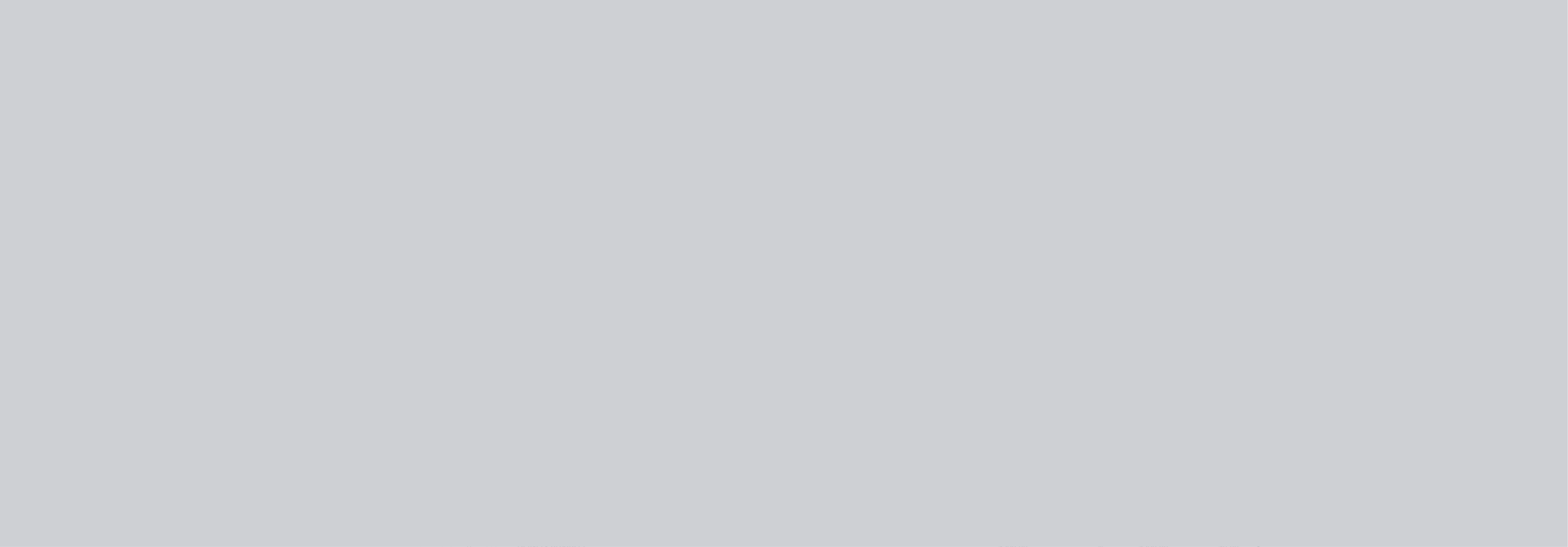
type input "$14.31"
type input "25.02"
type input "$17.89"
type input "$16.08"
type input "25"
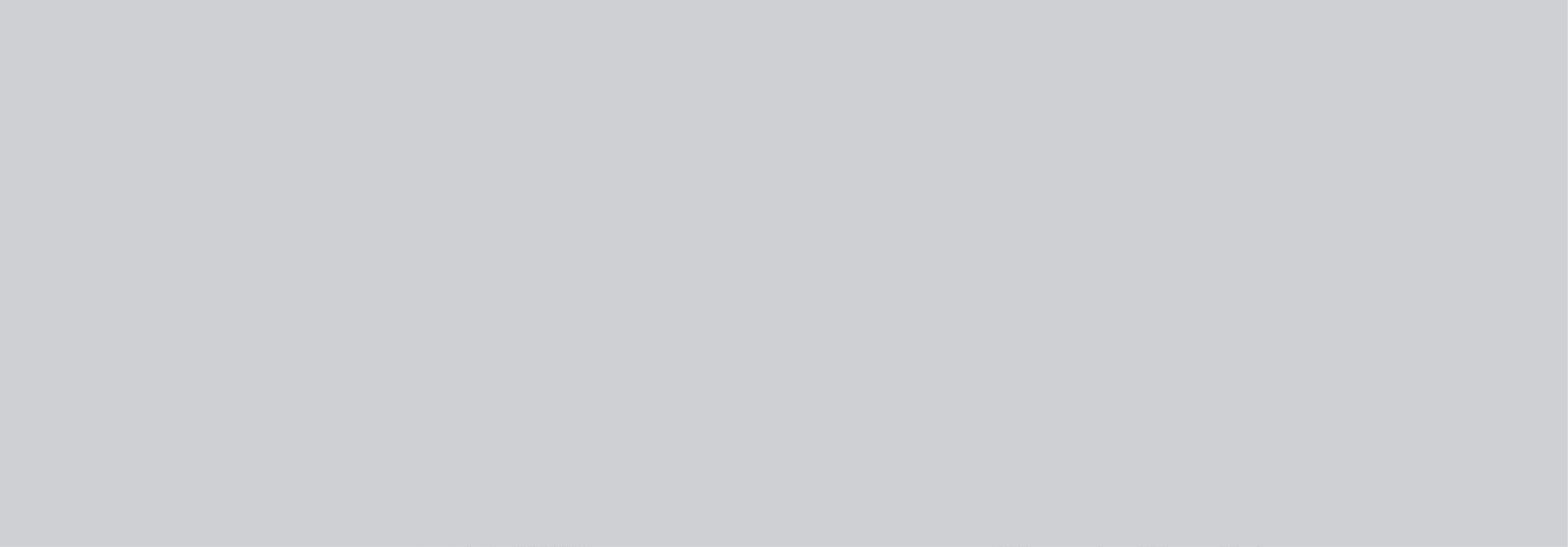
type input "$20.10"
type input "$18.77"
type input "24.99"
type input "$23.46"
type input "$14.03"
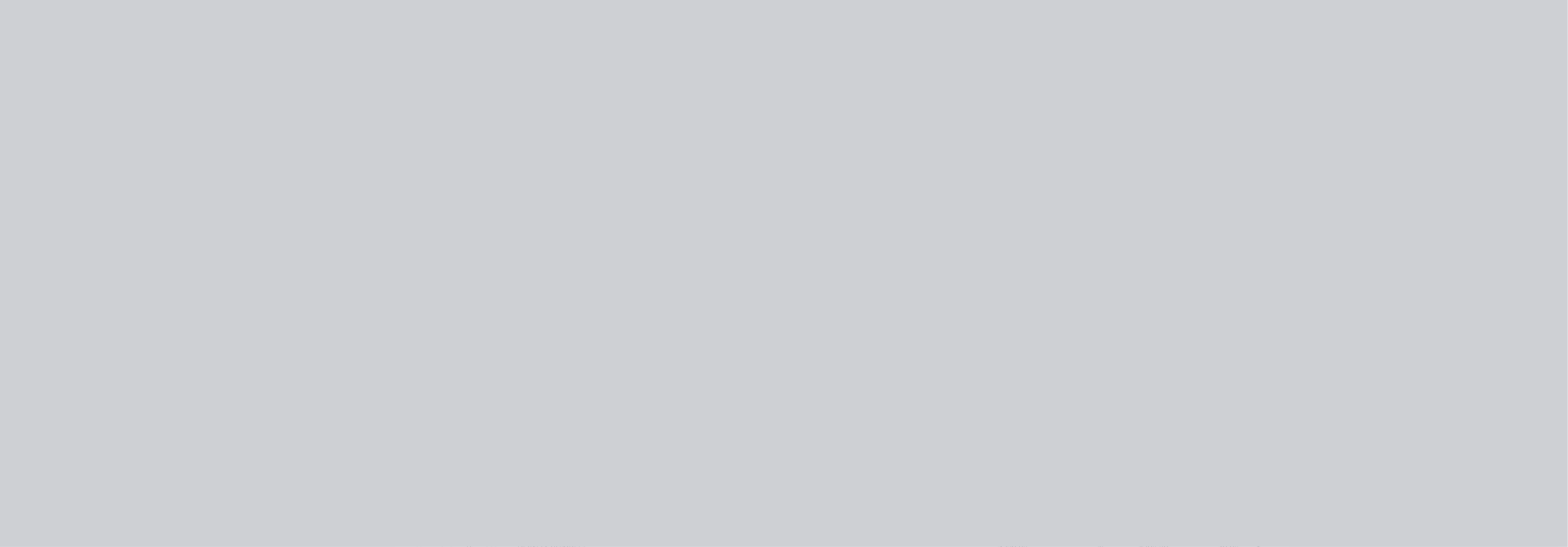
type input "25.02"
type input "$17.54"
type input "$15.35"
type input "25.02"
type input "$19.19"
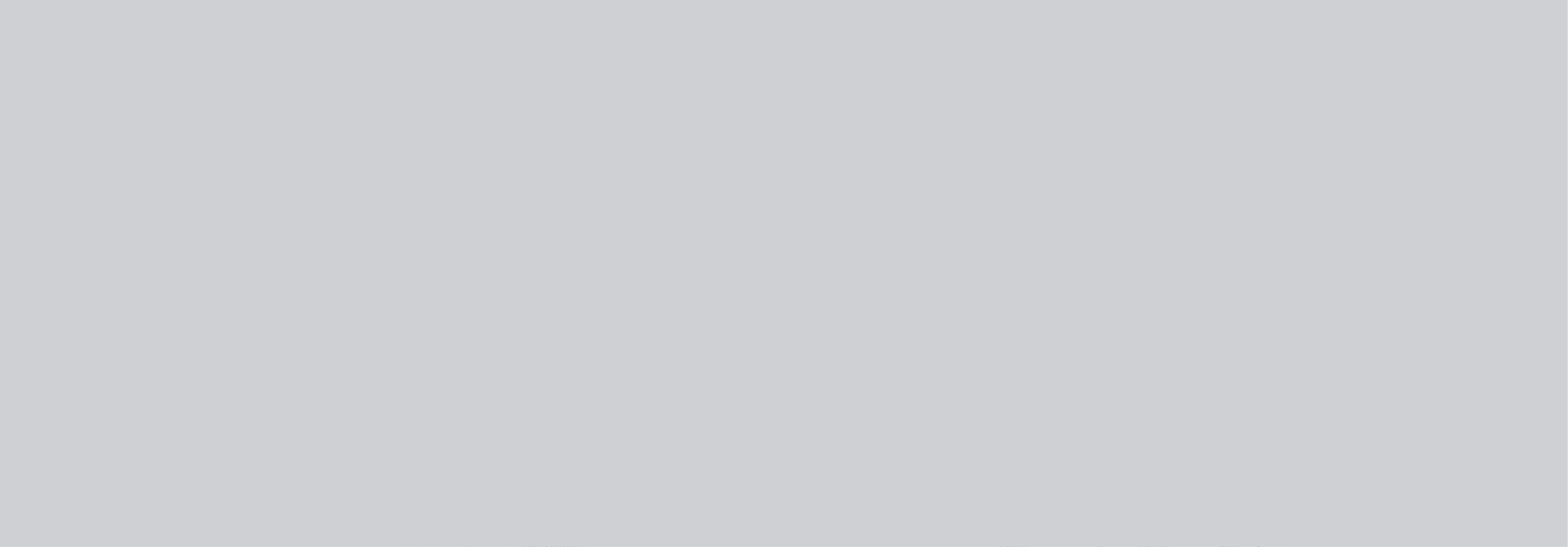
type input "$9,172.82"
type input "$17.39"
type input "25.01"
type input "$21.74"
type input "$20.48"
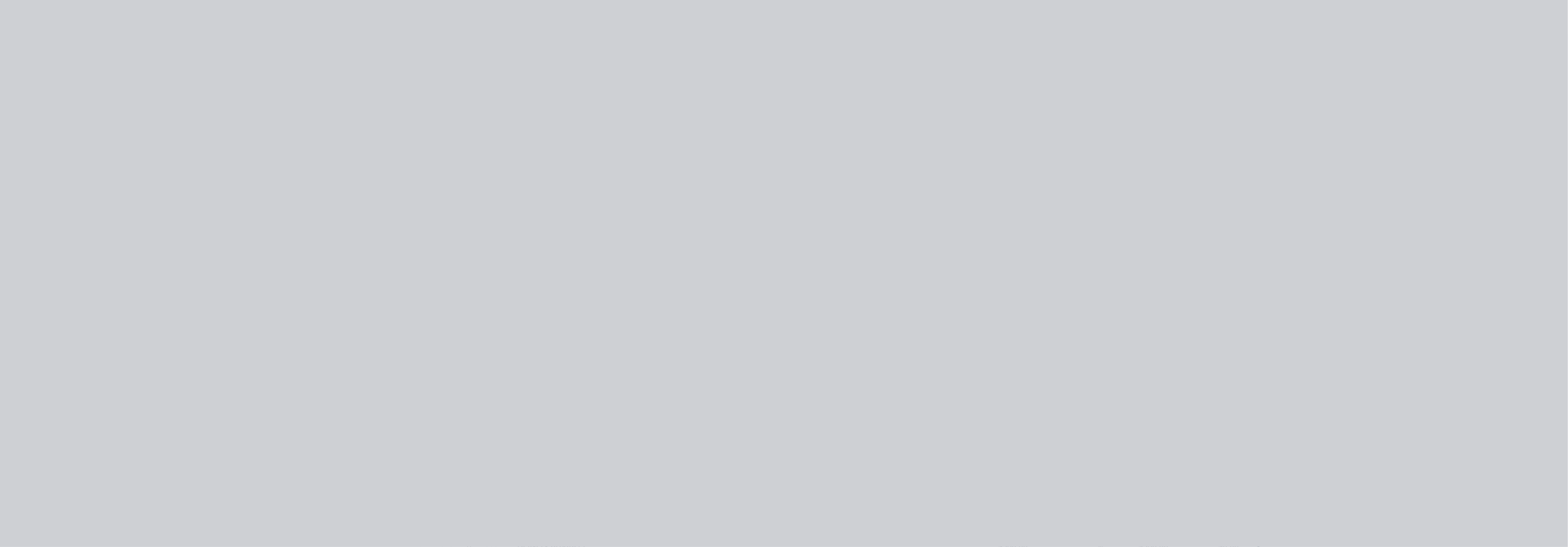
type input "25"
type input "$25.60"
type input "$14.90"
type input "25.03"
type input "$18.63"
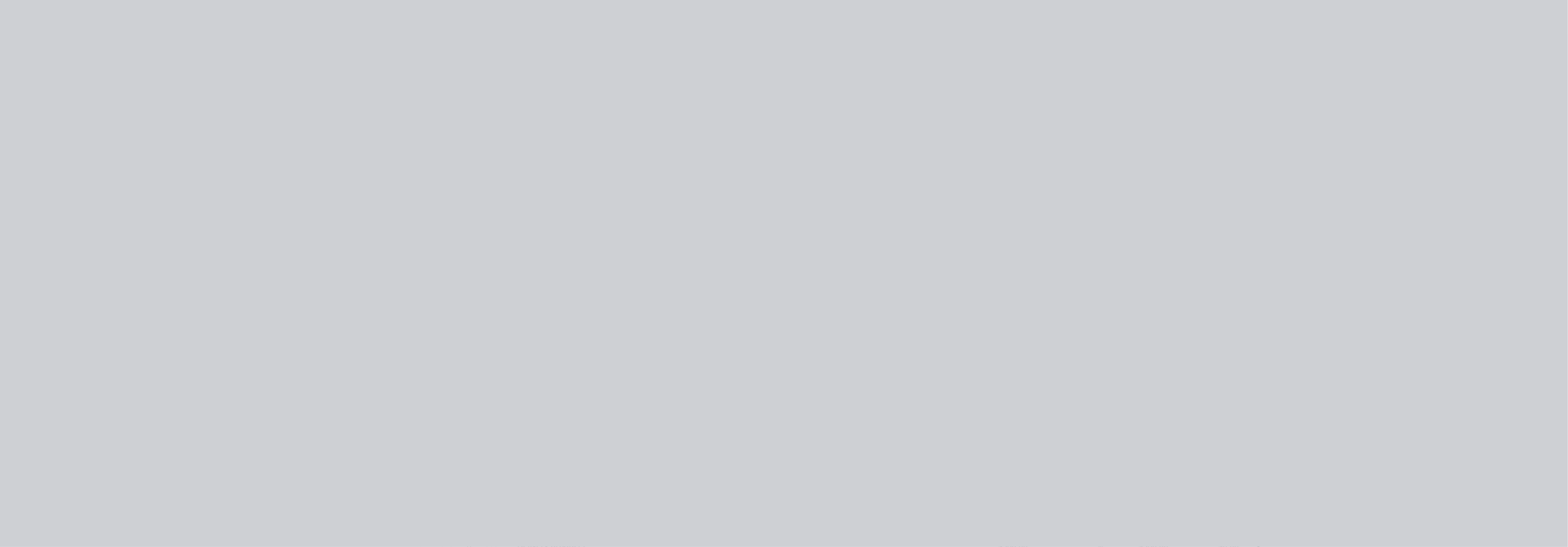
type input "$16.39"
type input "25.02"
type input "$20.49"
type input "$18.69"
type input "24.99"
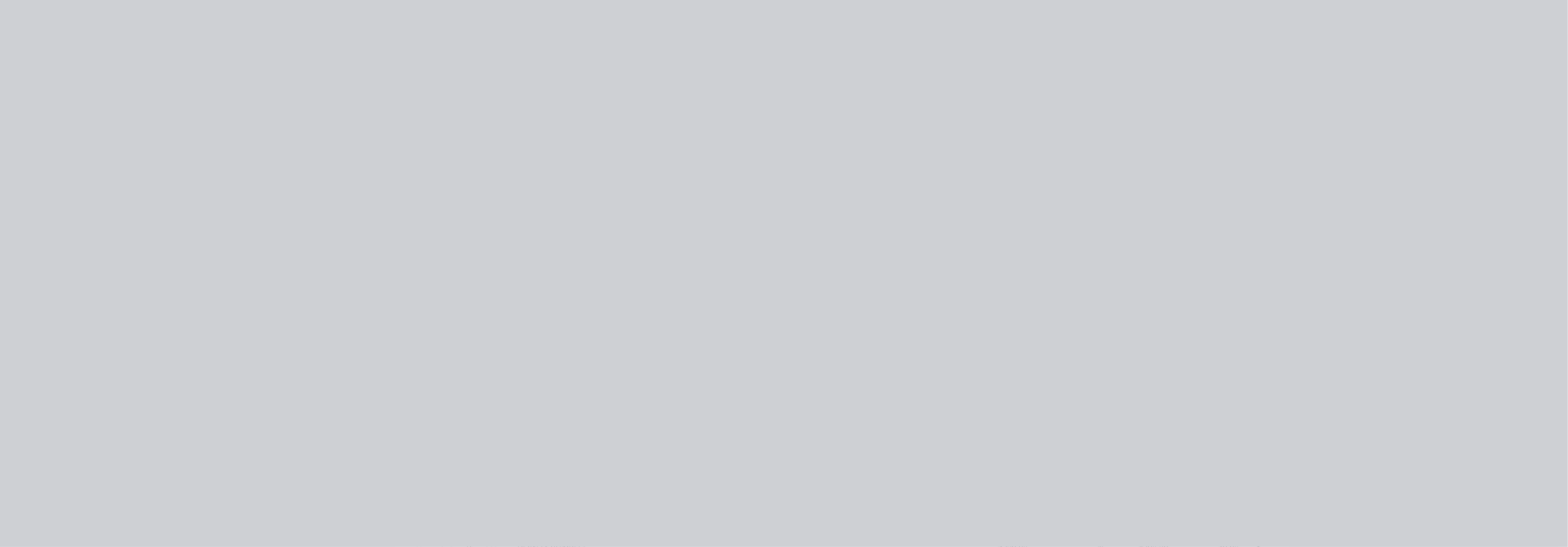
type input "$23.36"
type input "$22.19"
type input "25.01"
type input "$27.74"
type input "$15.94"
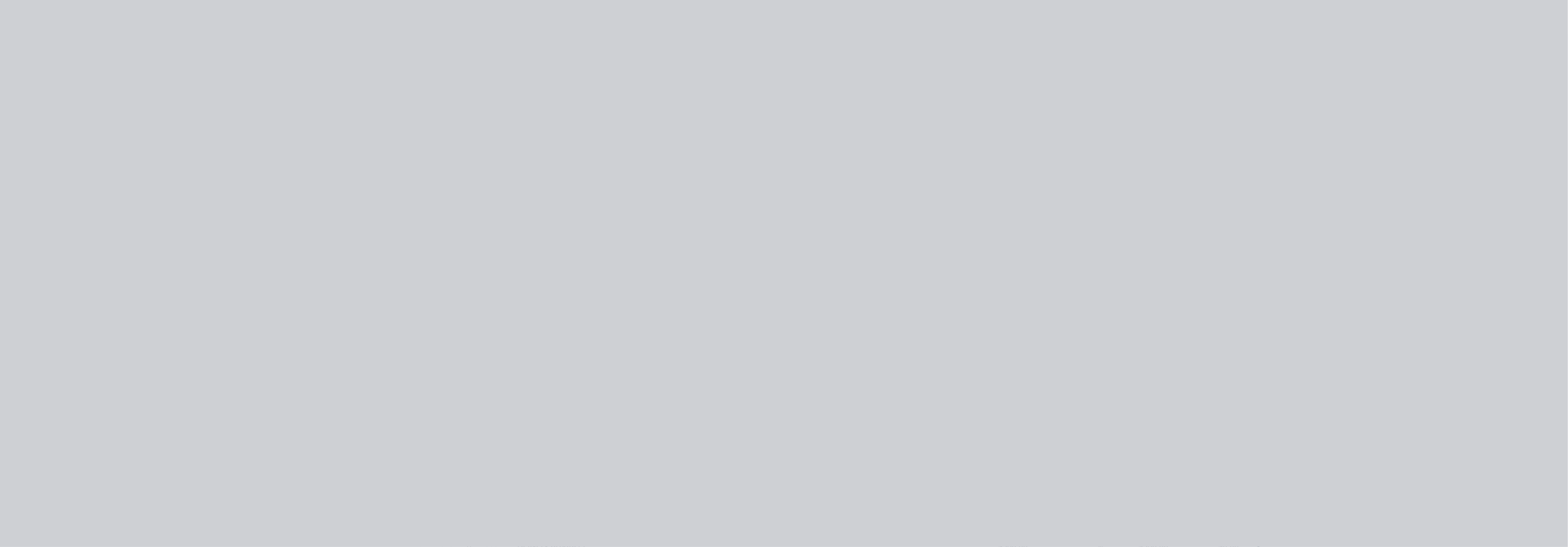
type input "25.03"
type input "$19.93"
type input "$17.63"
type input "25.01"
type input "$22.04"
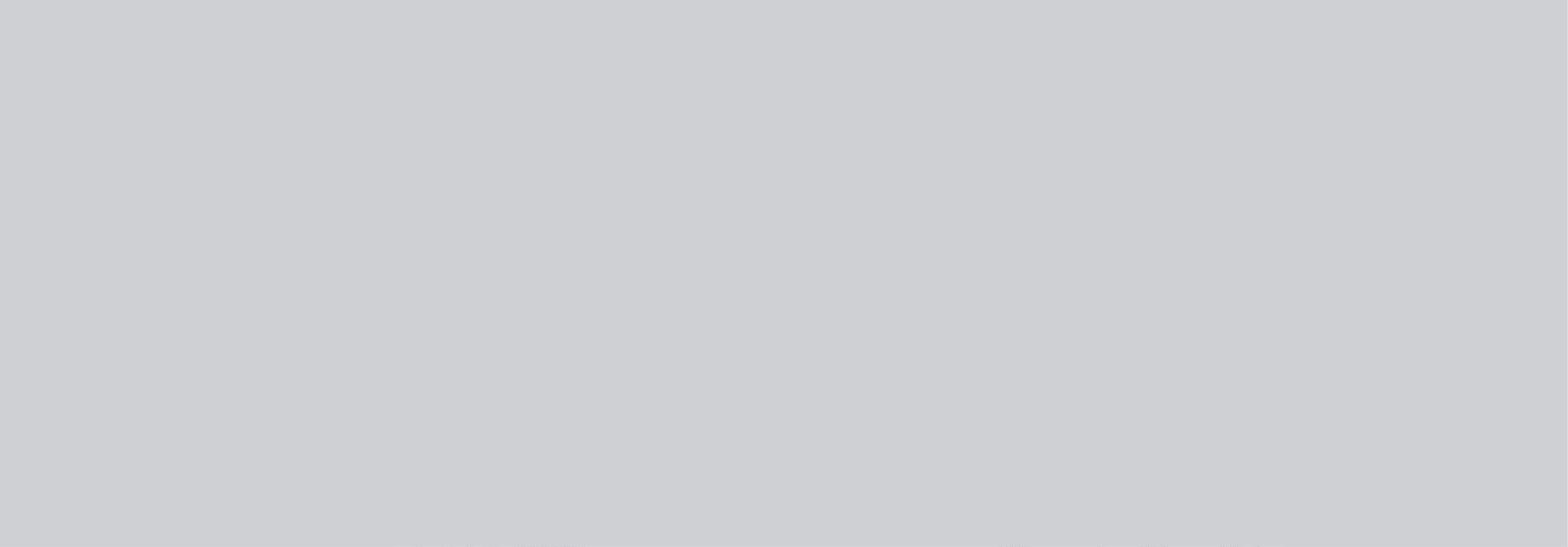
type input "$20.21"
type input "24.99"
type input "$25.26"
type input "$24.24"
type input "25"
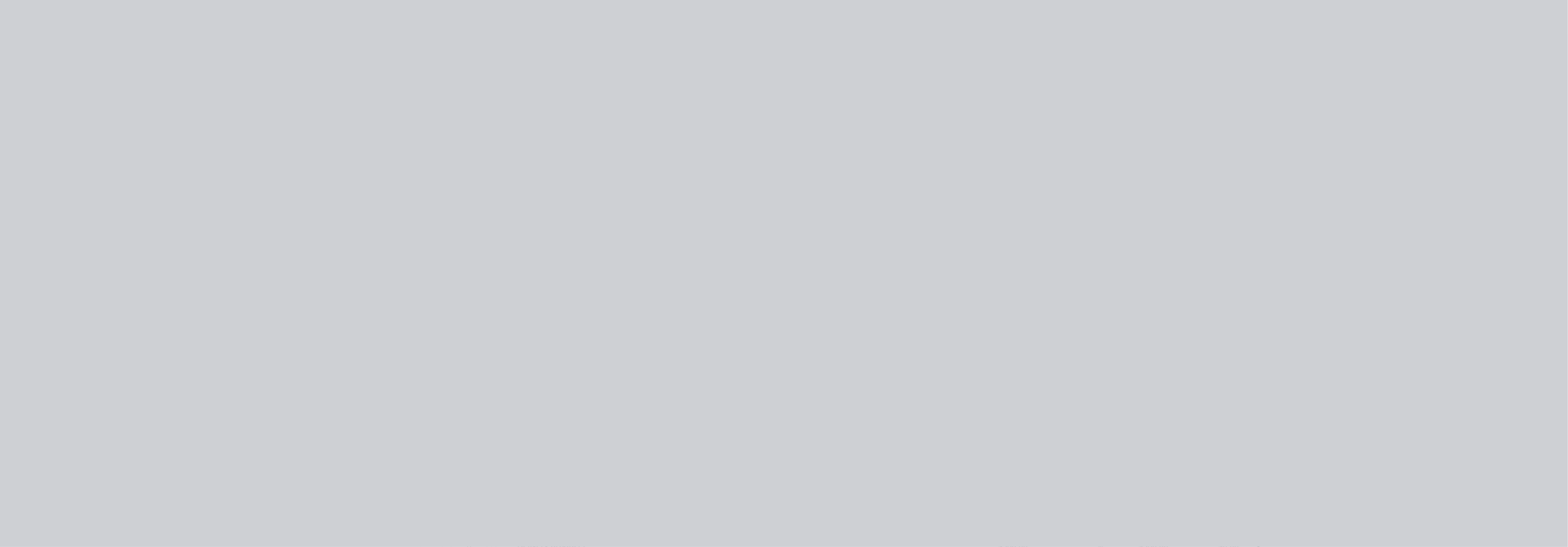
type input "$30.30"
type input "$35.32"
type input "25"
type input "$44.15"
type input "$618.10"
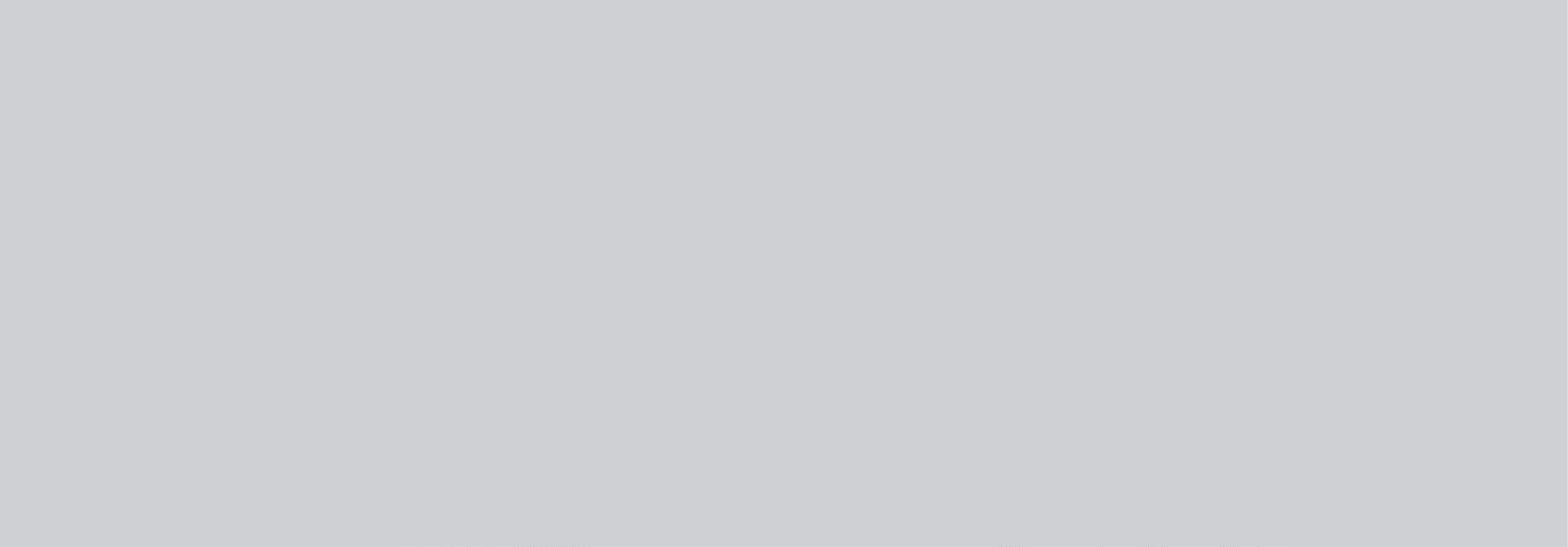
type input "$37.61"
type input "24.99"
type input "$47.01"
type input "$41.14"
type input "25.01"
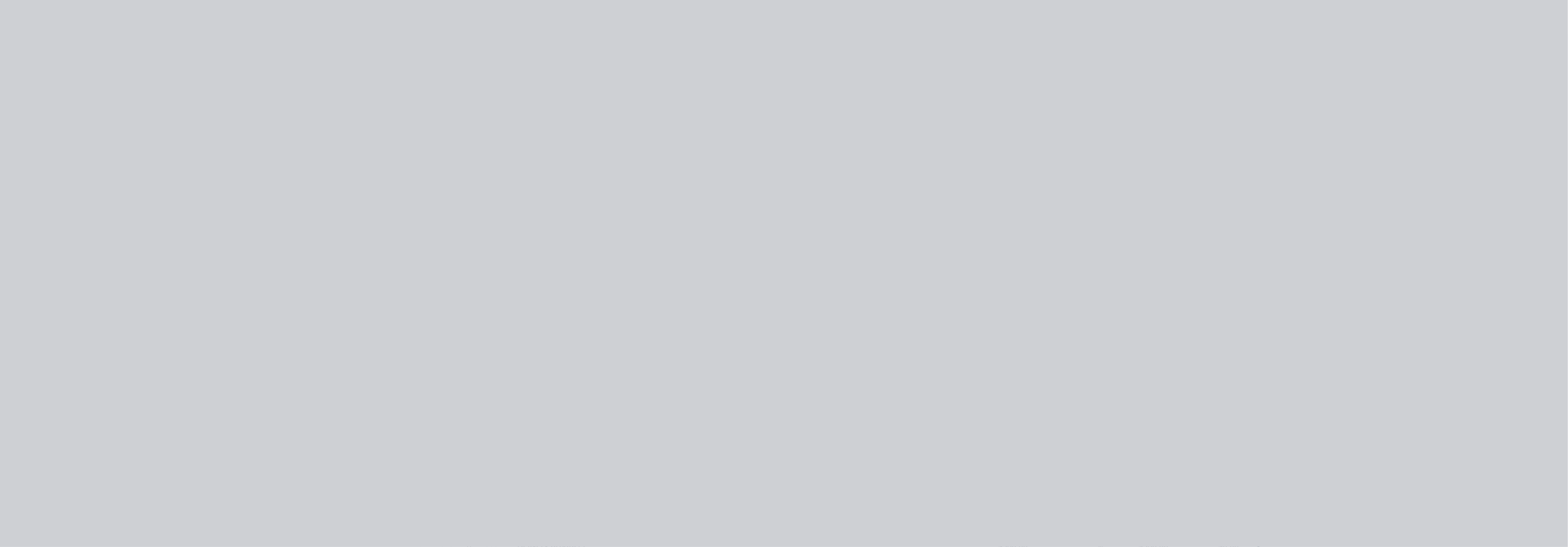
type input "$51.43"
type input "$46.52"
type input "25"
type input "$58.15"
type input "$37.05"
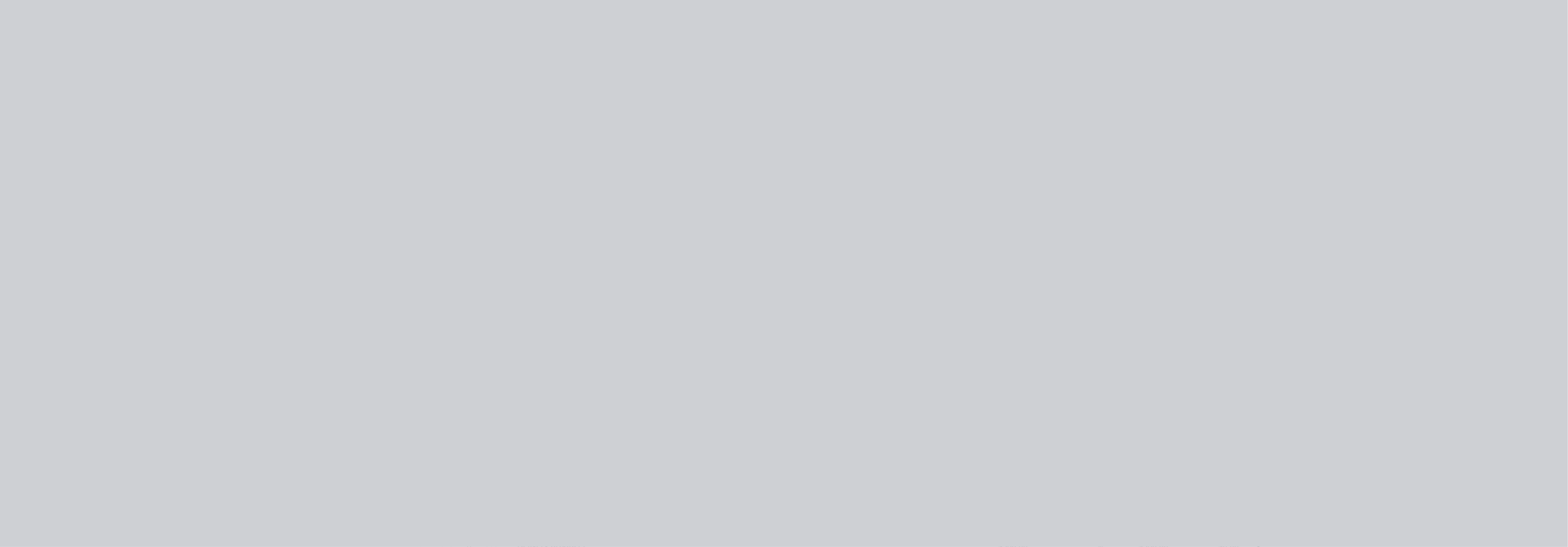
type input "24.99"
type input "$46.31"
type input "$39.68"
type input "25"
type input "$49.60"
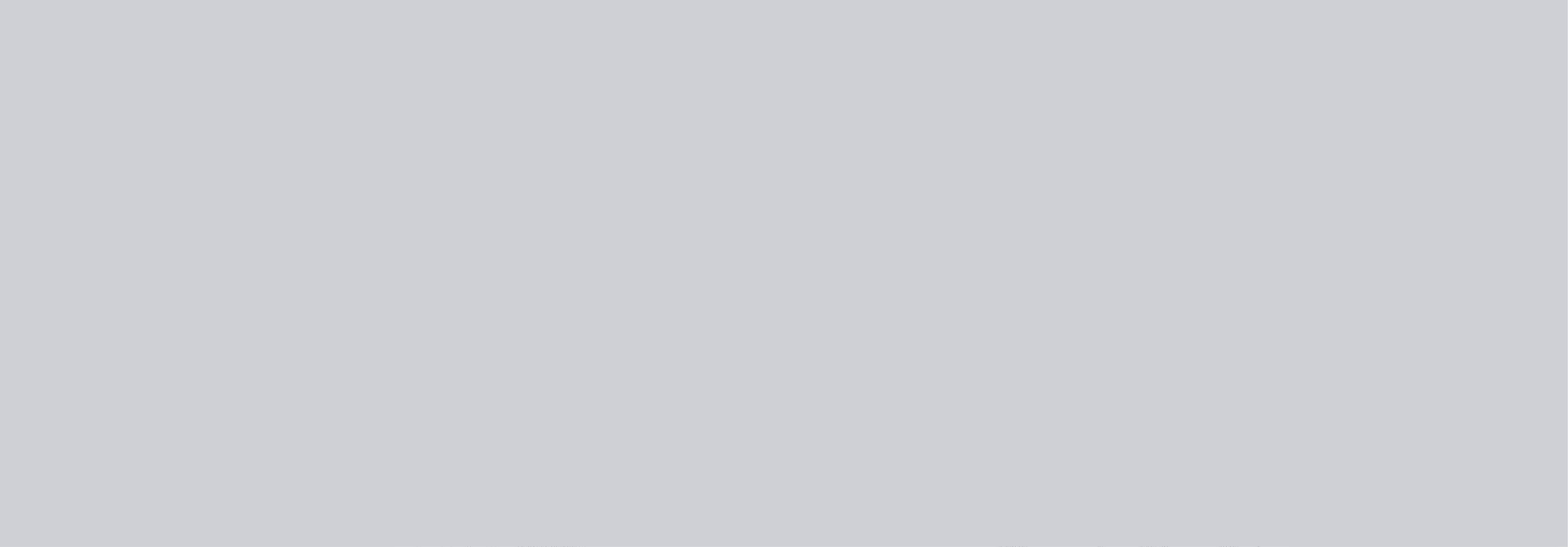
type input "$1,041.60"
type input "$43.75"
type input "25.01"
type input "$54.69"
type input "$49.94"
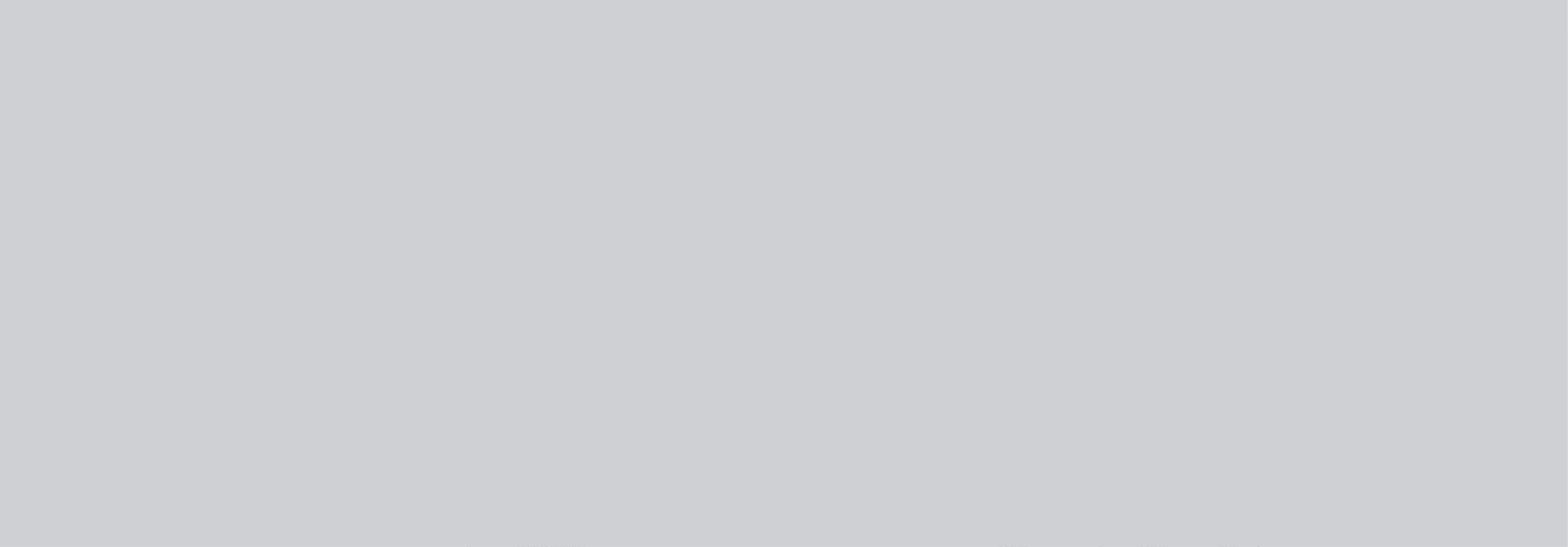
type input "25.01"
type input "$62.43"
type input "$38.78"
type input "25.01"
type input "$48.48"
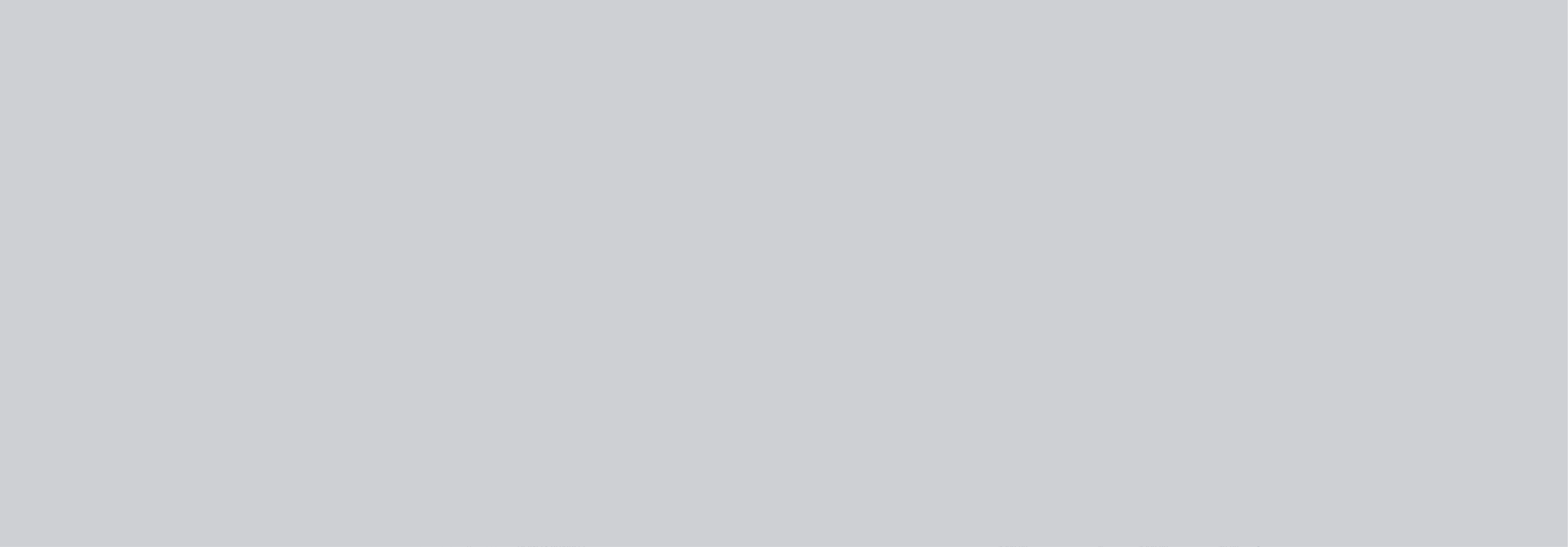
type input "$41.76"
type input "25"
type input "$52.20"
type input "$46.36"
type input "25"
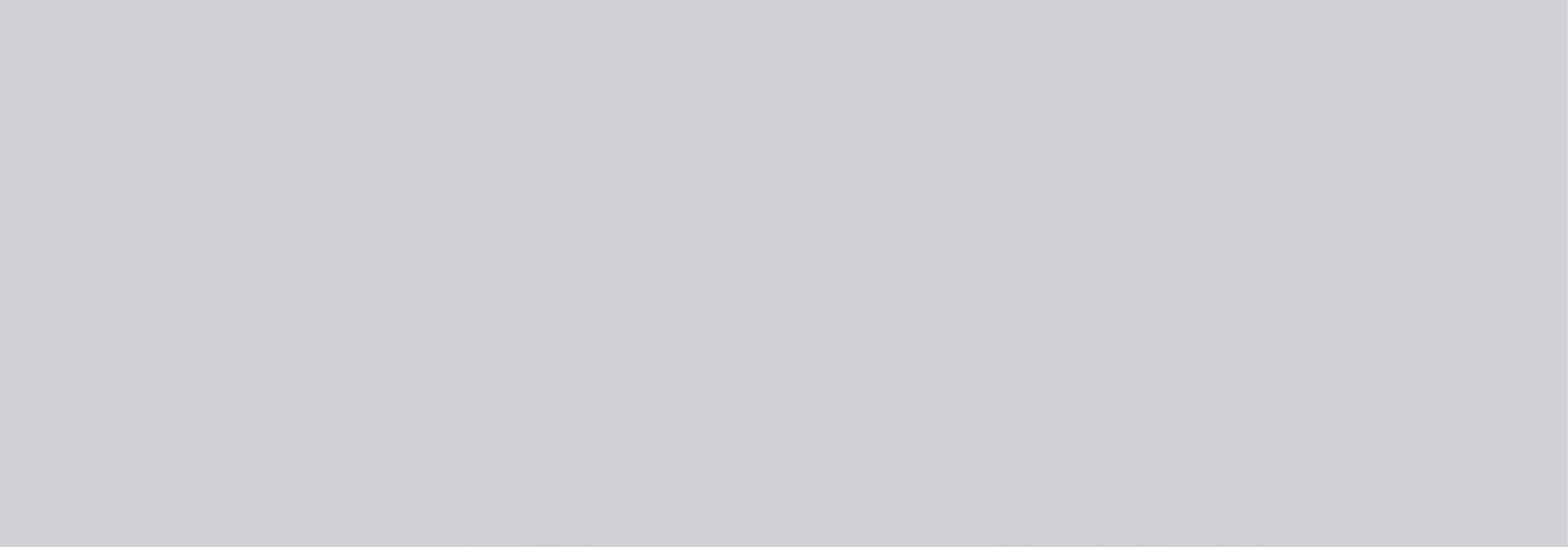
type input "$57.95"
type input "$53.36"
type input "25"
type input "$66.70"
type input "$40.86"
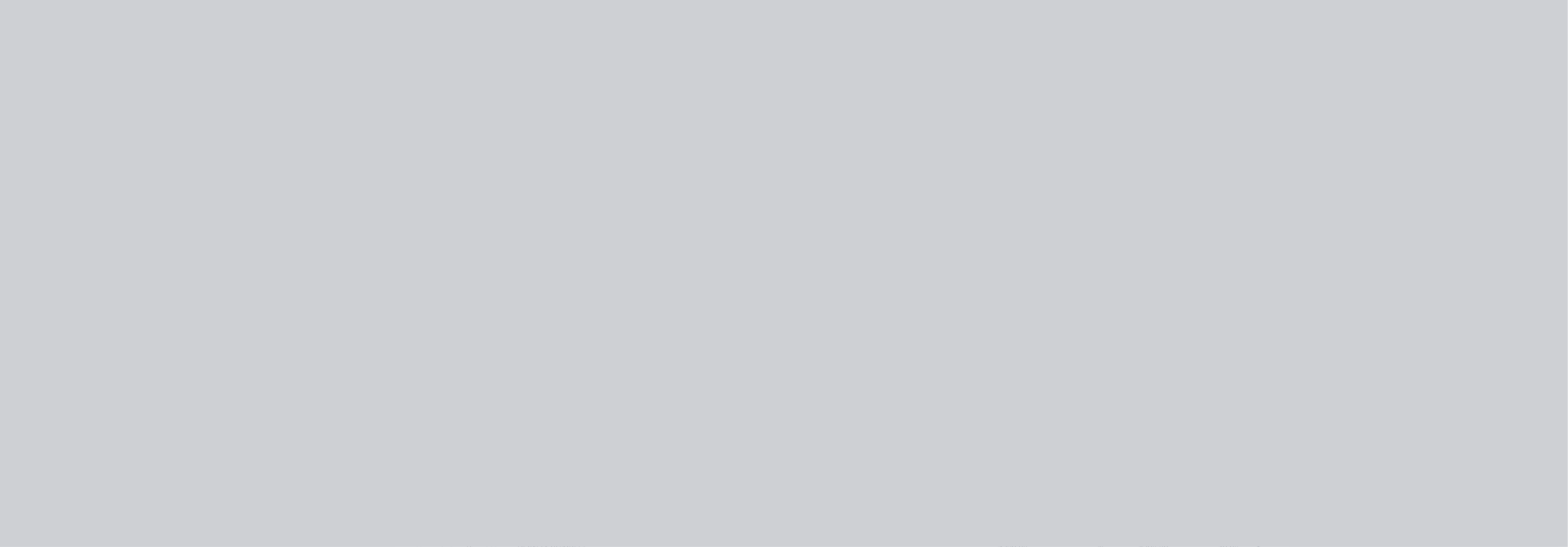
type input "25.01"
type input "$51.08"
type input "$44.25"
type input "24.99"
type input "$55.31"
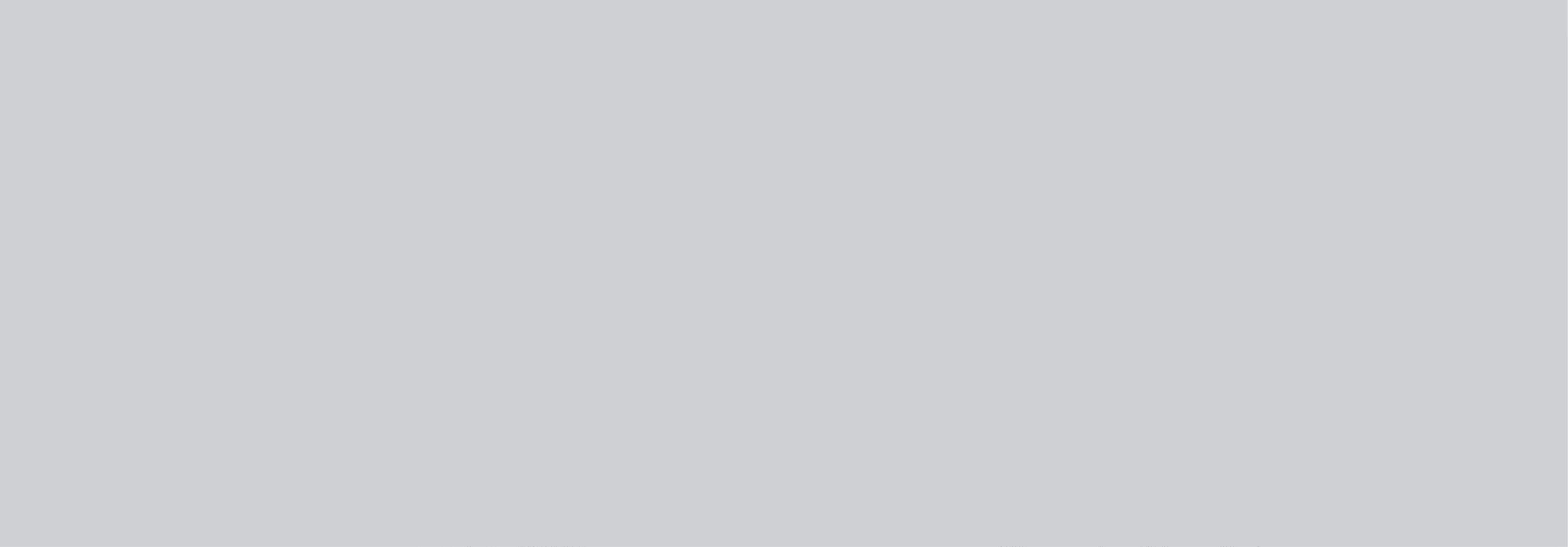
type input "$49.39"
type input "25.01"
type input "$61.74"
type input "$57.46"
type input "25.01"
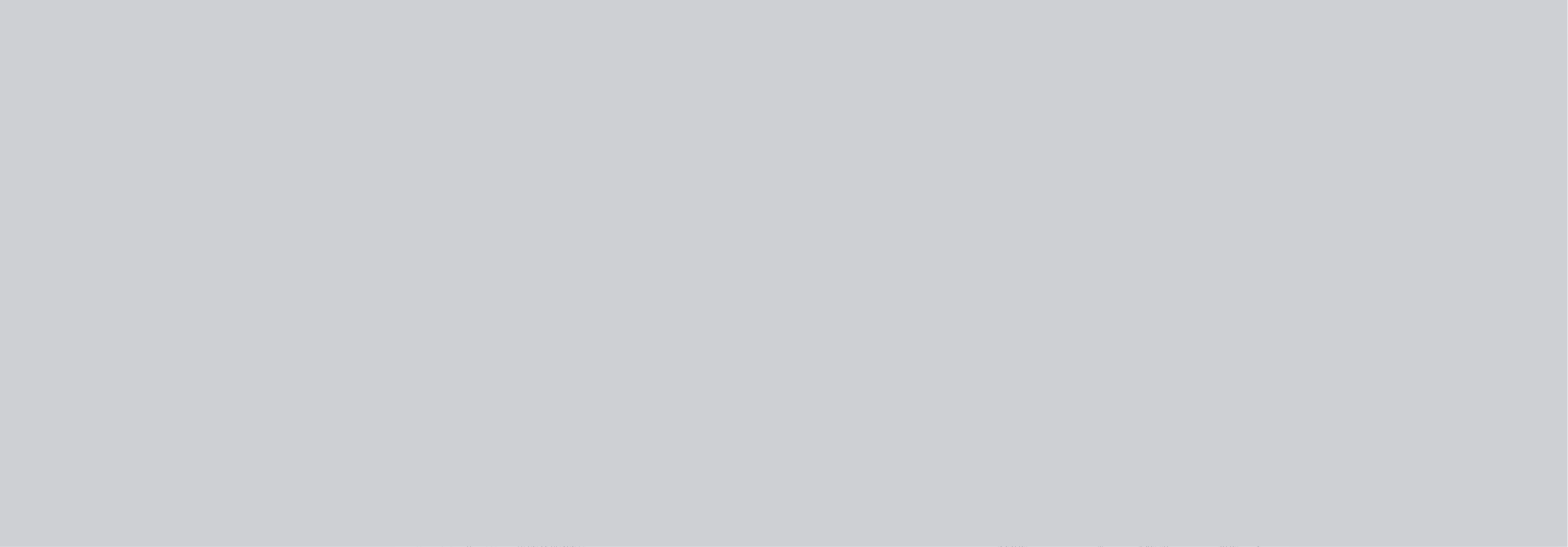
type input "$71.83"
type input "$0.04"
type input "25"
type input "$0.05"
type input "$5.00"
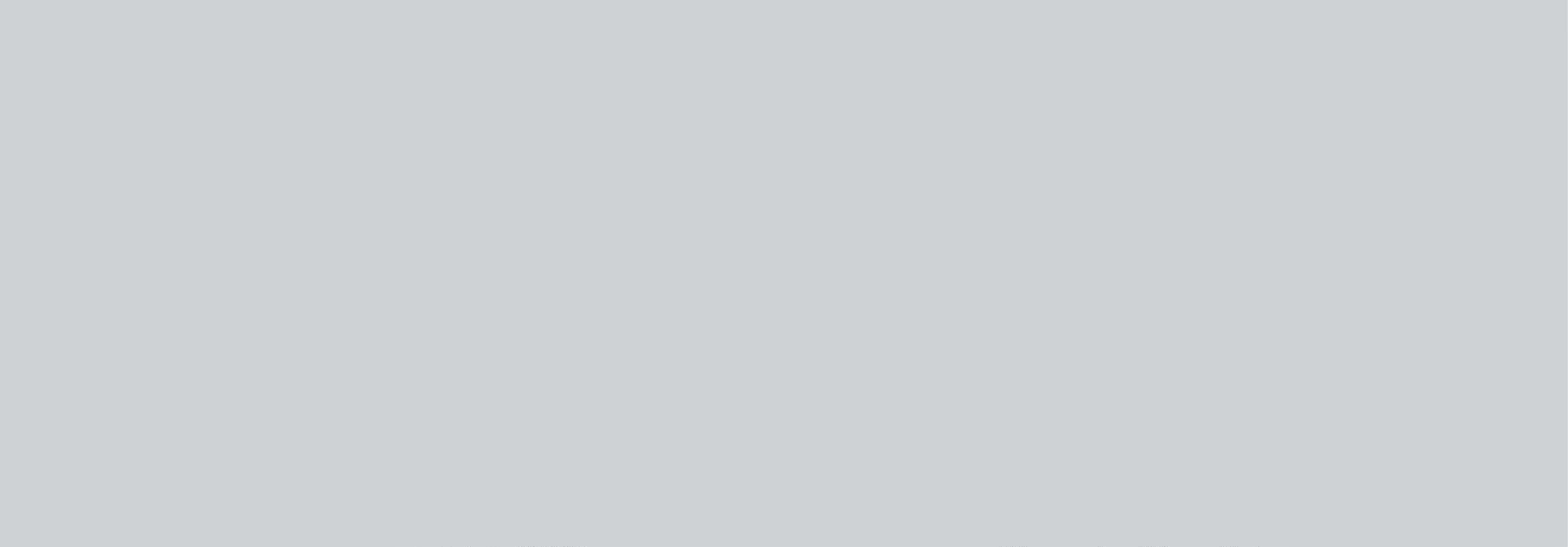
type input "$0.09"
type input "22.22"
type input "$0.11"
type input "$11.05"
type input "24.98"
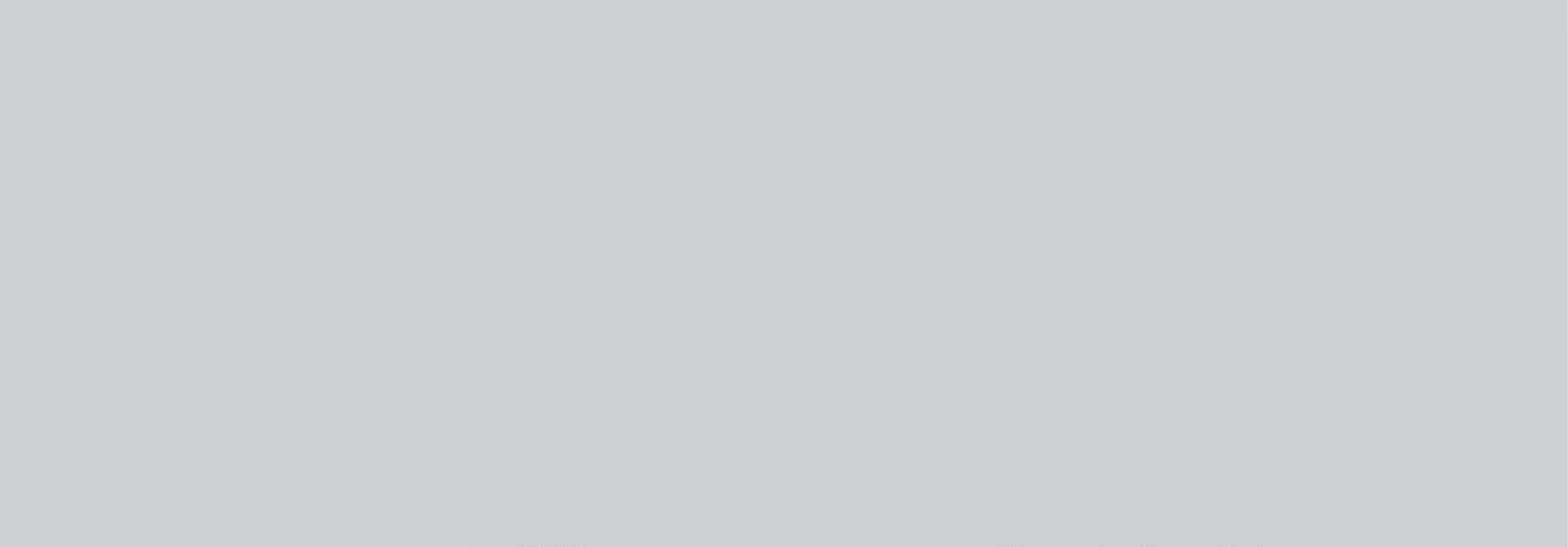
type input "$13.81"
type input "$8.00"
type input "25"
type input "$10.00"
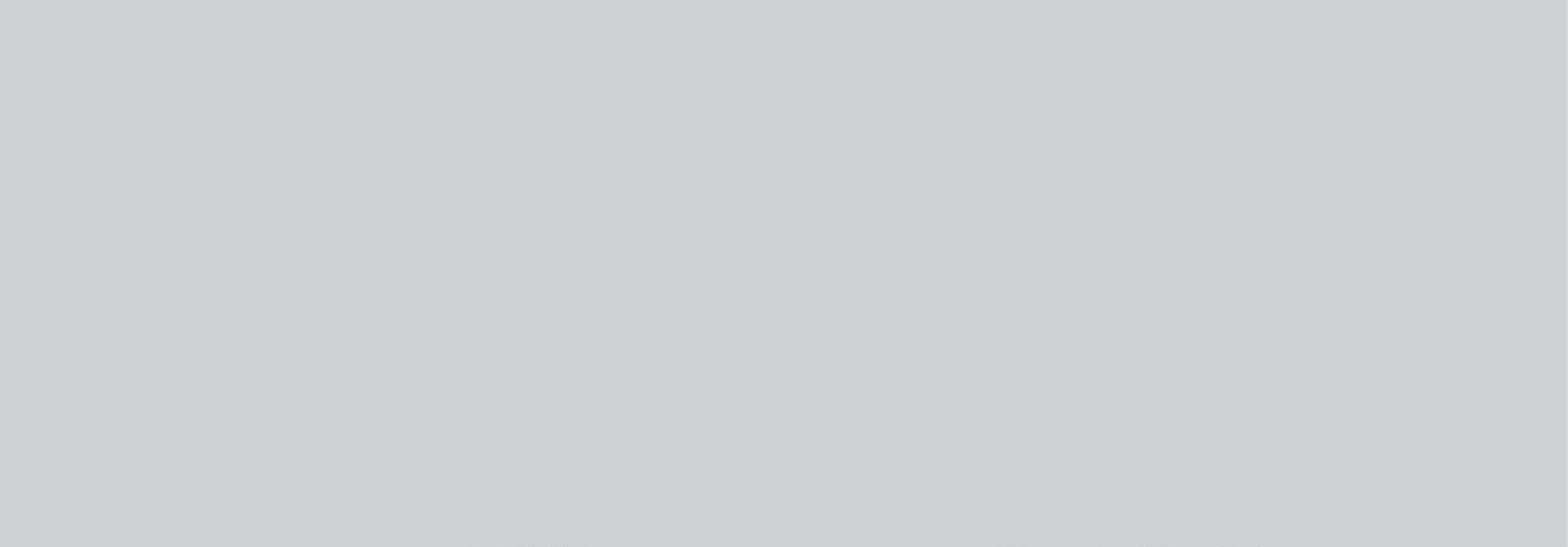
type input "$160.00"
type input "$18.00"
type input "25"
type input "$22.50"
type input "$14.00"
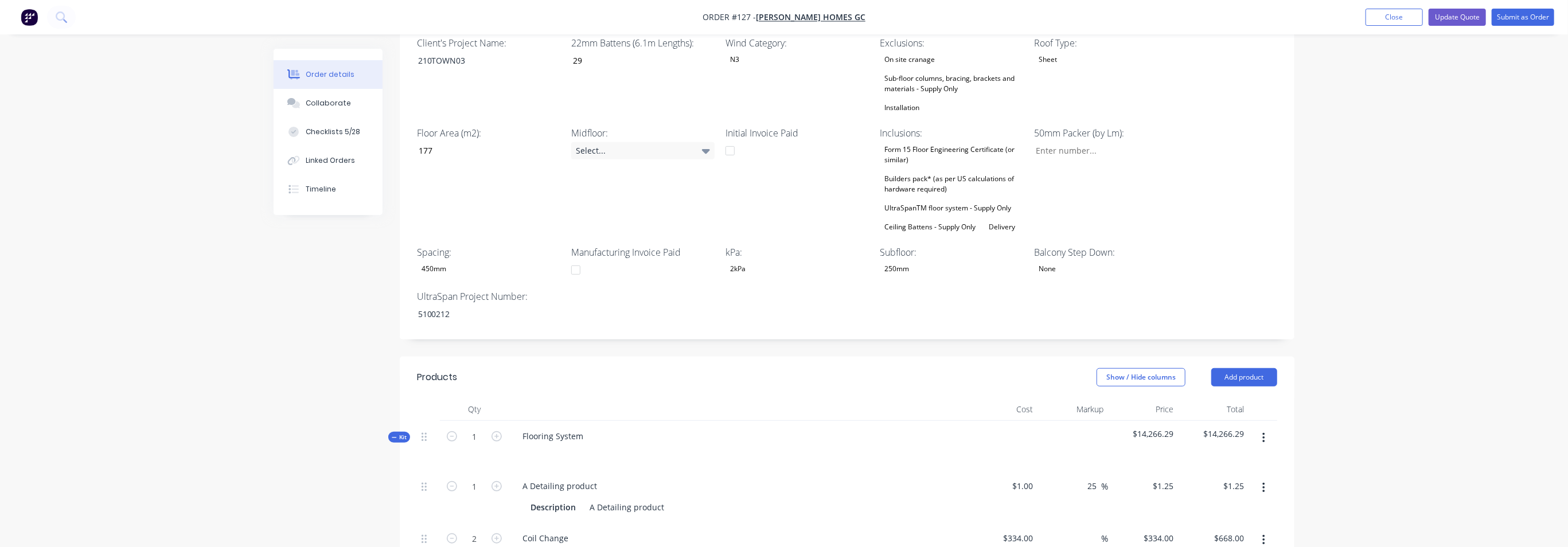
scroll to position [430, 0]
click at [475, 456] on input "1" at bounding box center [474, 485] width 30 height 18
click at [675, 456] on div "Description A Detailing product" at bounding box center [735, 505] width 420 height 17
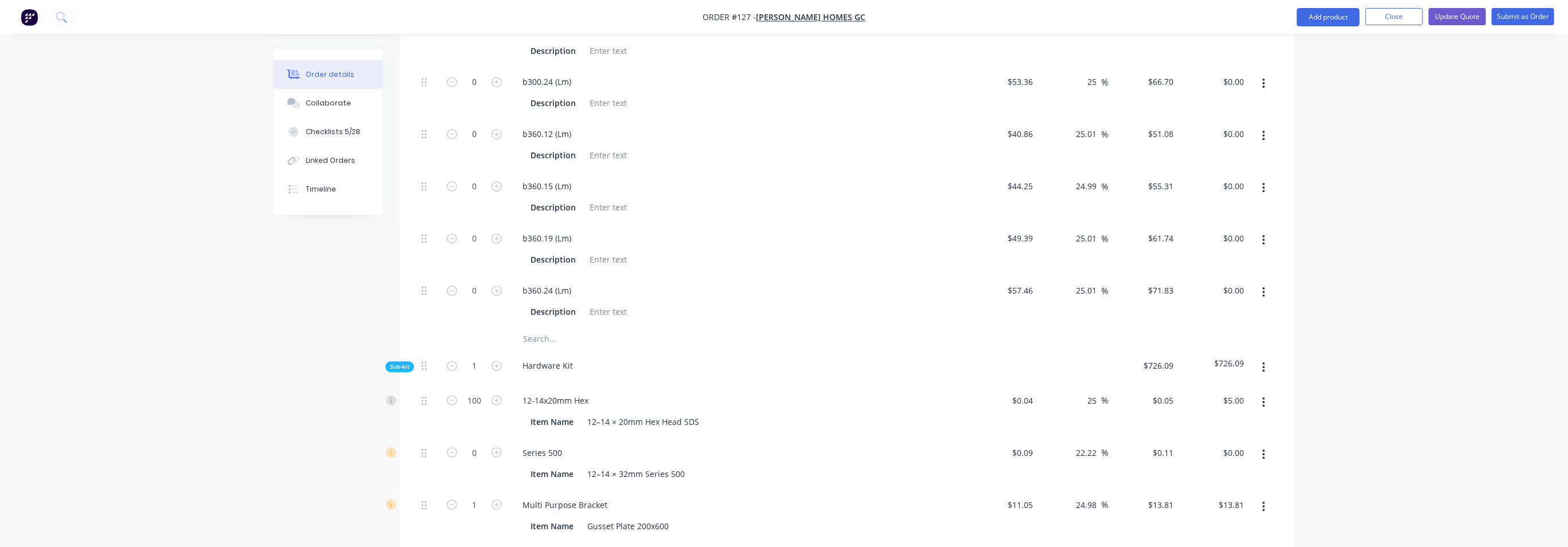
scroll to position [3008, 0]
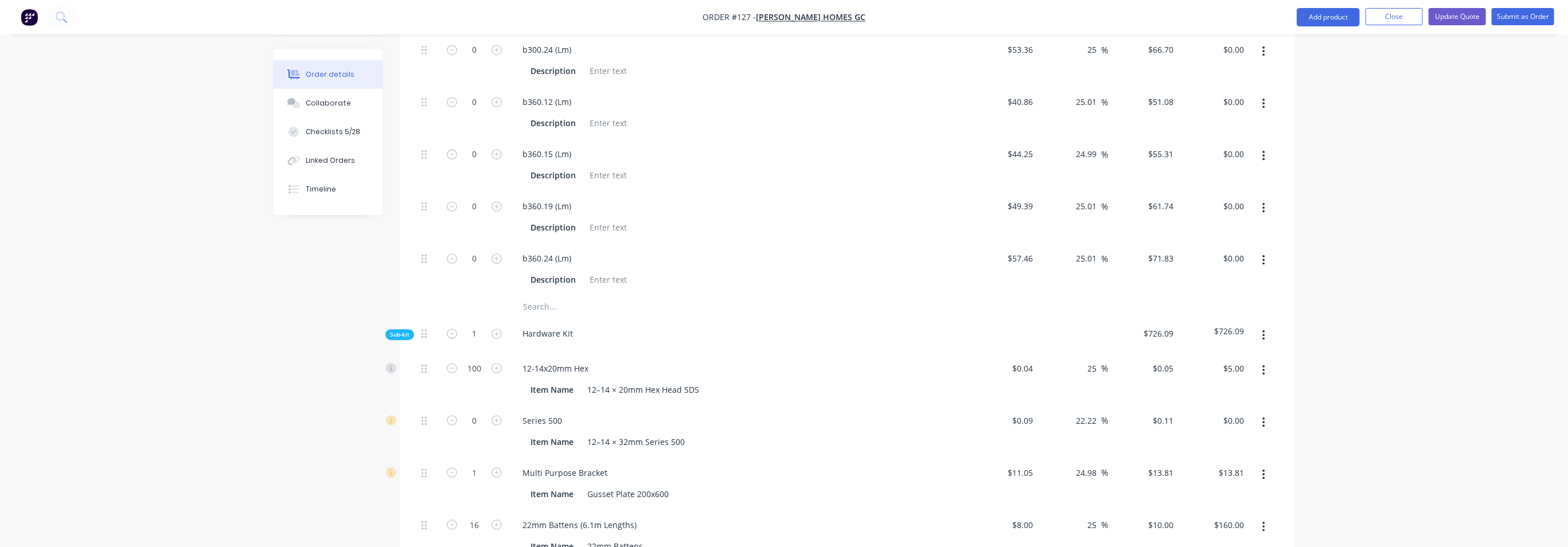
click at [951, 416] on icon "button" at bounding box center [1263, 421] width 3 height 13
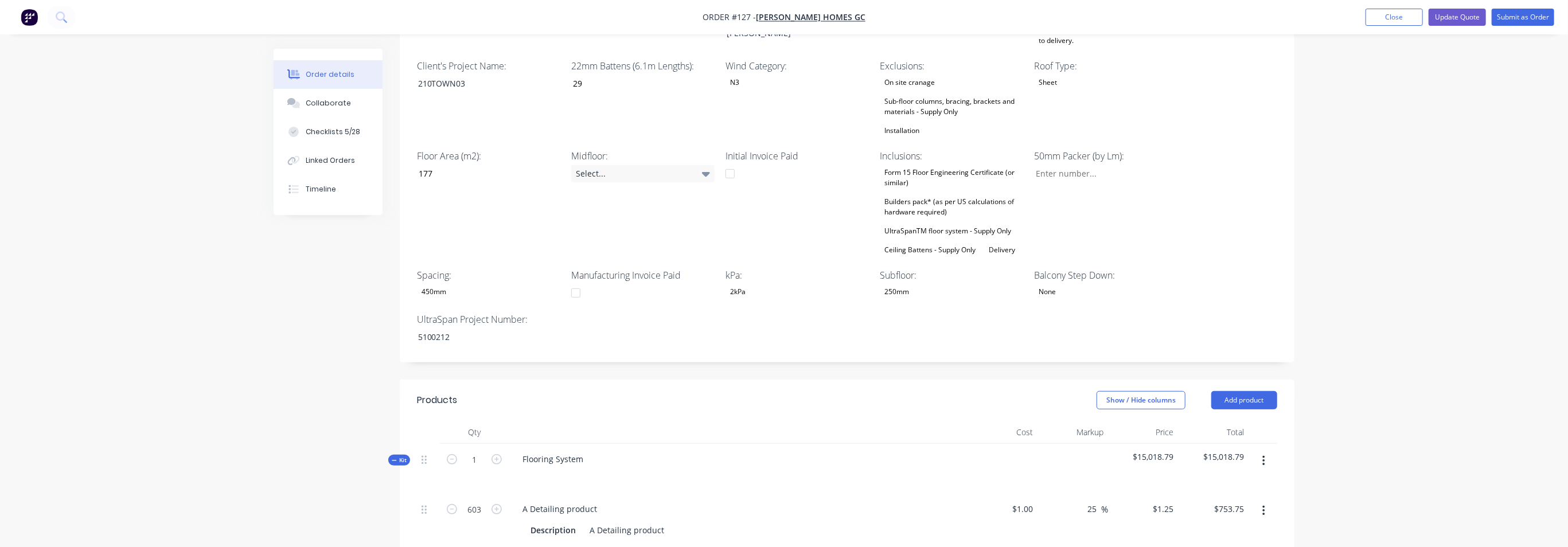
scroll to position [0, 0]
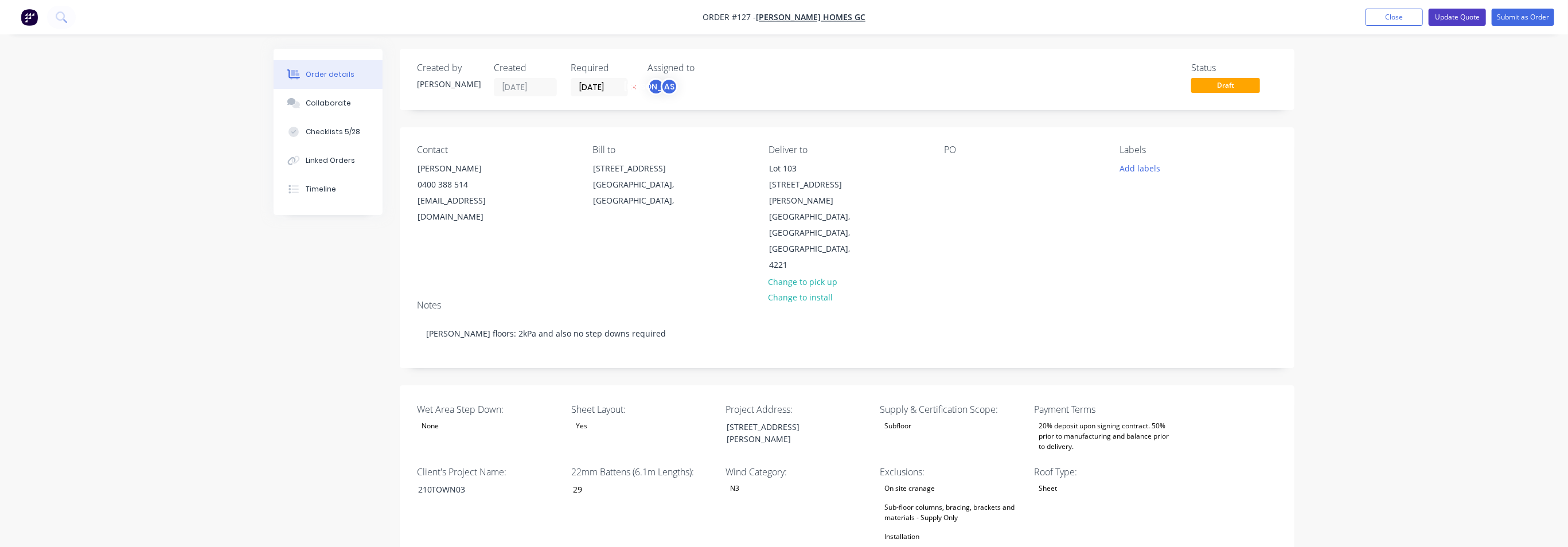
click at [951, 18] on button "Update Quote" at bounding box center [1457, 18] width 57 height 18
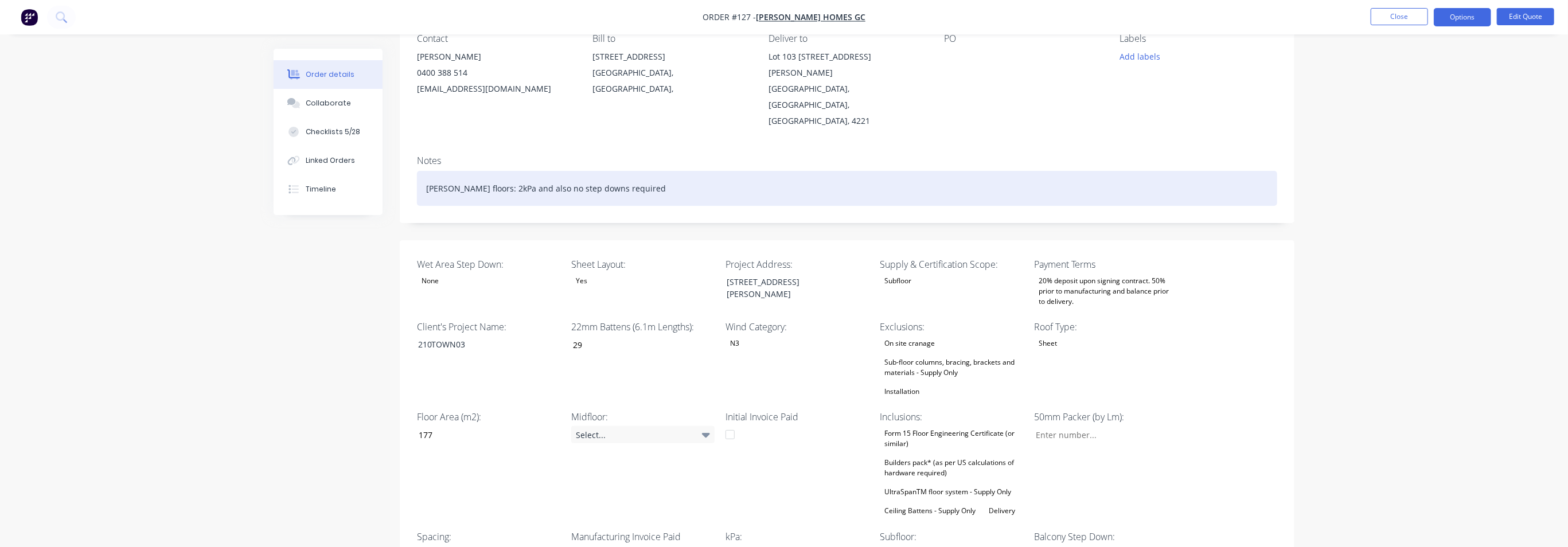
scroll to position [143, 0]
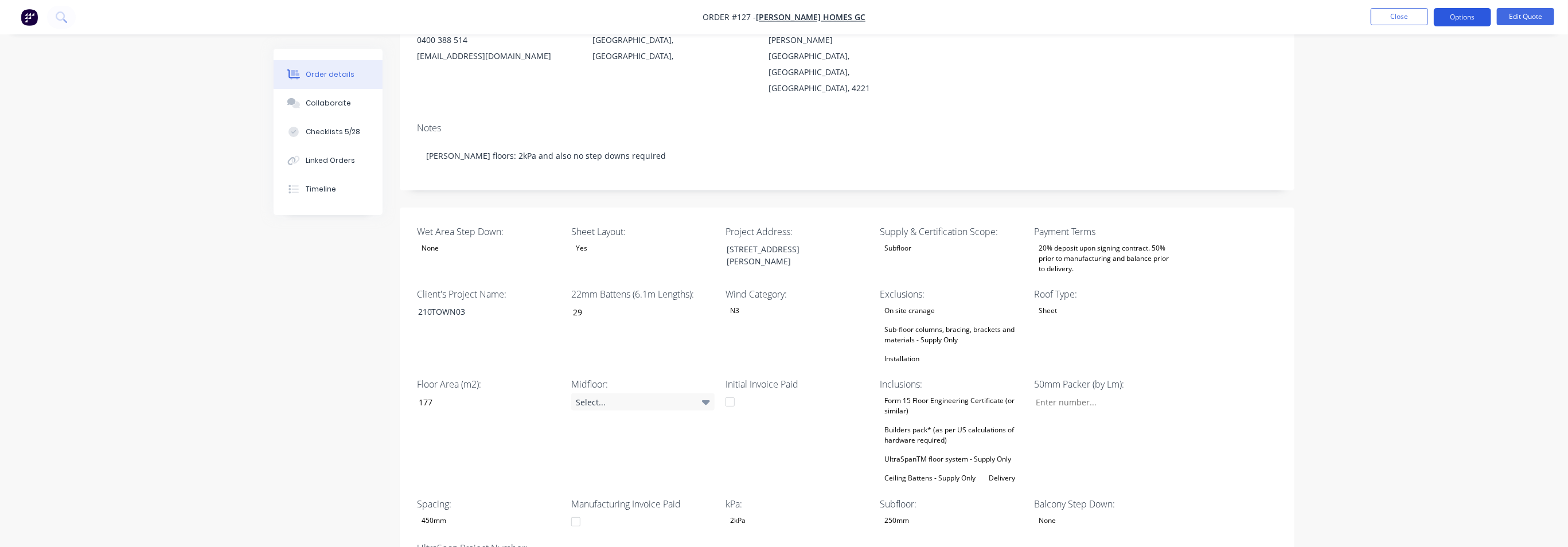
click at [951, 18] on button "Options" at bounding box center [1462, 17] width 57 height 18
click at [951, 74] on div "Quote" at bounding box center [1428, 69] width 105 height 17
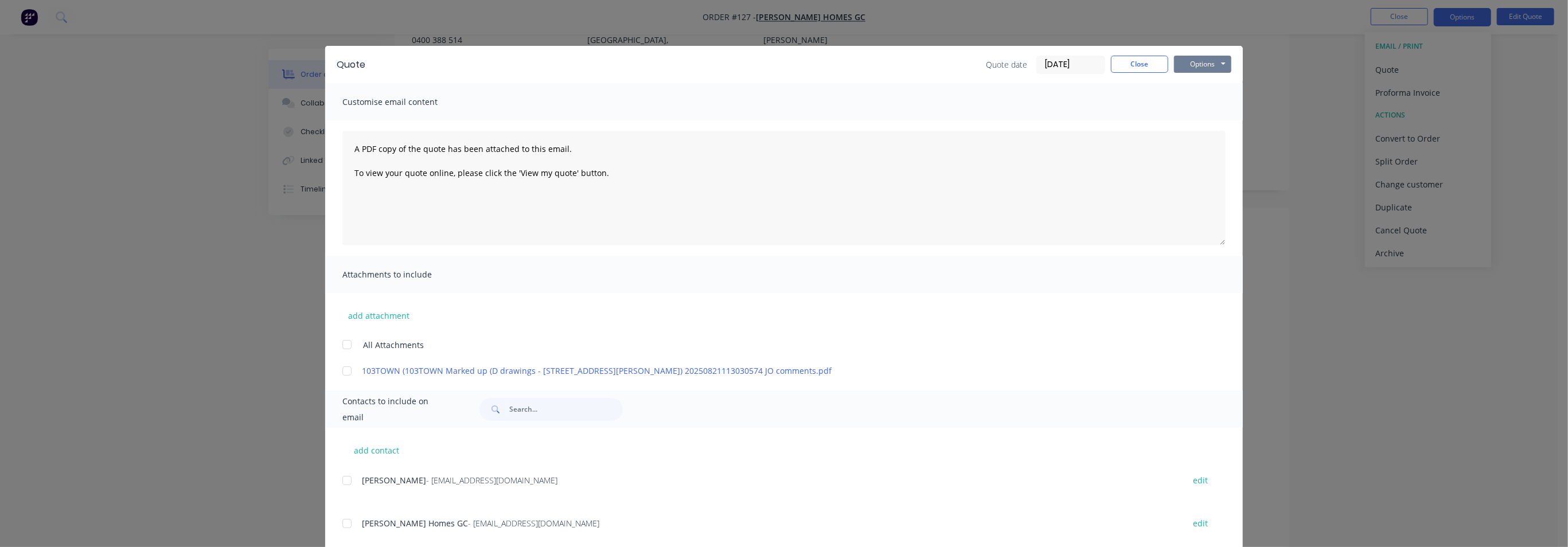
click at [951, 60] on button "Options" at bounding box center [1202, 64] width 57 height 18
click at [951, 83] on button "Preview" at bounding box center [1210, 84] width 73 height 18
click at [951, 63] on button "Close" at bounding box center [1139, 64] width 57 height 18
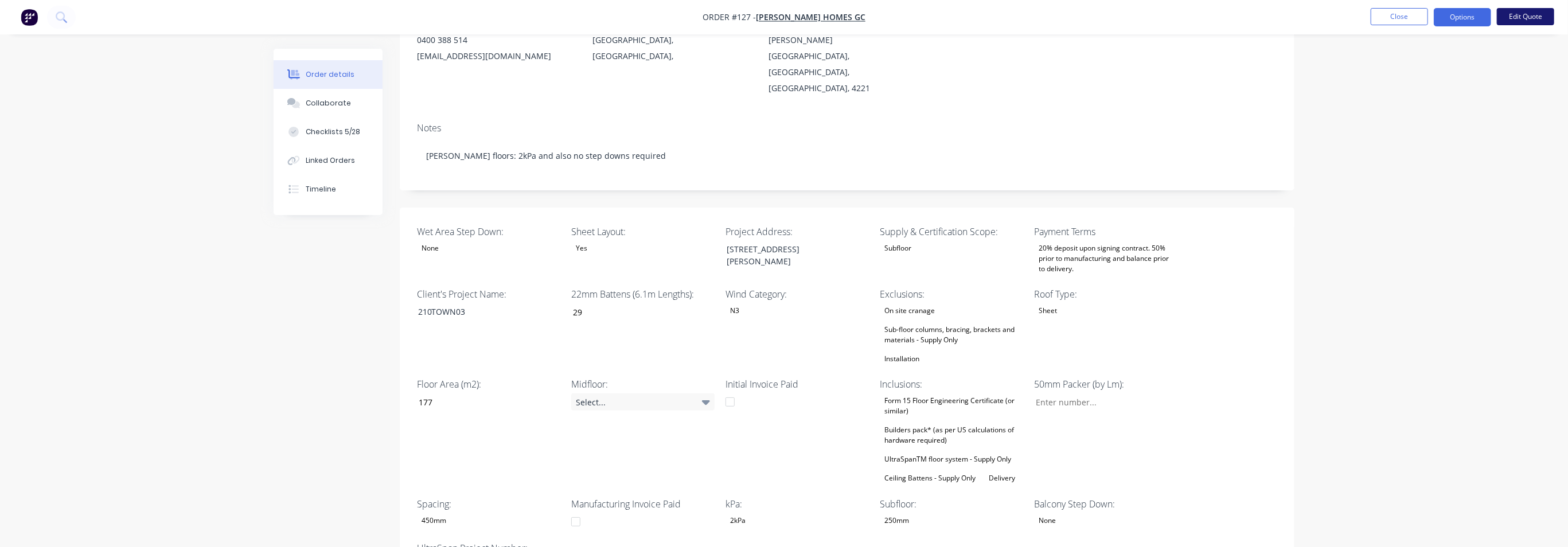
click at [951, 16] on button "Edit Quote" at bounding box center [1525, 17] width 57 height 18
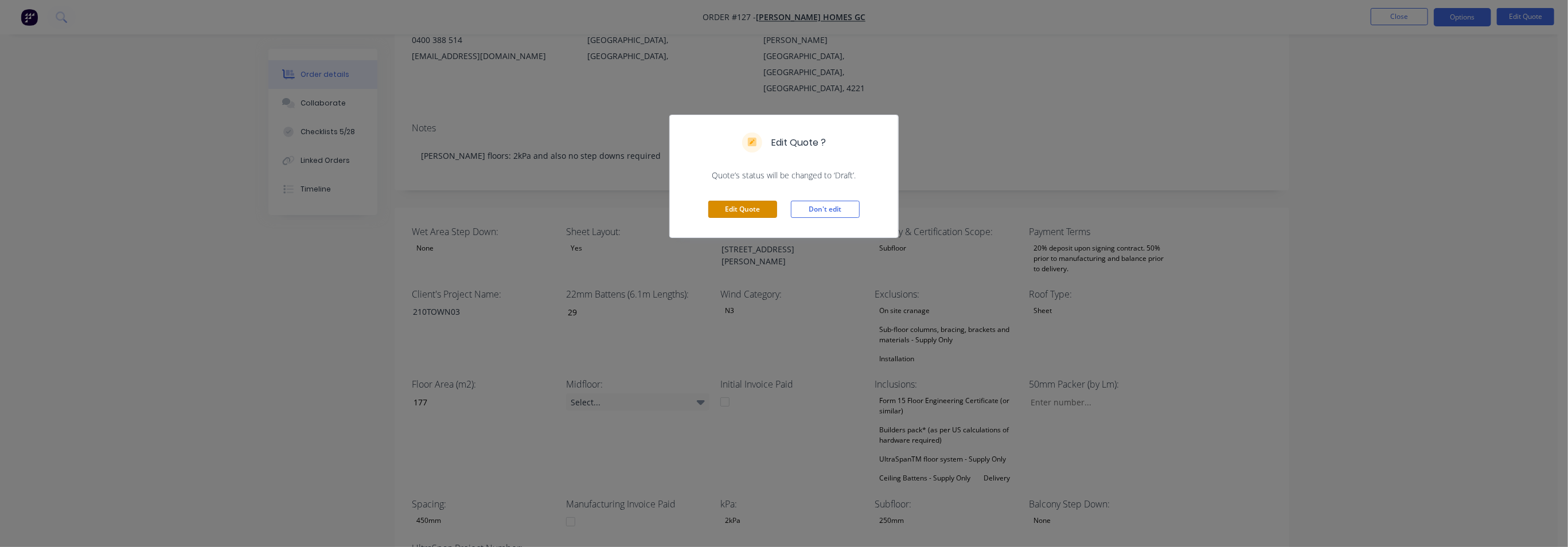
drag, startPoint x: 744, startPoint y: 208, endPoint x: 750, endPoint y: 214, distance: 8.5
click at [745, 208] on button "Edit Quote" at bounding box center [742, 209] width 69 height 18
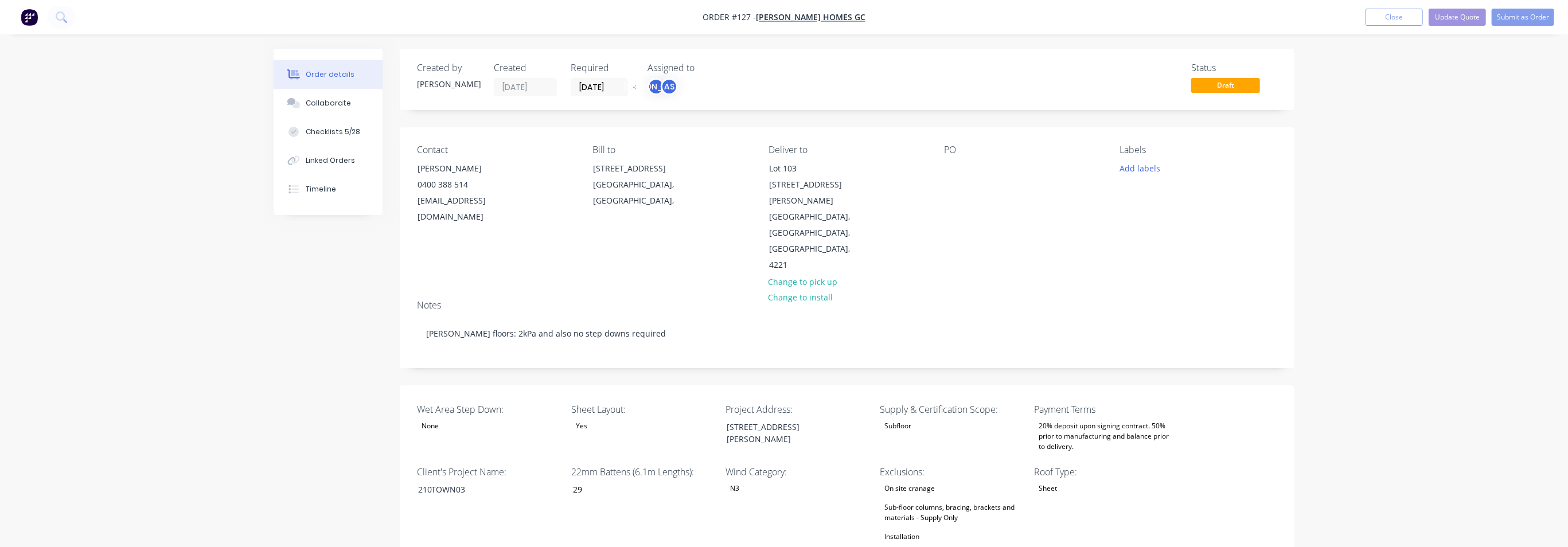
scroll to position [71, 0]
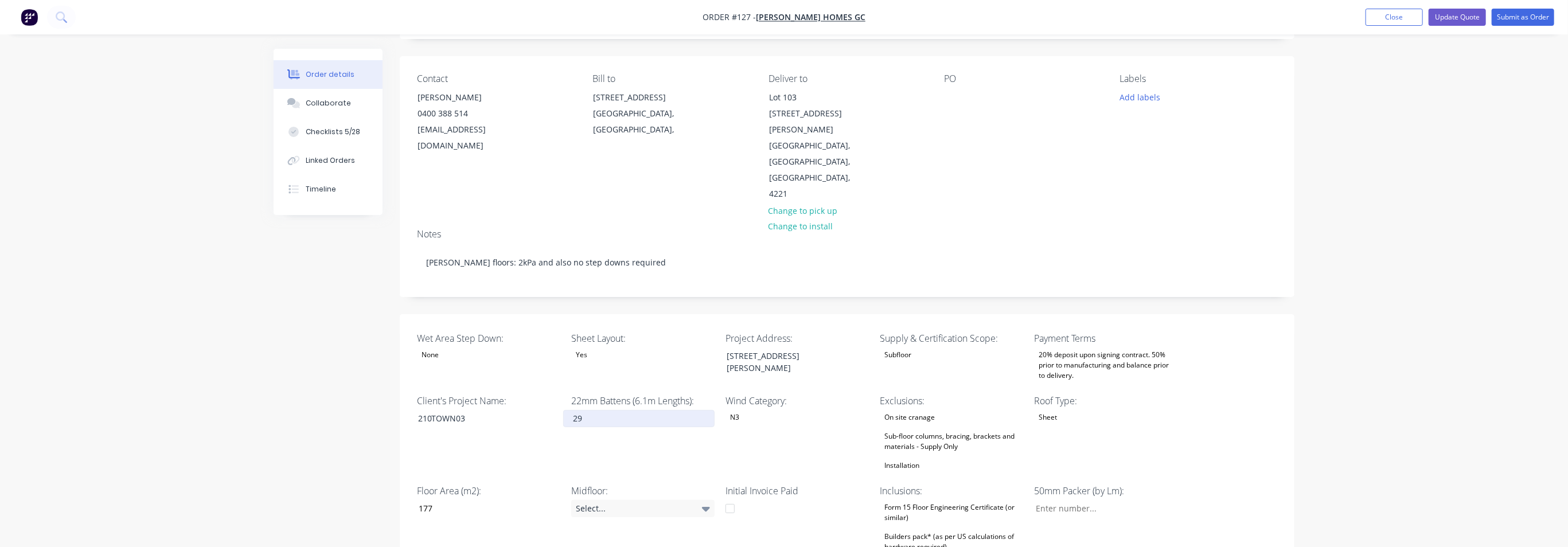
click at [579, 410] on input "29" at bounding box center [638, 419] width 151 height 18
drag, startPoint x: 586, startPoint y: 355, endPoint x: 563, endPoint y: 349, distance: 23.8
click at [564, 410] on input "29" at bounding box center [638, 419] width 151 height 18
click at [763, 394] on div "Wind Category: N3" at bounding box center [797, 433] width 143 height 79
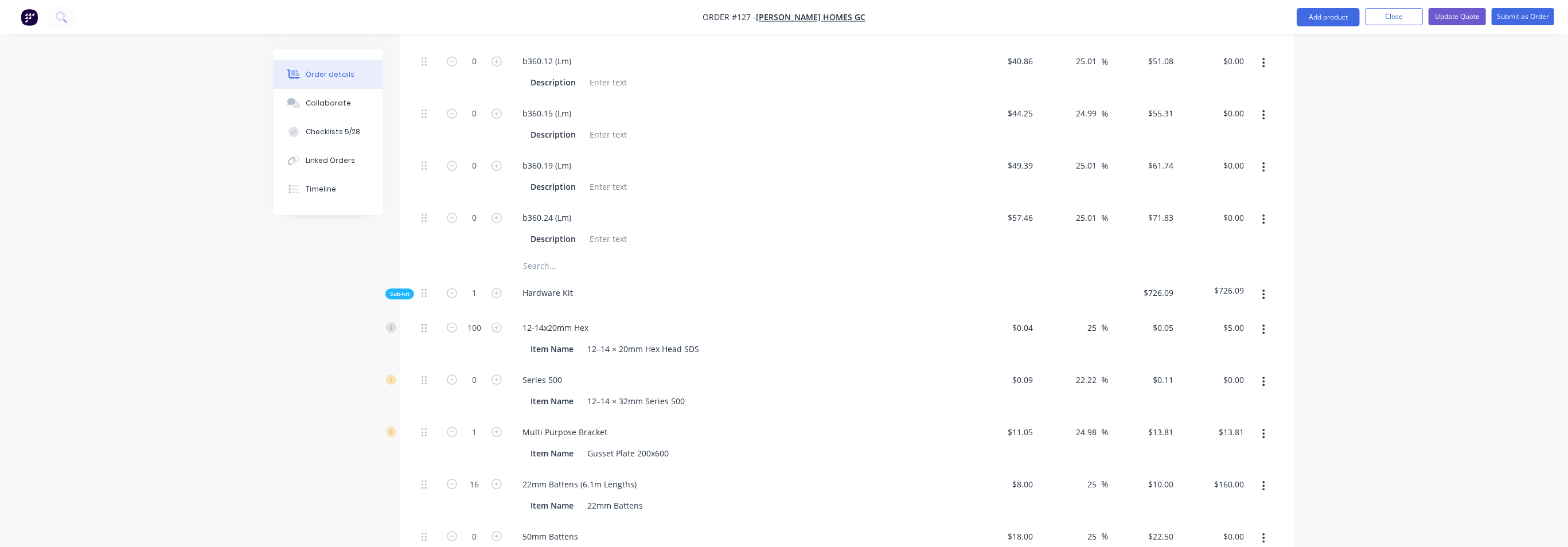
scroll to position [3081, 0]
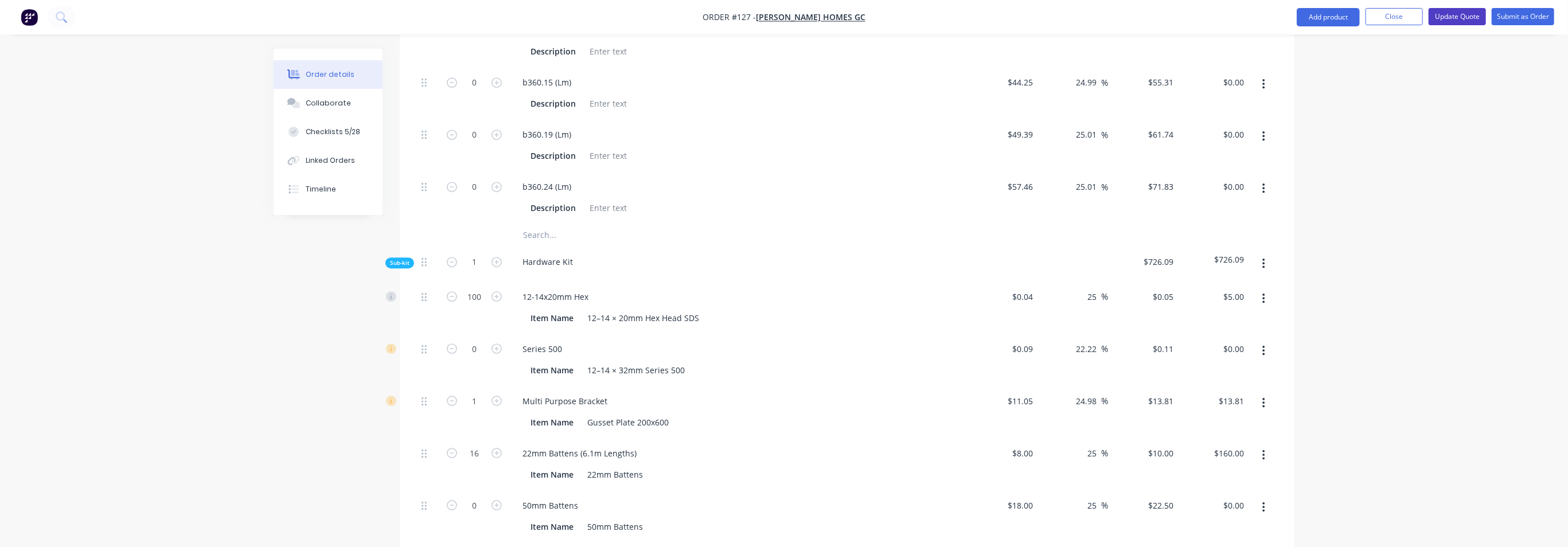
click at [951, 18] on button "Update Quote" at bounding box center [1457, 17] width 57 height 18
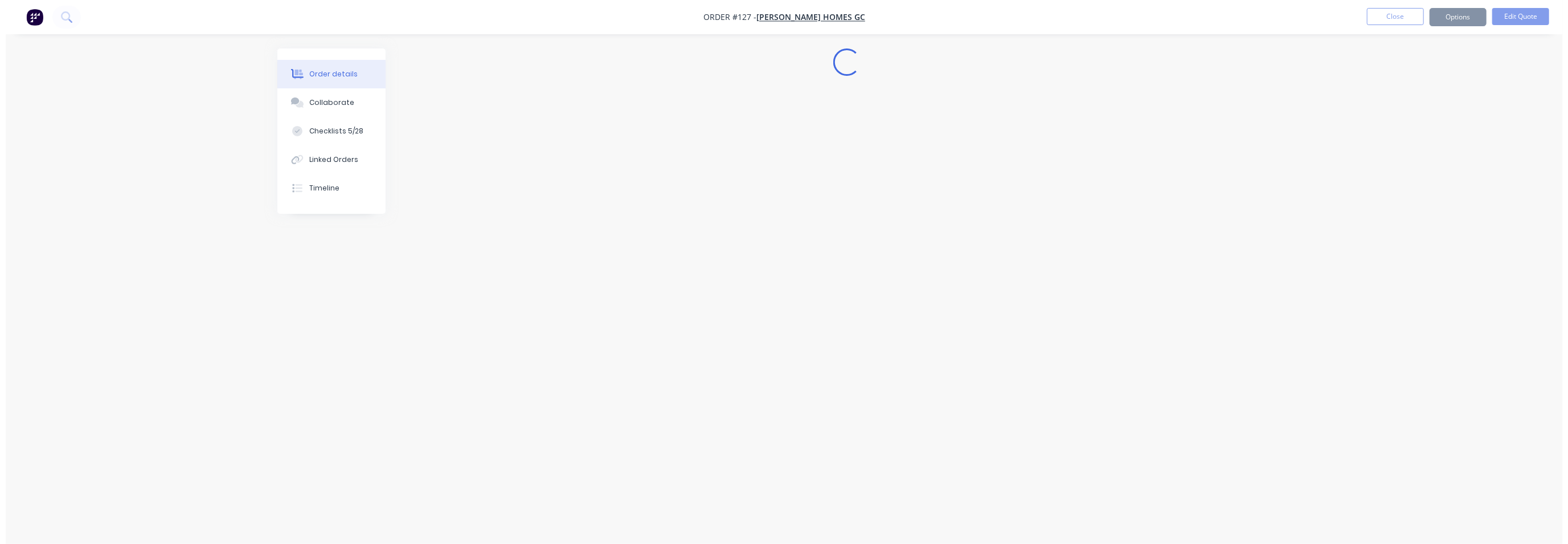
scroll to position [0, 0]
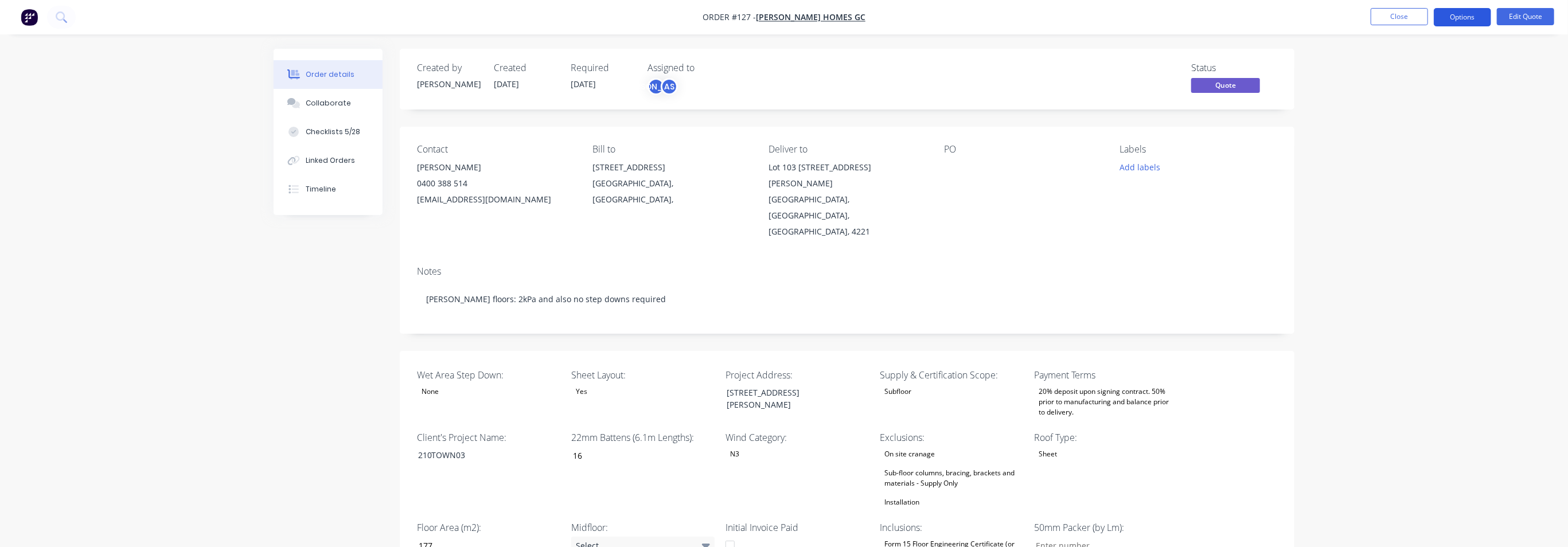
click at [951, 18] on button "Options" at bounding box center [1462, 17] width 57 height 18
click at [951, 71] on div "Quote" at bounding box center [1428, 69] width 105 height 17
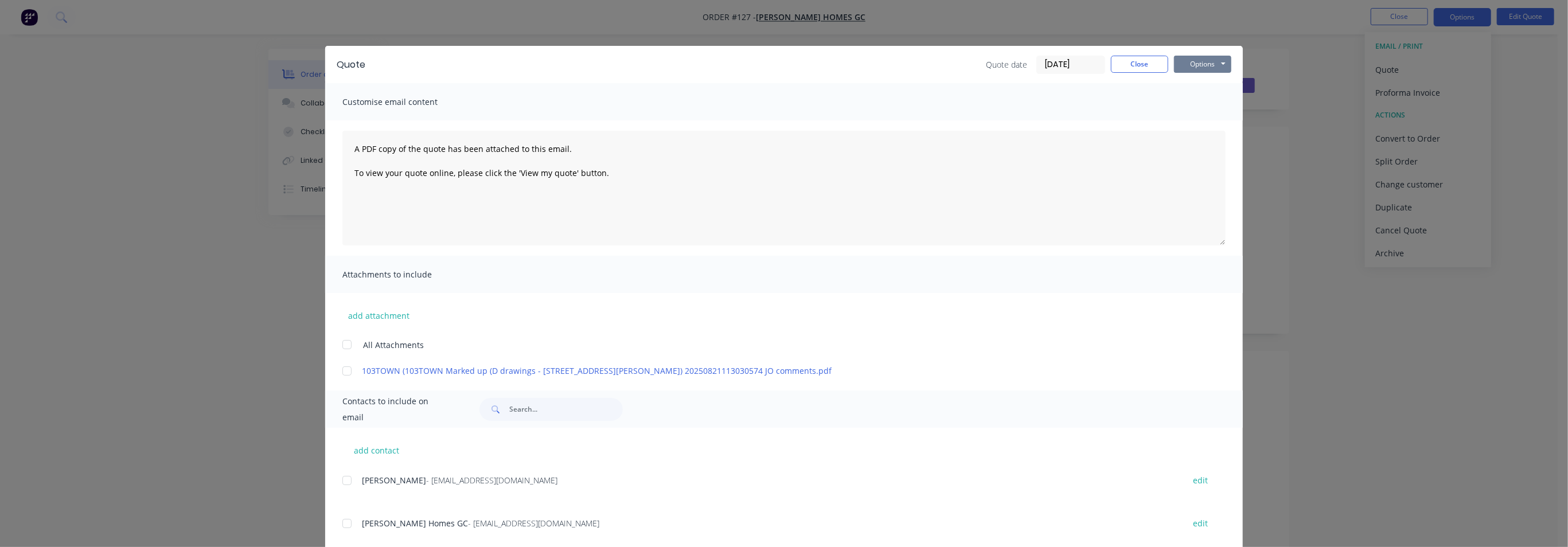
click at [951, 63] on button "Options" at bounding box center [1202, 64] width 57 height 18
click at [951, 82] on button "Preview" at bounding box center [1210, 84] width 73 height 18
click at [951, 68] on button "Close" at bounding box center [1139, 64] width 57 height 18
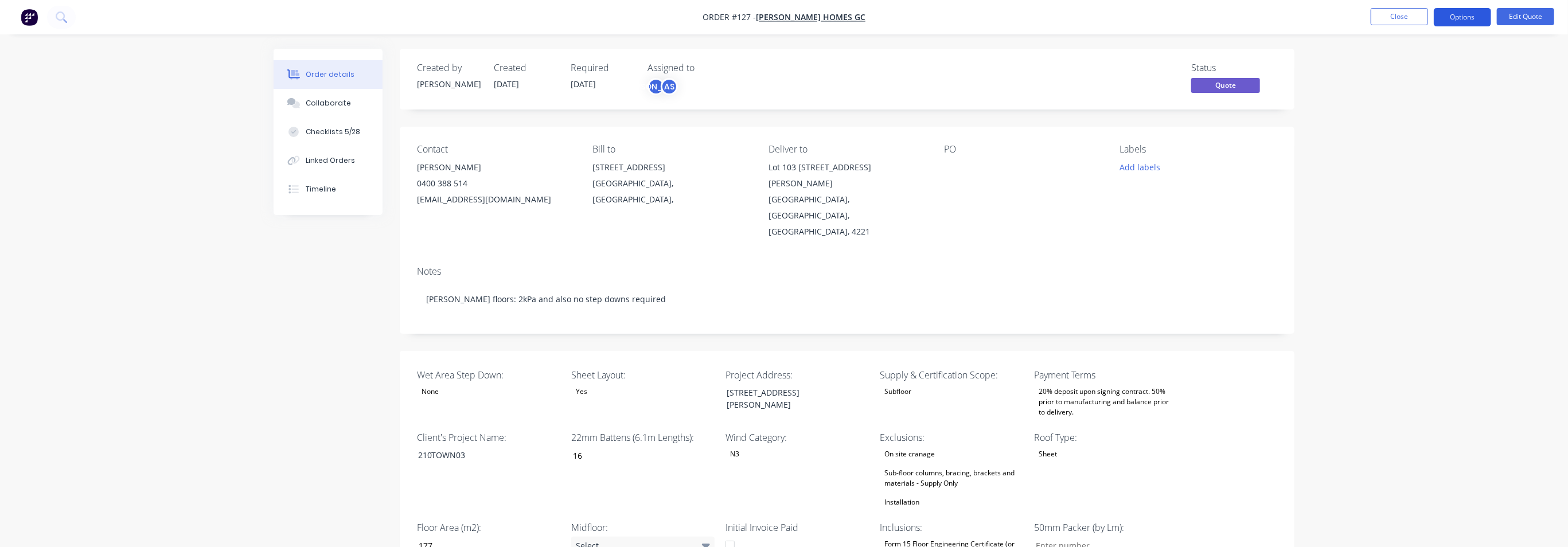
click at [951, 13] on button "Options" at bounding box center [1462, 17] width 57 height 18
click at [951, 139] on div "Convert to Order" at bounding box center [1428, 138] width 105 height 17
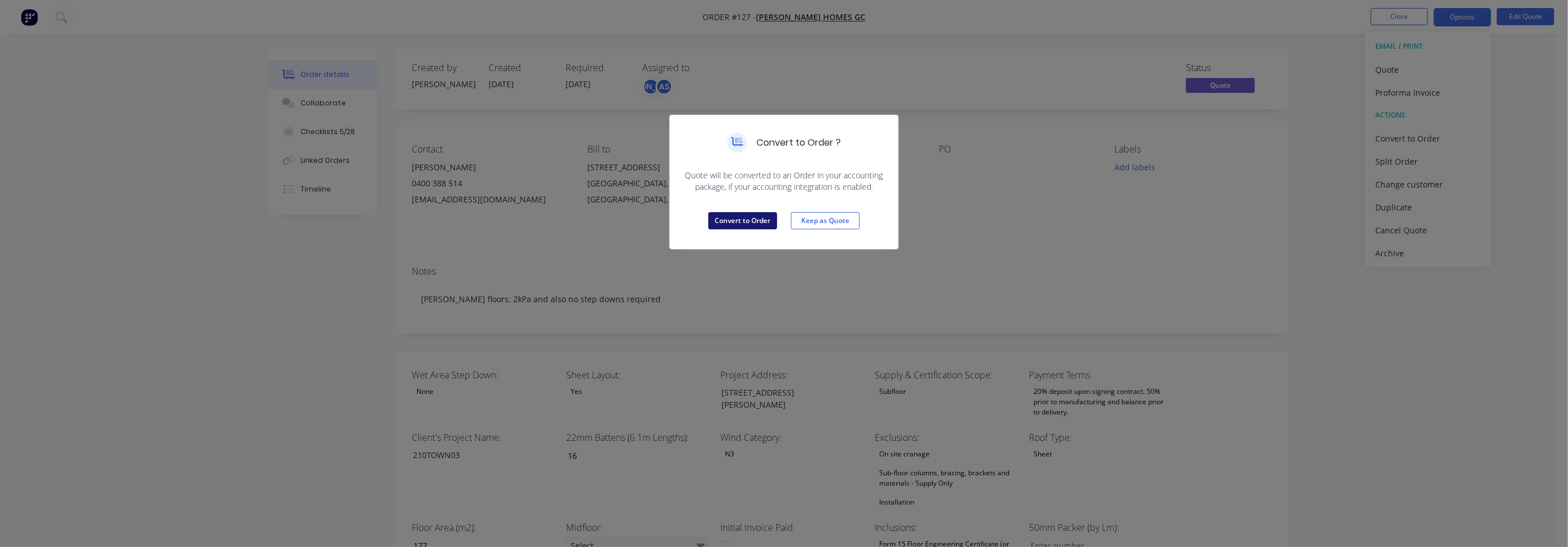
click at [767, 217] on button "Convert to Order" at bounding box center [742, 221] width 69 height 18
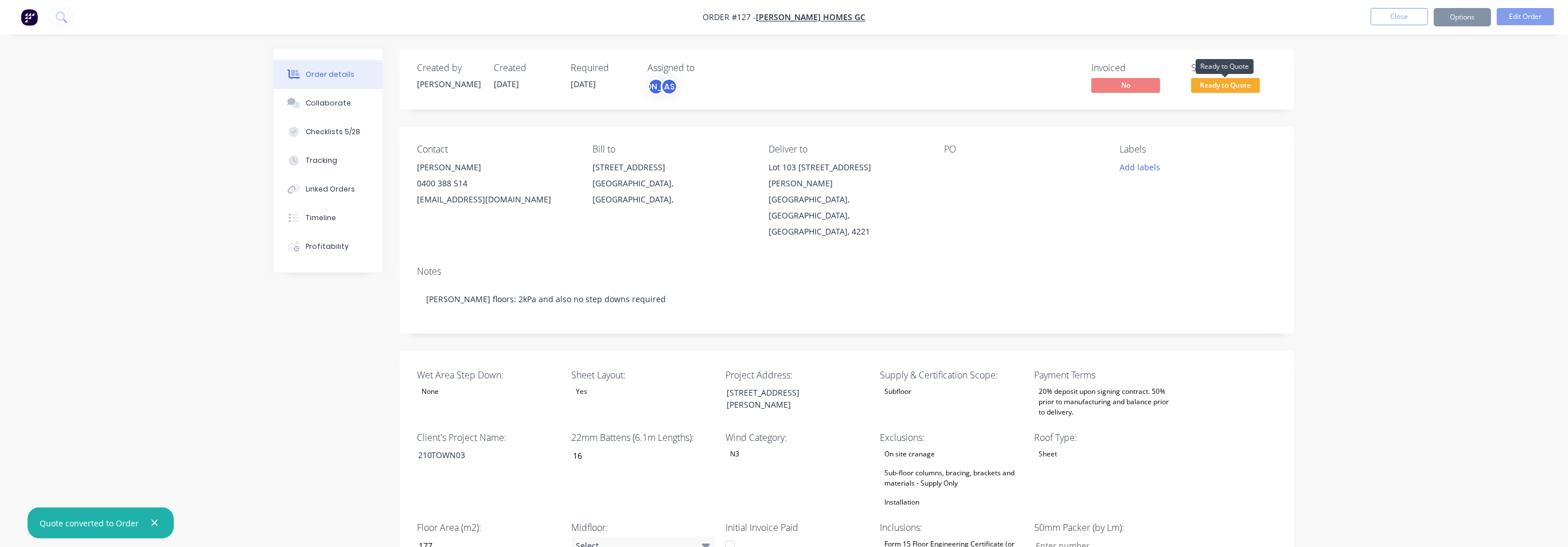
click at [951, 82] on span "Ready to Quote" at bounding box center [1225, 85] width 69 height 15
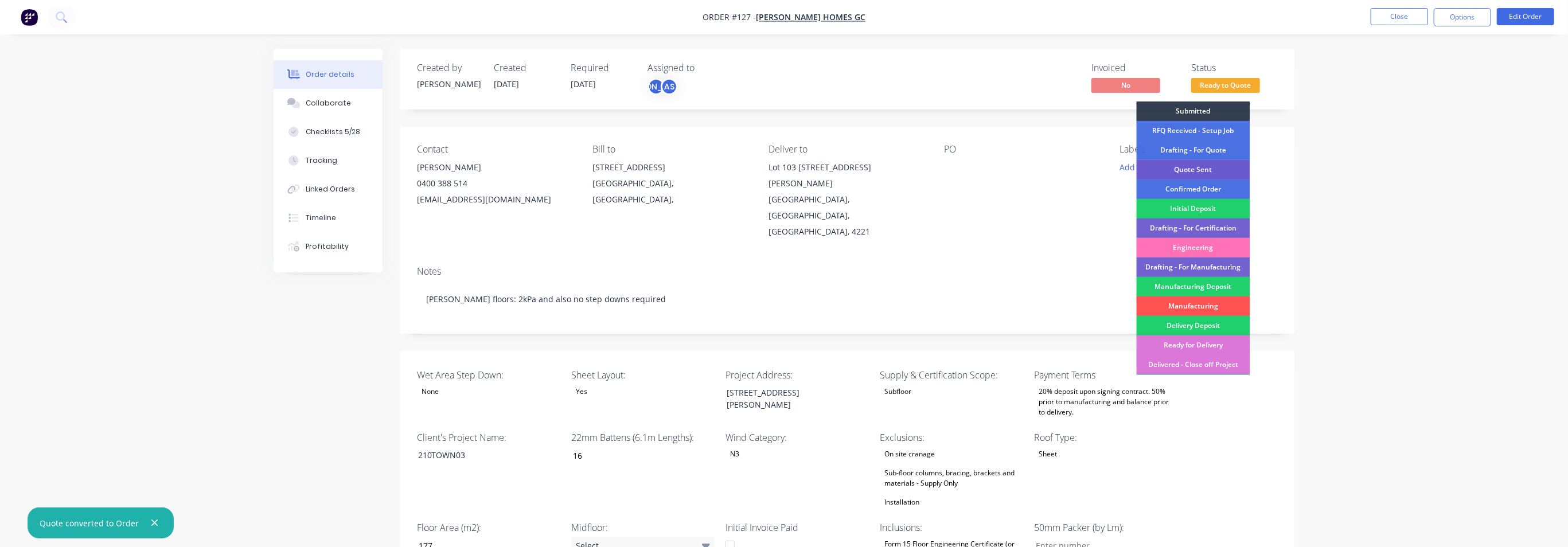
click at [951, 171] on div "Quote Sent" at bounding box center [1193, 169] width 114 height 19
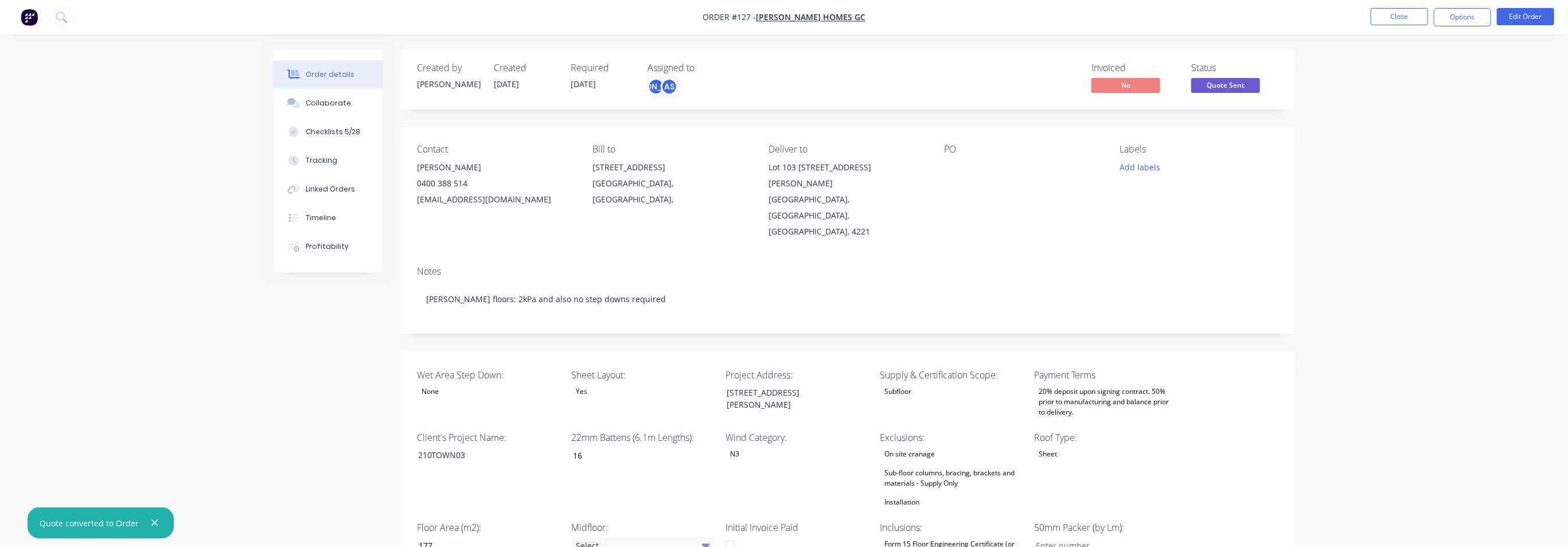
click at [951, 15] on button "Close" at bounding box center [1399, 17] width 57 height 18
